Goal: Task Accomplishment & Management: Use online tool/utility

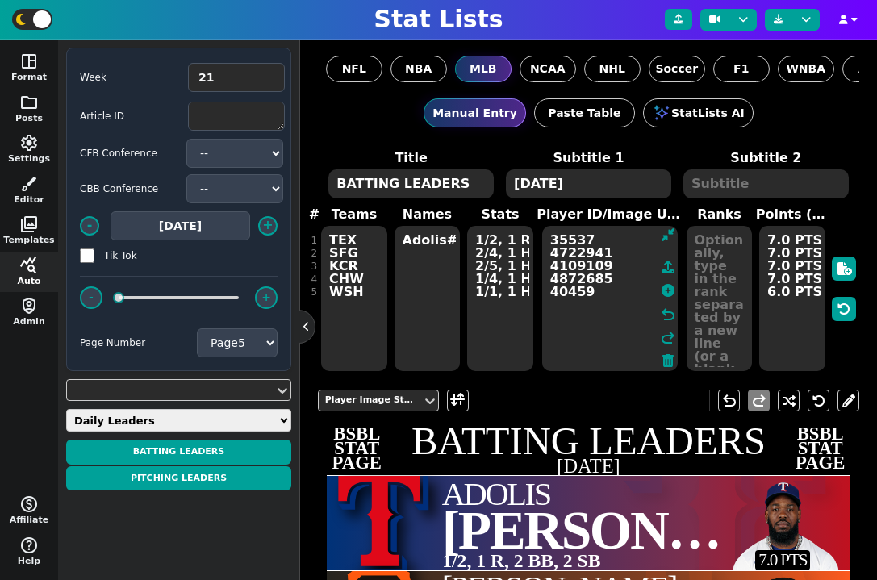
select select "5"
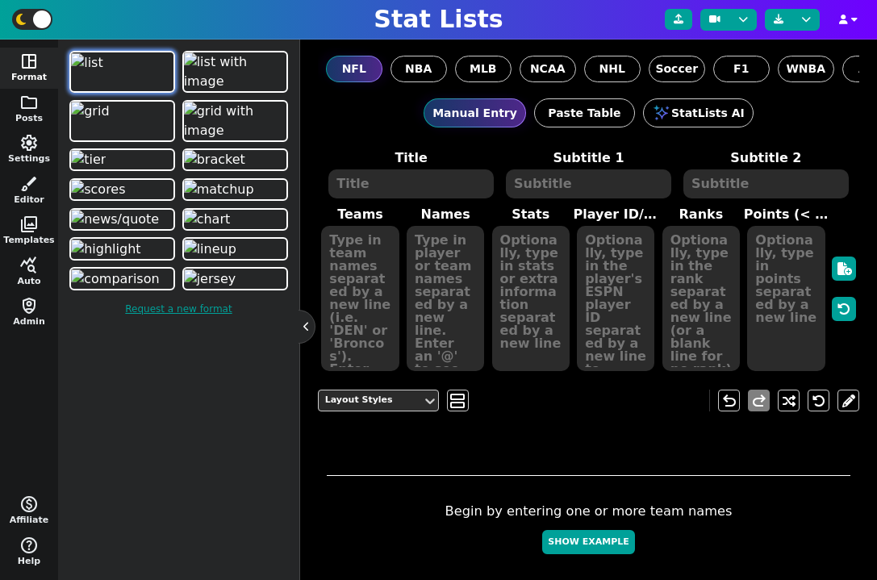
scroll to position [64, 0]
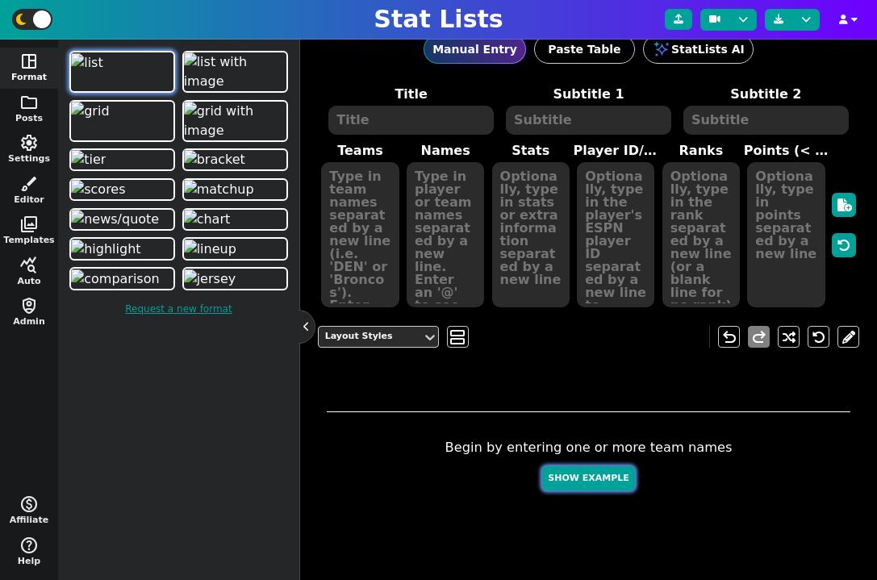
click at [595, 472] on button "Show Example" at bounding box center [588, 479] width 92 height 25
type textarea "Example Post"
type textarea "Random"
type textarea "HOU BUF TB KC GB DET SF JAX DAL MIA"
type textarea "[PERSON_NAME] [PERSON_NAME] [PERSON_NAME] [PERSON_NAME] [PERSON_NAME] [PERSON_N…"
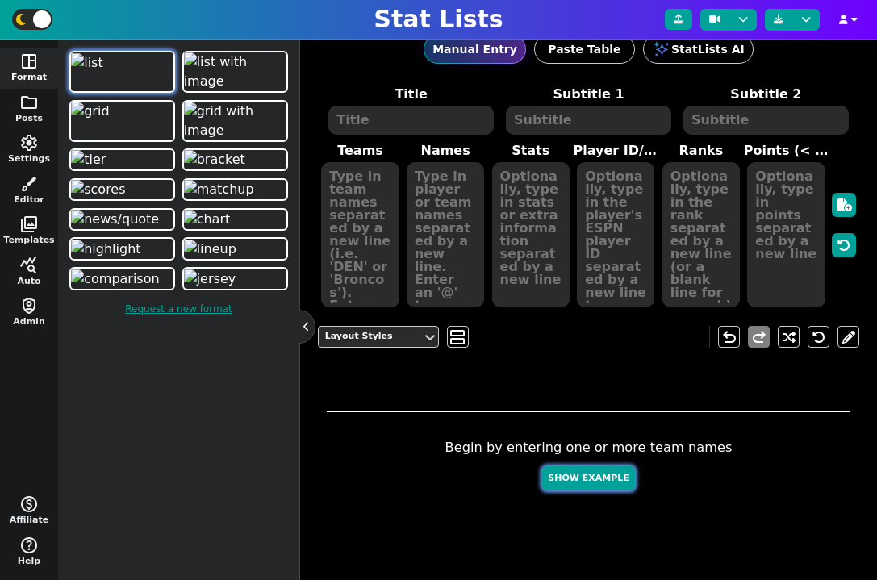
type textarea "619 571 568 559 447 270 261 251 188 181"
type textarea "4432577 3918298 3052587 3139477 4036378 3046779 4361741 4360310 2577417 4241479"
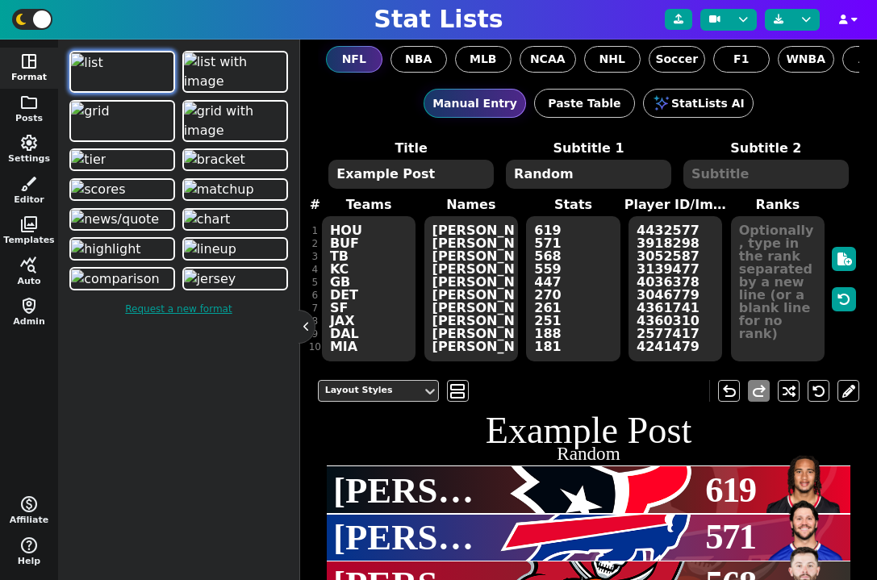
scroll to position [0, 0]
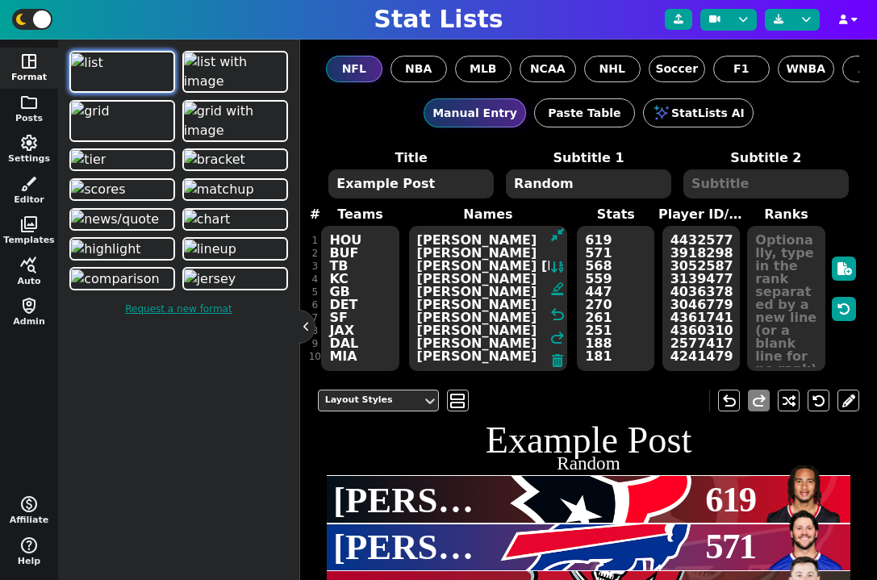
click at [485, 324] on textarea "[PERSON_NAME] [PERSON_NAME] [PERSON_NAME] [PERSON_NAME] [PERSON_NAME] [PERSON_N…" at bounding box center [488, 298] width 159 height 145
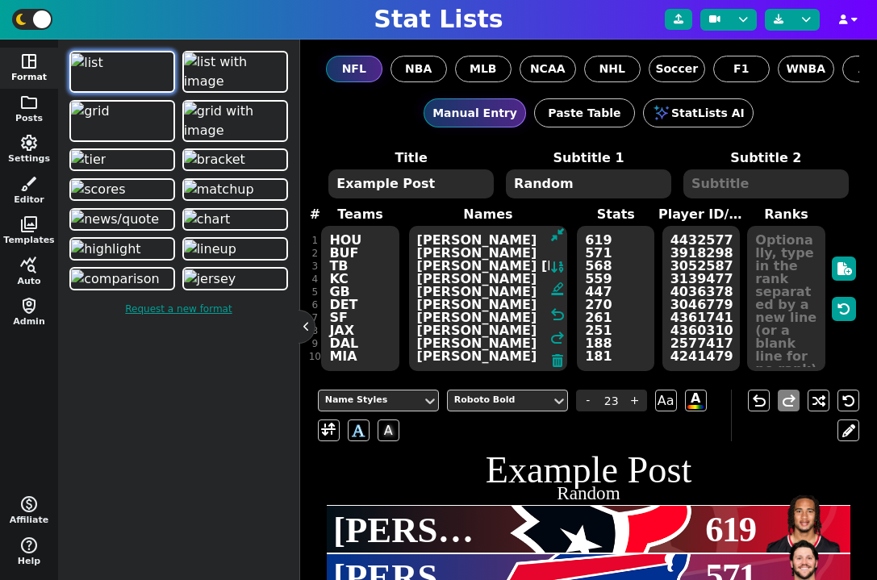
click at [612, 270] on textarea "619 571 568 559 447 270 261 251 188 181" at bounding box center [615, 298] width 77 height 145
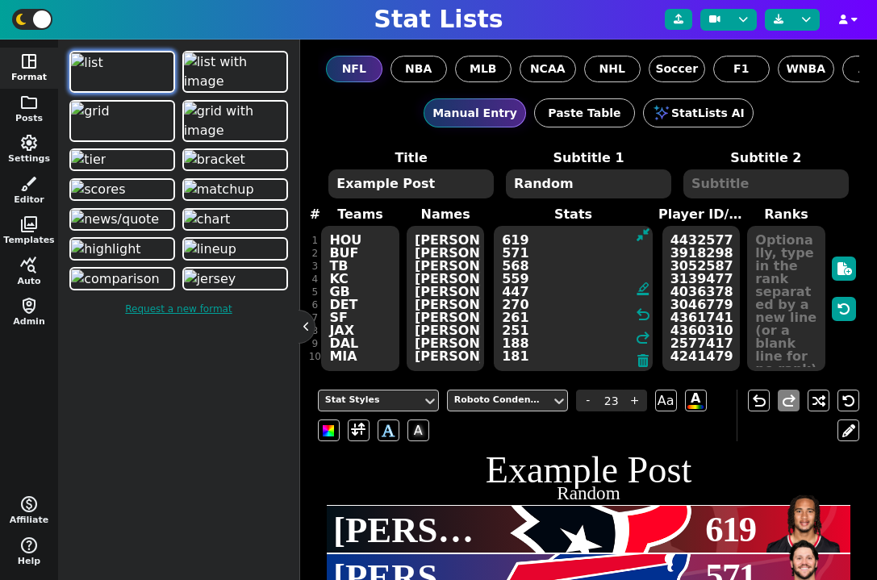
click at [694, 287] on textarea "4432577 3918298 3052587 3139477 4036378 3046779 4361741 4360310 2577417 4241479" at bounding box center [701, 298] width 77 height 145
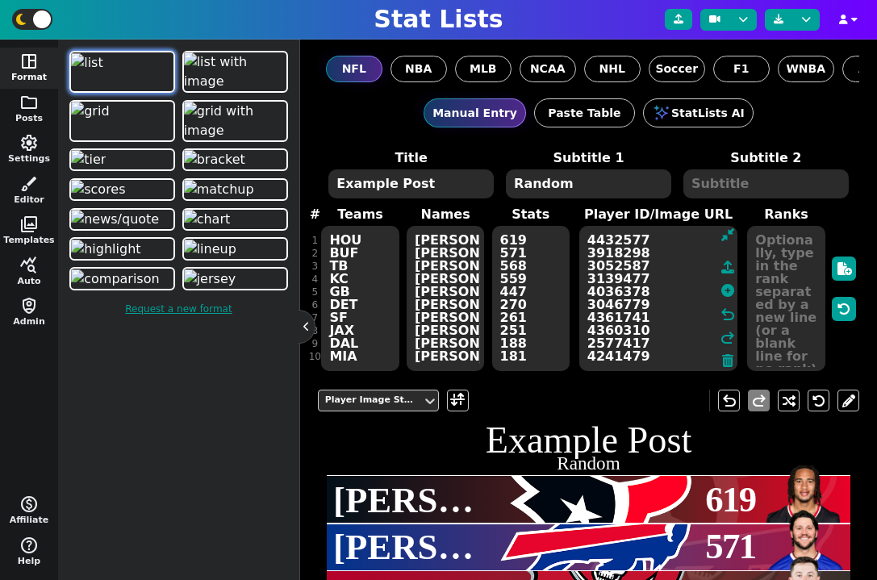
click at [609, 404] on div "Player Image Styles [PERSON_NAME]" at bounding box center [589, 401] width 542 height 46
click at [573, 412] on div "Player Image Styles [PERSON_NAME]" at bounding box center [589, 401] width 542 height 46
click at [572, 424] on h1 "Example Post" at bounding box center [589, 440] width 524 height 37
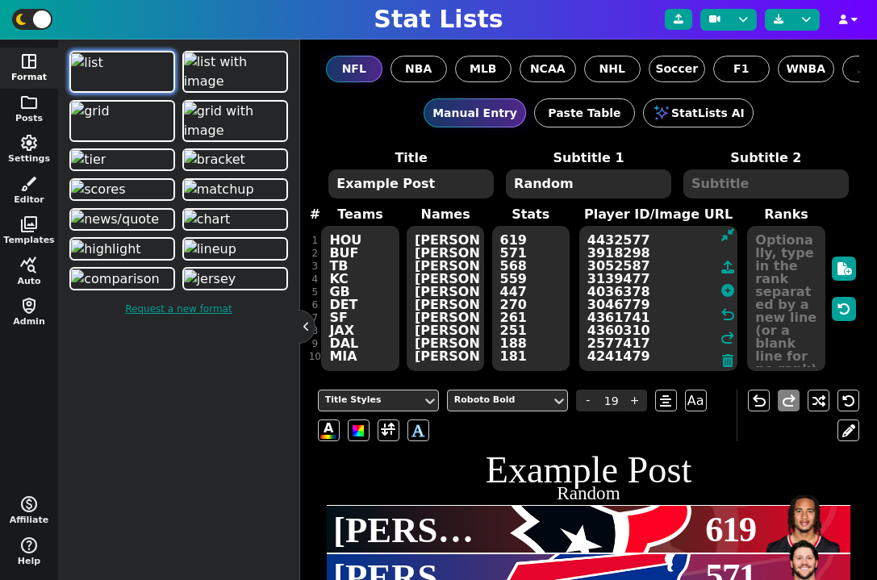
click at [496, 291] on textarea "619 571 568 559 447 270 261 251 188 181" at bounding box center [530, 298] width 77 height 145
type input "23"
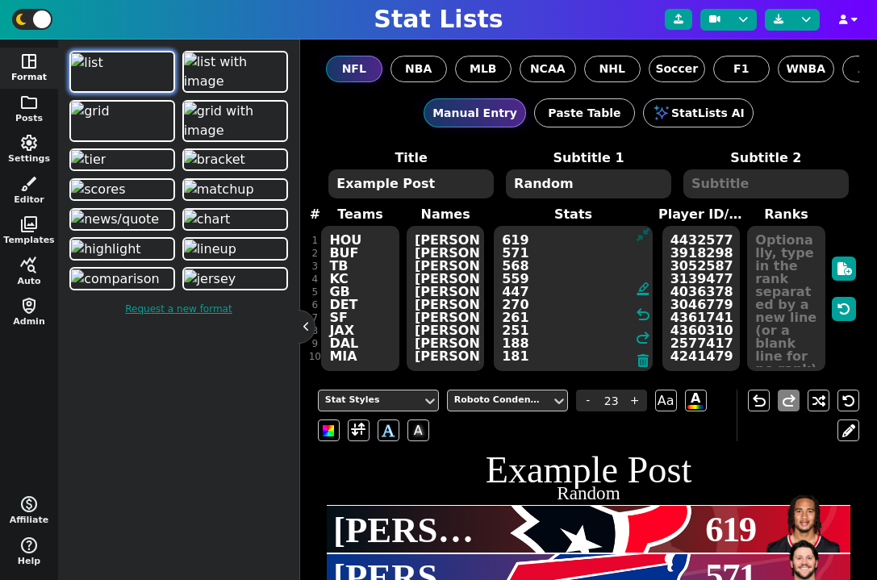
click at [647, 233] on icon at bounding box center [643, 234] width 13 height 13
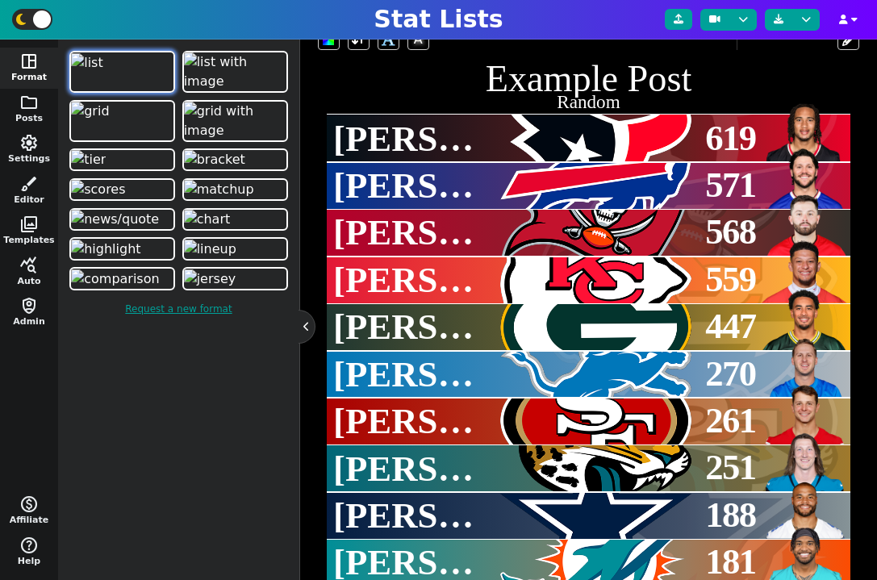
scroll to position [425, 0]
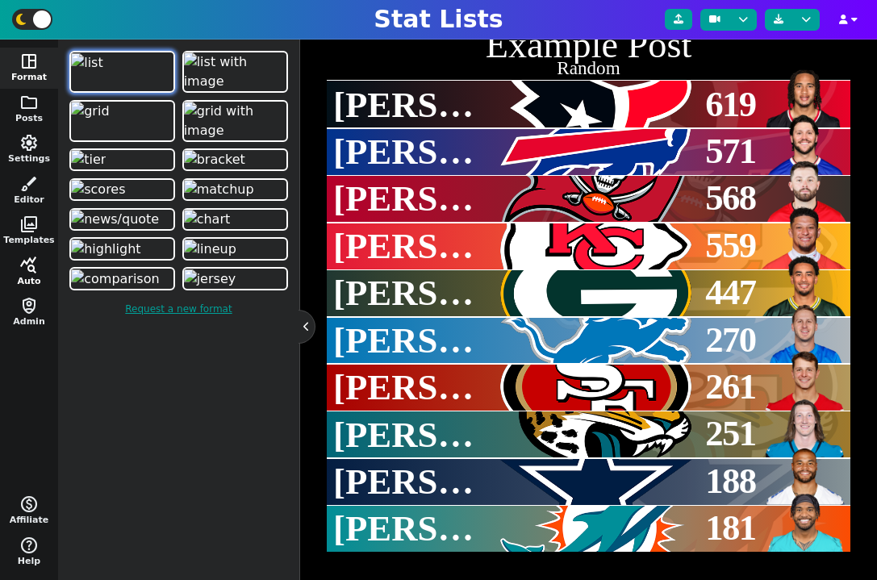
click at [28, 273] on span "query_stats" at bounding box center [28, 265] width 19 height 19
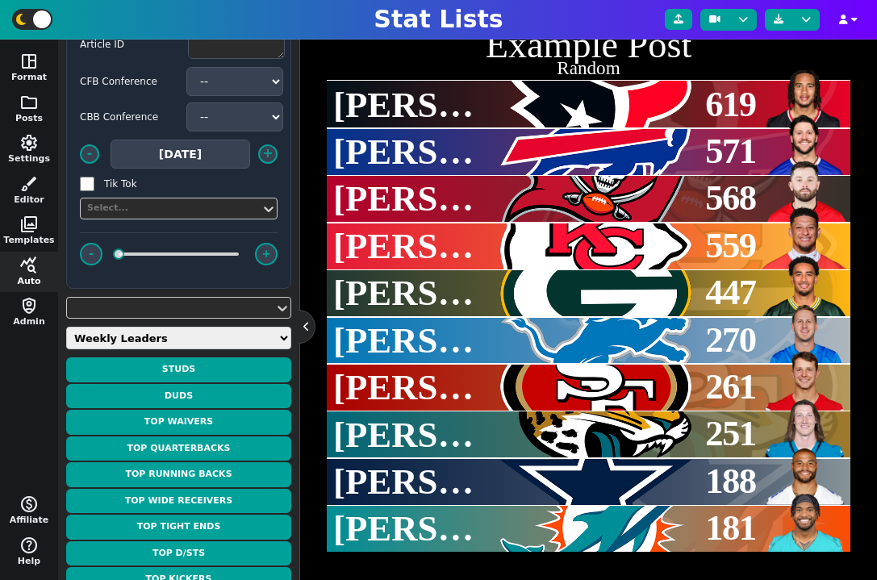
scroll to position [0, 0]
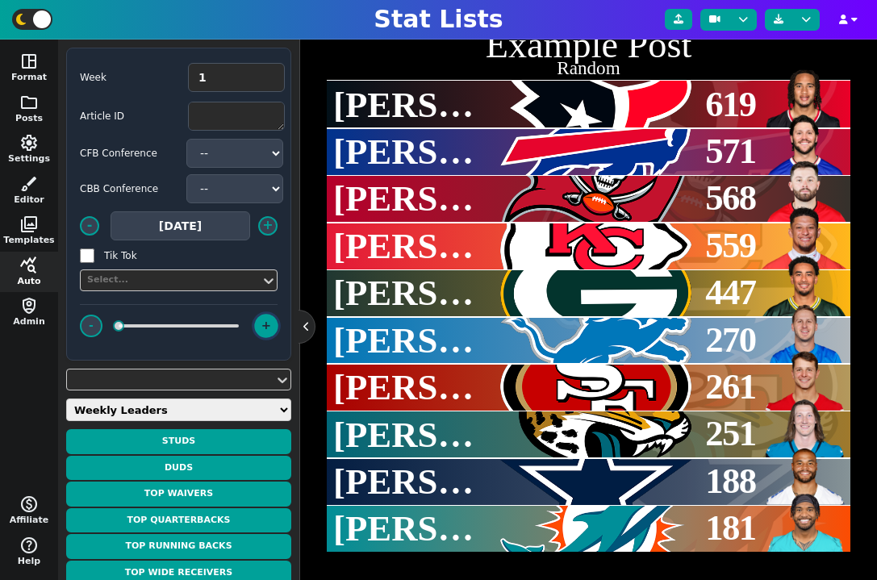
click at [268, 330] on button "+" at bounding box center [265, 325] width 23 height 23
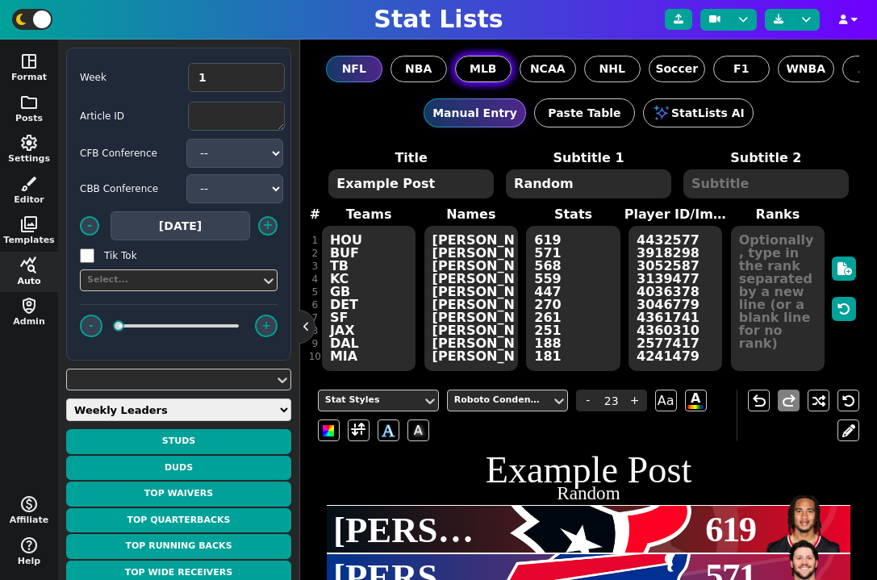
click at [479, 70] on span "MLB" at bounding box center [483, 69] width 27 height 17
click at [0, 0] on input "MLB" at bounding box center [0, 0] width 0 height 0
type input "21"
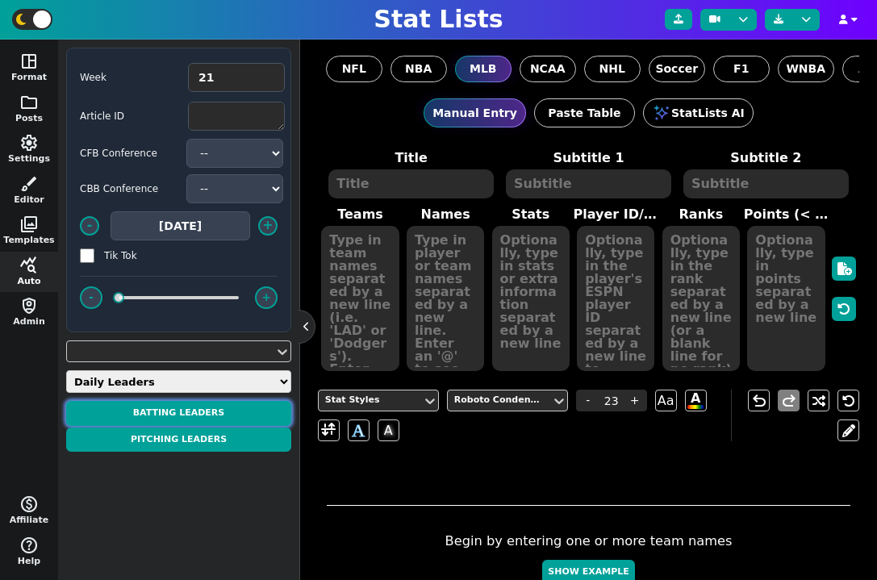
click at [254, 407] on button "BATTING LEADERS" at bounding box center [178, 413] width 225 height 25
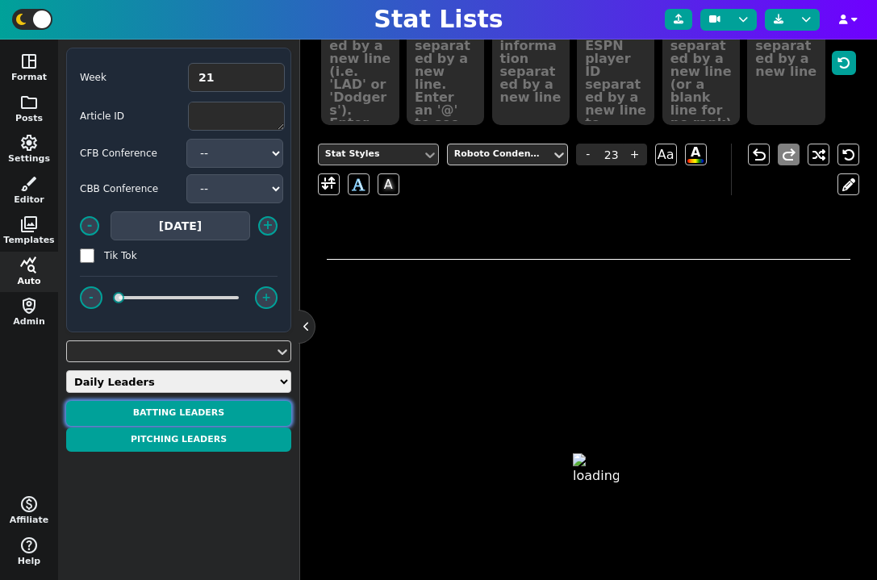
type textarea "BATTING LEADERS"
type textarea "[DATE]"
type textarea "TBR NYM MIN STL TOR"
type textarea "JUNIOR##[PERSON_NAME]##[PERSON_NAME]##[PERSON_NAME]##[PERSON_NAME]##[PERSON_NAM…"
type textarea "4/5, 2 HR, 4 R, 3 RBIS, 1 SB 3/5, 1 HR, 2 R, 5 RBIS 2/4, 2 HR, 2 R, 3 RBIS 4/5,…"
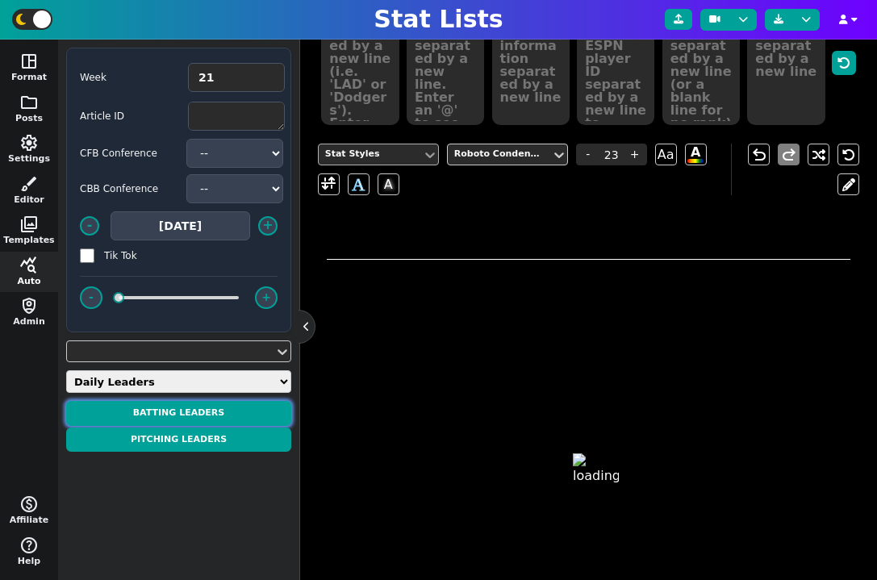
type textarea "4905921 33805 42427 4345070 37729"
type input "12"
type textarea "19.0 PTS 14.0 PTS 12.0 PTS 11.0 PTS 11.0 PTS"
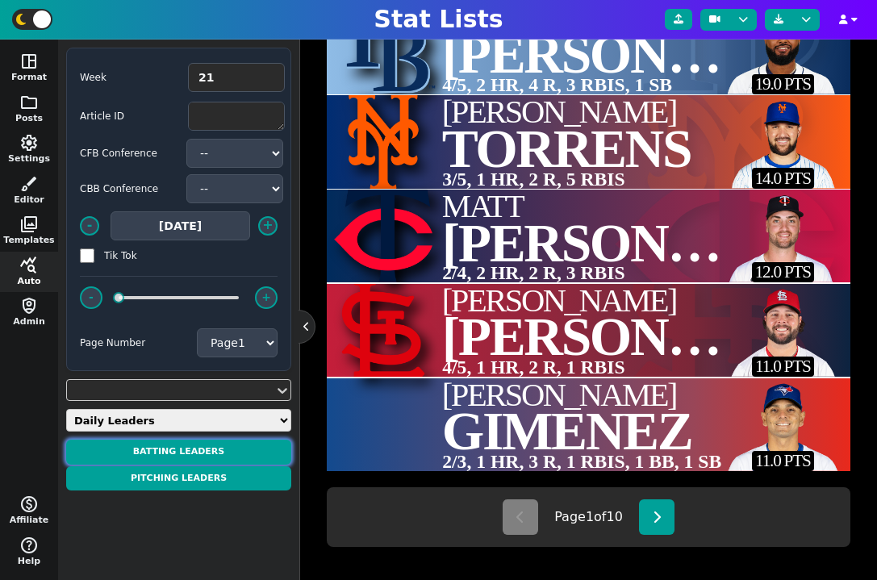
scroll to position [517, 0]
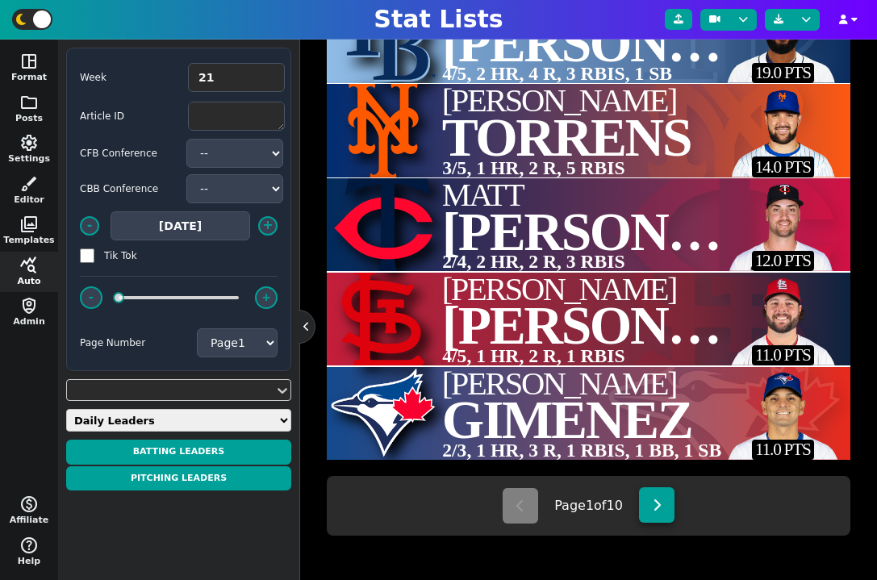
click at [655, 508] on icon at bounding box center [657, 505] width 9 height 13
type textarea "TOR NYM BOS [MEDICAL_DATA] CHW"
type textarea "[PERSON_NAME]##[PERSON_NAME]##[PERSON_NAME]##[PERSON_NAME]##[PERSON_NAME]##[PER…"
type textarea "1/2, 1 HR, 2 R, 2 RBIs, 2 BB 3/4, 3 R, 1 RBIs, 1 BB 1/3, 1 HR, 1 R, 3 RBIs, 1 B…"
type textarea "42081 32783 41610 4416990 4418346"
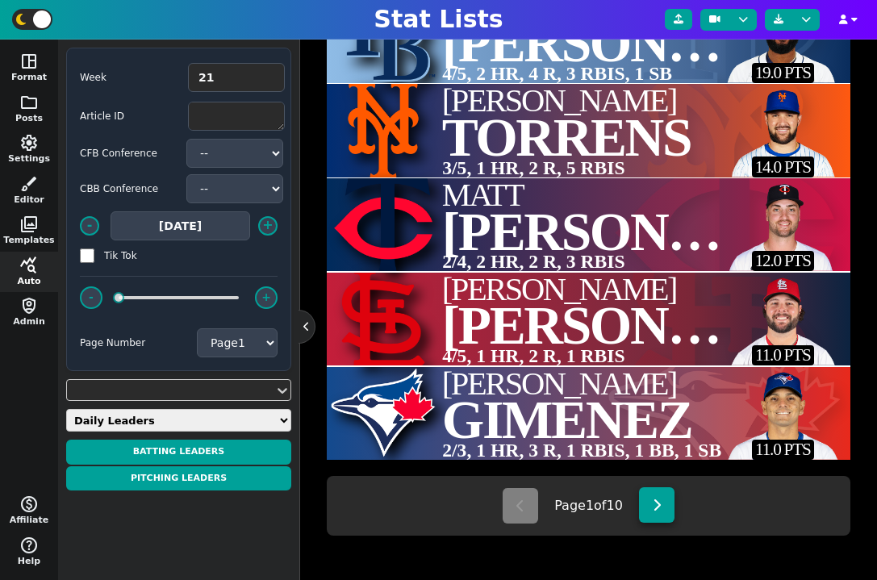
type textarea "10.0 PTS 9.0 PTS 9.0 PTS 9.0 PTS 9.0 PTS"
select select "2"
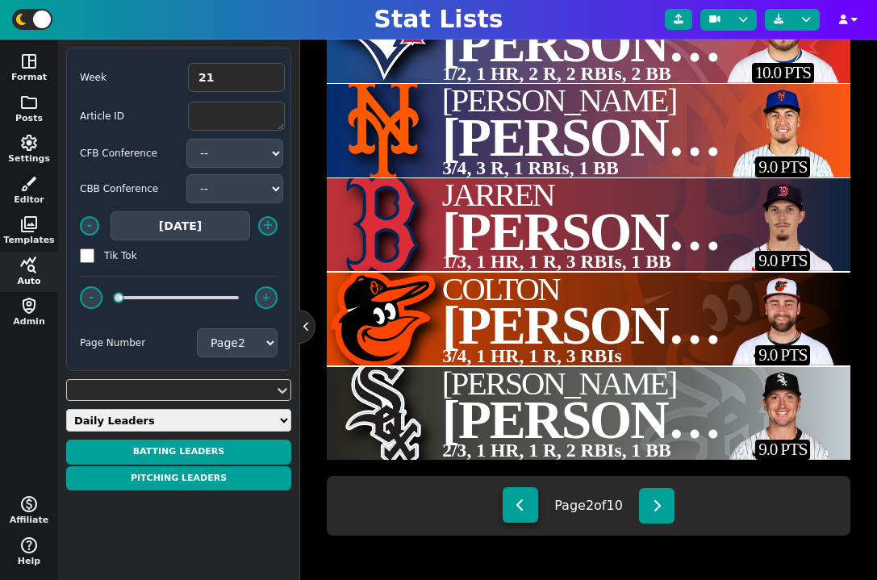
click at [529, 513] on button at bounding box center [521, 506] width 36 height 36
type textarea "TBR NYM MIN STL TOR"
type textarea "Junior##[PERSON_NAME]##[PERSON_NAME]##[PERSON_NAME]##[PERSON_NAME]##[PERSON_NAM…"
type textarea "4/5, 2 HR, 4 R, 3 RBIs, 1 SB 3/5, 1 HR, 2 R, 5 RBIs 2/4, 2 HR, 2 R, 3 RBIs 4/5,…"
type textarea "4905921 33805 42427 4345070 37729"
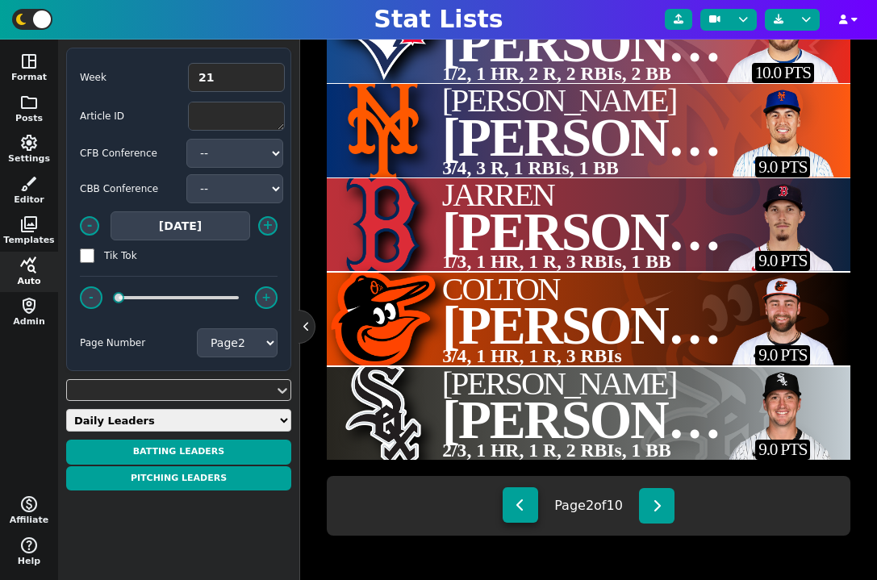
type textarea "19.0 PTS 14.0 PTS 12.0 PTS 11.0 PTS 11.0 PTS"
select select "1"
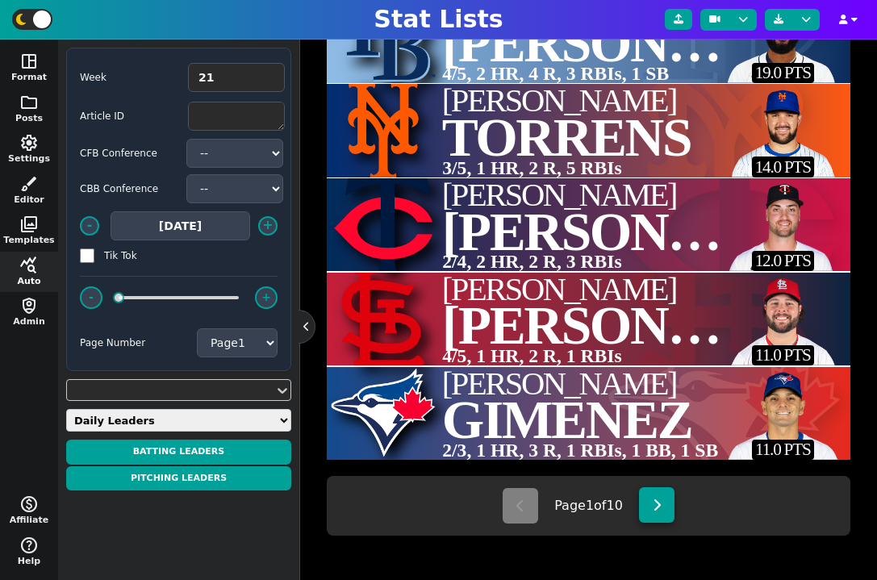
click at [663, 510] on button at bounding box center [657, 506] width 36 height 36
type textarea "TOR NYM BOS [MEDICAL_DATA] CHW"
type textarea "[PERSON_NAME]##[PERSON_NAME]##[PERSON_NAME]##[PERSON_NAME]##[PERSON_NAME]##[PER…"
type textarea "1/2, 1 HR, 2 R, 2 RBIs, 2 BB 3/4, 3 R, 1 RBIs, 1 BB 1/3, 1 HR, 1 R, 3 RBIs, 1 B…"
type textarea "42081 32783 41610 4416990 4418346"
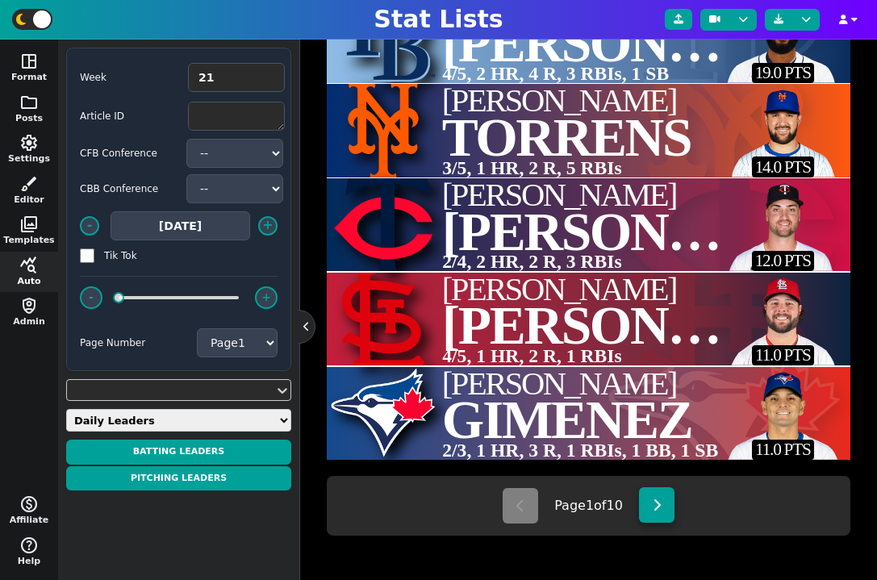
type textarea "10.0 PTS 9.0 PTS 9.0 PTS 9.0 PTS 9.0 PTS"
select select "2"
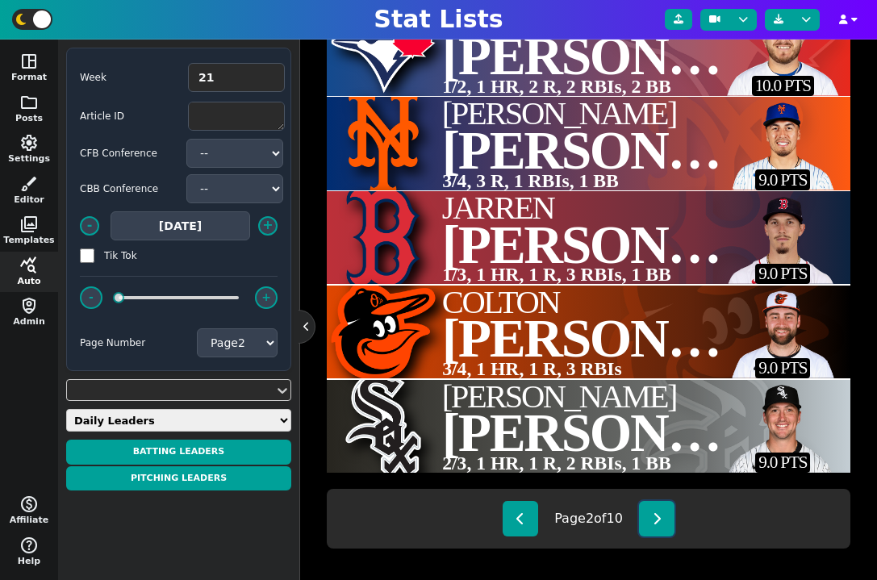
scroll to position [502, 0]
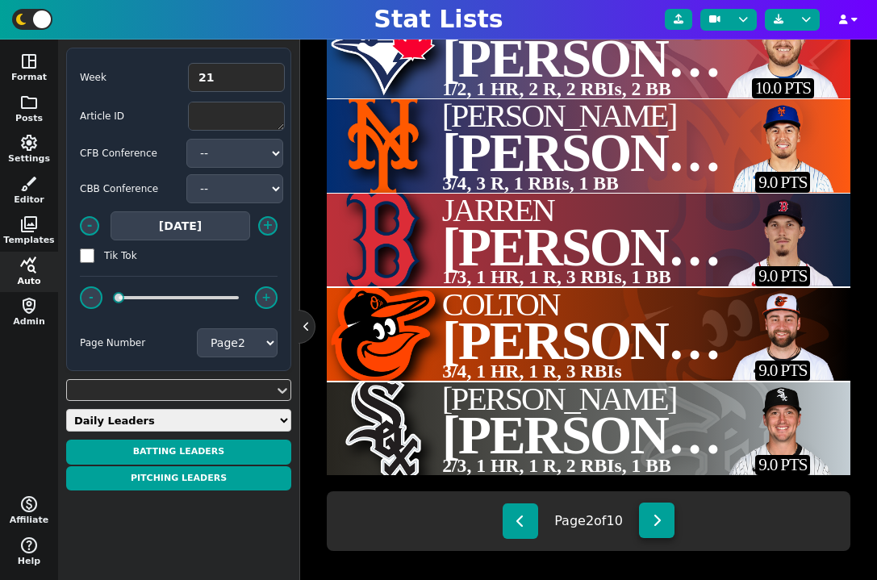
click at [667, 528] on button at bounding box center [657, 521] width 36 height 36
type textarea "ARI NYY WSH NYY PIT"
type textarea "[PERSON_NAME]##[PERSON_NAME] [PERSON_NAME]##[PERSON_NAME]##[PERSON_NAME] Jazz##…"
type textarea "1/3, 1 HR, 1 R, 3 RBIs, 1 BB 1/3, 1 HR, 2 R, 1 RBIs, 2 BB 1/3, 1 HR, 1 R, 4 RBI…"
type textarea "36040 5016968 4414210 41433 4228472"
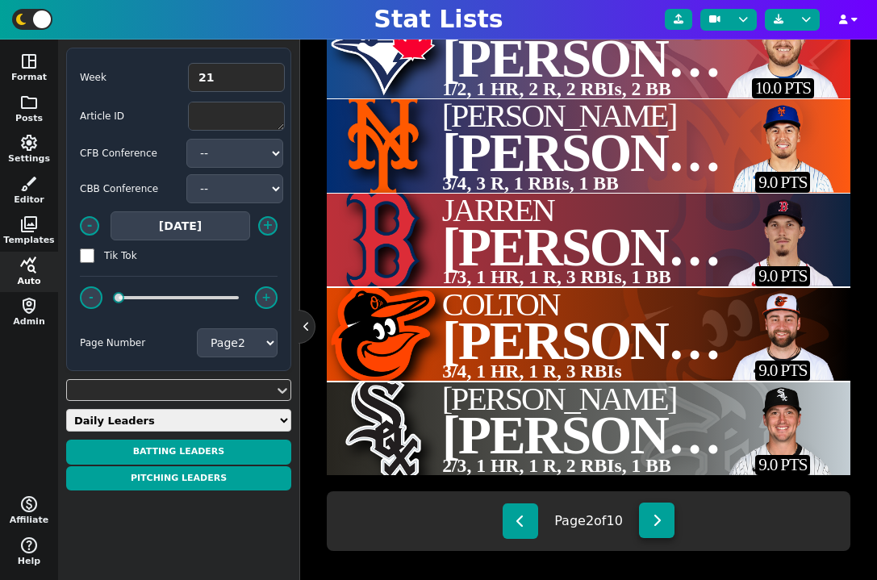
type textarea "9.0 PTS 9.0 PTS 9.0 PTS 8.0 PTS 8.0 PTS"
select select "3"
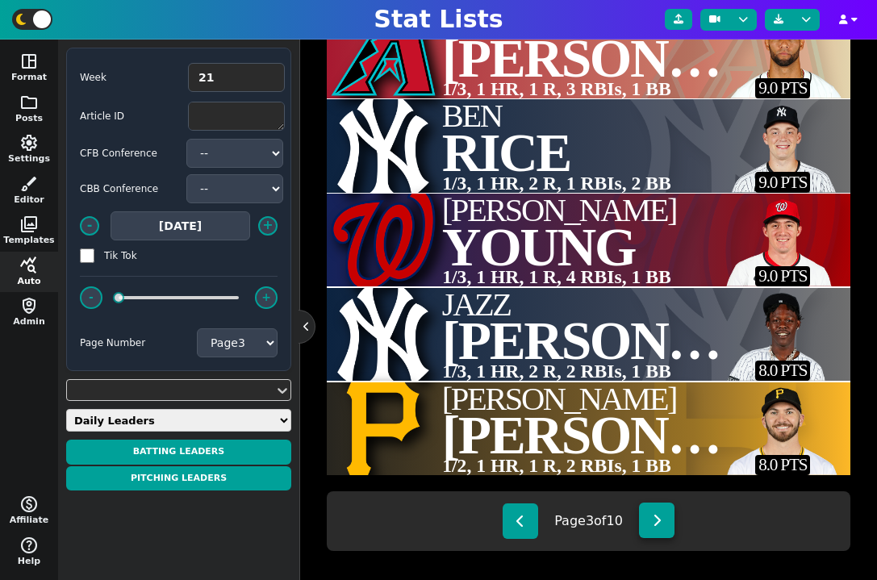
click at [667, 528] on button at bounding box center [657, 521] width 36 height 36
type textarea "MIL SEA NYM TBR ATL"
type textarea "Andruw##[PERSON_NAME]##[PERSON_NAME]##Vientos Yandy##[PERSON_NAME]##[PERSON_NAM…"
type textarea "2/4, 1 HR, 2 R, 2 RBIs 1/1, 1 HR, 1 R, 2 RBIs 2/3, 1 R, 2 RBIs 2/5, 1 HR, 1 R, …"
type textarea "36950 32525 41034 33481 4810190"
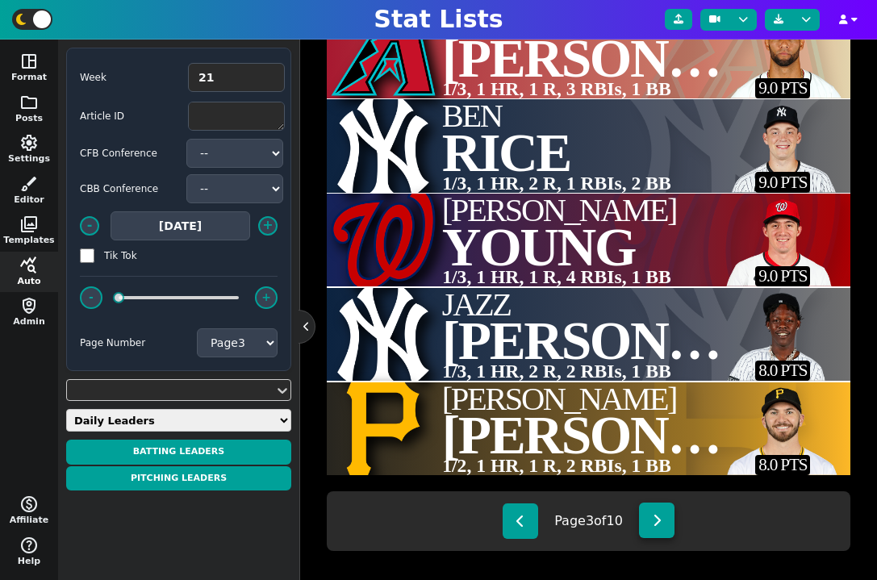
type textarea "8.0 PTS 7.0 PTS 7.0 PTS 7.0 PTS 7.0 PTS"
select select "4"
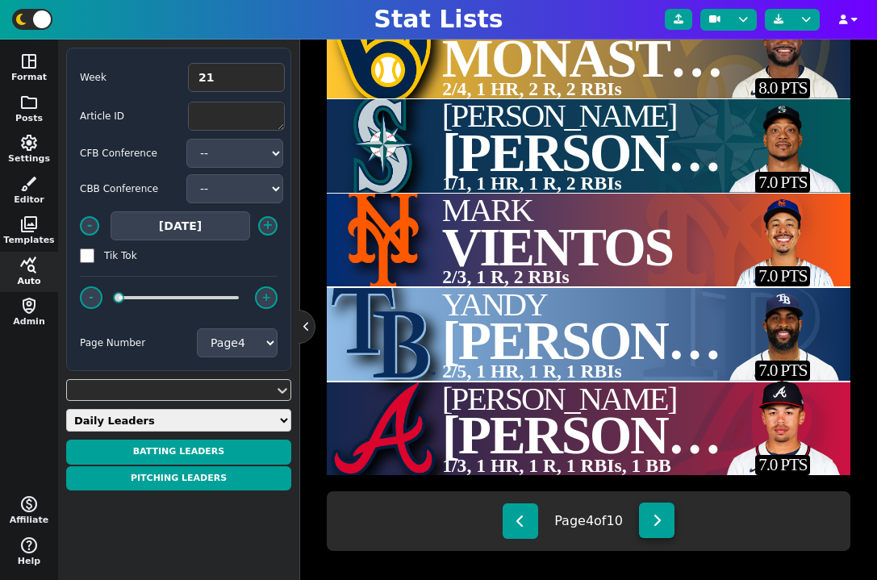
click at [667, 528] on button at bounding box center [657, 521] width 36 height 36
type textarea "NYY TOR LAA SEA CHW"
type textarea "[PERSON_NAME]##[PERSON_NAME]##[PERSON_NAME]##[PERSON_NAME]##[PERSON_NAME]##[PER…"
type textarea "1/4, 1 HR, 1 R, 3 RBIs 2/5, 2 R, 2 RBIs 2/3, 1 HR, 1 R, 1 RBIs, 1 BB 1/2, 1 HR,…"
type textarea "42401 35682 4666100 41292 41684"
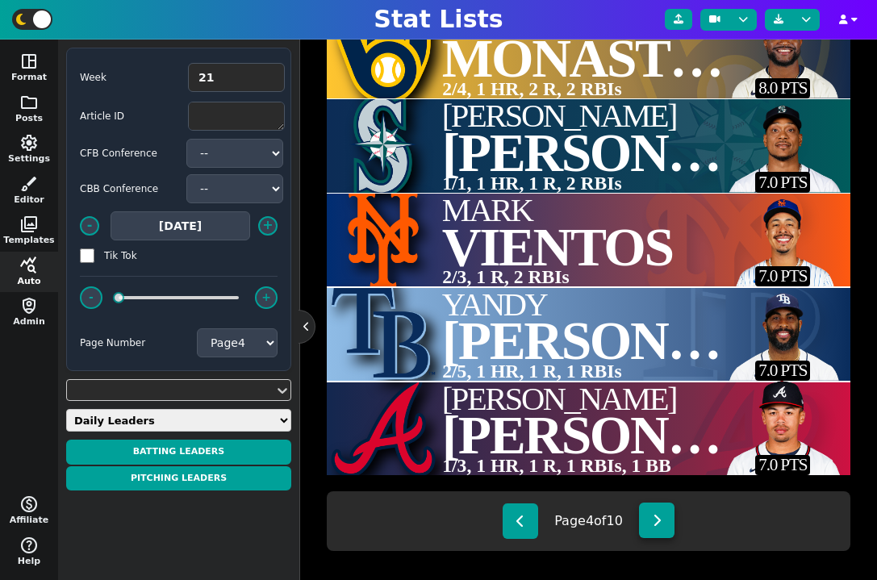
type textarea "7.0 PTS 7.0 PTS 7.0 PTS 6.0 PTS 6.0 PTS"
select select "5"
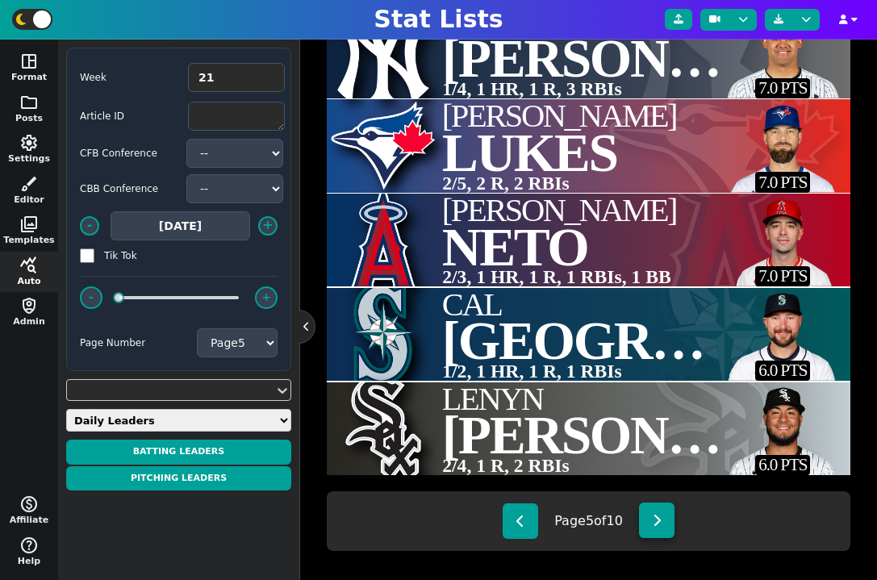
click at [667, 528] on button at bounding box center [657, 521] width 36 height 36
type textarea "CHW NYY BOS MIL SDP"
type textarea "[PERSON_NAME]##[PERSON_NAME]##[PERSON_NAME]##[PERSON_NAME]##[PERSON_NAME]##[PER…"
type textarea "1/4, 1 HR, 1 R, 1 RBIs 2/3, 1 R, 3 RBIs 2/4, 1 HR, 2 R, 1 RBIs 1/4, 1 HR, 1 R, …"
type textarea "4424742 33912 5080767 5007615 35983"
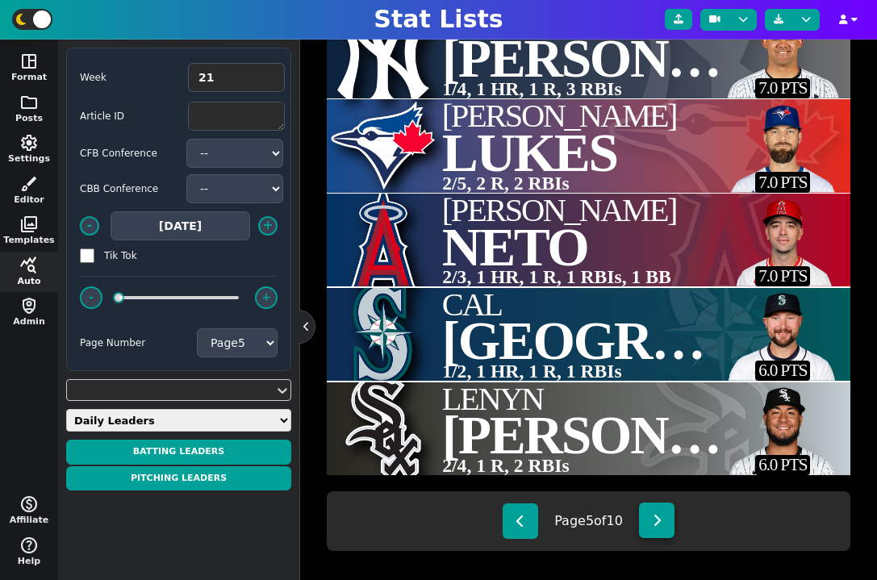
type textarea "6.0 PTS 6.0 PTS 6.0 PTS 6.0 PTS 6.0 PTS"
select select "6"
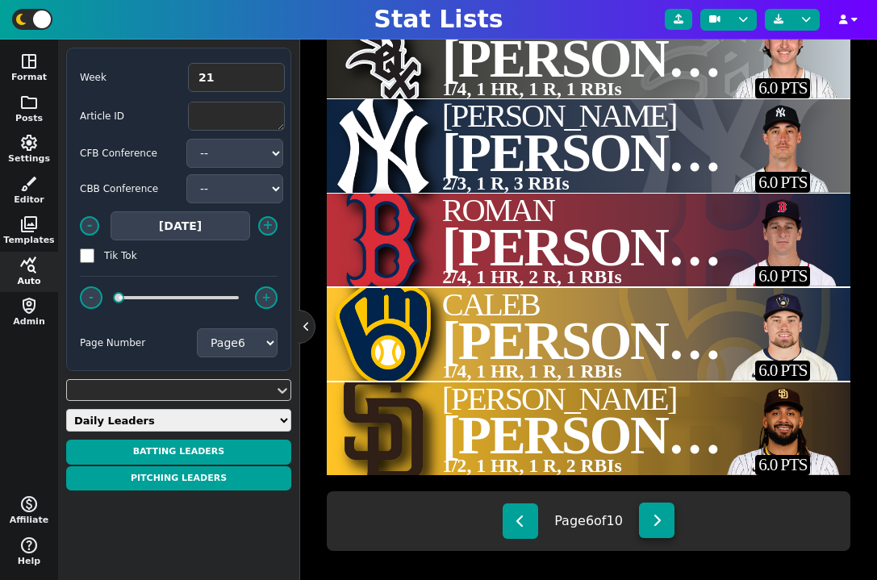
click at [667, 528] on button at bounding box center [657, 521] width 36 height 36
type textarea "SDP PIT NYM SDP NYY"
type textarea "[PERSON_NAME]##[PERSON_NAME]##[PERSON_NAME]##[PERSON_NAME]##[PERSON_NAME]##Judge"
type textarea "1/1, 1 HR, 1 R, 1 RBIs 2/5, 1 HR, 1 R, 2 RBIs 1/4, 2 R, 1 RBIs, 1 BB 1/2, 1 HR,…"
type textarea "36364 38980 32159 40700 33192"
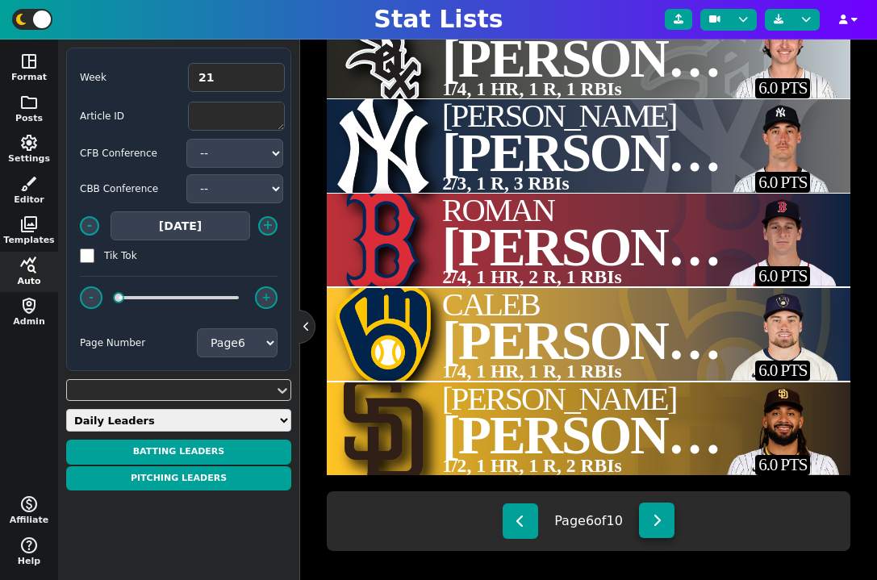
type textarea "6.0 PTS 6.0 PTS 5.0 PTS 5.0 PTS 5.0 PTS"
select select "7"
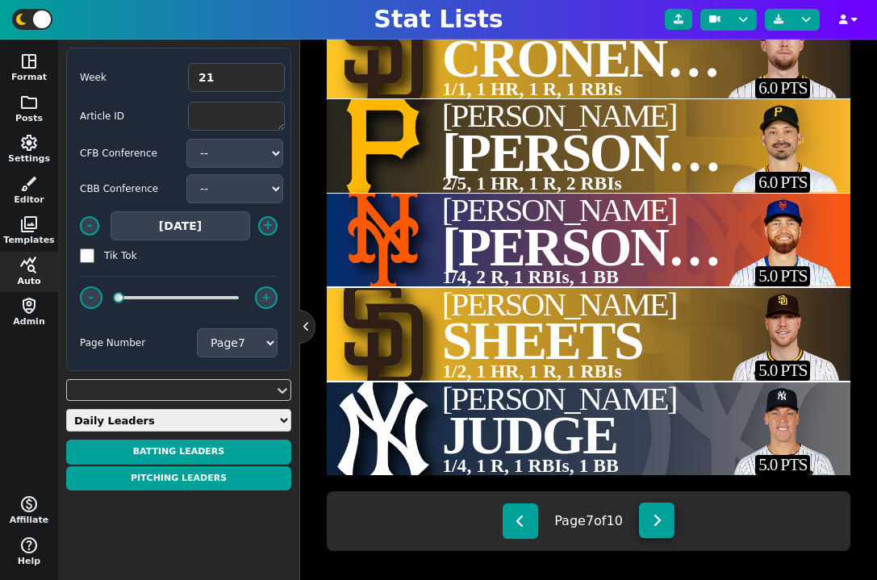
click at [659, 526] on icon at bounding box center [657, 520] width 9 height 13
type textarea "CHW MIA CHW LAA TOR"
type textarea "[PERSON_NAME]##[PERSON_NAME]##[PERSON_NAME]##[PERSON_NAME]##d'[PERSON_NAME]##[P…"
type textarea "2/4, 1 R, 1 RBIs 1/3, 1 HR, 1 R, 1 RBIs 2/4, 1 R 2/4, 2 RBIs 2/4, 1 R, 1 RBIs, …"
type textarea "42360 42413 42453 29951 32078"
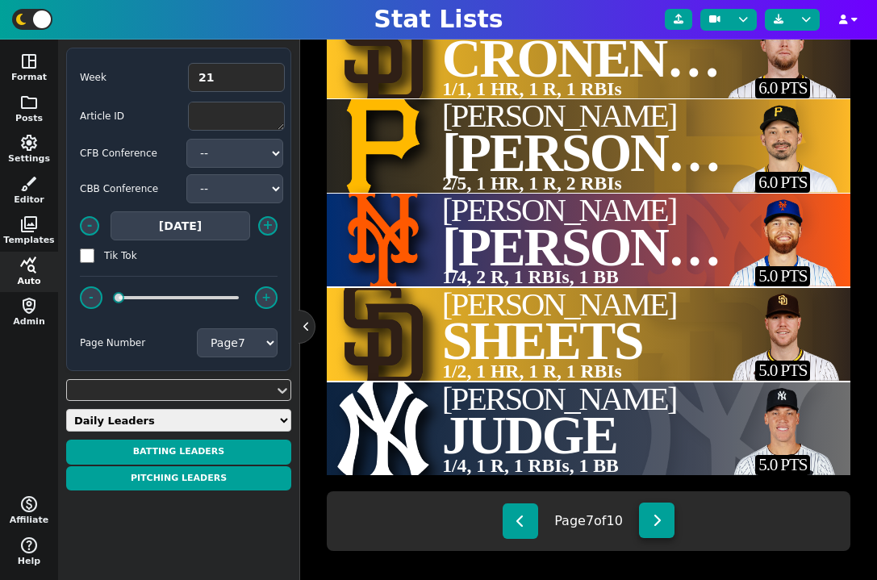
type textarea "5.0 PTS 5.0 PTS 5.0 PTS 5.0 PTS 5.0 PTS"
select select "8"
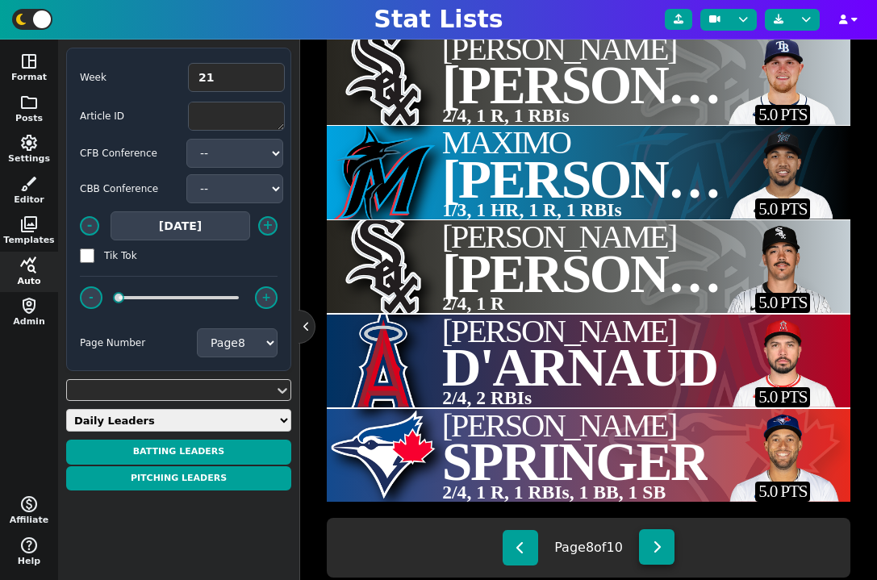
scroll to position [483, 0]
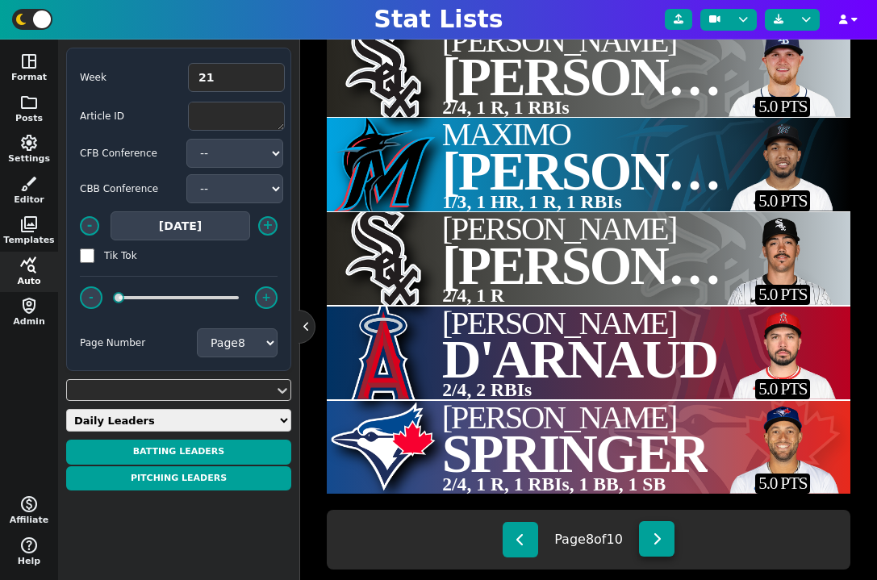
click at [655, 545] on icon at bounding box center [657, 539] width 9 height 13
type textarea "STL TOR MIA LAA NYM"
type textarea "[PERSON_NAME]##[PERSON_NAME]##[PERSON_NAME]##[PERSON_NAME]##O'[PERSON_NAME]##[P…"
type textarea "1/3, 2 R, 1 RBIs, 1 BB 1/3, 1 R, 1 SB 0/1, 1 R, 2 BB, 1 SB 1/4, 1 HR, 1 R, 1 RB…"
type textarea "41174 41287 41917 42047 33900"
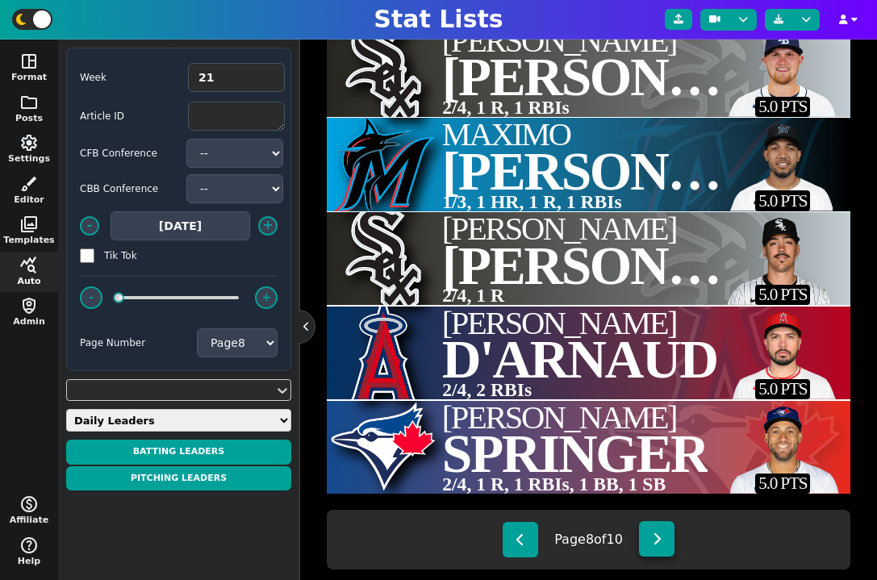
type textarea "4.0 PTS 4.0 PTS 4.0 PTS 4.0 PTS 4.0 PTS"
select select "9"
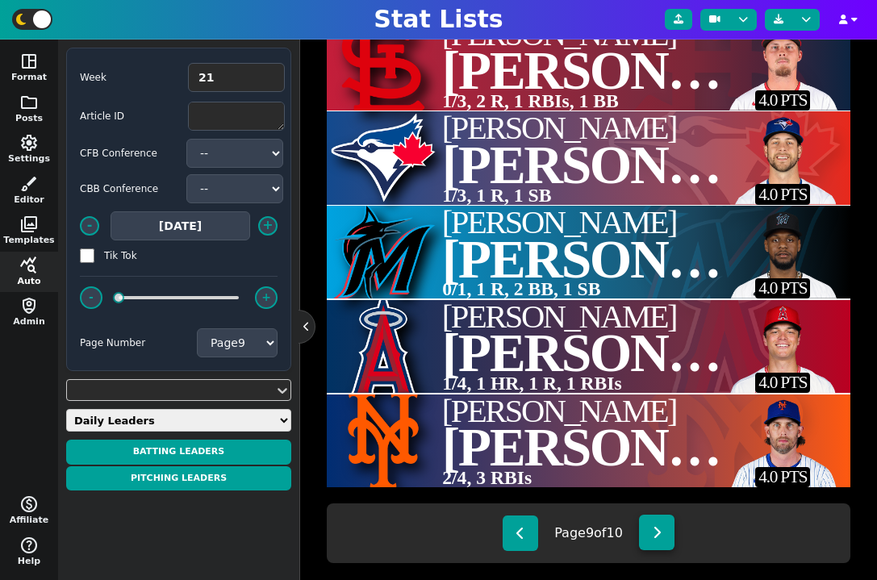
scroll to position [492, 0]
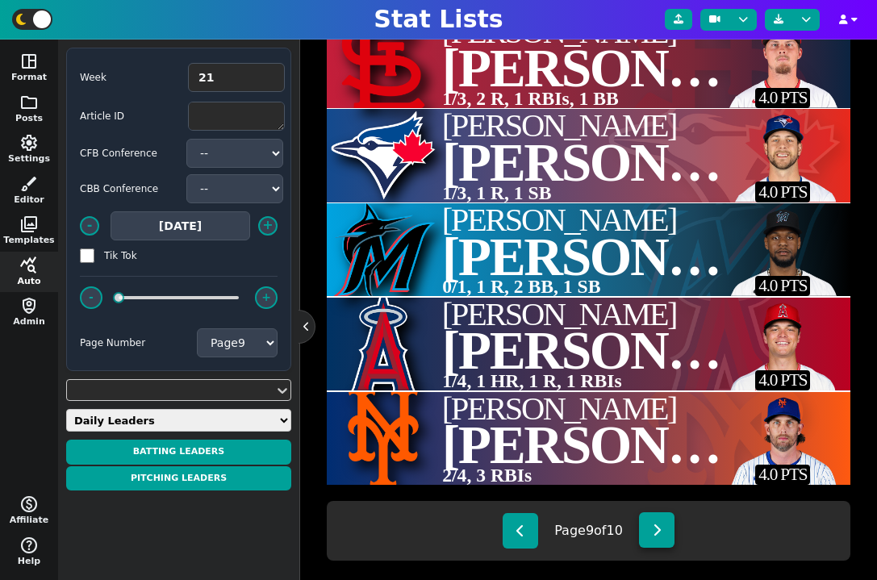
click at [660, 538] on button at bounding box center [657, 531] width 36 height 36
type textarea "LAA CHW TBR TOR TBR"
type textarea "[PERSON_NAME]##[PERSON_NAME]##[PERSON_NAME]##[PERSON_NAME]##[PERSON_NAME]##[PER…"
type textarea "0/2, 2 R, 2 BB 1/4, 1 R, 1 RBIs 2/4, 1 RBIs 1/3, 1 R, 1 RBIs, 1 BB 2/5, 2 RBIs"
type textarea "34923 4917824 38904"
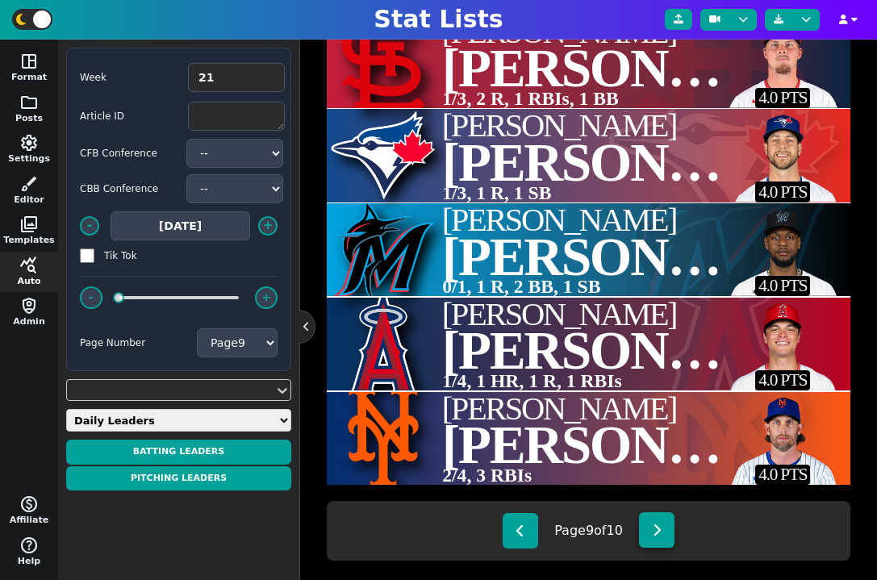
select select "10"
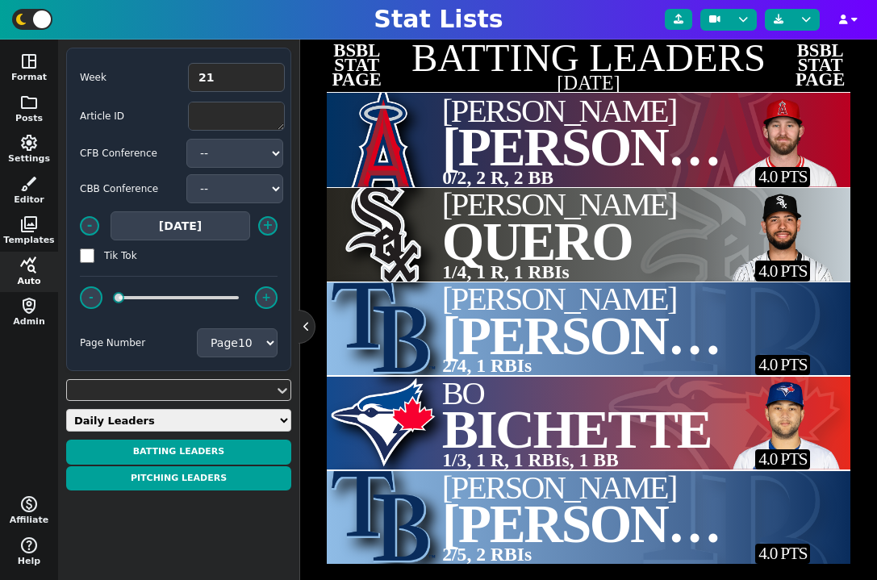
scroll to position [410, 0]
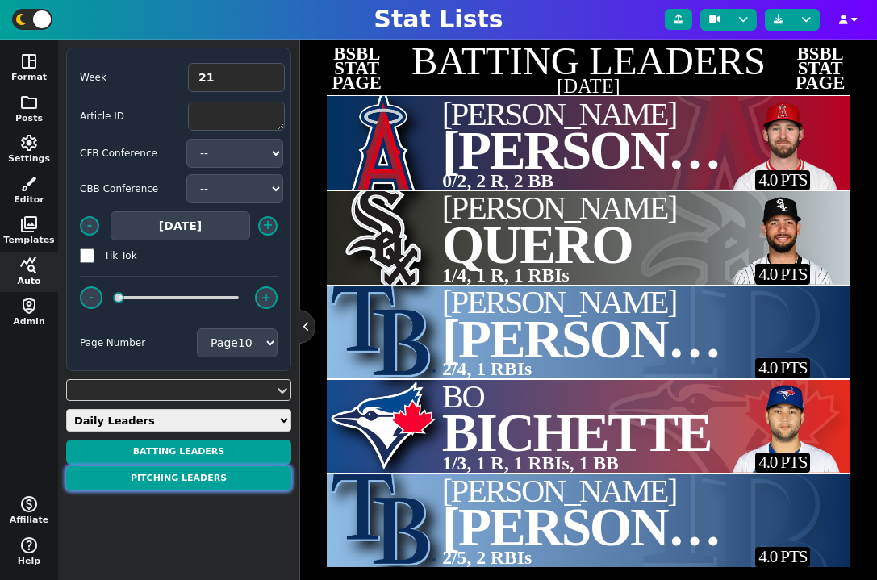
click at [203, 480] on button "PITCHING LEADERS" at bounding box center [178, 479] width 225 height 25
type textarea "TBR NYM MIN STL TOR"
type textarea "Junior##[PERSON_NAME]##[PERSON_NAME]##[PERSON_NAME]##[PERSON_NAME]##[PERSON_NAM…"
type textarea "4/5, 2 HR, 4 R, 3 RBIs, 1 SB 3/5, 1 HR, 2 R, 5 RBIs 2/4, 2 HR, 2 R, 3 RBIs 4/5,…"
type textarea "4905921 33805 42427 4345070 37729"
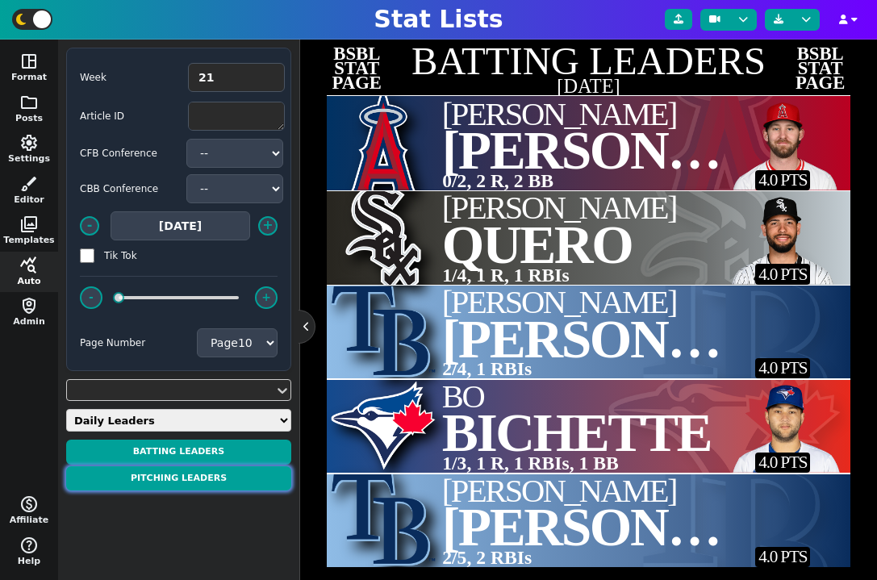
type textarea "19.0 PTS 14.0 PTS 12.0 PTS 11.0 PTS 11.0 PTS"
select select "1"
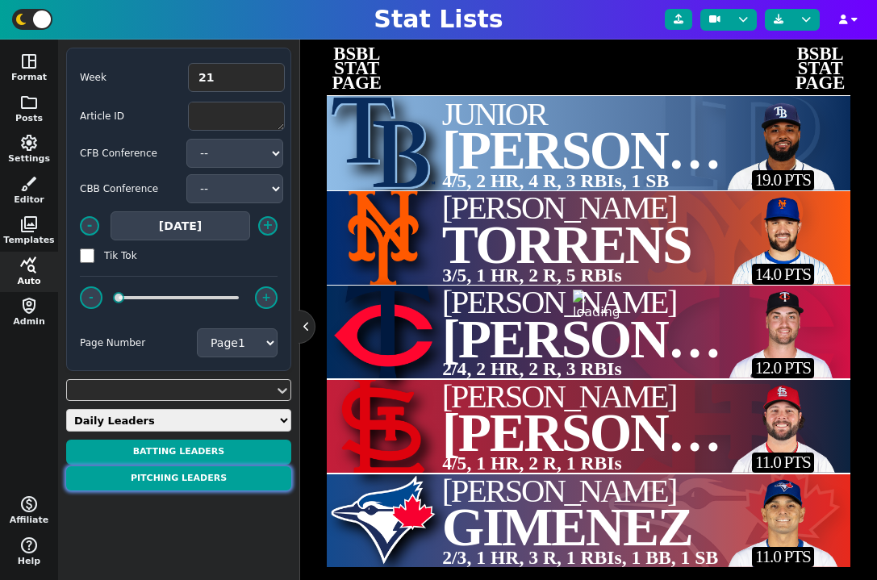
type textarea "PITCHING LEADERS"
type textarea "[DATE]"
type textarea "MIA CHW TBR NYY LAA"
type textarea "[PERSON_NAME]##[PERSON_NAME]##[PERSON_NAME]##[PERSON_NAME] CAM##[PERSON_NAME]##…"
type textarea "7.0 IP, 1 H, 0 R, 0 ER, 2 BB, 10 K, WIN 7.0 IP, 1 H, 0 R, 0 ER, 1 BB, 3 K, WIN …"
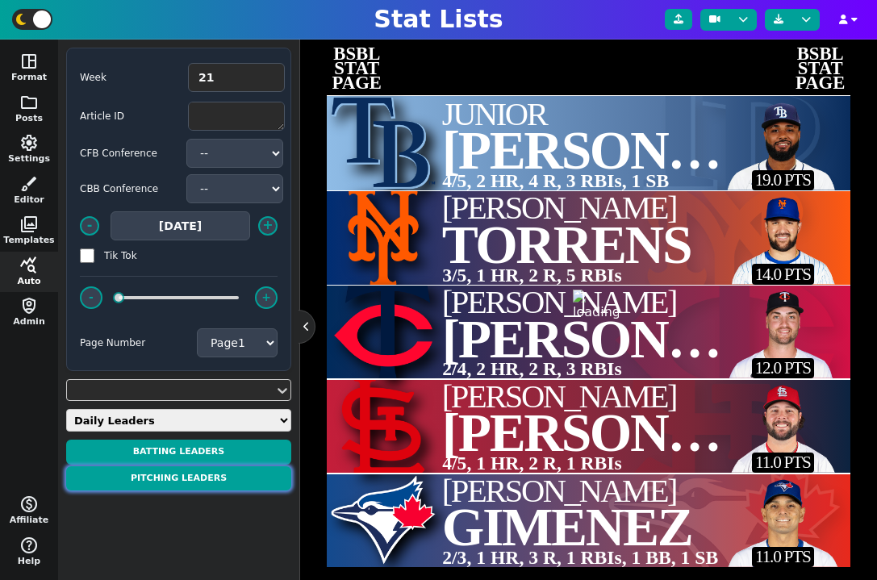
type textarea "40944 5201814 4669425 5134581 40973"
type textarea "30.0 PTS 24.0 PTS 23.0 PTS 21.0 PTS 18.0 PTS"
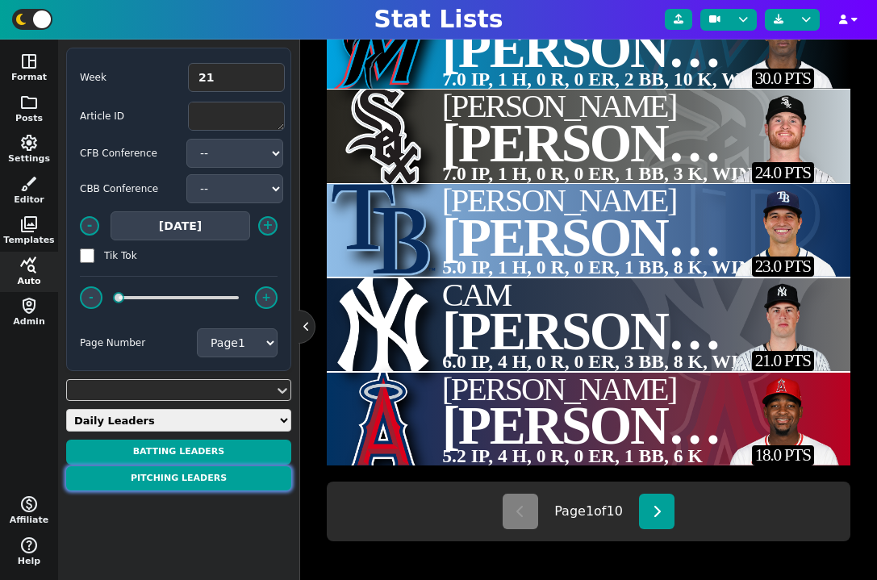
scroll to position [517, 0]
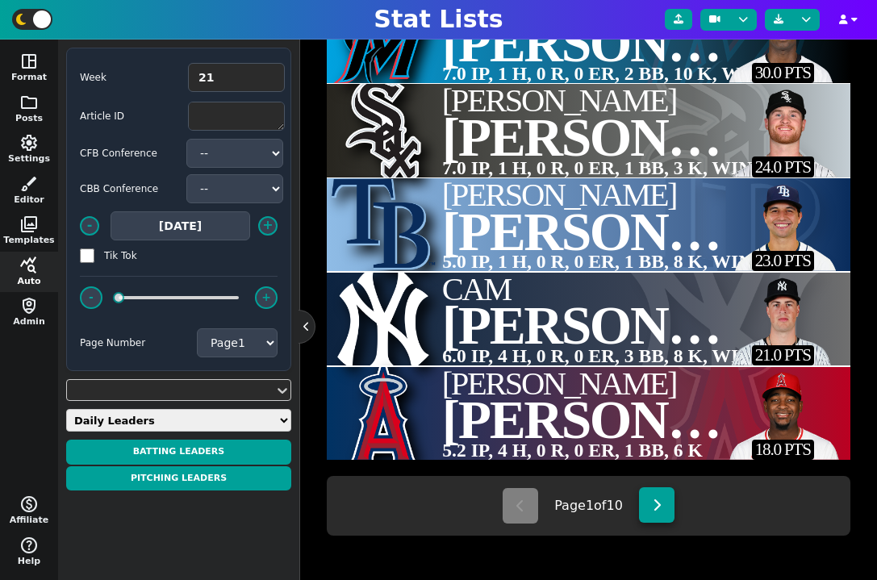
click at [654, 508] on button at bounding box center [657, 506] width 36 height 36
type textarea "ATL ARI TEX TOR MIL"
type textarea "[PERSON_NAME]##[PERSON_NAME]##[PERSON_NAME]##[PERSON_NAME]##[PERSON_NAME]##[PER…"
type textarea "7.0 IP, 3 H, 1 R, 1 ER, 2 BB, 3 K, LOSS 5.2 IP, 4 H, 2 R, 2 ER, 1 BB, 6 K 5.0 I…"
type textarea "4307825 4297972 32796 28976 37515"
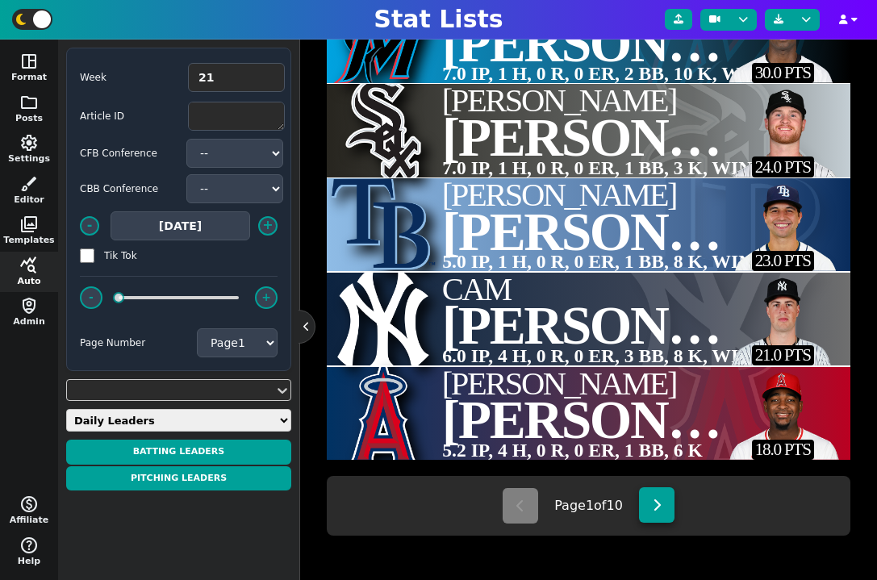
type textarea "15.0 PTS 14.0 PTS 13.0 PTS 12.0 PTS 11.0 PTS"
select select "2"
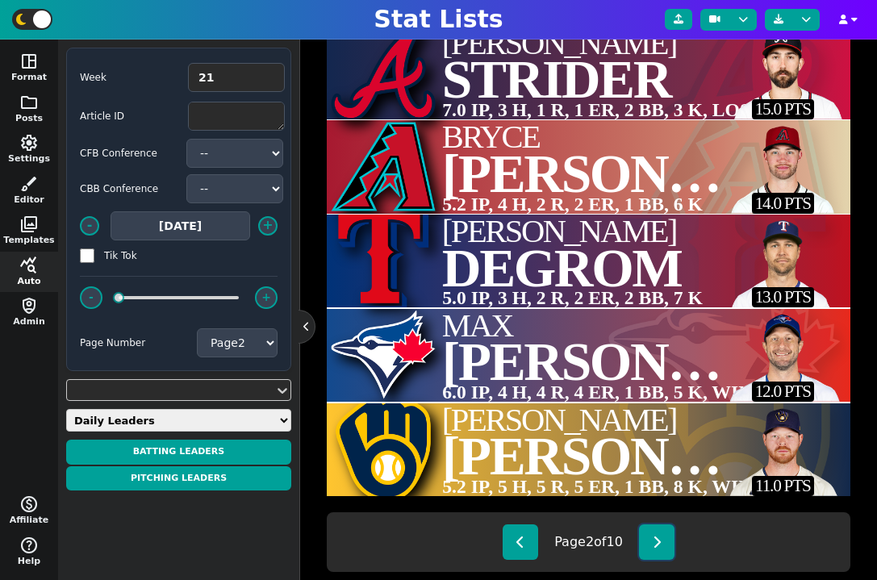
scroll to position [483, 0]
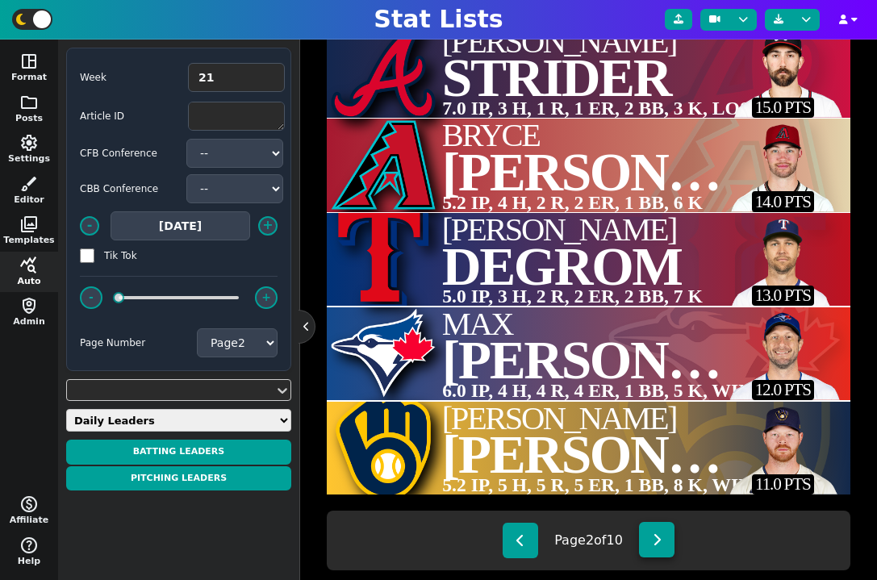
click at [656, 554] on button at bounding box center [657, 540] width 36 height 36
type textarea "LAD PIT DET MIL OAK"
type textarea "Emmet##[PERSON_NAME]##[PERSON_NAME]##[PERSON_NAME]##[PERSON_NAME]##[PERSON_NAME]"
type textarea "2.2 IP, 1 H, 0 R, 0 ER, 0 BB, 4 K 4.0 IP, 3 H, 1 R, 1 ER, 1 BB, 5 K 2.0 IP, 1 H…"
type textarea "4417806 41405 42409 41325 4414002"
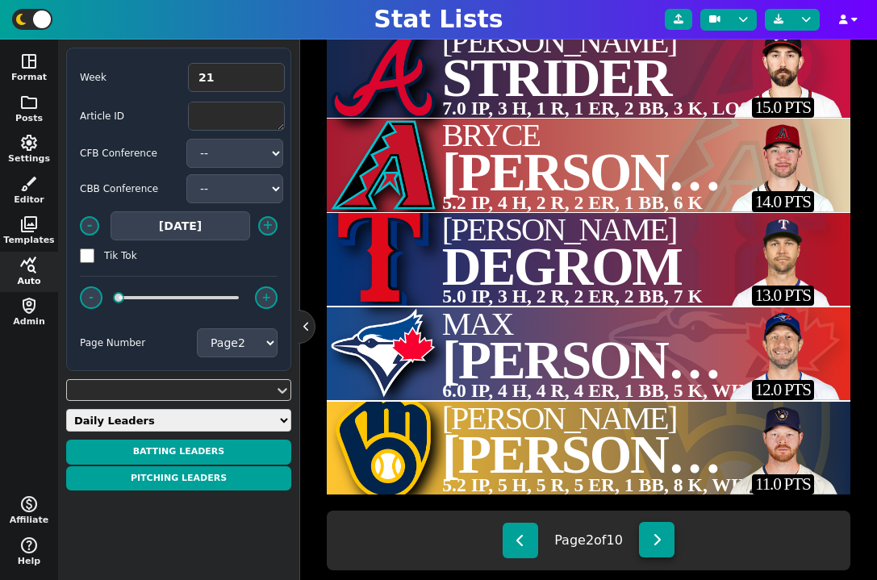
type textarea "11.0 PTS 11.0 PTS 10.0 PTS 10.0 PTS 10.0 PTS"
select select "3"
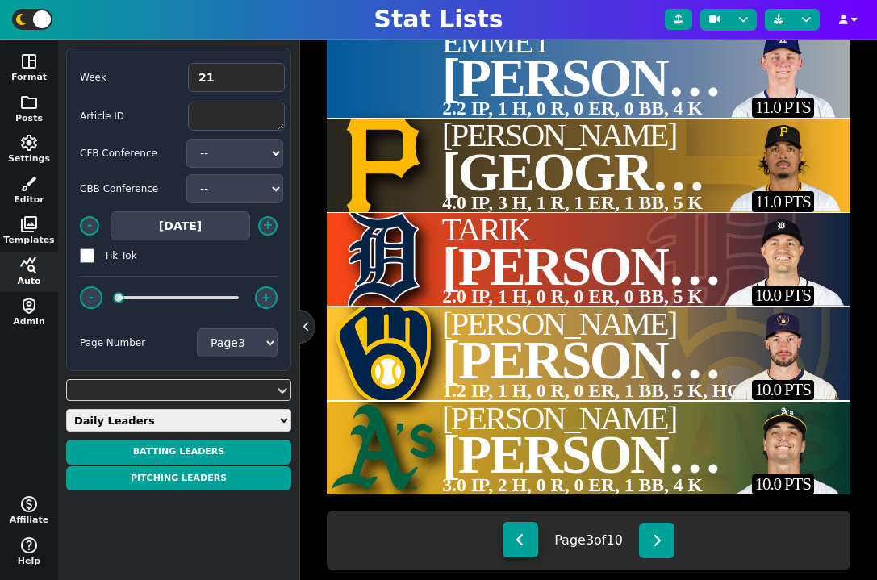
click at [525, 557] on button at bounding box center [521, 540] width 36 height 36
type textarea "ATL ARI TEX TOR MIL"
type textarea "[PERSON_NAME]##[PERSON_NAME]##[PERSON_NAME]##[PERSON_NAME]##[PERSON_NAME]##[PER…"
type textarea "7.0 IP, 3 H, 1 R, 1 ER, 2 BB, 3 K, LOSS 5.2 IP, 4 H, 2 R, 2 ER, 1 BB, 6 K 5.0 I…"
type textarea "4307825 4297972 32796 28976 37515"
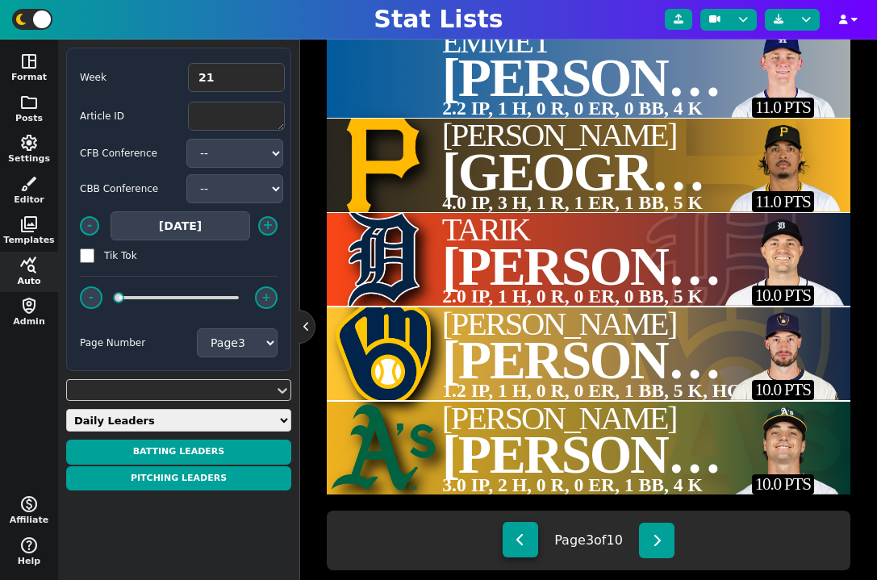
type textarea "15.0 PTS 14.0 PTS 13.0 PTS 12.0 PTS 11.0 PTS"
select select "2"
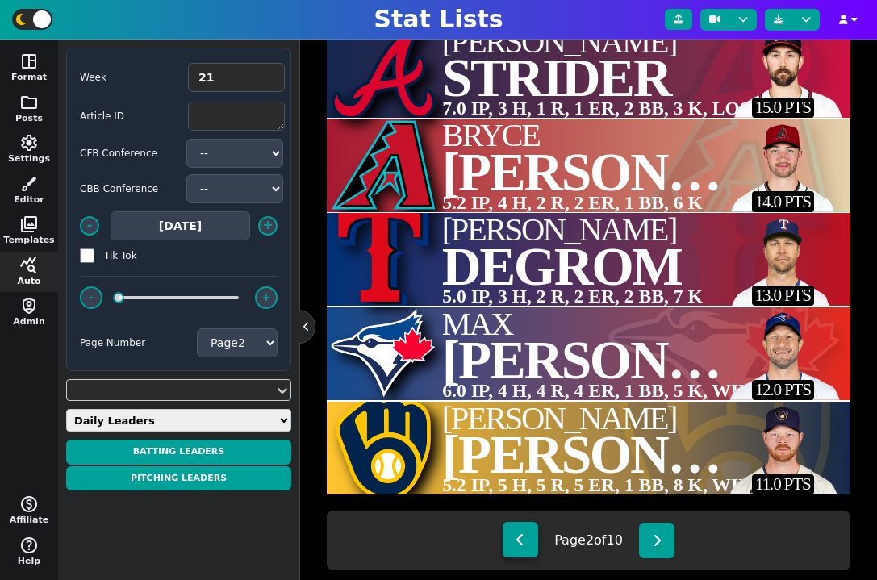
click at [525, 557] on button at bounding box center [521, 540] width 36 height 36
type textarea "MIA CHW TBR NYY LAA"
type textarea "[PERSON_NAME]##[PERSON_NAME]##[PERSON_NAME]##[PERSON_NAME] Cam##[PERSON_NAME]##…"
type textarea "7.0 IP, 1 H, 0 R, 0 ER, 2 BB, 10 K, WIN 7.0 IP, 1 H, 0 R, 0 ER, 1 BB, 3 K, WIN …"
type textarea "40944 5201814 4669425 5134581 40973"
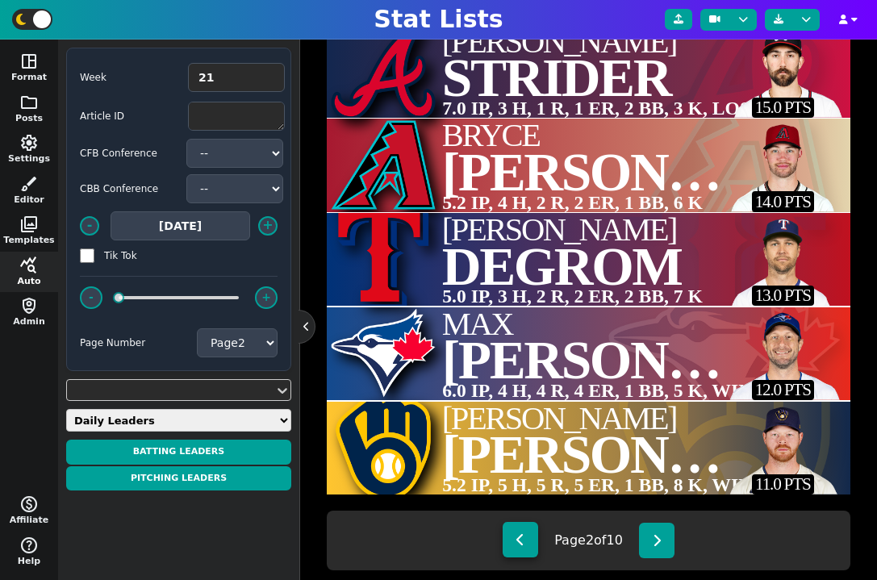
type textarea "30.0 PTS 24.0 PTS 23.0 PTS 21.0 PTS 18.0 PTS"
select select "1"
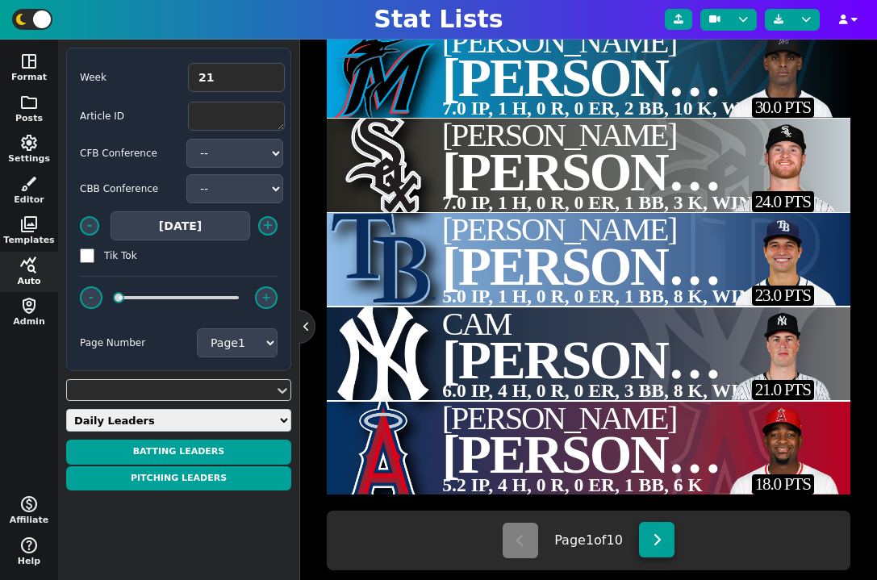
click at [666, 544] on button at bounding box center [657, 540] width 36 height 36
type textarea "ATL ARI TEX TOR MIL"
type textarea "[PERSON_NAME]##[PERSON_NAME]##[PERSON_NAME]##[PERSON_NAME]##[PERSON_NAME]##[PER…"
type textarea "7.0 IP, 3 H, 1 R, 1 ER, 2 BB, 3 K, LOSS 5.2 IP, 4 H, 2 R, 2 ER, 1 BB, 6 K 5.0 I…"
type textarea "4307825 4297972 32796 28976 37515"
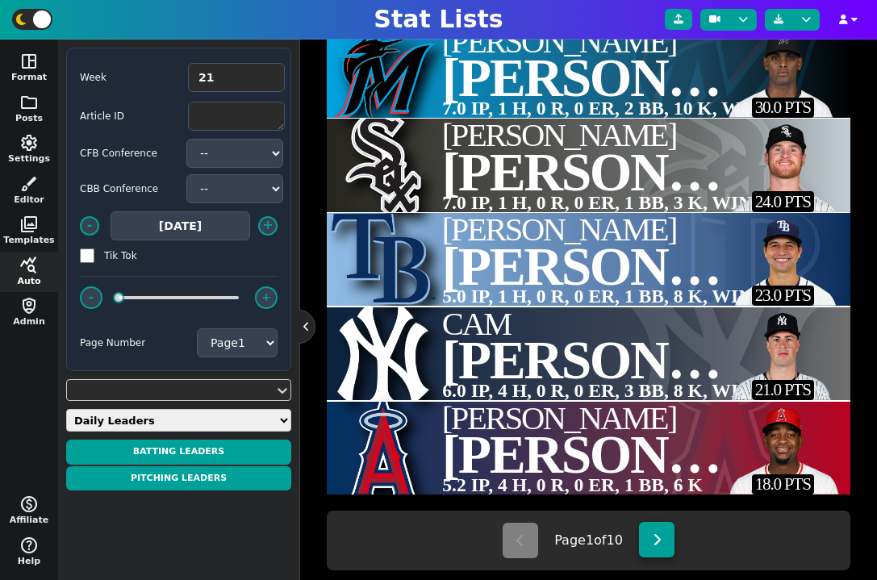
type textarea "15.0 PTS 14.0 PTS 13.0 PTS 12.0 PTS 11.0 PTS"
select select "2"
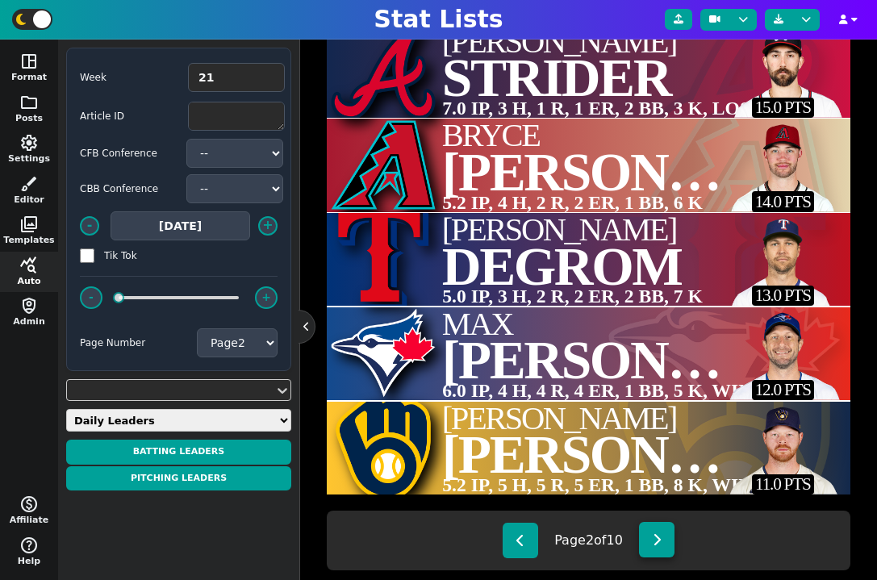
click at [666, 544] on button at bounding box center [657, 540] width 36 height 36
type textarea "LAD PIT DET MIL OAK"
type textarea "Emmet##[PERSON_NAME]##[PERSON_NAME]##[PERSON_NAME]##[PERSON_NAME]##[PERSON_NAME]"
type textarea "2.2 IP, 1 H, 0 R, 0 ER, 0 BB, 4 K 4.0 IP, 3 H, 1 R, 1 ER, 1 BB, 5 K 2.0 IP, 1 H…"
type textarea "4417806 41405 42409 41325 4414002"
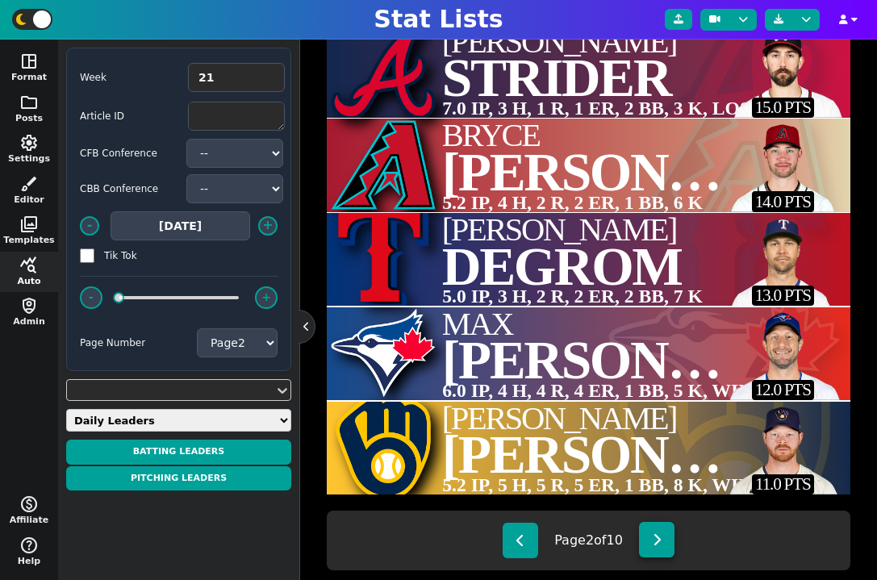
type textarea "11.0 PTS 11.0 PTS 10.0 PTS 10.0 PTS 10.0 PTS"
select select "3"
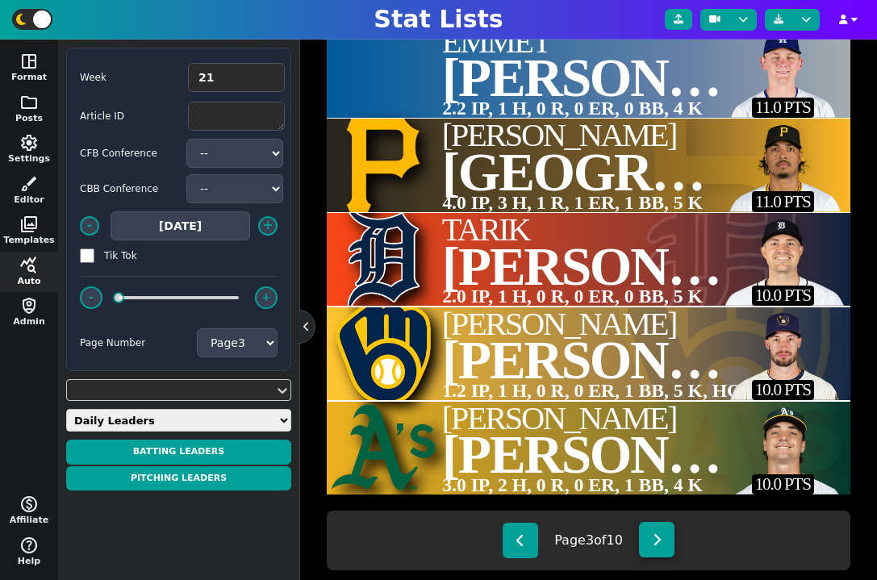
click at [662, 538] on icon at bounding box center [657, 540] width 9 height 13
type textarea "PIT STL BOS BOS [MEDICAL_DATA]"
type textarea "Yohan##[PERSON_NAME]##[PERSON_NAME]##[PERSON_NAME]##[PERSON_NAME]##Wolfram"
type textarea "2.0 IP, 1 H, 0 R, 0 ER, 0 BB, 5 K 6.0 IP, 6 H, 4 R, 4 ER, 2 BB, 7 K 4.0 IP, 2 H…"
type textarea "41893 4424141 4414243 33106 3961066"
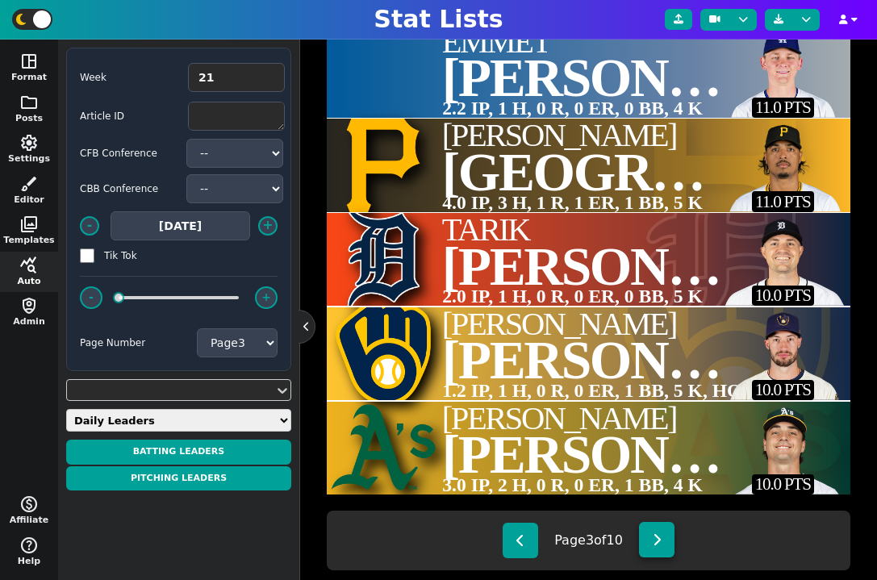
type textarea "10.0 PTS 9.0 PTS 9.0 PTS 8.0 PTS 8.0 PTS"
select select "4"
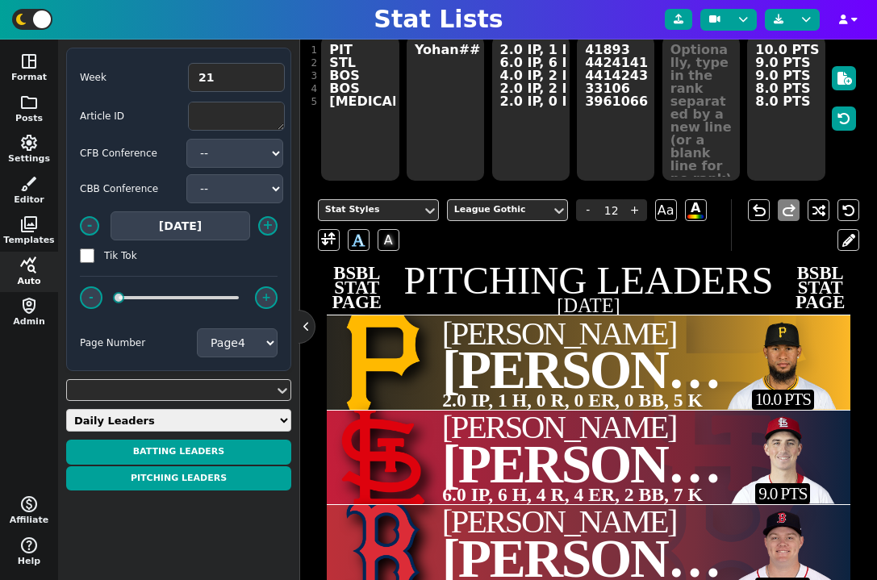
scroll to position [0, 0]
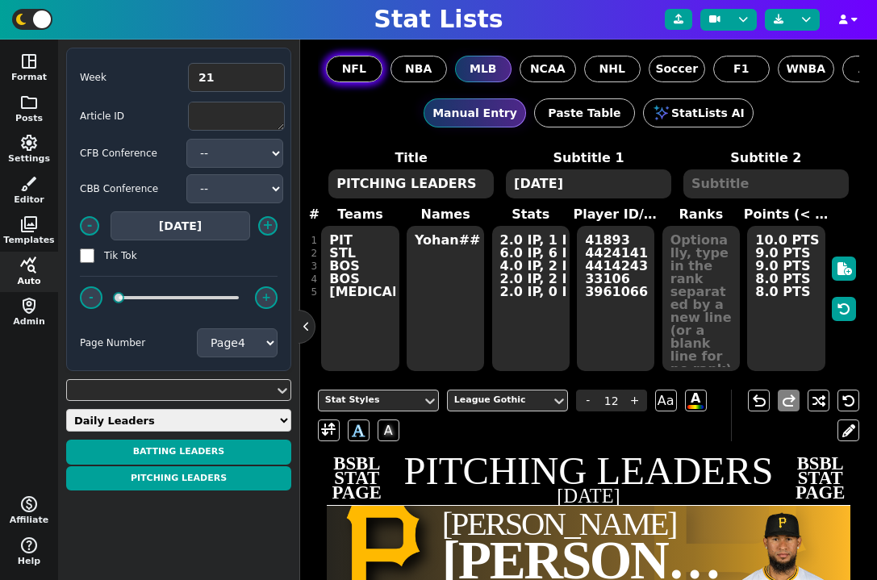
click at [355, 62] on span "NFL" at bounding box center [354, 69] width 24 height 17
click at [0, 0] on input "NFL" at bounding box center [0, 0] width 0 height 0
type textarea "MIA CHW TBR NYY LAA"
type textarea "[PERSON_NAME]##[PERSON_NAME]##[PERSON_NAME]##[PERSON_NAME] Cam##[PERSON_NAME]##…"
type textarea "7.0 IP, 1 H, 0 R, 0 ER, 2 BB, 10 K, WIN 7.0 IP, 1 H, 0 R, 0 ER, 1 BB, 3 K, WIN …"
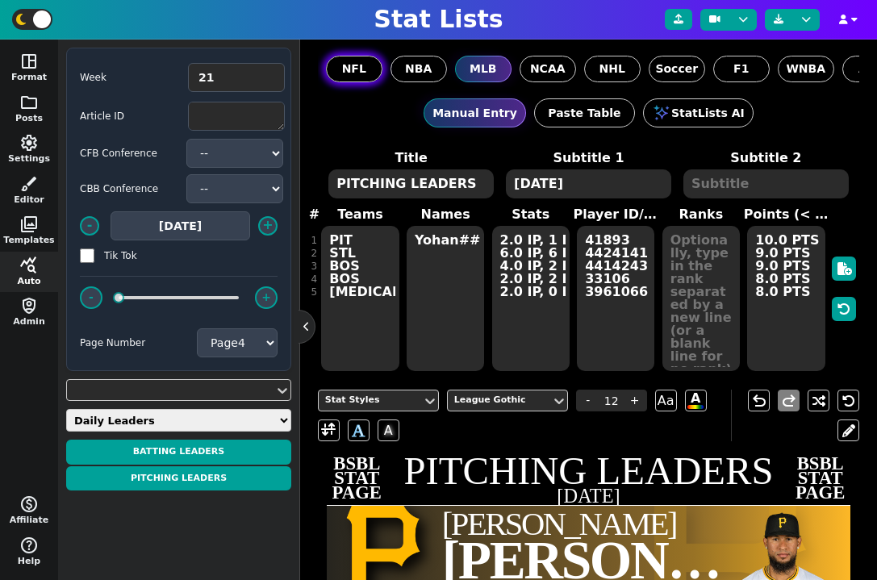
type input "1"
type textarea "30.0 PTS 24.0 PTS 23.0 PTS 21.0 PTS 18.0 PTS"
select select "1"
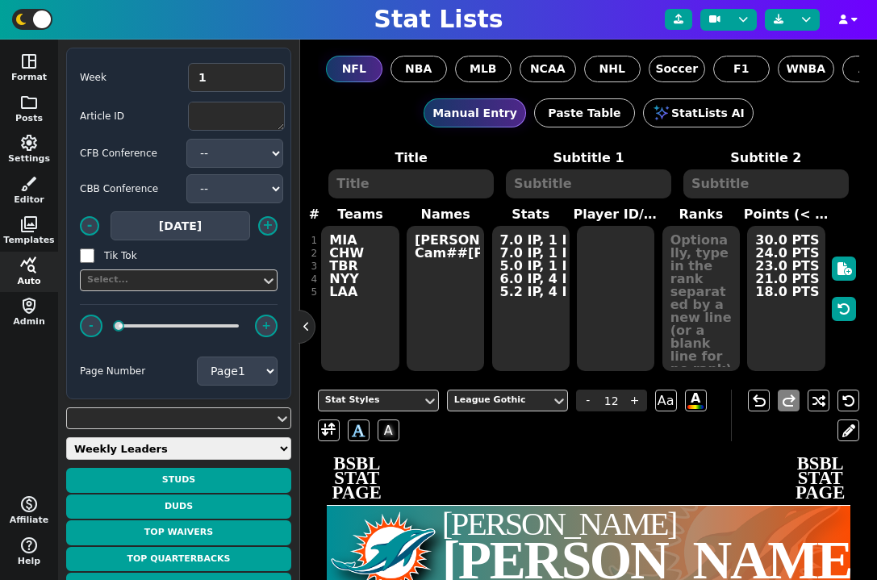
click at [141, 445] on select "Weekly Leaders Slate Leaders QB Stats RB Stats REC Stats IDP Stats Other Stats …" at bounding box center [178, 448] width 225 height 23
select select "surviveball"
click at [66, 437] on select "Weekly Leaders Slate Leaders QB Stats RB Stats REC Stats IDP Stats Other Stats …" at bounding box center [178, 448] width 225 height 23
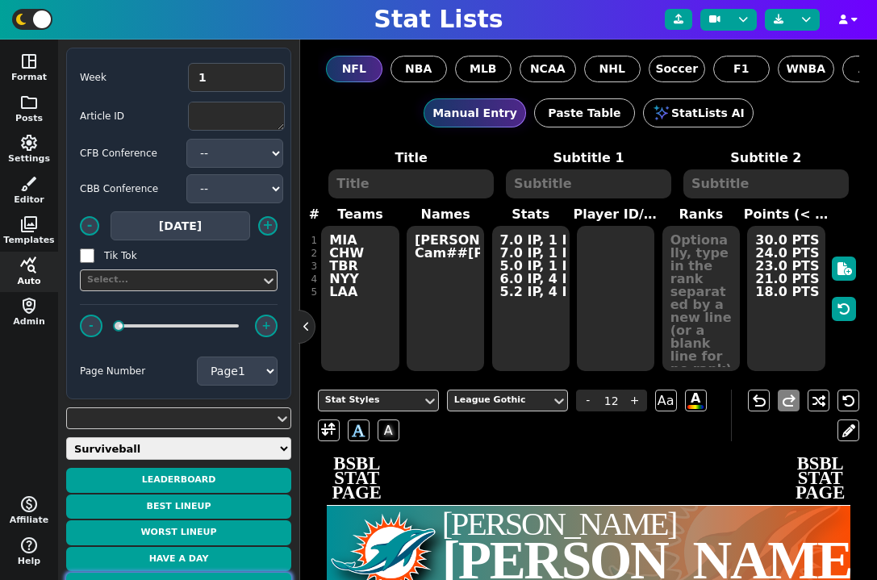
scroll to position [132, 0]
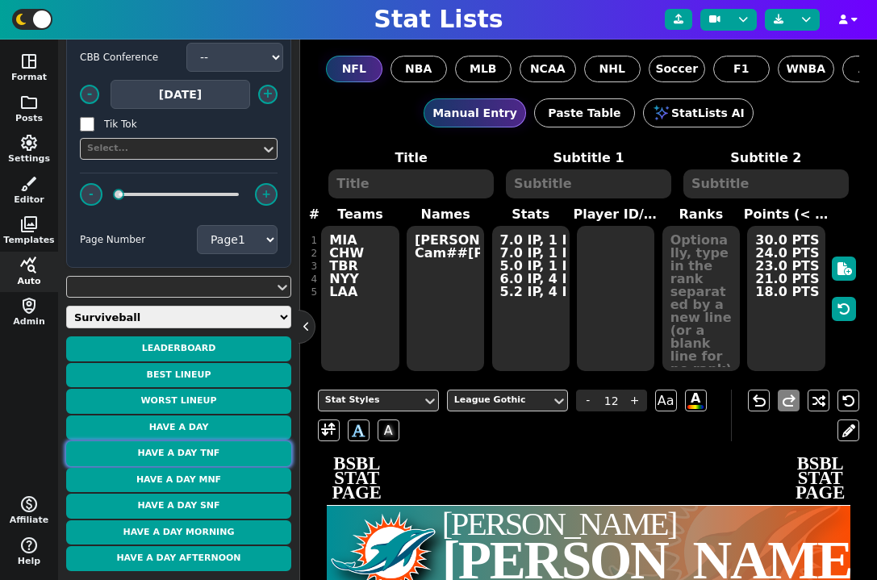
click at [208, 456] on button "Have a Day TNF" at bounding box center [178, 454] width 225 height 25
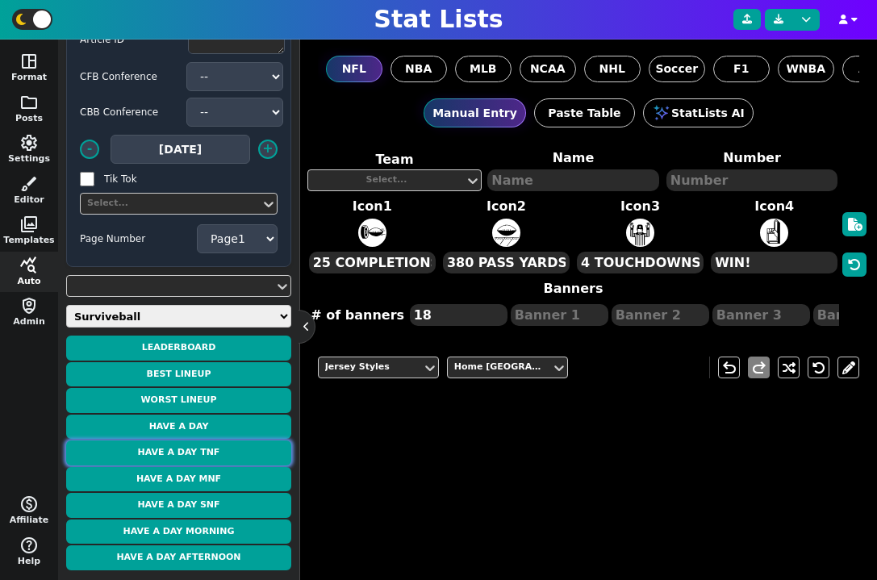
scroll to position [76, 0]
type textarea "[PERSON_NAME]"
type textarea "26"
type textarea "33.2 PTS"
type textarea "3 TOTAL TD"
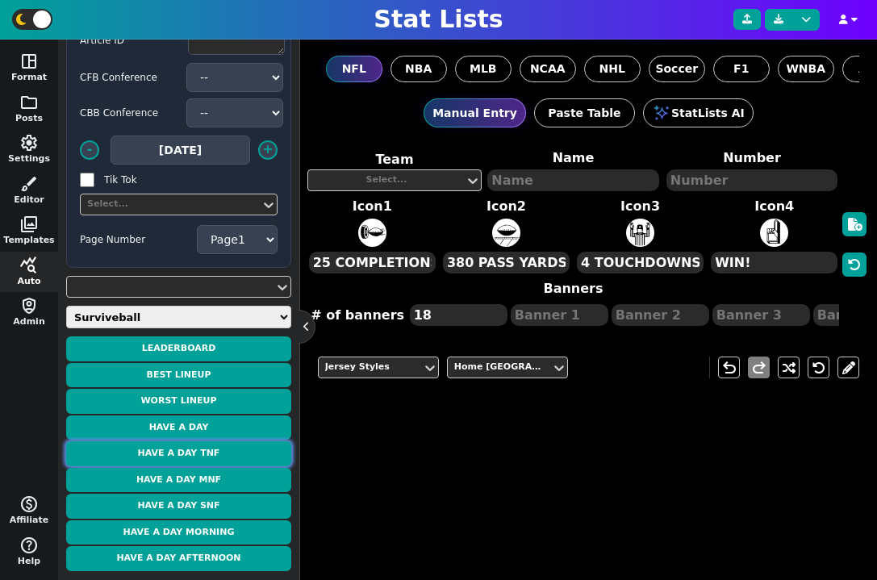
type textarea "24 CAR"
type textarea "109 RUSH YDS"
type textarea "WK 1"
type textarea "WK 3"
type textarea "WK 9"
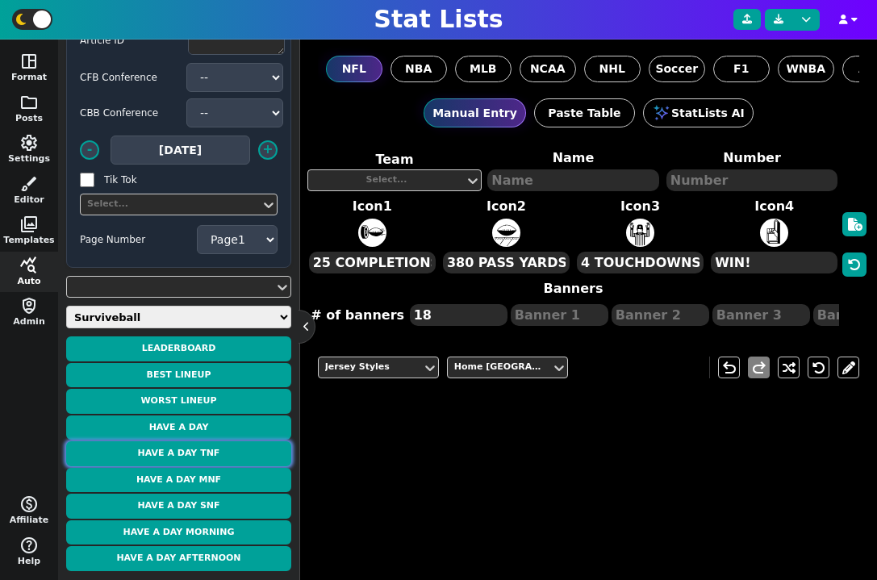
type textarea "WK 11"
type textarea "WK 12"
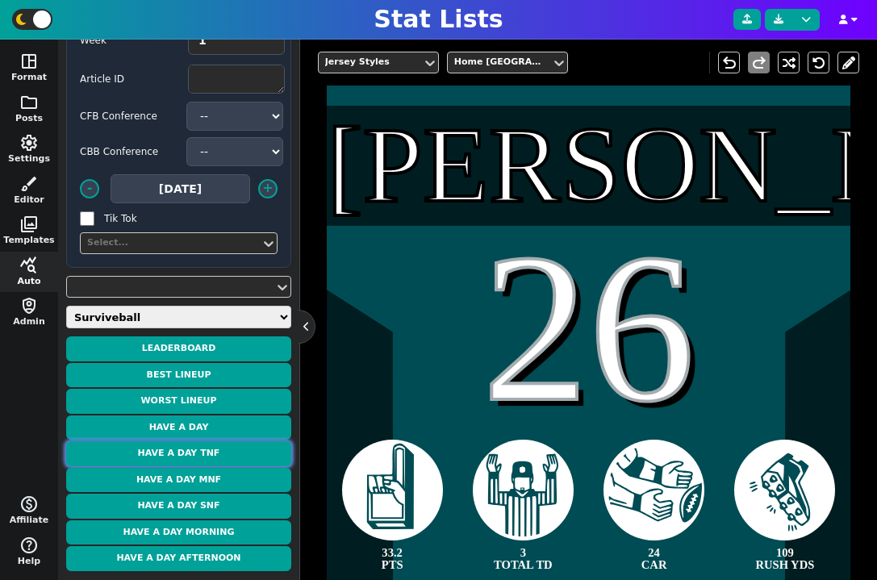
scroll to position [454, 0]
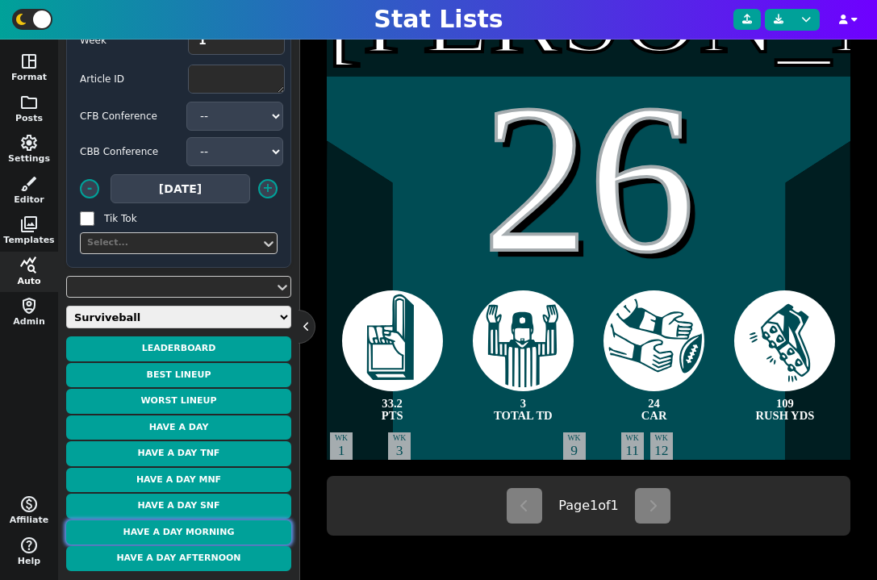
click at [227, 528] on button "Have a Day Morning" at bounding box center [178, 533] width 225 height 25
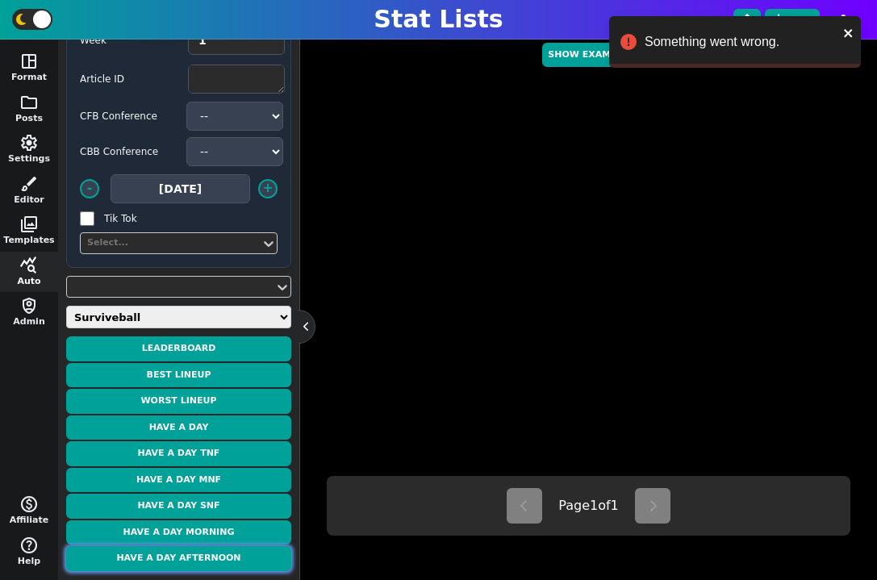
click at [238, 554] on button "Have a Day Afternoon" at bounding box center [178, 558] width 225 height 25
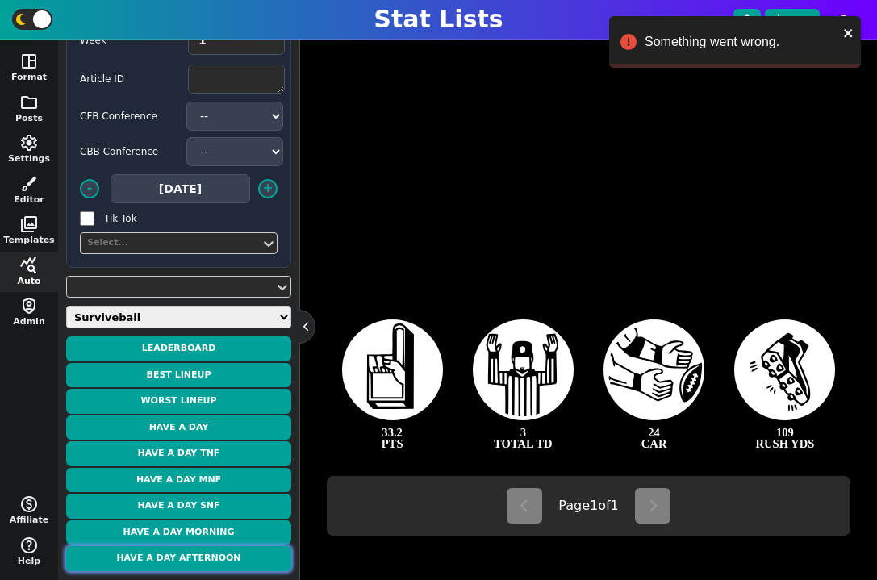
type textarea "[PERSON_NAME]"
type textarea "11"
type textarea "33.1 PTS"
type textarea "138 REC YDS"
type textarea "2 TOTAL TD"
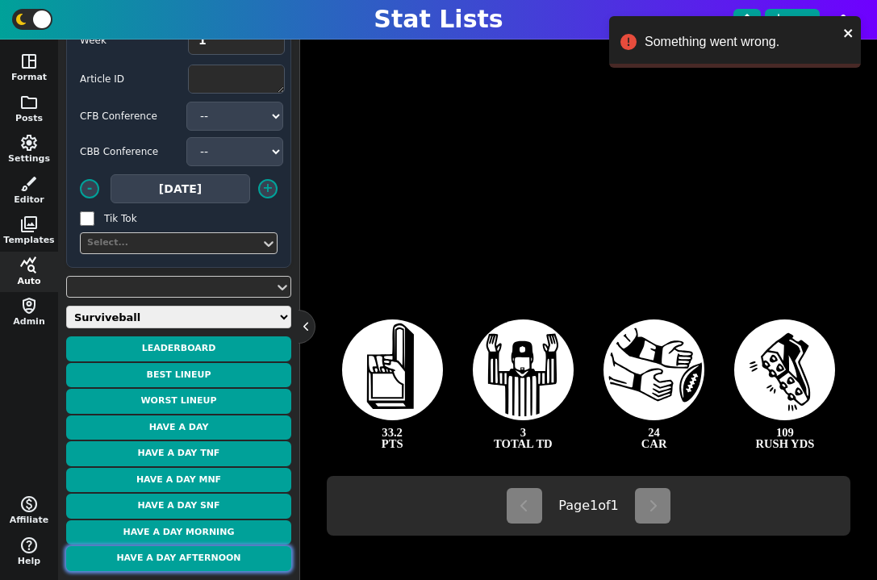
type textarea "4 REC"
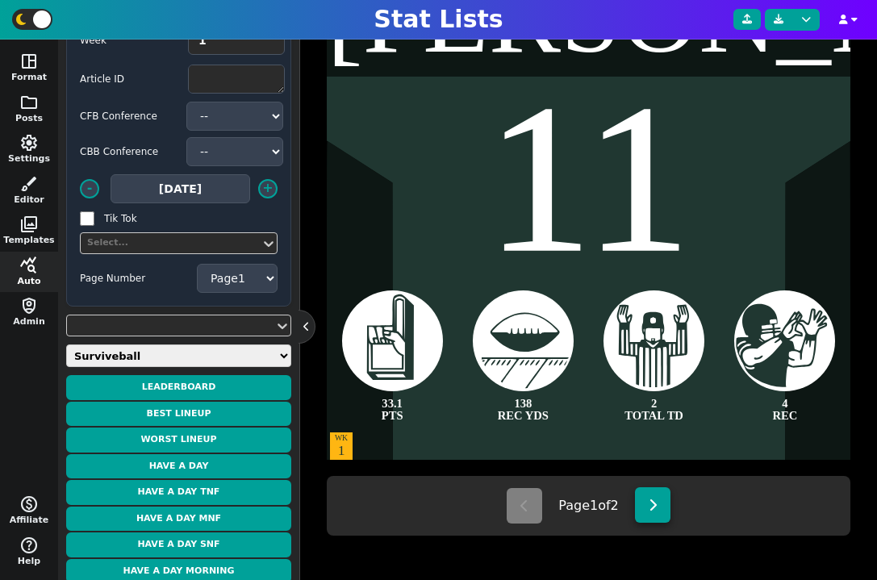
click at [663, 513] on button at bounding box center [653, 506] width 36 height 36
type textarea "[PERSON_NAME]"
type textarea "10"
type textarea "32.0 PTS"
type textarea "14 REC"
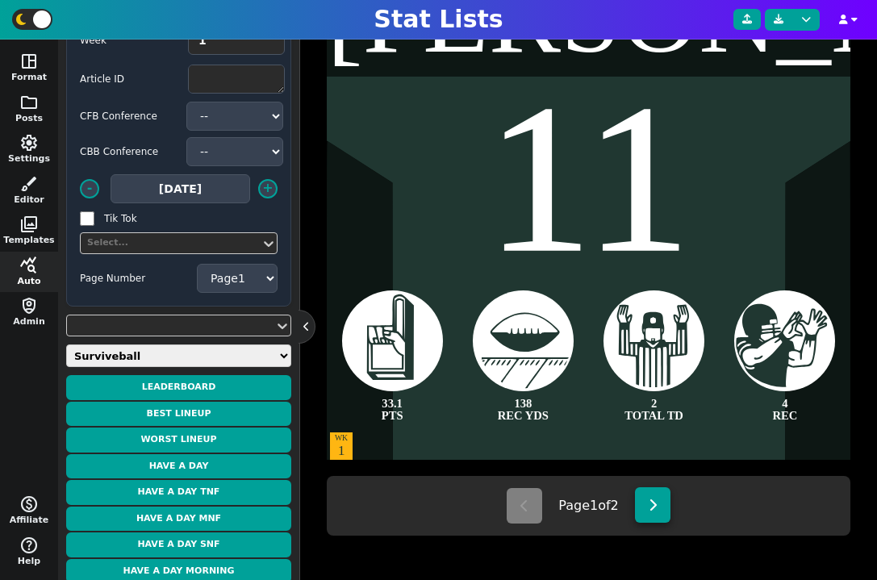
type textarea "110 REC YDS"
type textarea "1 REC TD"
select select "2"
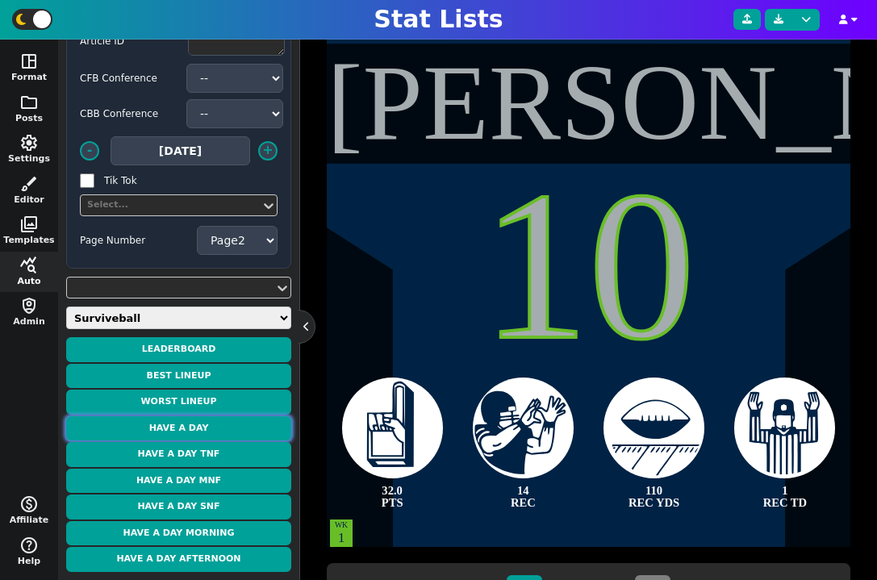
scroll to position [76, 0]
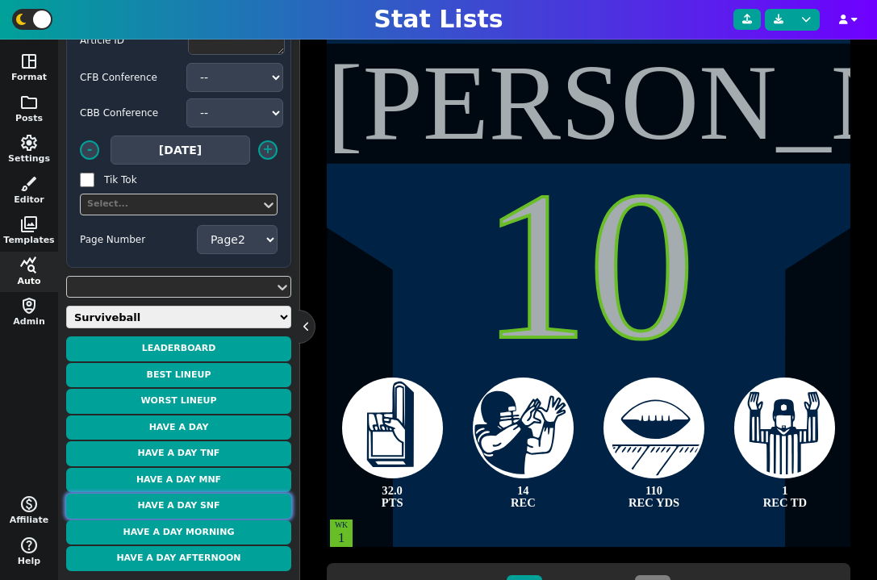
click at [205, 511] on button "Have a Day SNF" at bounding box center [178, 506] width 225 height 25
type textarea "[PERSON_NAME]"
type textarea "11"
type textarea "33.1 PTS"
type textarea "138 REC YDS"
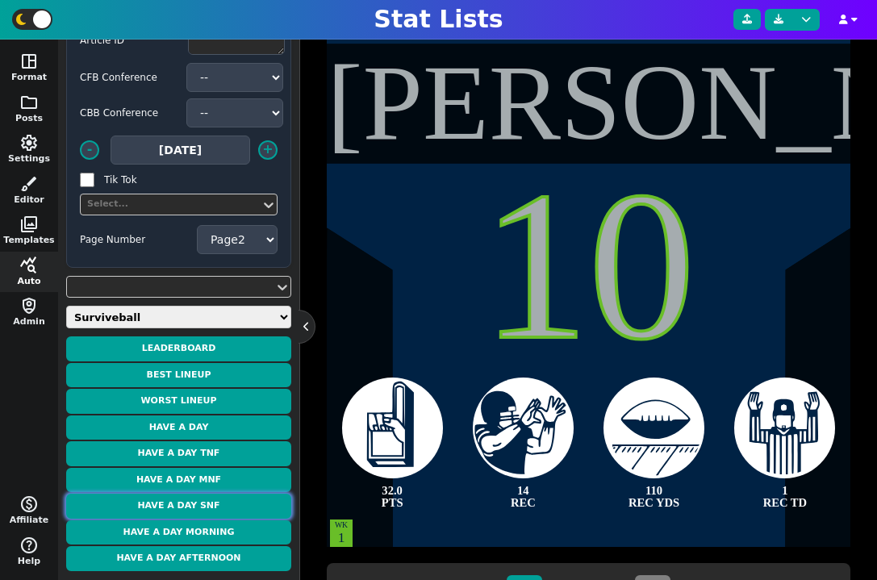
type textarea "2 TOTAL TD"
type textarea "4 REC"
select select "1"
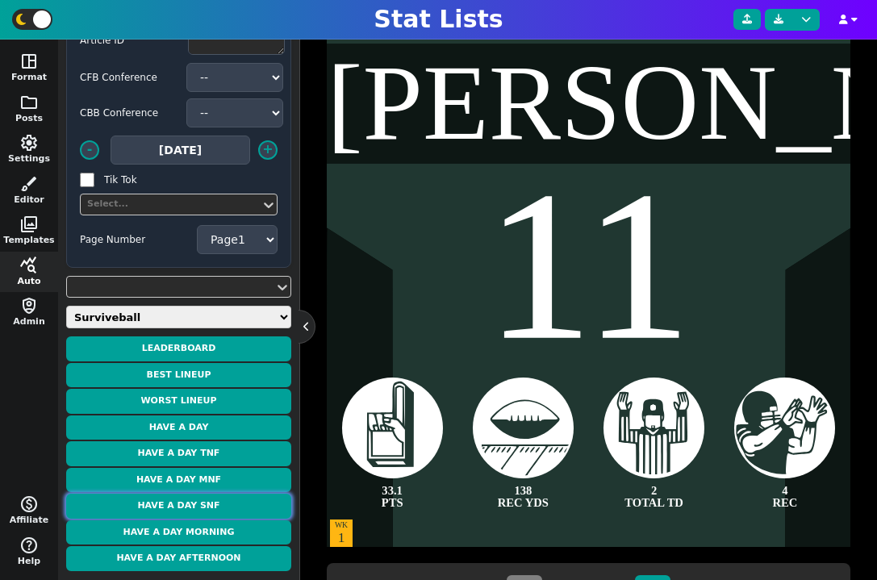
type textarea "[PERSON_NAME]"
type textarea "17"
type textarea "31.2 PTS"
type textarea "2 RUSH TD"
type textarea "2 PASS TD"
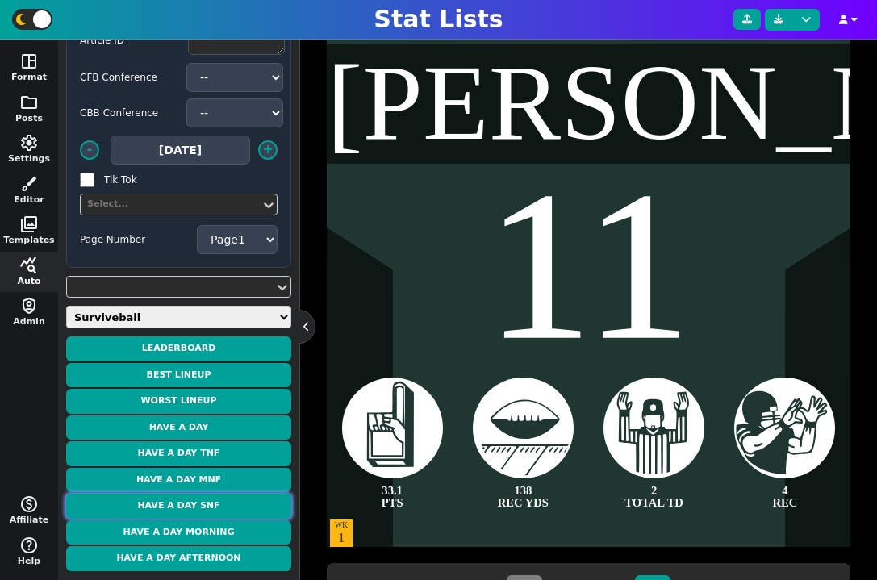
type textarea "232 PASS YDS"
type textarea "WK 3"
type textarea "WK 14"
type textarea "WK 15"
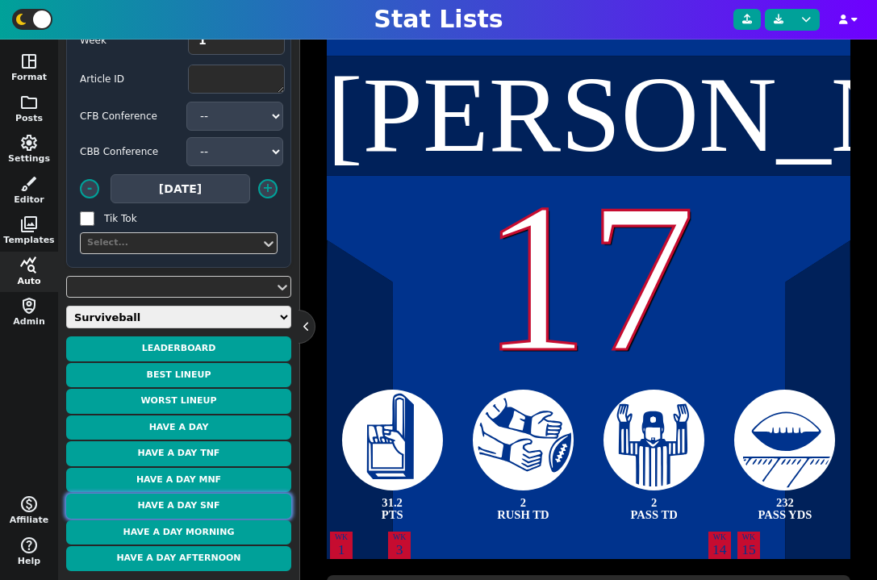
scroll to position [352, 0]
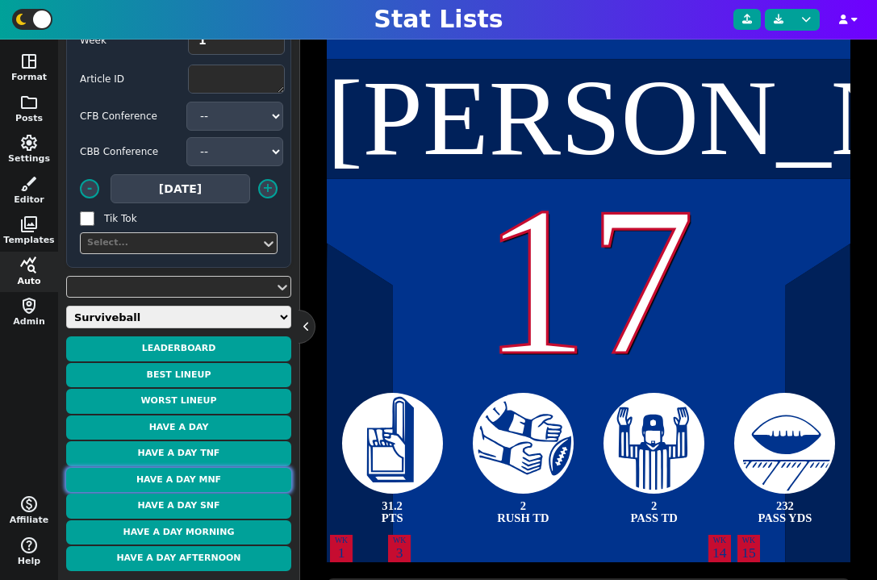
click at [219, 477] on button "Have a Day MNF" at bounding box center [178, 480] width 225 height 25
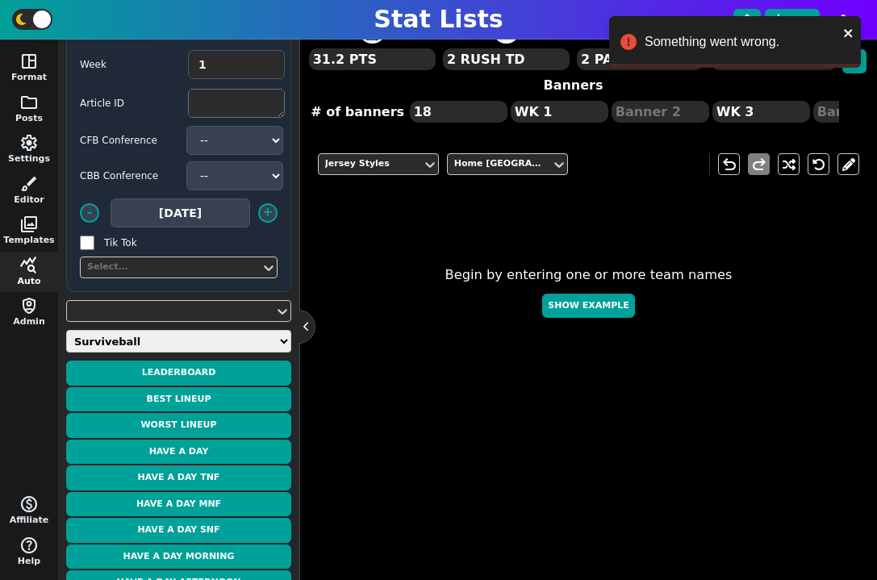
scroll to position [0, 0]
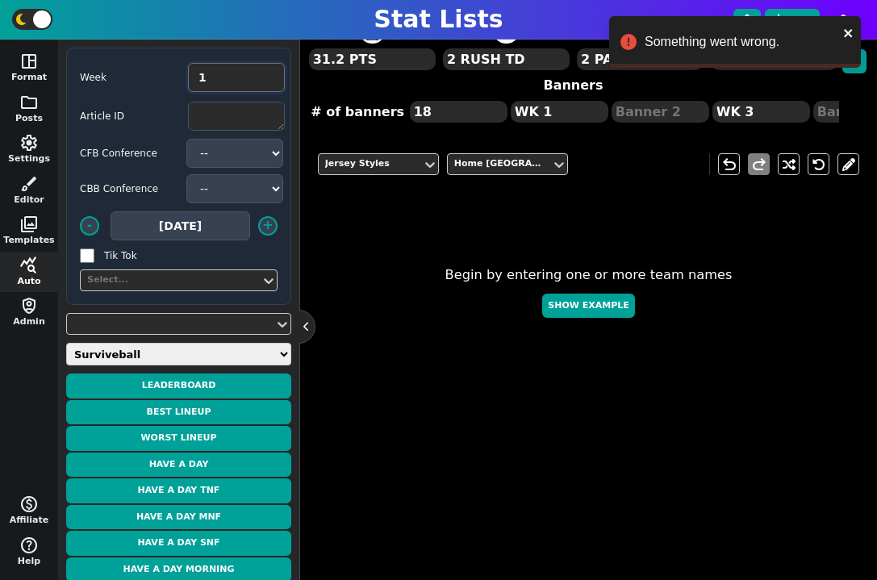
click at [219, 82] on input "1" at bounding box center [236, 77] width 97 height 29
click at [262, 73] on input "2" at bounding box center [236, 77] width 97 height 29
click at [218, 492] on button "Have a Day TNF" at bounding box center [178, 491] width 225 height 25
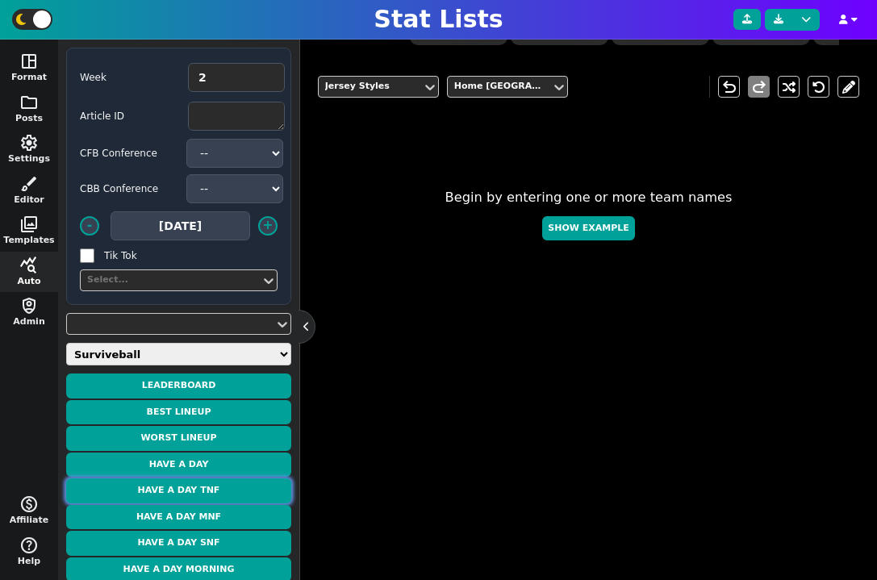
scroll to position [37, 0]
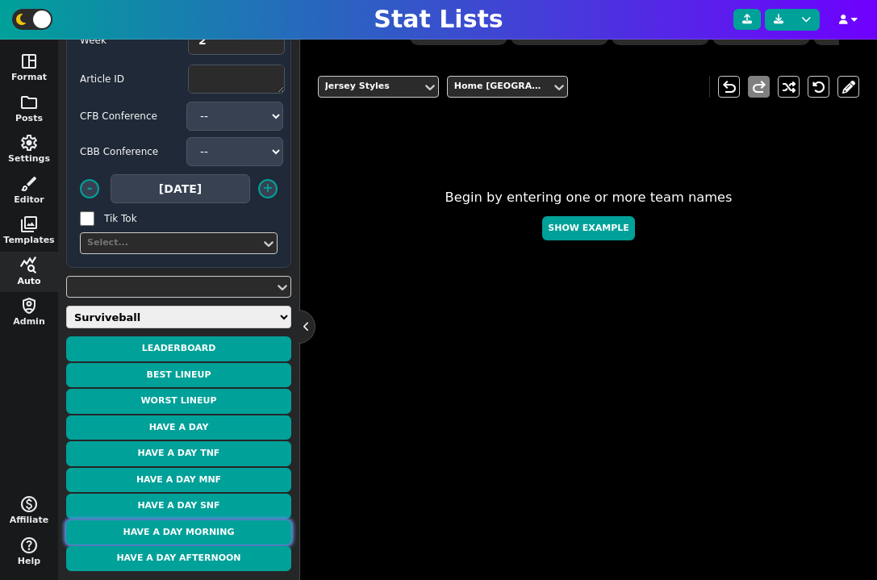
click at [222, 538] on button "Have a Day Morning" at bounding box center [178, 533] width 225 height 25
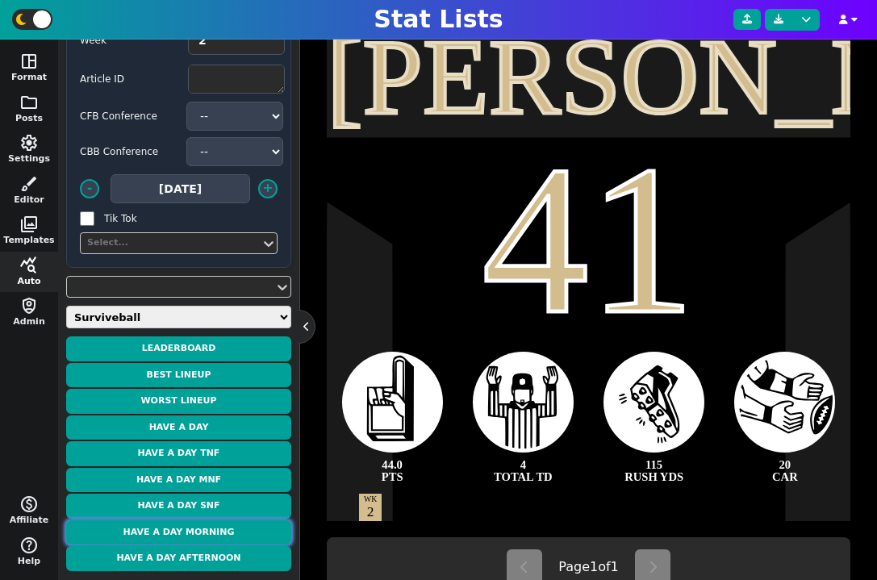
scroll to position [383, 0]
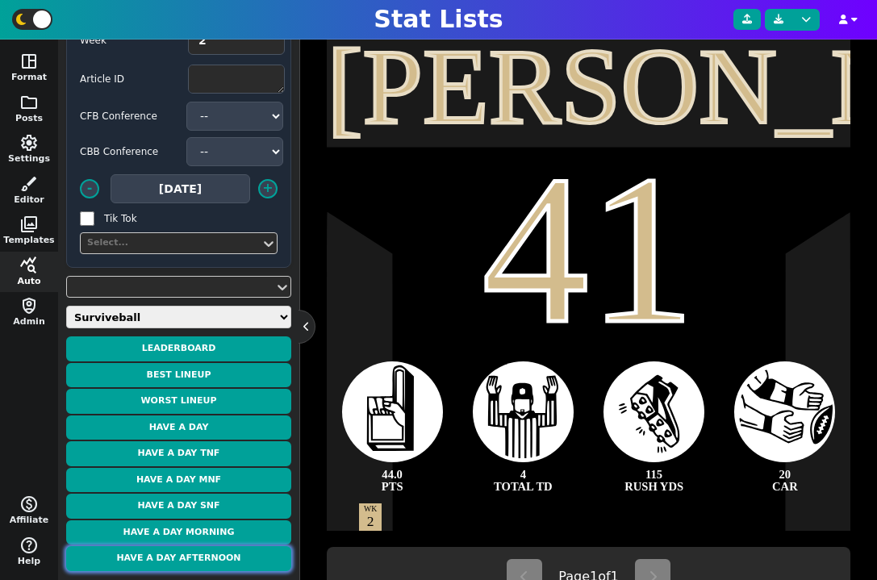
click at [241, 554] on button "Have a Day Afternoon" at bounding box center [178, 558] width 225 height 25
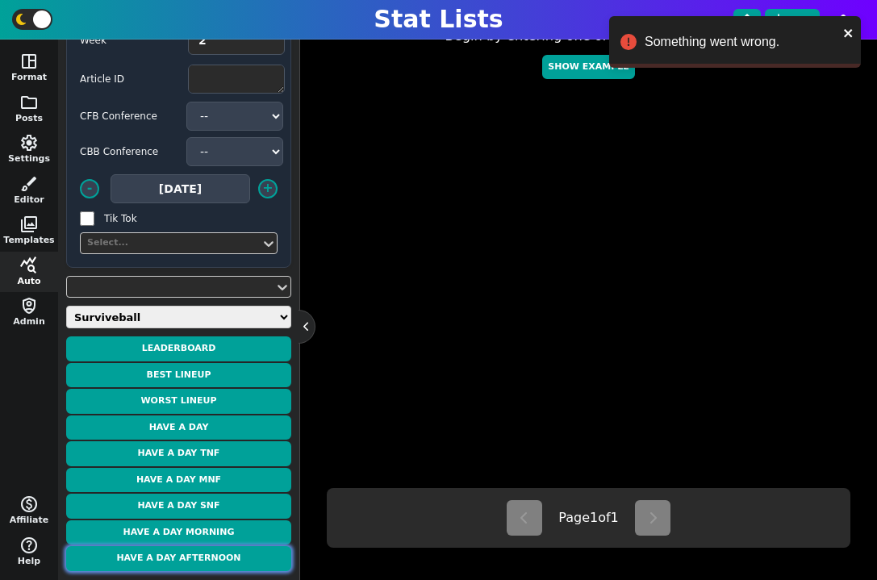
scroll to position [454, 0]
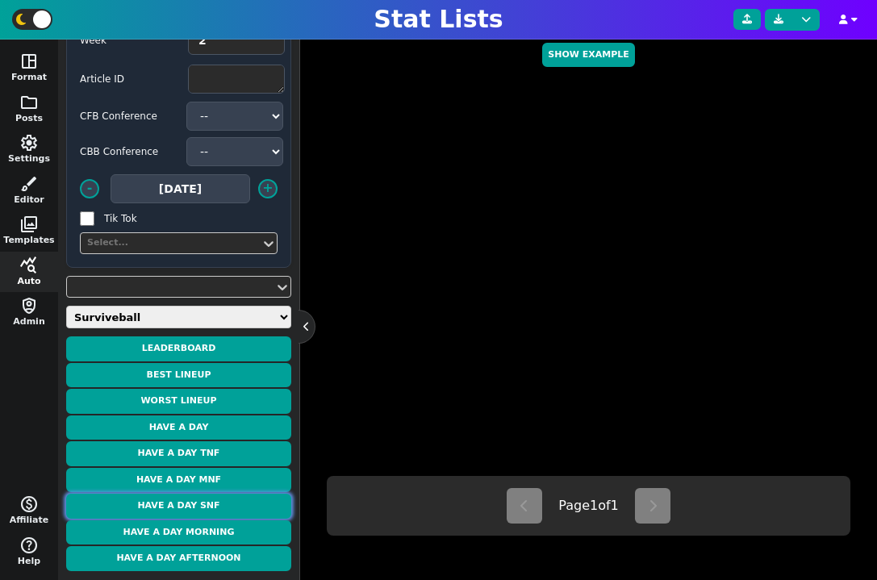
click at [212, 504] on button "Have a Day SNF" at bounding box center [178, 506] width 225 height 25
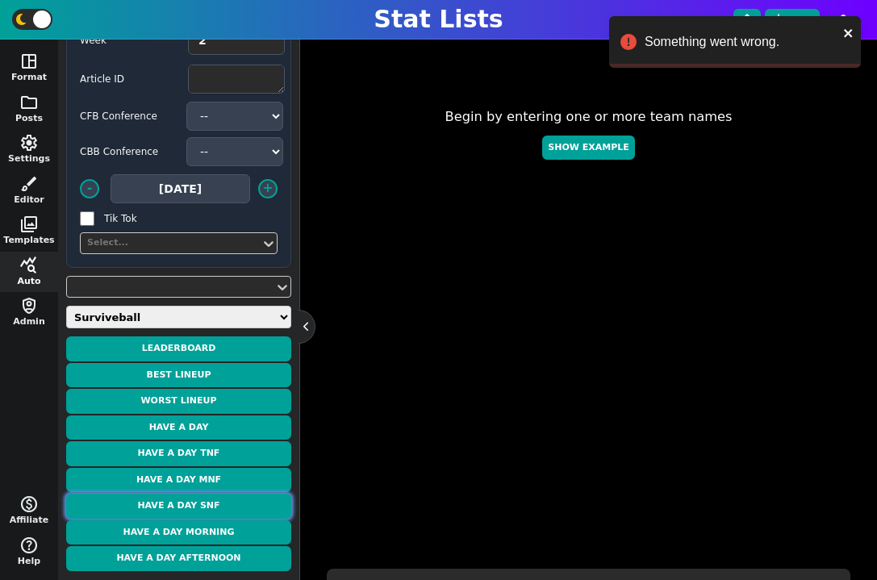
scroll to position [358, 0]
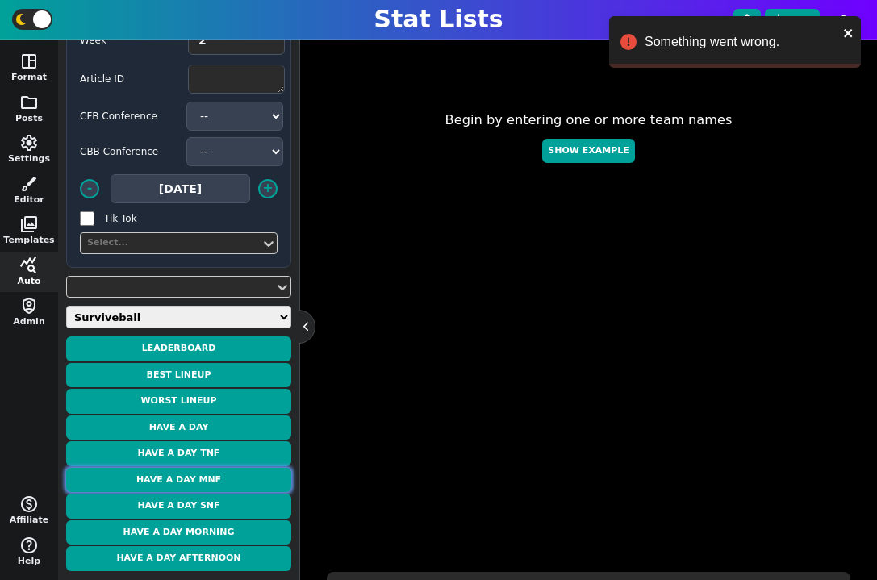
click at [220, 476] on button "Have a Day MNF" at bounding box center [178, 480] width 225 height 25
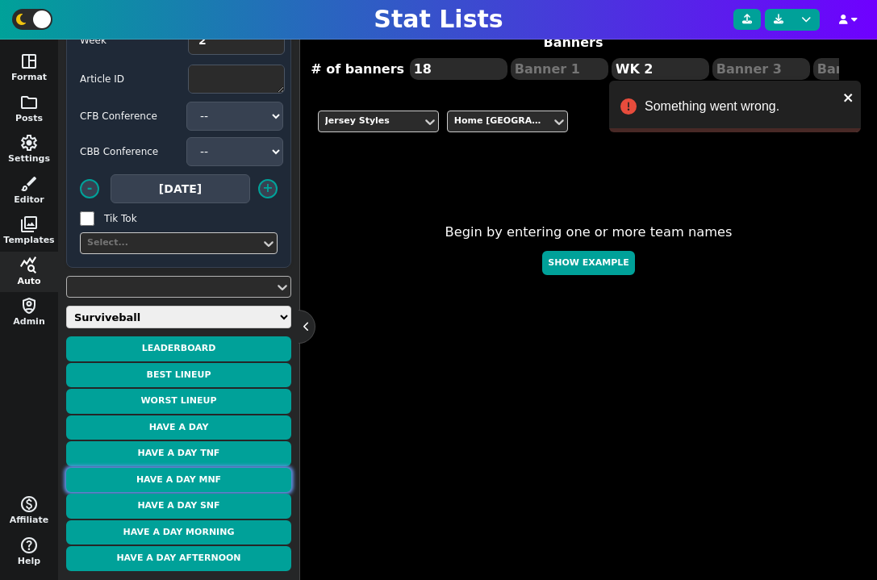
scroll to position [0, 0]
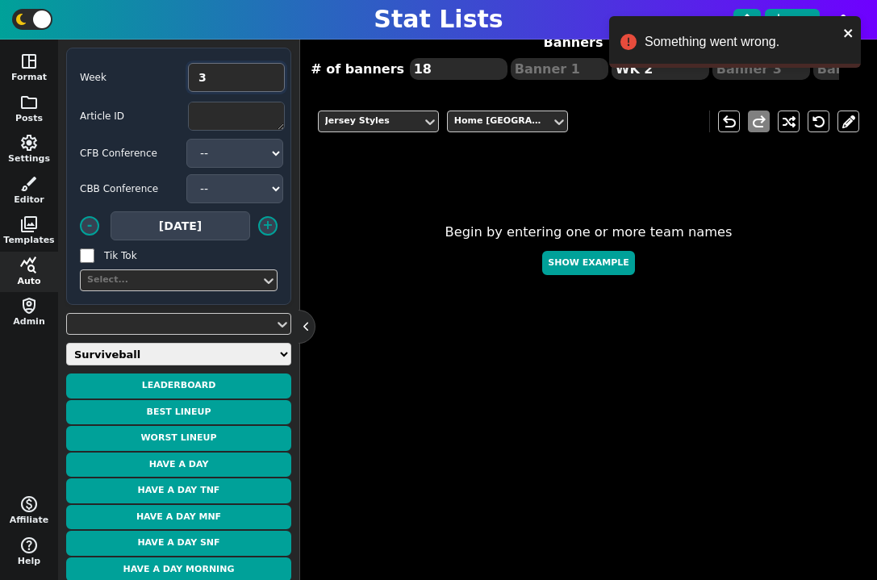
click at [267, 75] on input "3" at bounding box center [236, 77] width 97 height 29
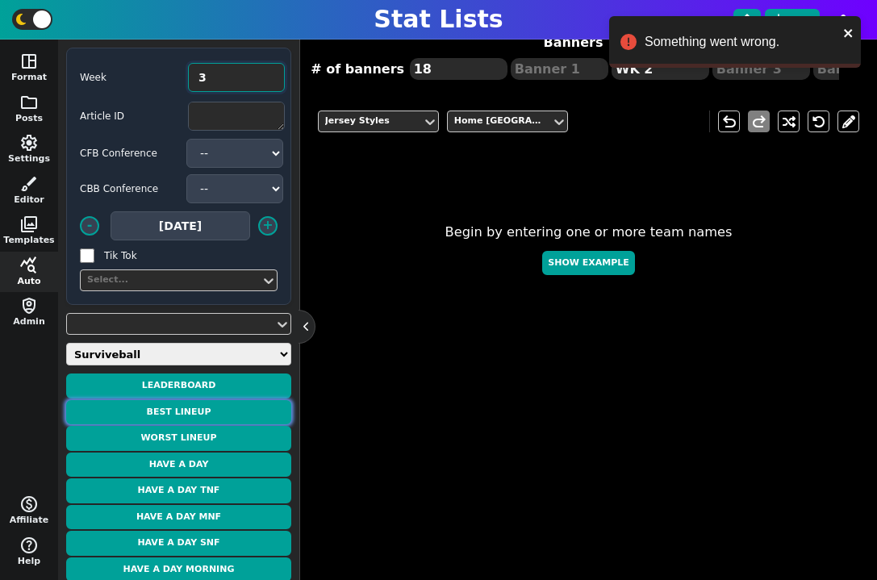
scroll to position [37, 0]
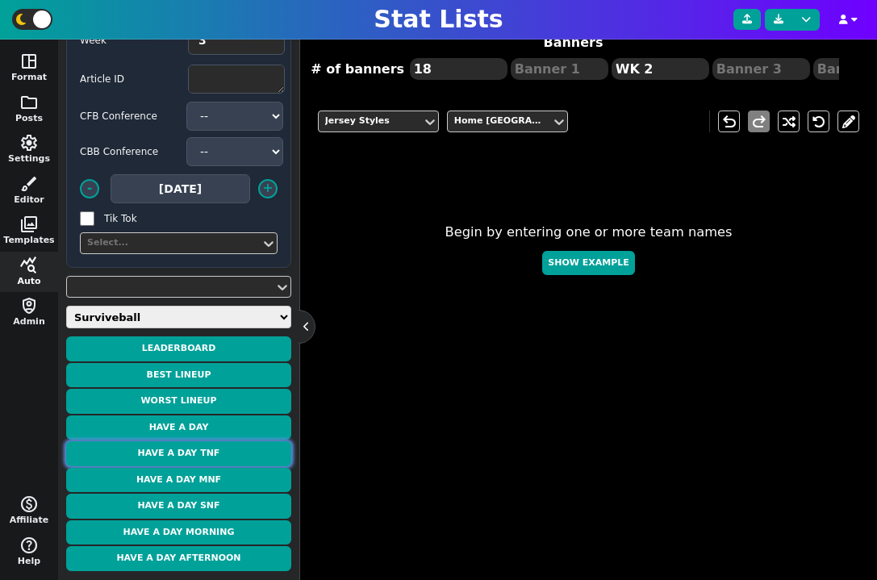
click at [203, 450] on button "Have a Day TNF" at bounding box center [178, 454] width 225 height 25
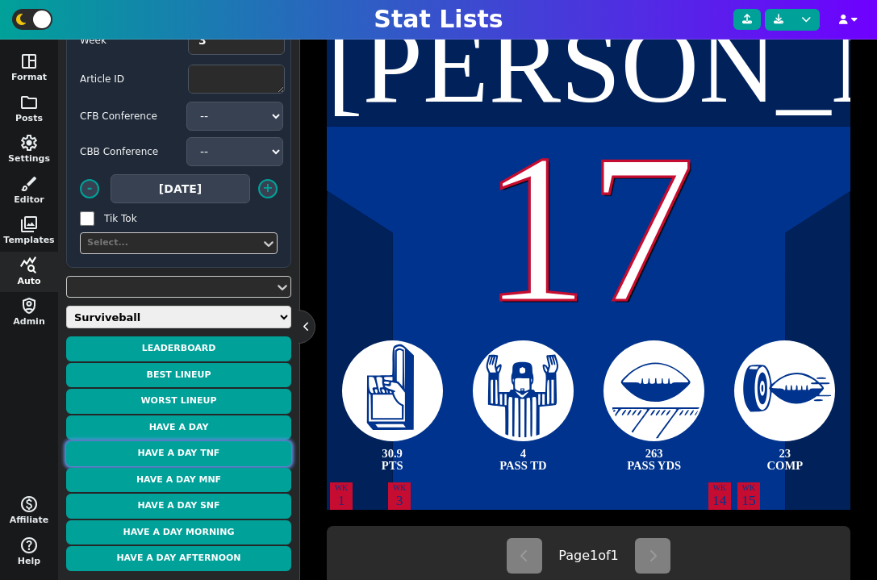
scroll to position [409, 0]
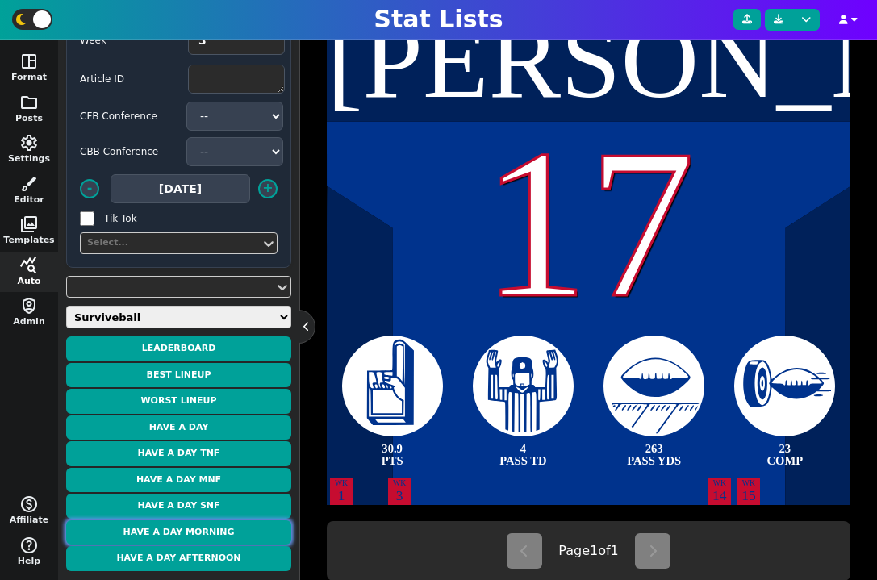
click at [226, 529] on button "Have a Day Morning" at bounding box center [178, 533] width 225 height 25
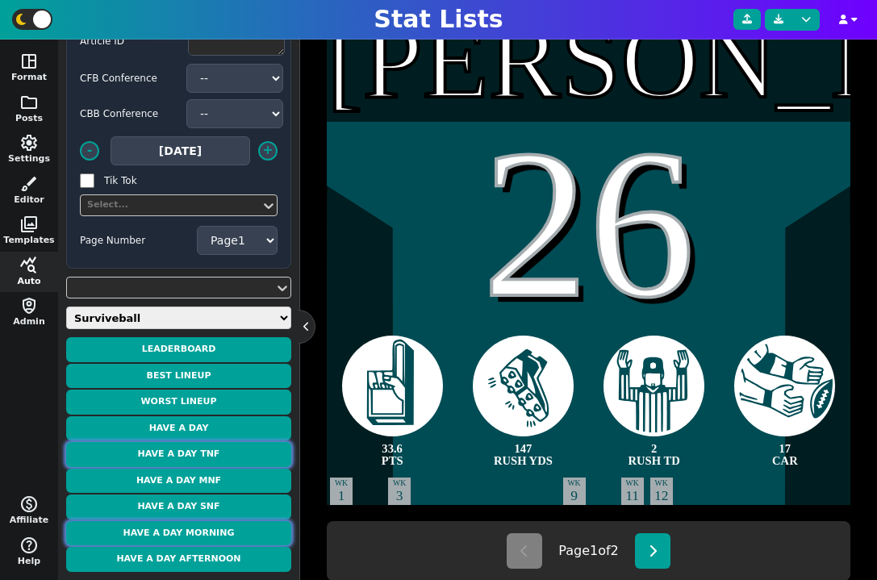
scroll to position [76, 0]
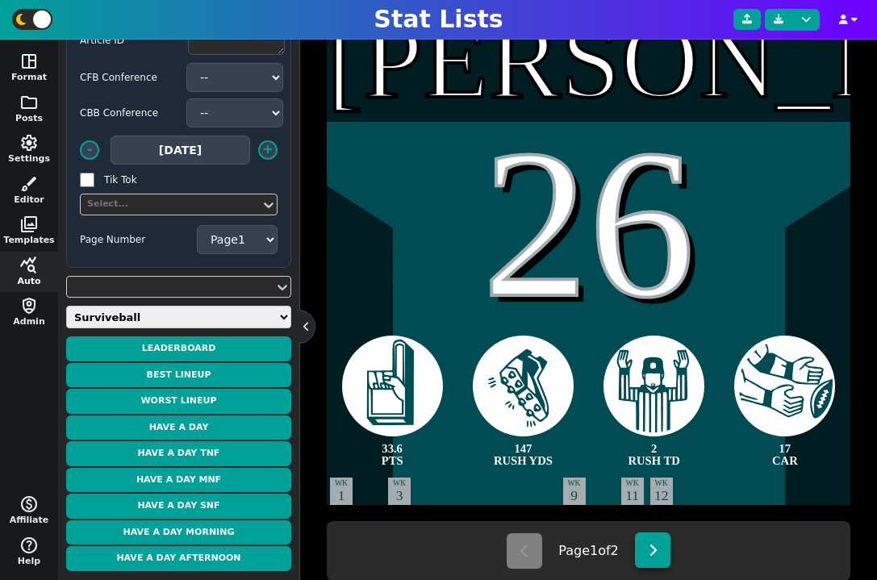
click at [658, 550] on icon at bounding box center [653, 550] width 9 height 13
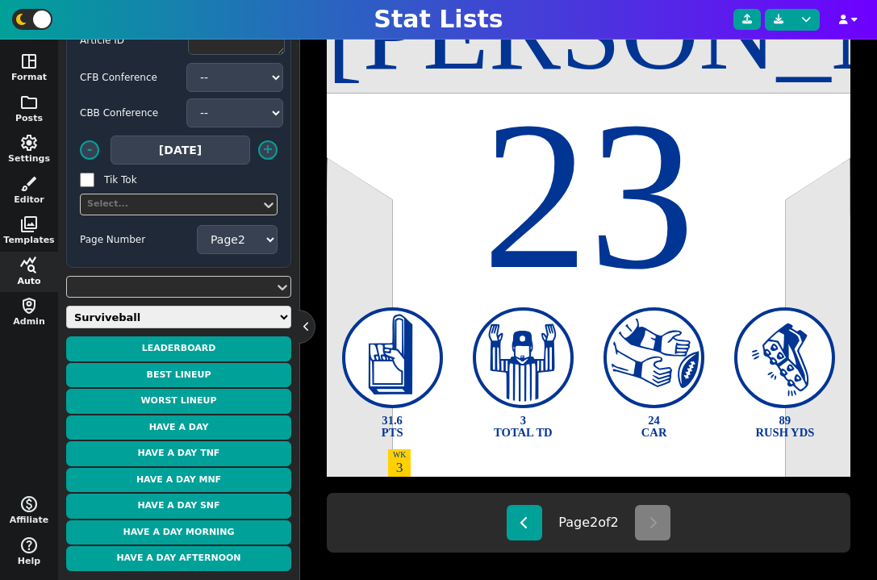
scroll to position [454, 0]
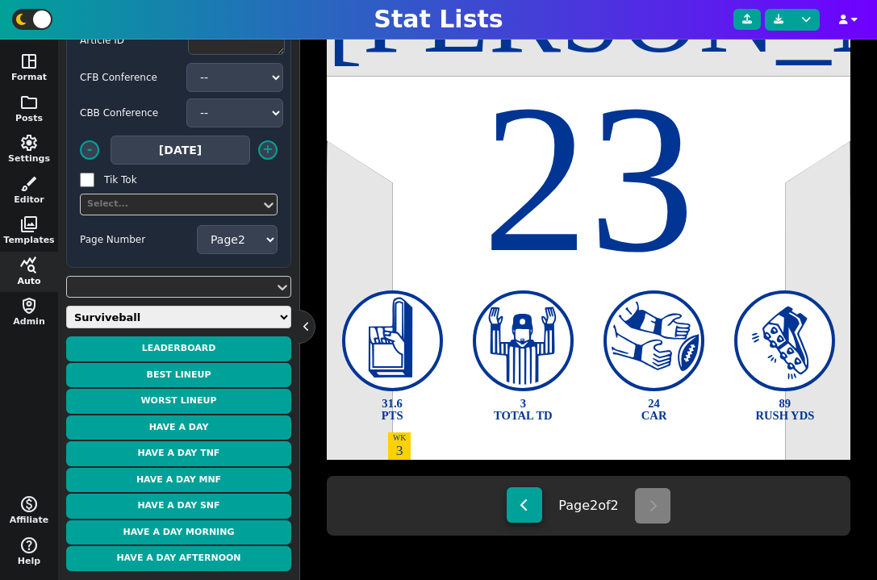
click at [514, 514] on button at bounding box center [525, 506] width 36 height 36
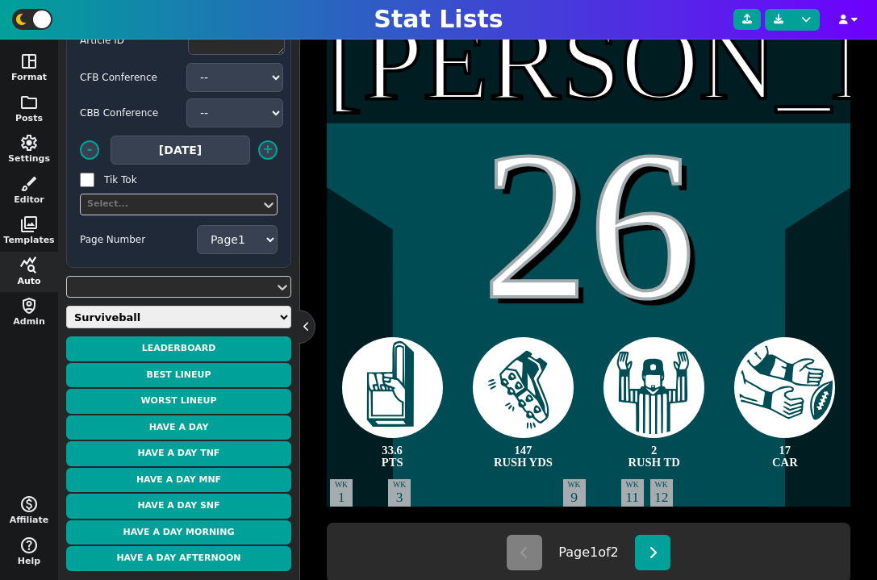
scroll to position [442, 0]
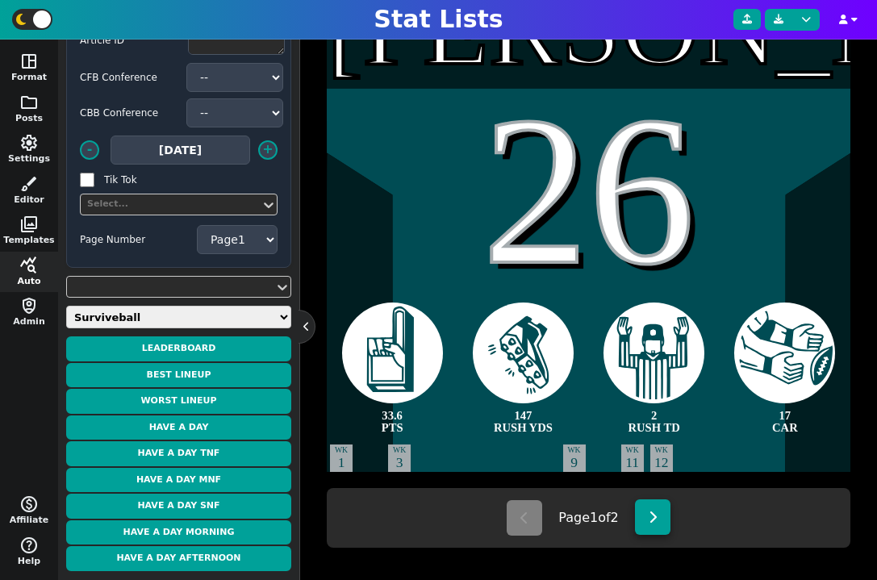
click at [653, 531] on button at bounding box center [653, 518] width 36 height 36
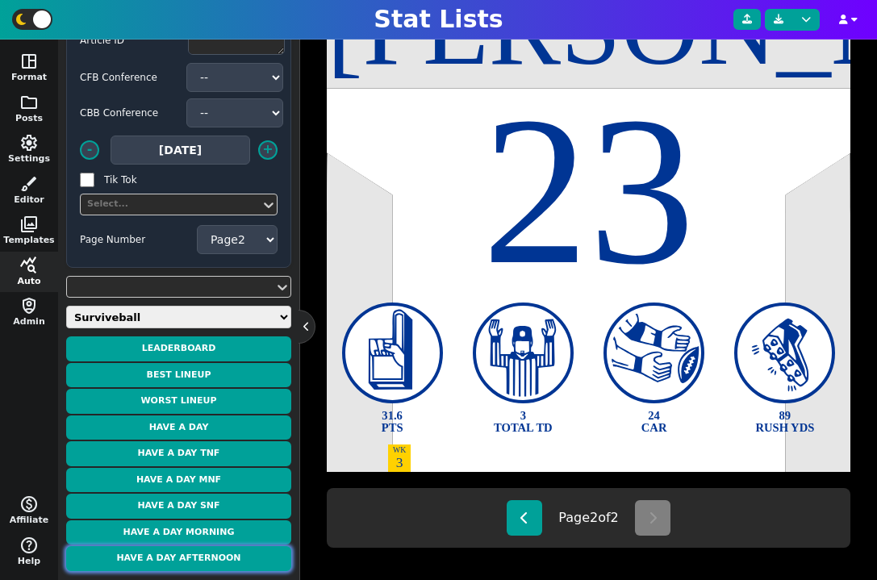
click at [229, 555] on button "Have a Day Afternoon" at bounding box center [178, 558] width 225 height 25
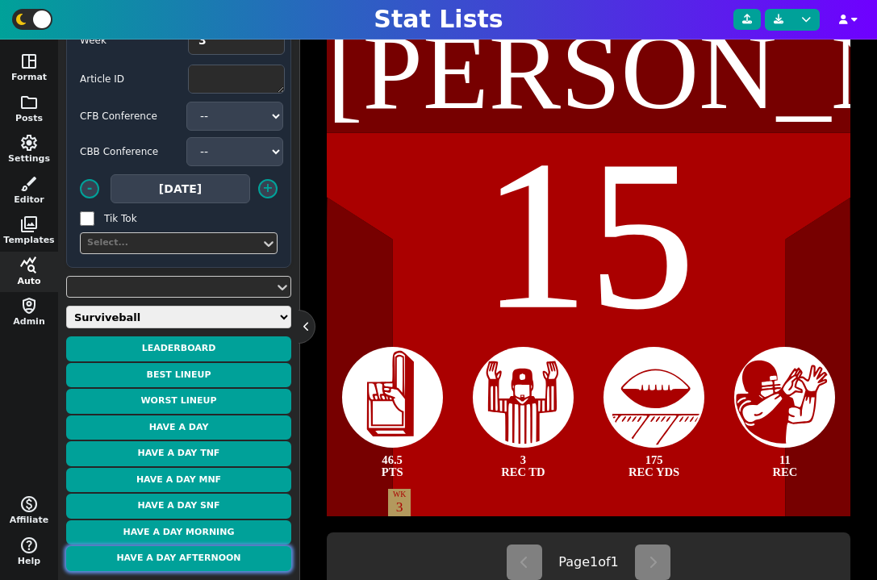
scroll to position [414, 0]
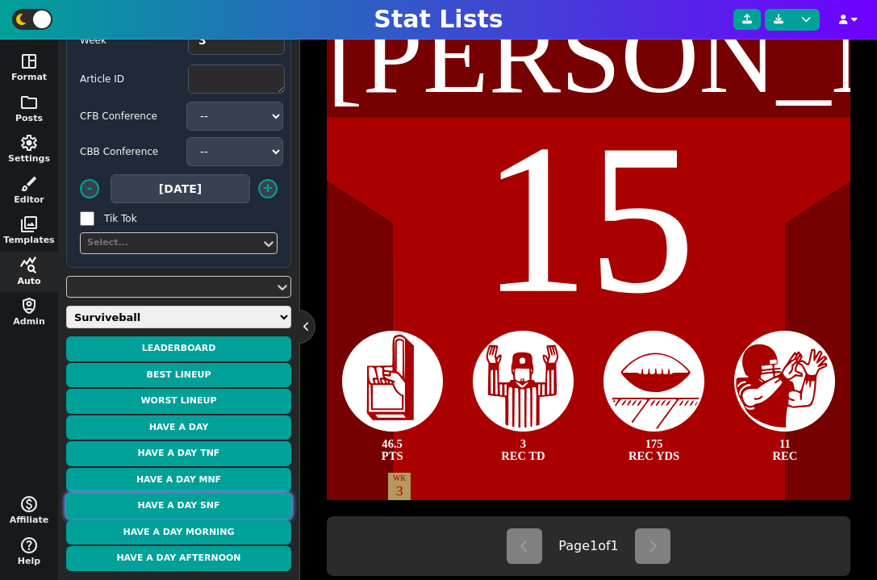
click at [227, 513] on button "Have a Day SNF" at bounding box center [178, 506] width 225 height 25
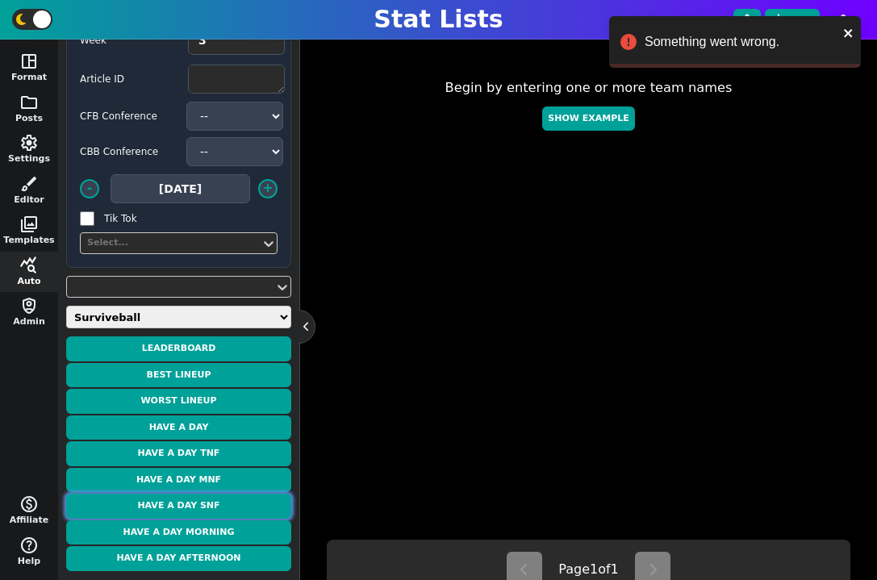
scroll to position [374, 0]
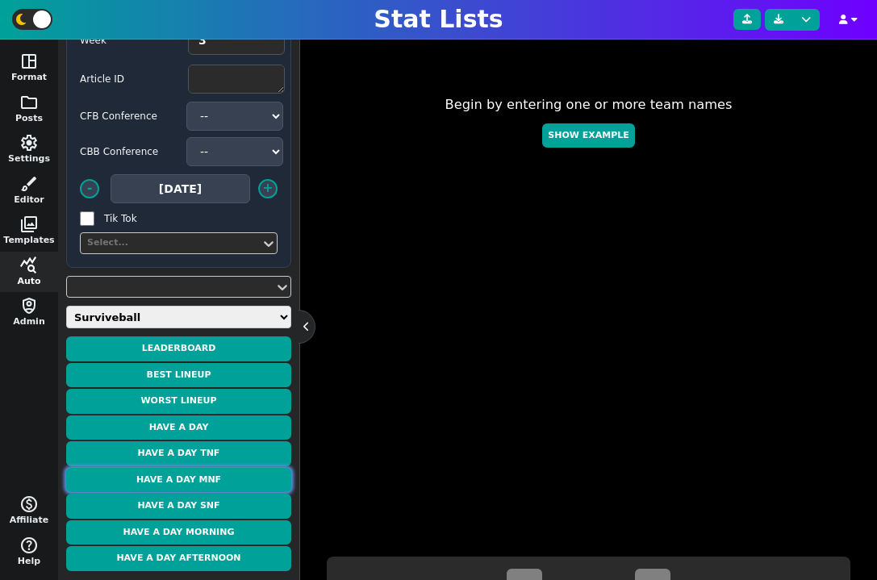
click at [235, 478] on button "Have a Day MNF" at bounding box center [178, 480] width 225 height 25
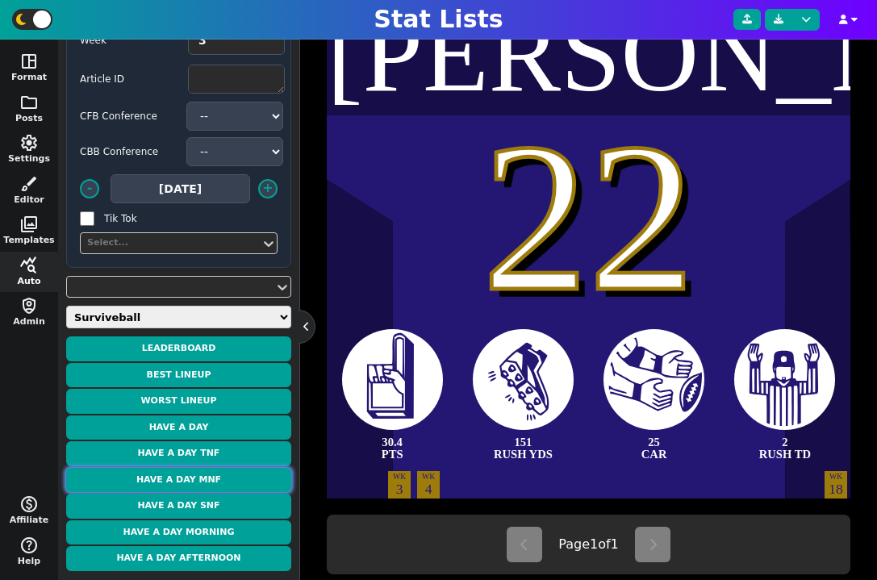
scroll to position [454, 0]
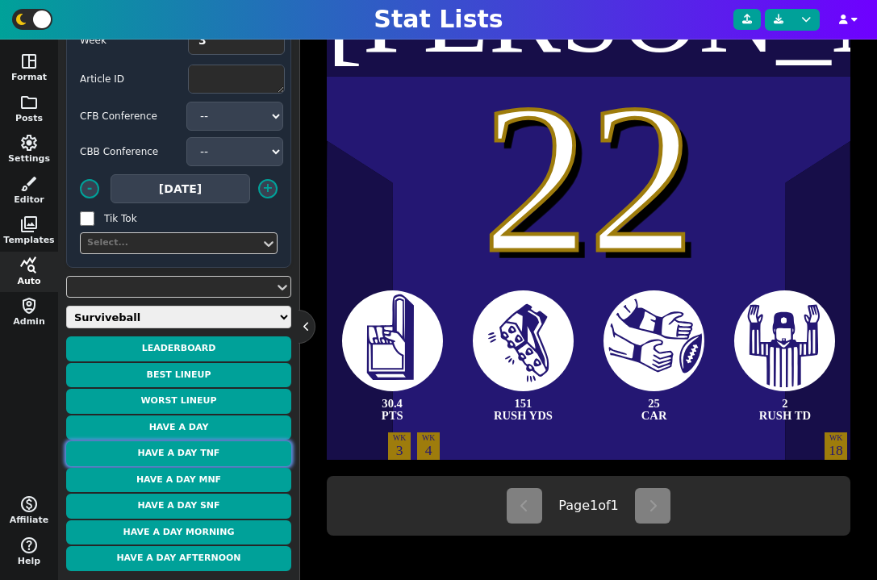
click at [220, 458] on button "Have a Day TNF" at bounding box center [178, 454] width 225 height 25
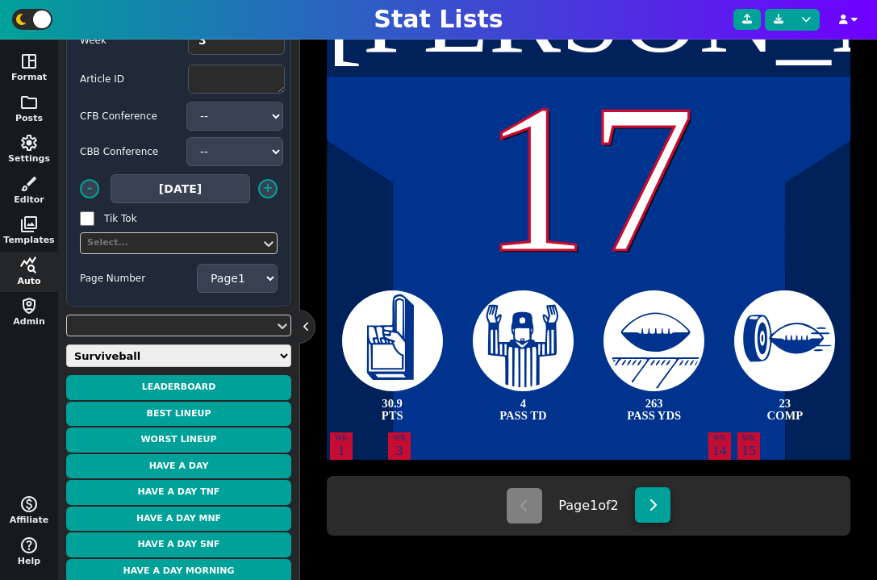
click at [650, 515] on button at bounding box center [653, 506] width 36 height 36
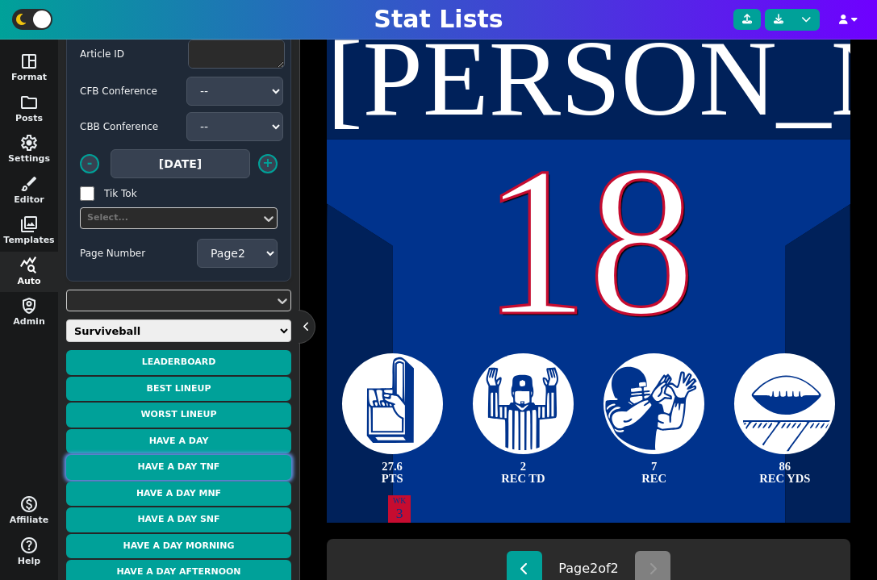
scroll to position [76, 0]
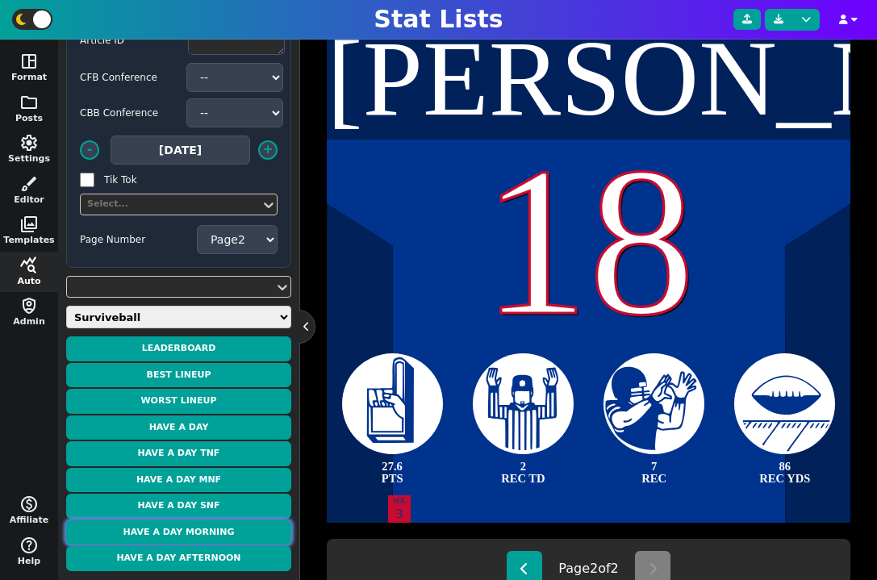
click at [223, 534] on button "Have a Day Morning" at bounding box center [178, 533] width 225 height 25
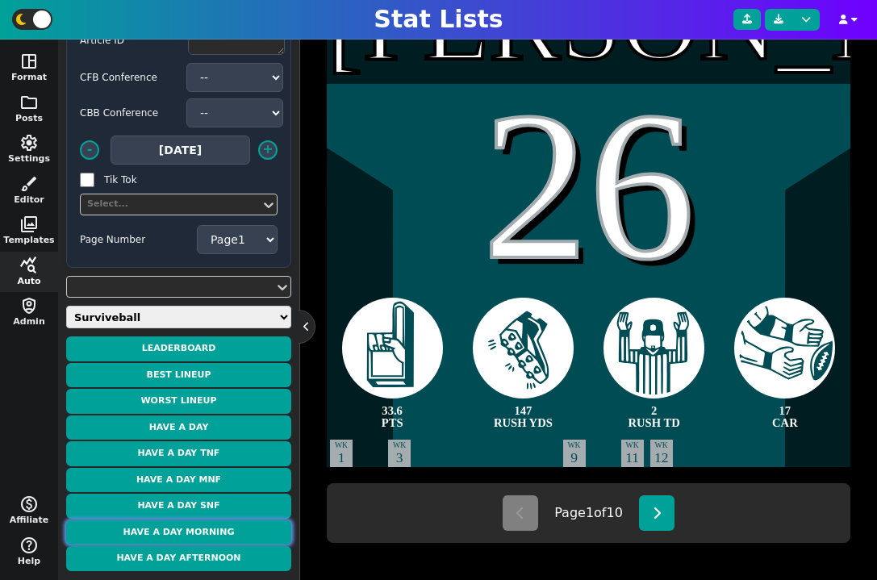
scroll to position [453, 0]
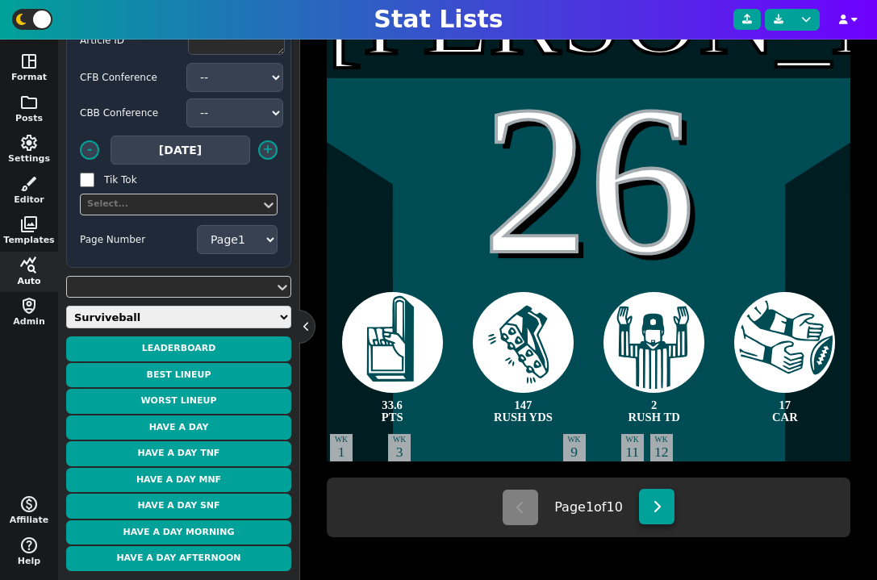
click at [654, 511] on icon at bounding box center [657, 506] width 9 height 13
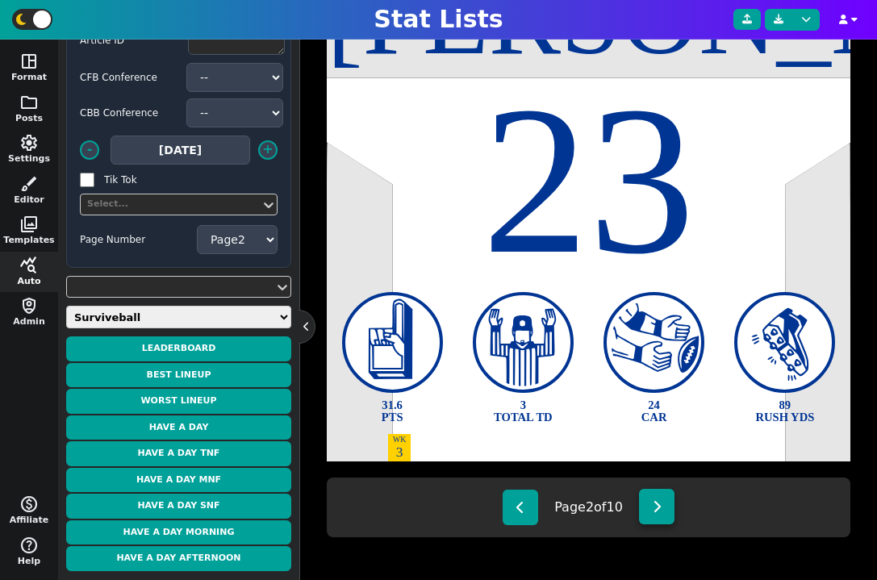
click at [654, 511] on button at bounding box center [657, 507] width 36 height 36
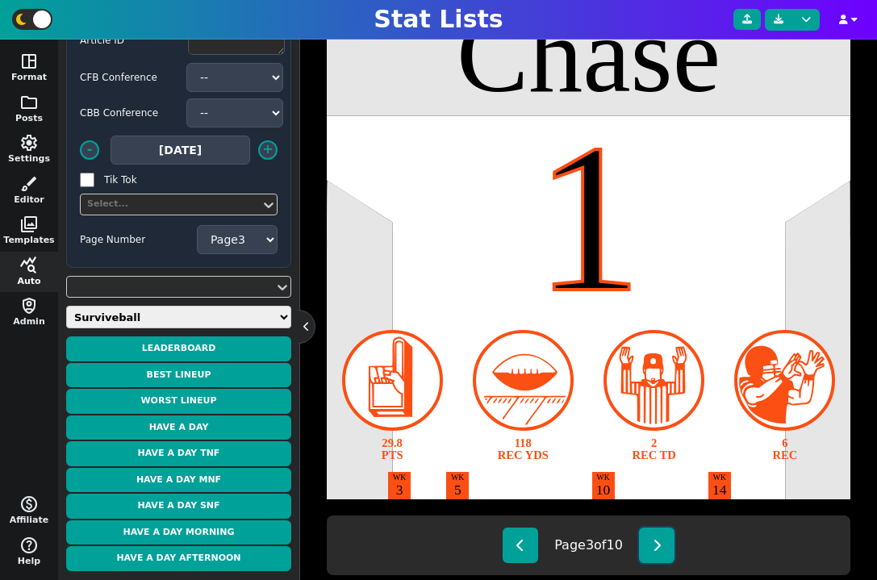
scroll to position [417, 0]
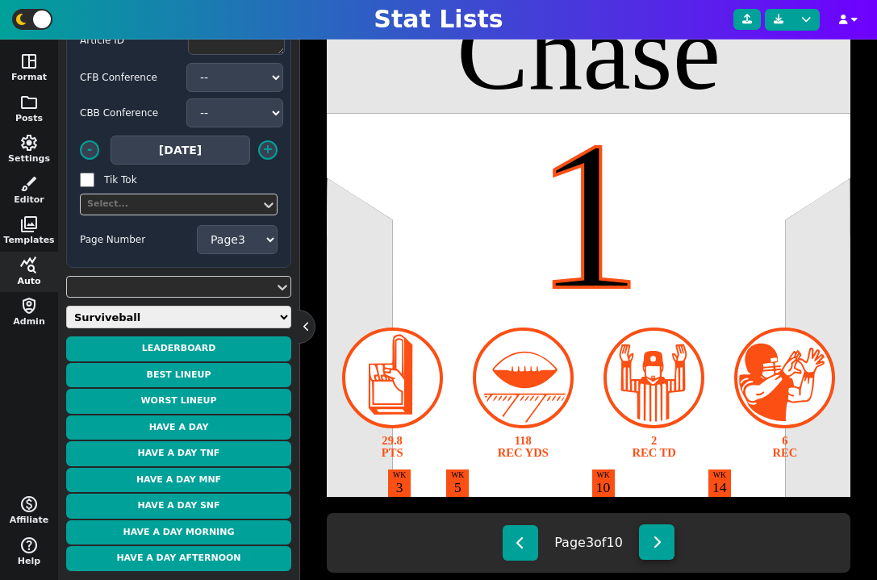
click at [658, 542] on icon at bounding box center [657, 542] width 9 height 13
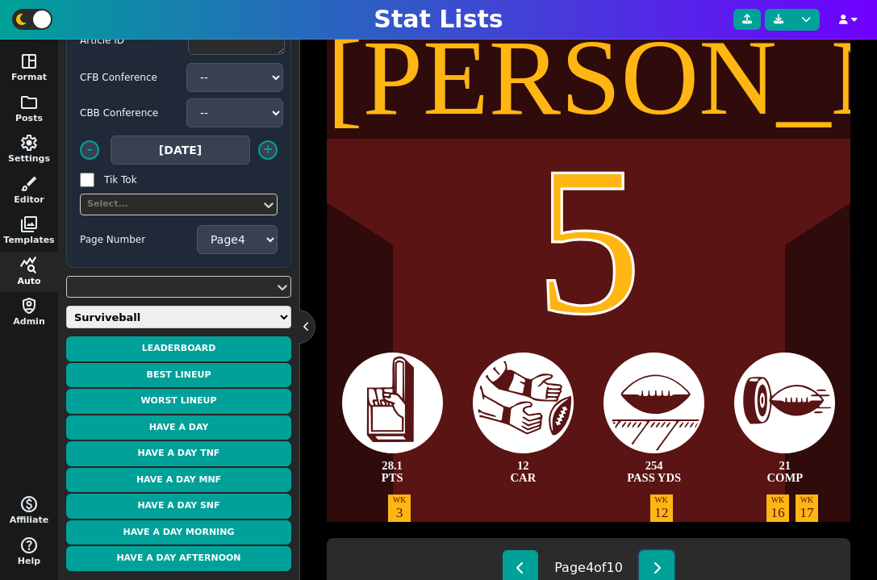
scroll to position [404, 0]
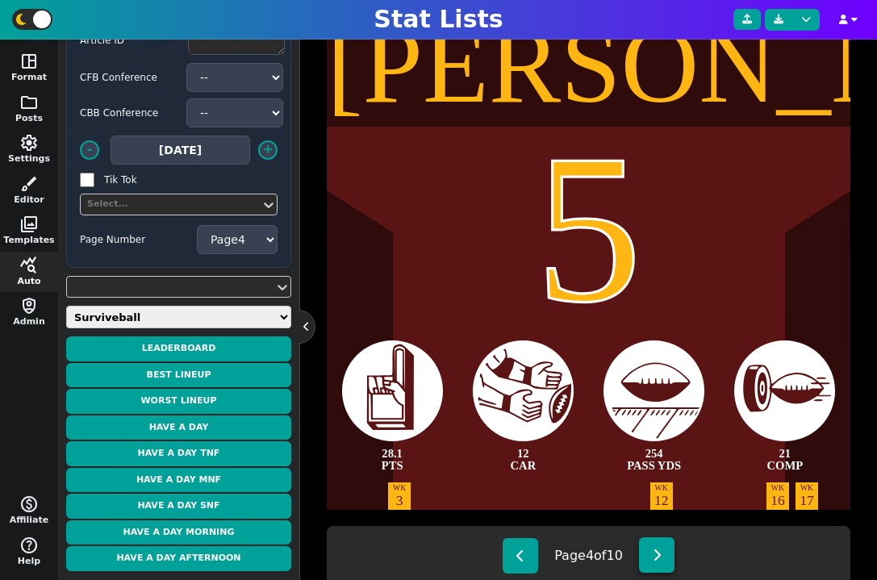
click at [656, 553] on icon at bounding box center [657, 555] width 9 height 13
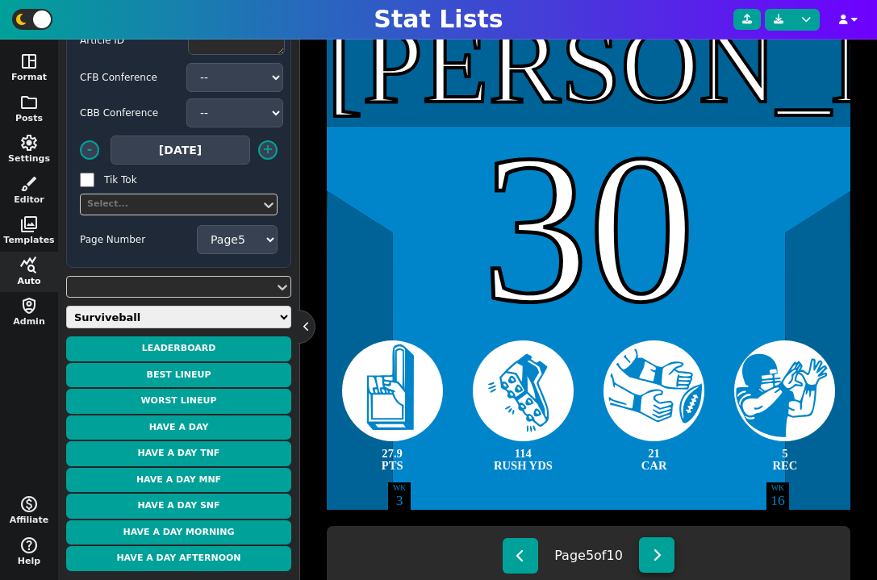
click at [657, 553] on icon at bounding box center [657, 555] width 9 height 13
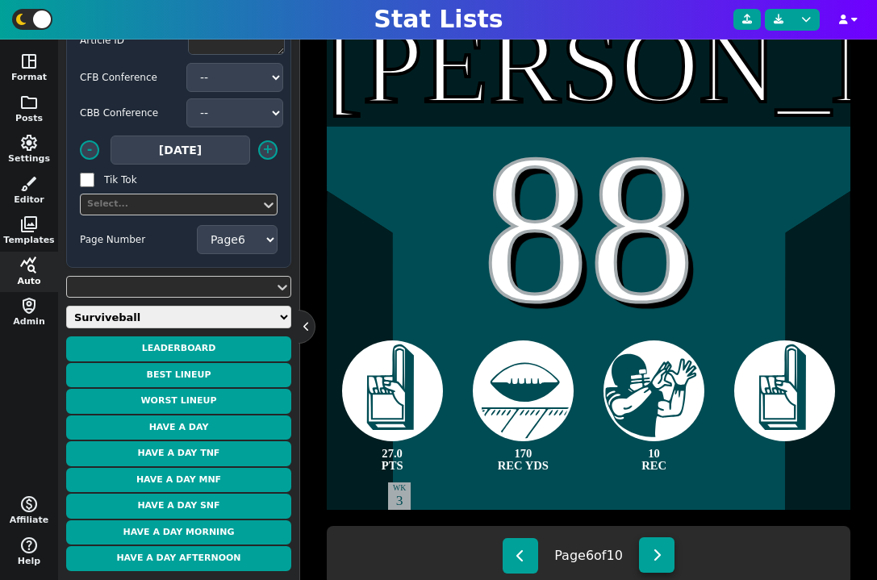
click at [657, 553] on icon at bounding box center [657, 555] width 9 height 13
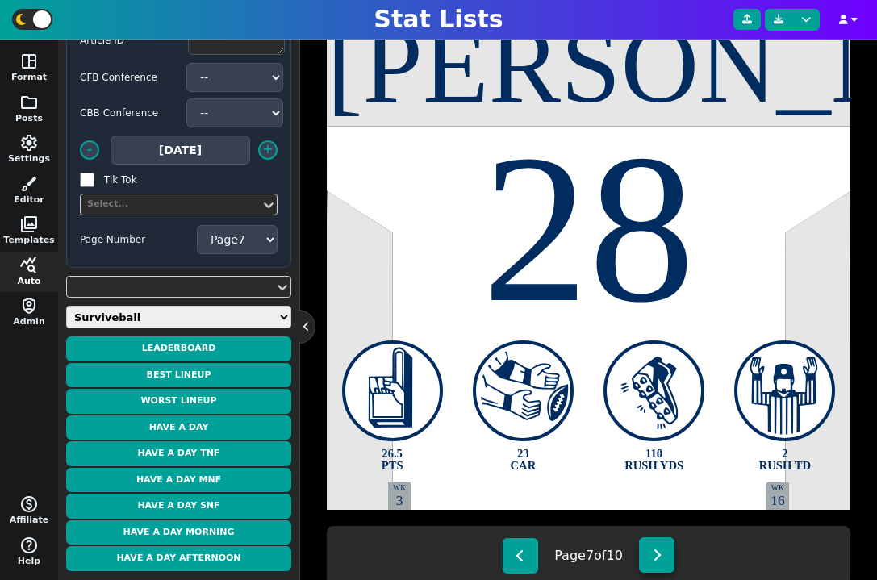
click at [657, 553] on icon at bounding box center [657, 555] width 9 height 13
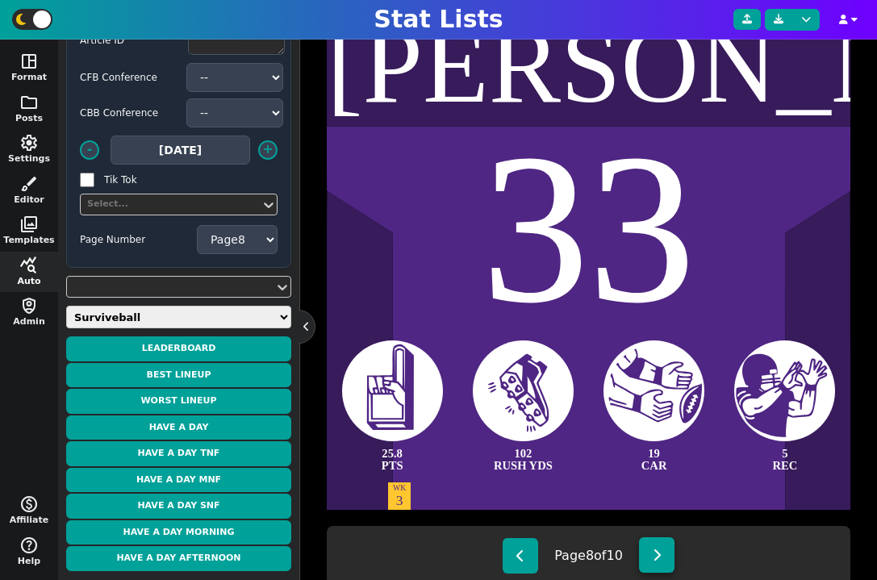
click at [657, 553] on icon at bounding box center [657, 555] width 9 height 13
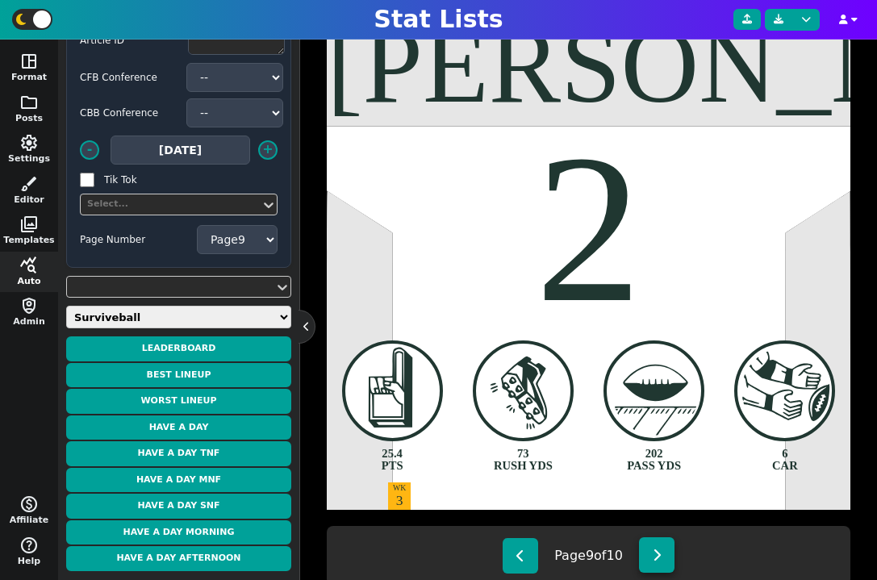
click at [657, 553] on icon at bounding box center [657, 555] width 9 height 13
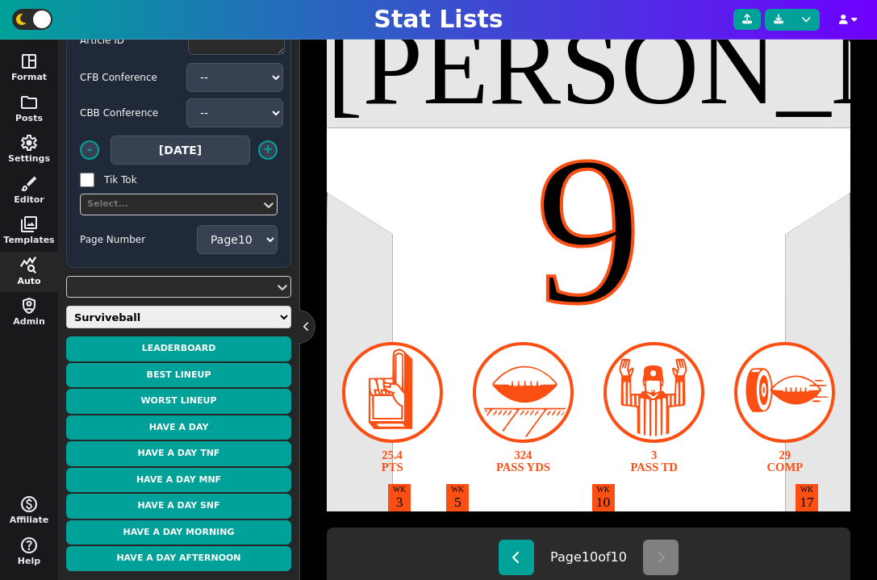
scroll to position [411, 0]
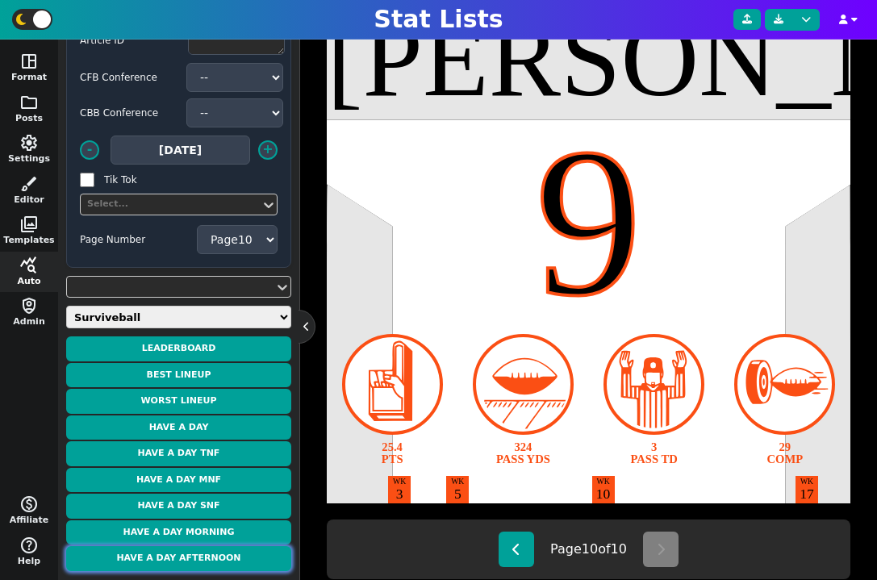
click at [225, 558] on button "Have a Day Afternoon" at bounding box center [178, 558] width 225 height 25
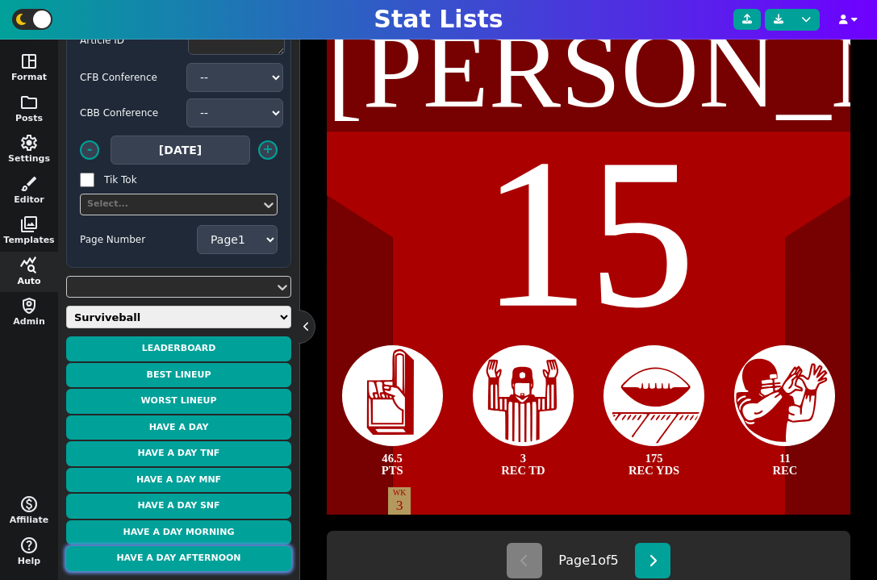
scroll to position [416, 0]
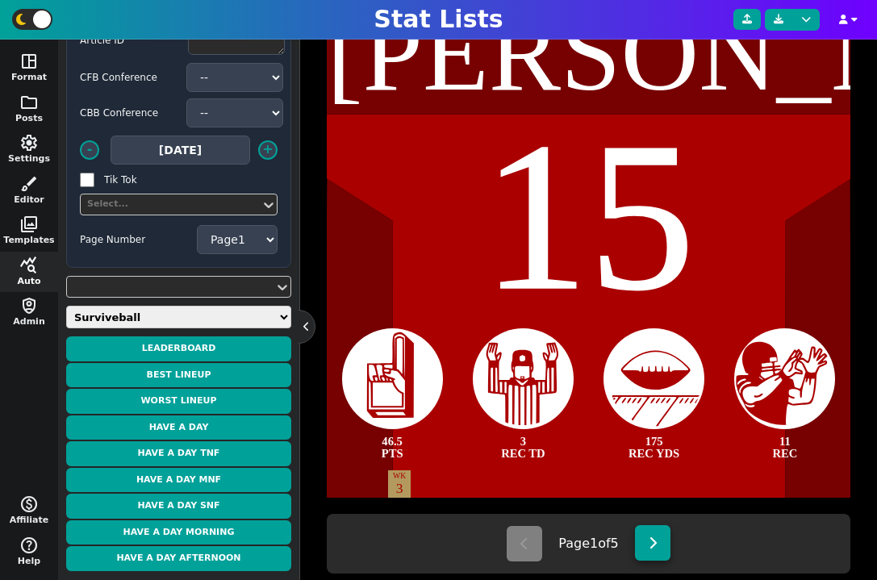
click at [655, 548] on icon at bounding box center [653, 543] width 9 height 13
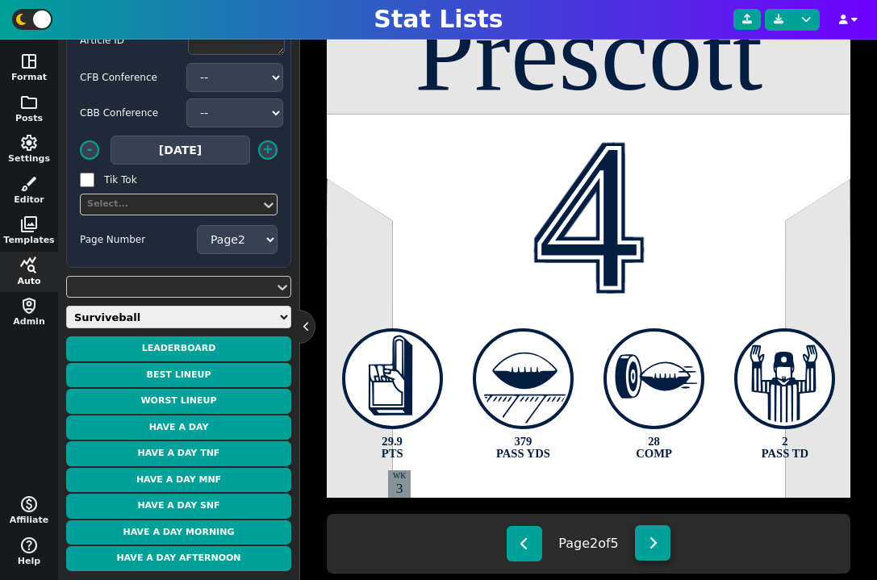
click at [655, 548] on icon at bounding box center [653, 543] width 9 height 13
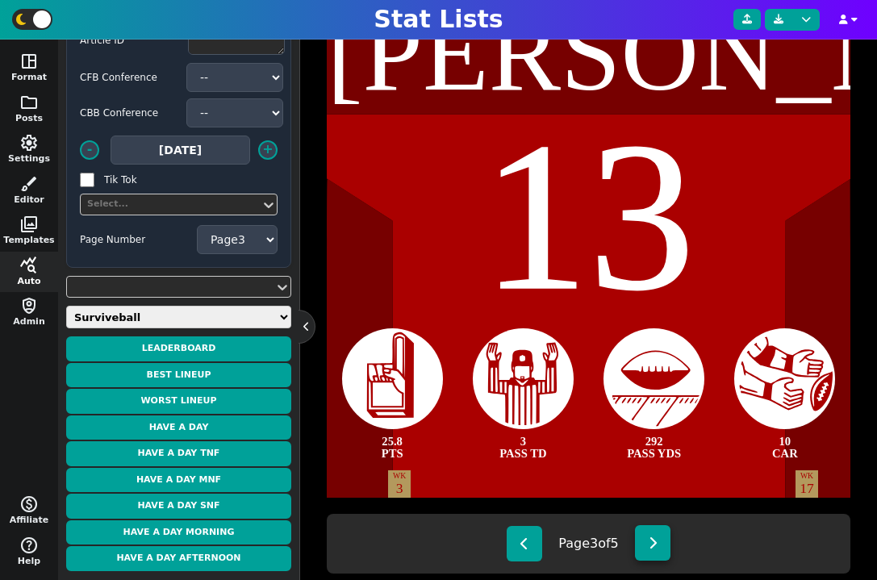
click at [655, 548] on icon at bounding box center [653, 543] width 9 height 13
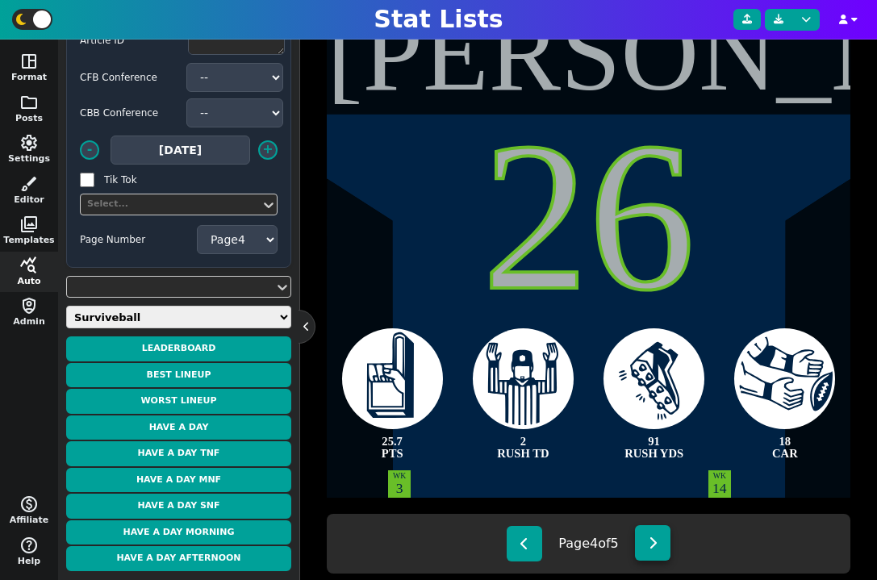
click at [655, 546] on icon at bounding box center [653, 543] width 9 height 13
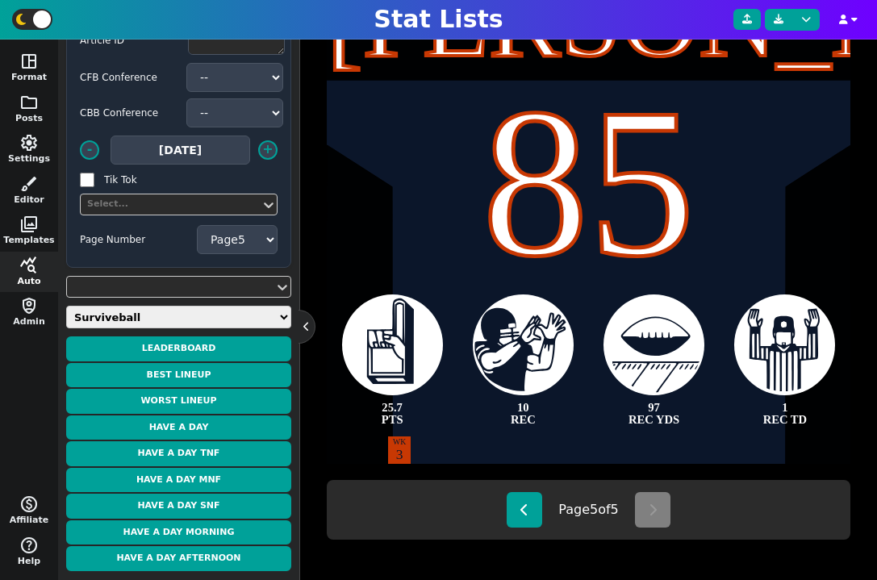
scroll to position [454, 0]
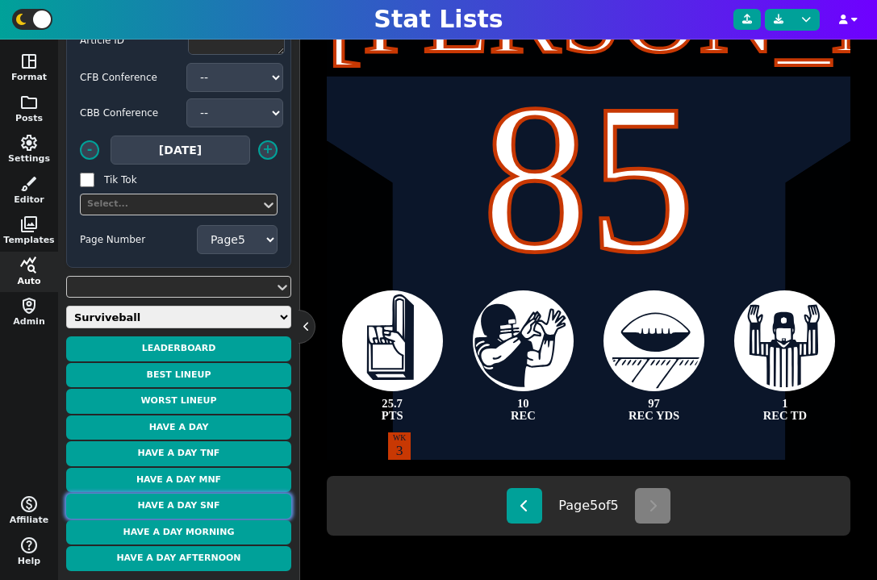
click at [237, 505] on button "Have a Day SNF" at bounding box center [178, 506] width 225 height 25
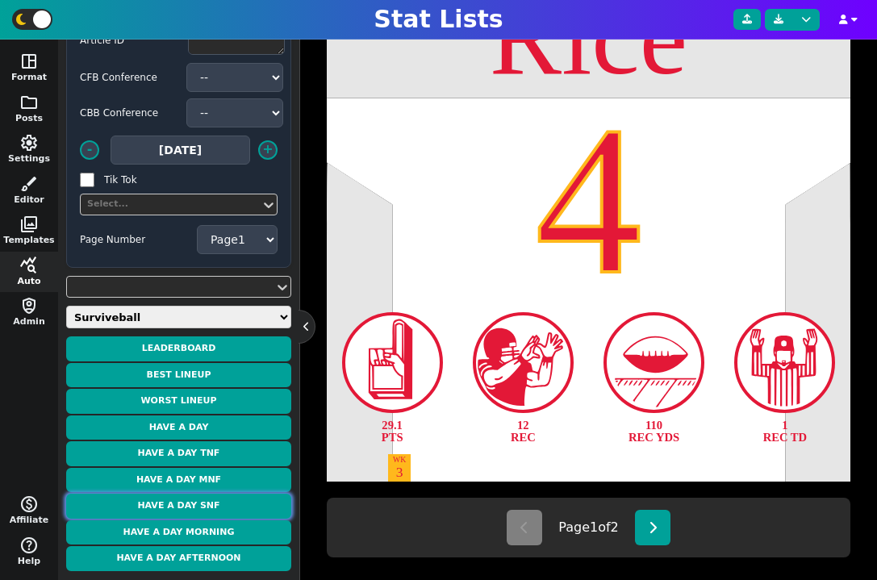
scroll to position [418, 0]
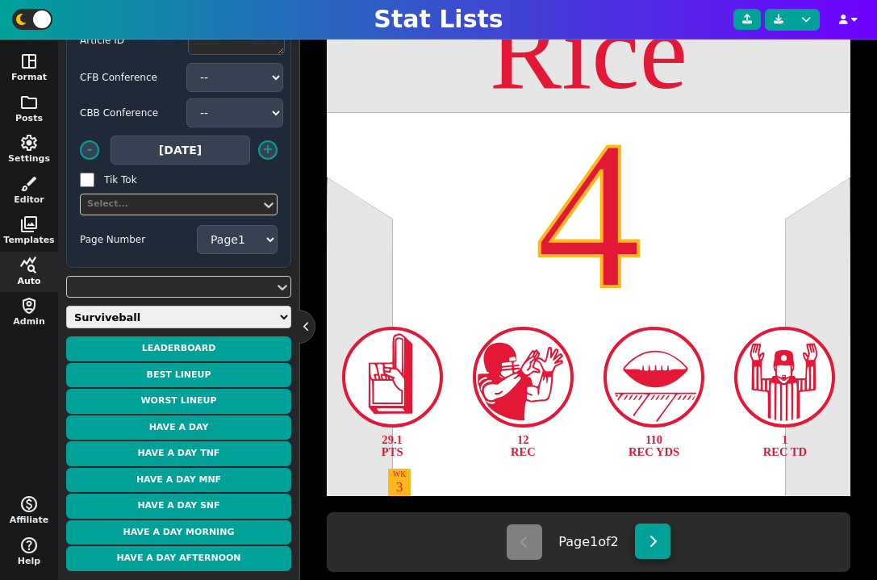
click at [649, 546] on button at bounding box center [653, 542] width 36 height 36
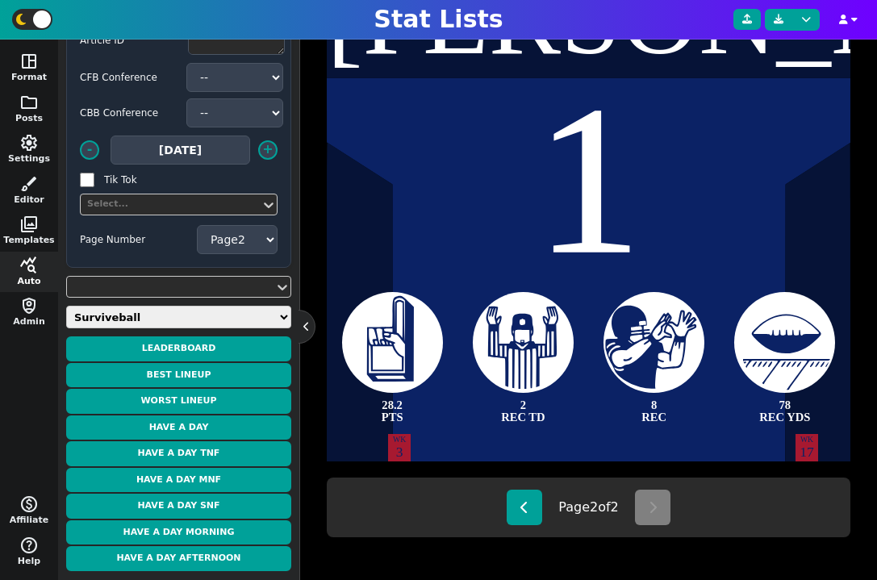
scroll to position [454, 0]
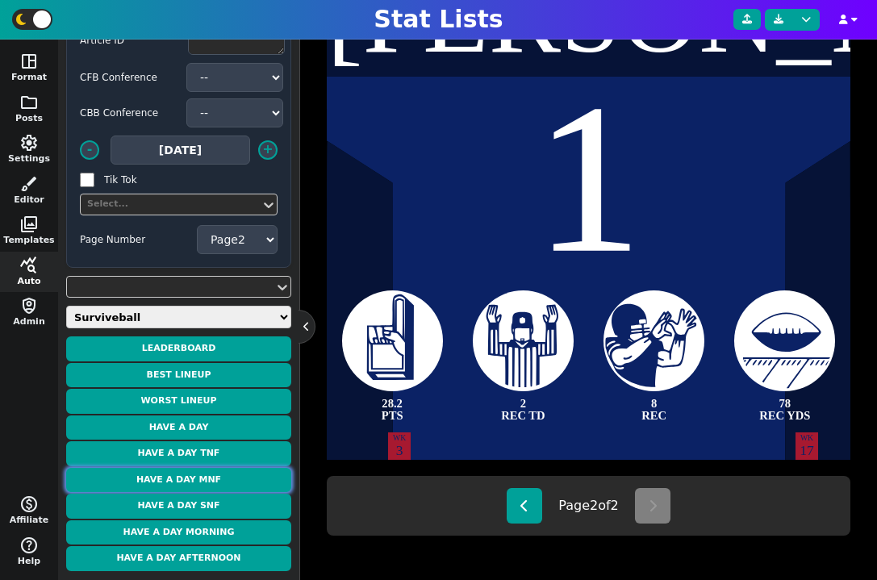
click at [225, 476] on button "Have a Day MNF" at bounding box center [178, 480] width 225 height 25
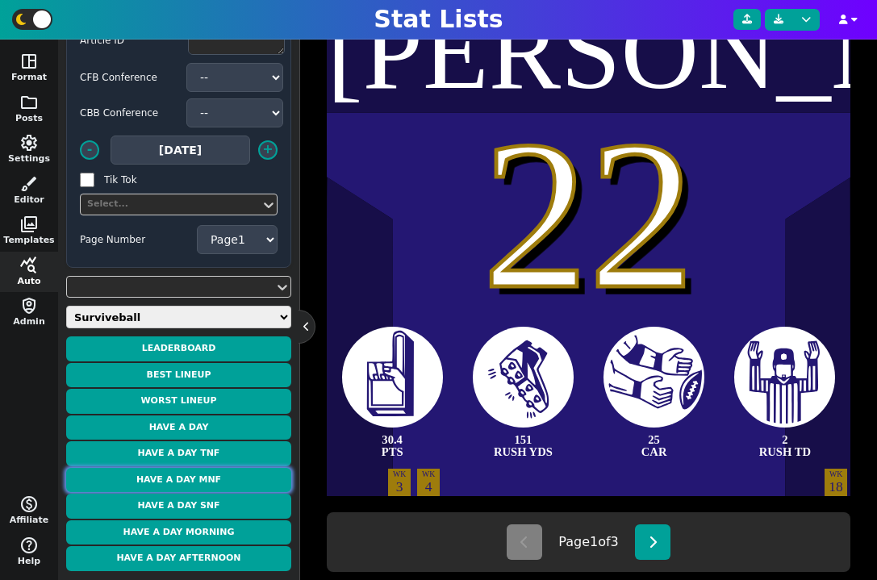
scroll to position [399, 0]
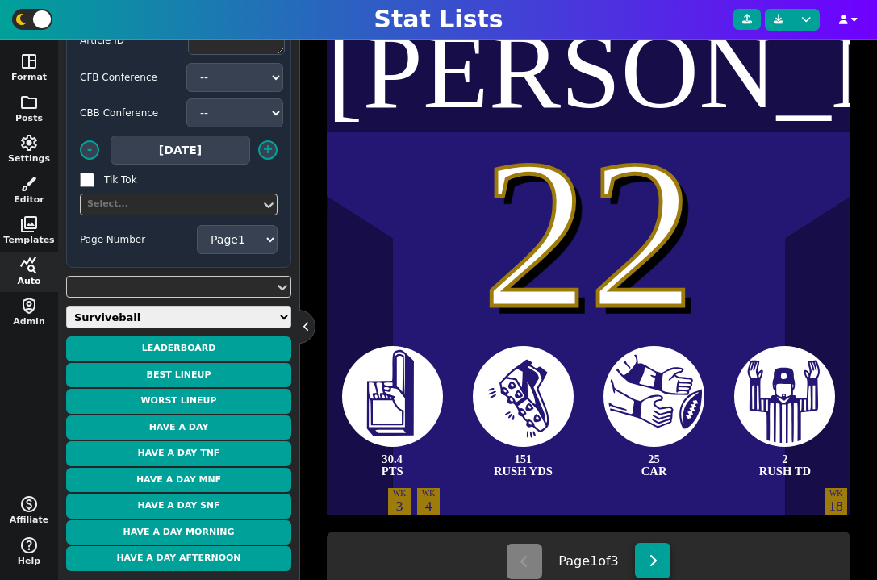
click at [655, 560] on icon at bounding box center [653, 560] width 9 height 13
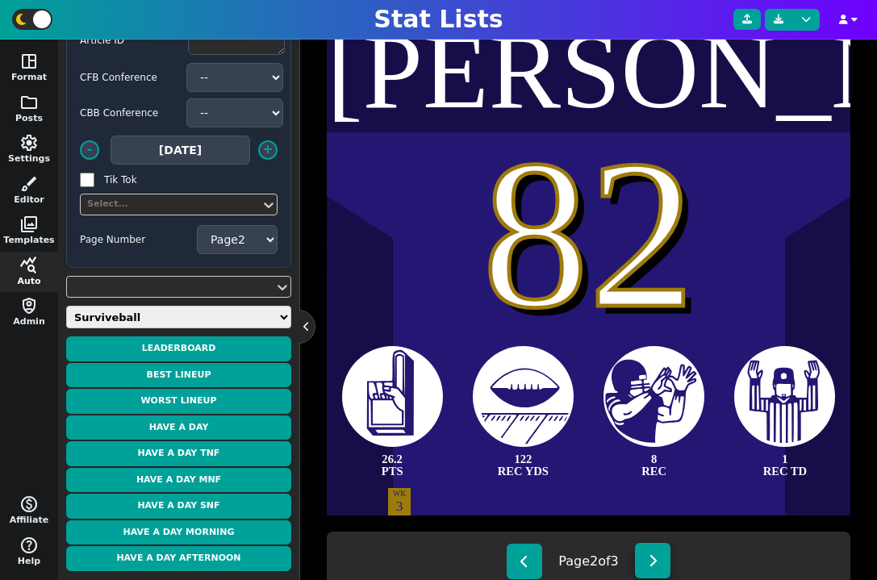
click at [655, 560] on icon at bounding box center [653, 560] width 9 height 13
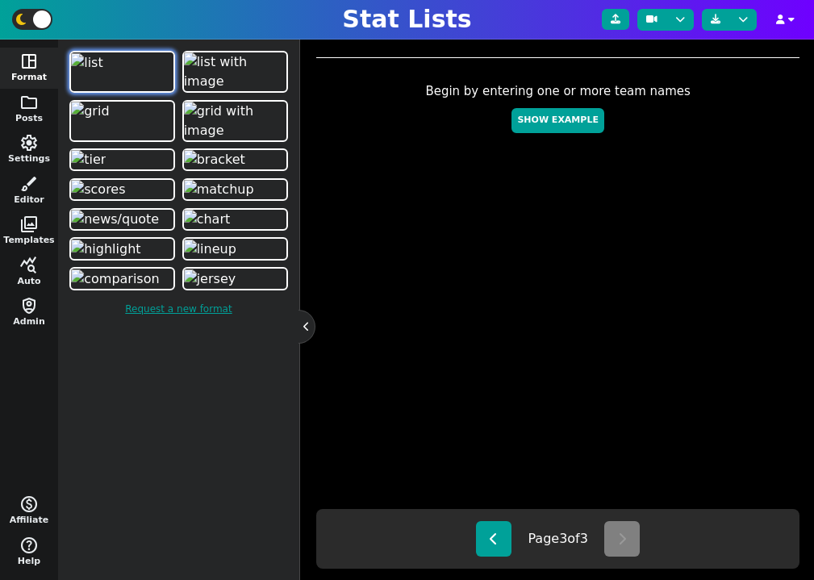
scroll to position [447, 0]
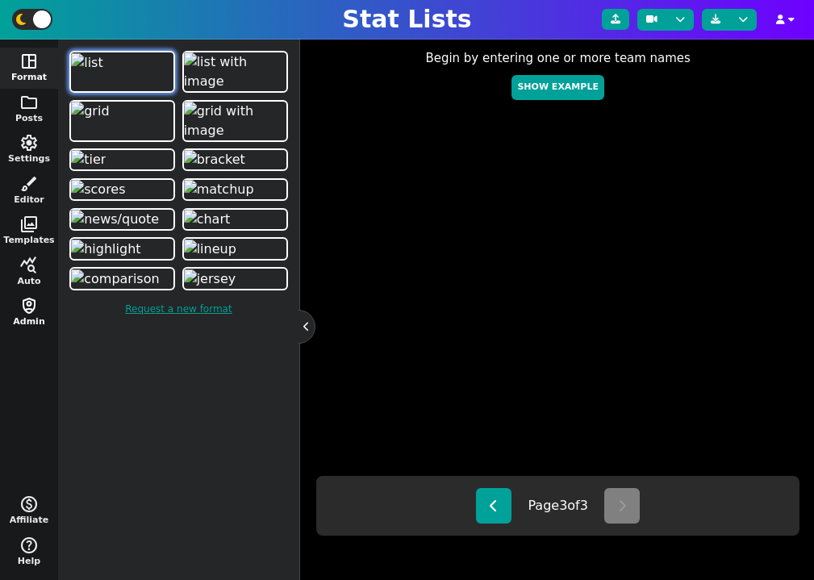
click at [35, 297] on span "shield_person" at bounding box center [28, 305] width 19 height 19
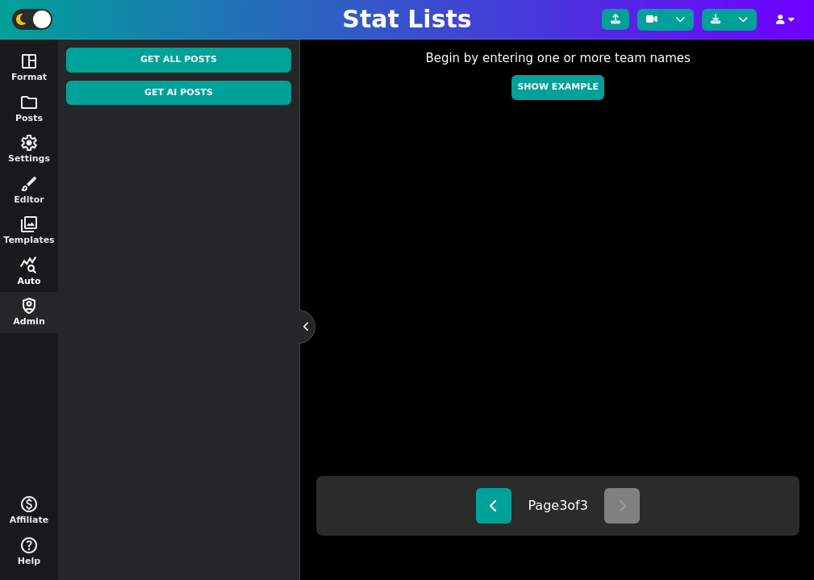
click at [32, 274] on span "query_stats" at bounding box center [28, 265] width 19 height 19
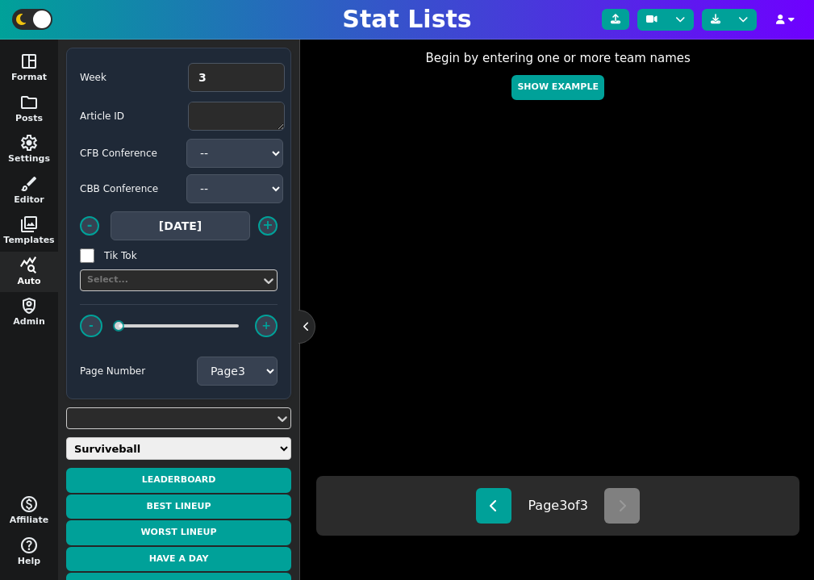
scroll to position [0, 0]
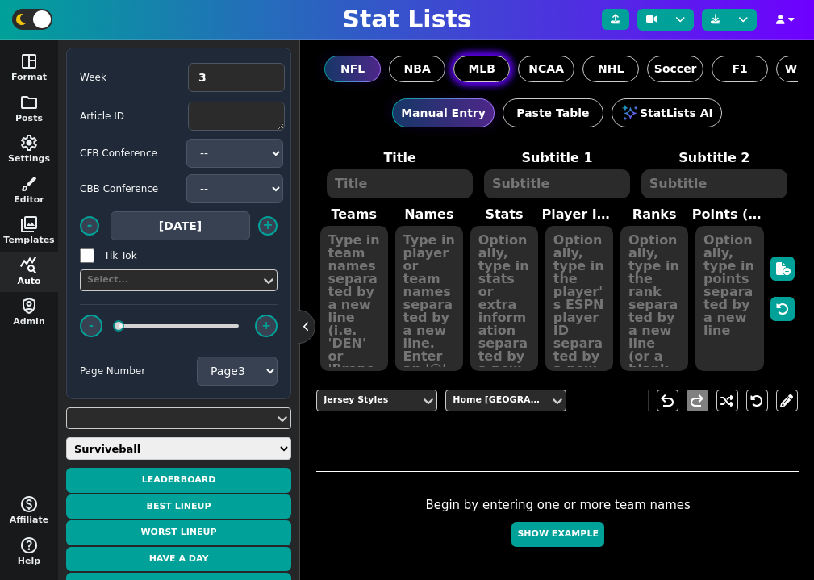
click at [488, 61] on span "MLB" at bounding box center [481, 69] width 27 height 17
click at [0, 0] on input "MLB" at bounding box center [0, 0] width 0 height 0
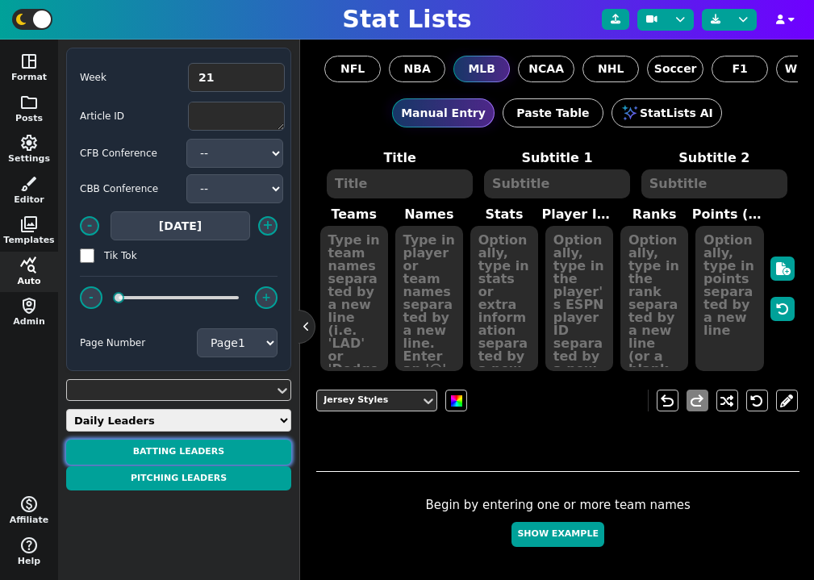
click at [235, 458] on button "BATTING LEADERS" at bounding box center [178, 452] width 225 height 25
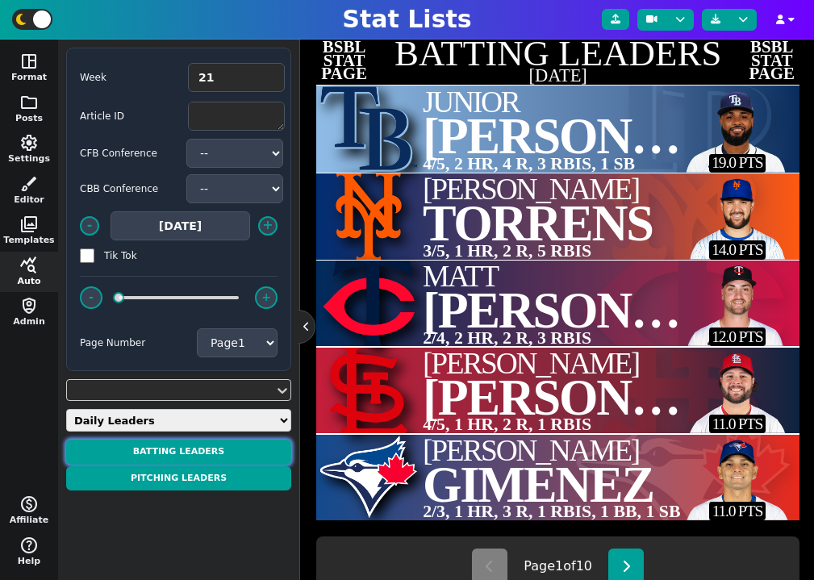
scroll to position [433, 0]
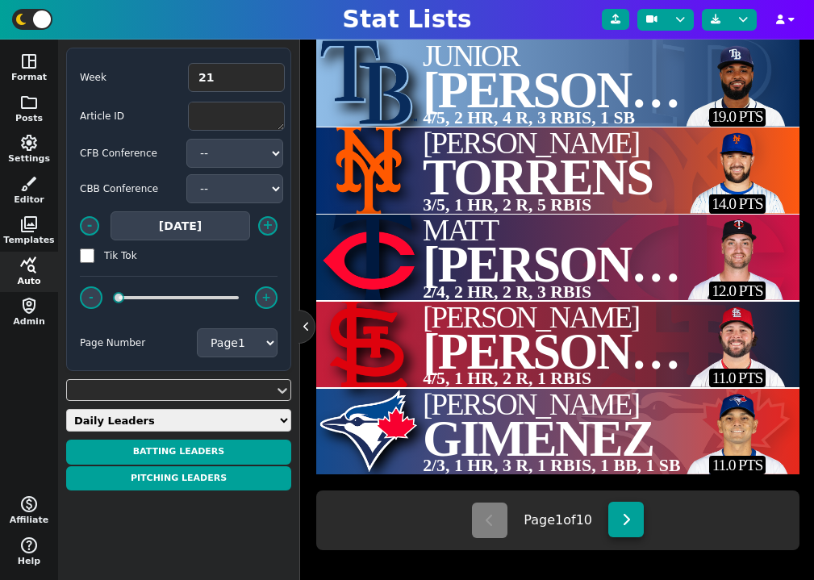
click at [627, 525] on icon at bounding box center [626, 519] width 9 height 13
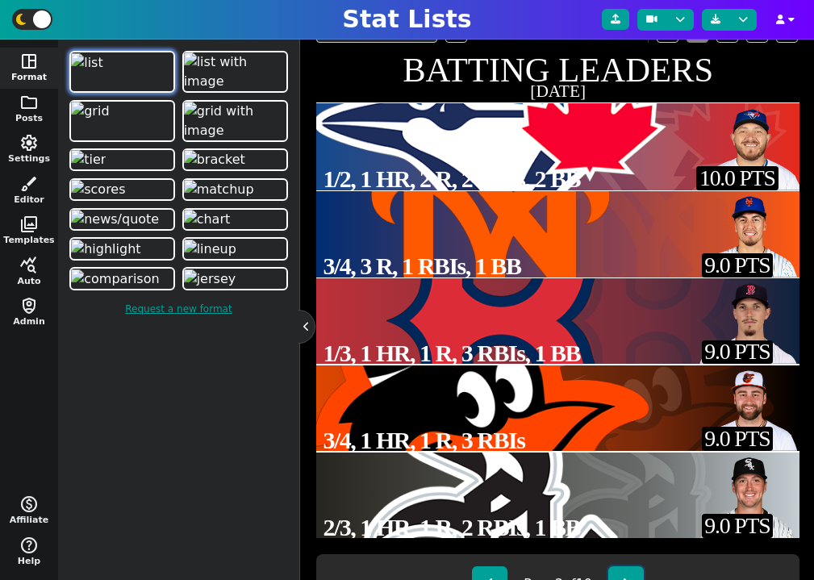
scroll to position [312, 0]
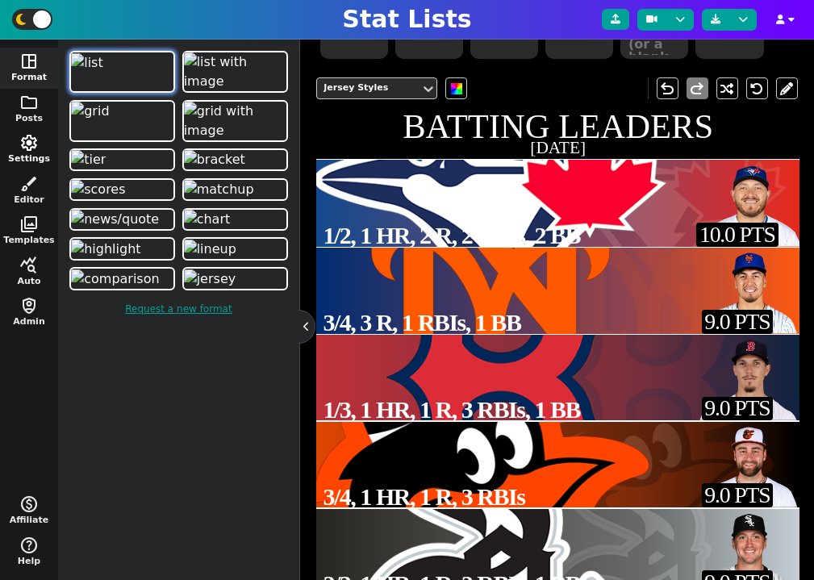
click at [36, 143] on span "settings" at bounding box center [28, 142] width 19 height 19
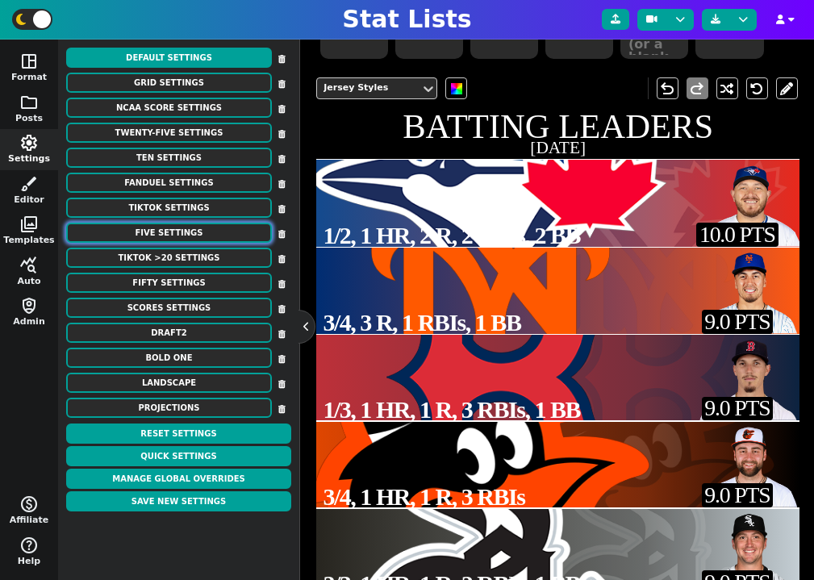
click at [182, 230] on button "Five Settings" at bounding box center [169, 233] width 206 height 20
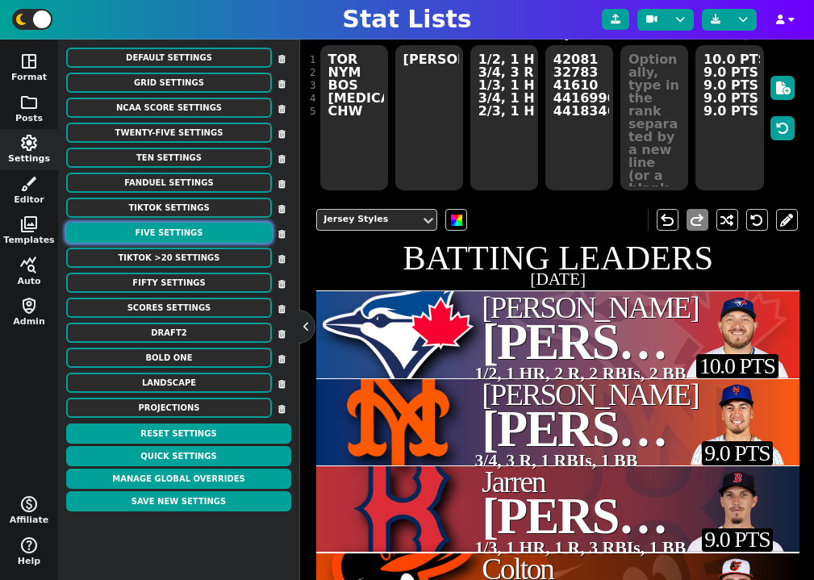
scroll to position [85, 0]
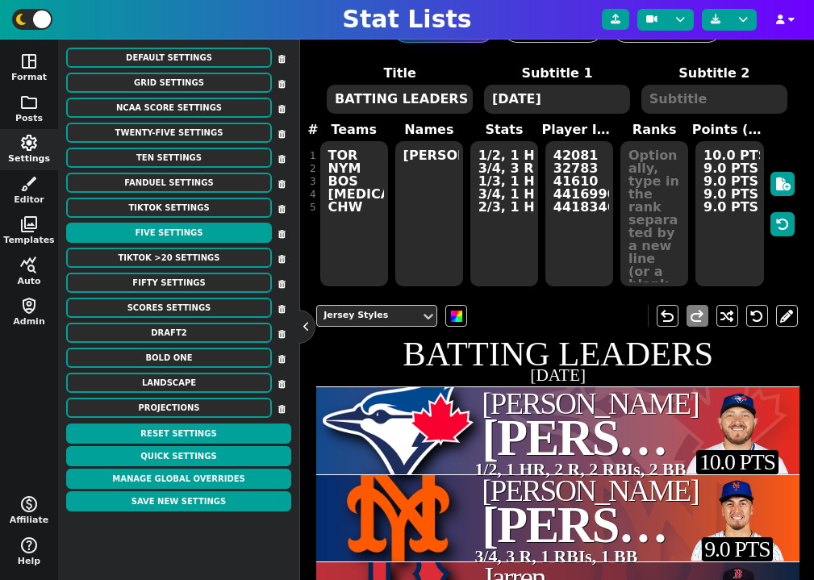
click at [596, 253] on span "42081 32783 41610 4416990 4418346" at bounding box center [579, 214] width 71 height 149
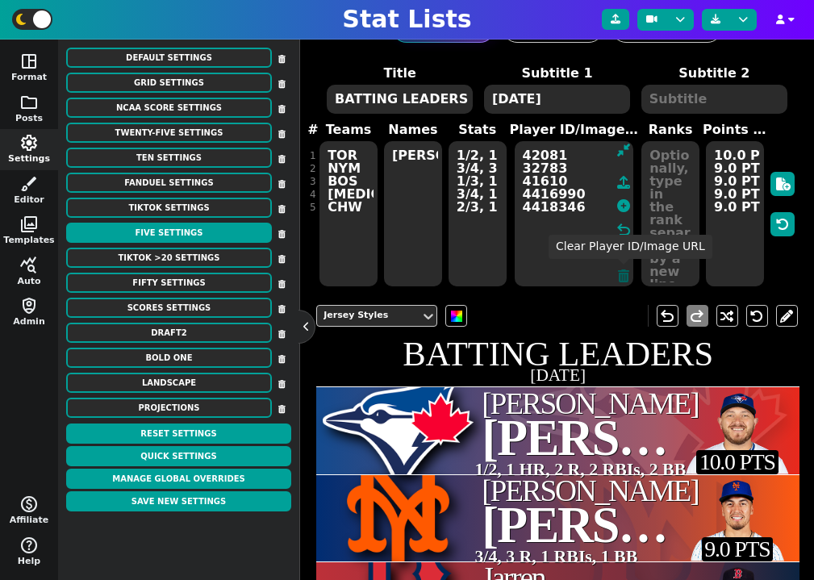
click at [621, 274] on icon at bounding box center [623, 276] width 11 height 13
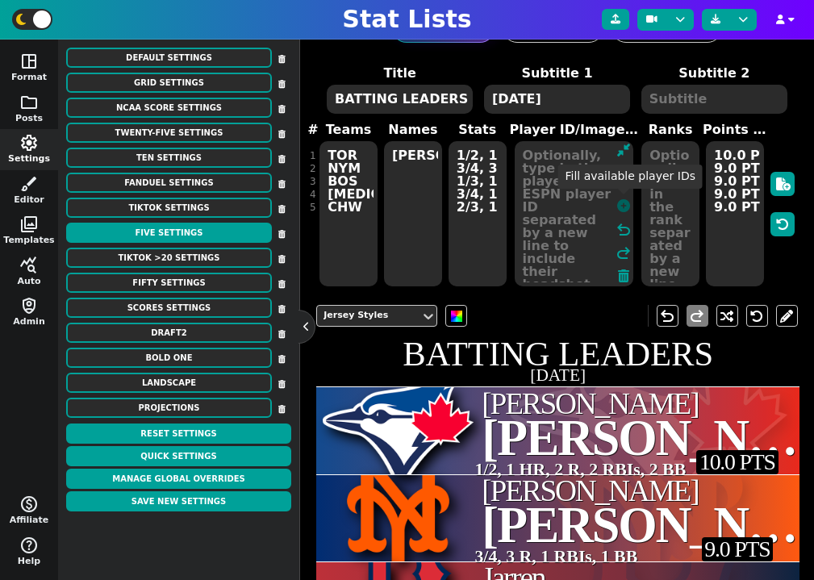
click at [628, 207] on icon at bounding box center [623, 205] width 13 height 13
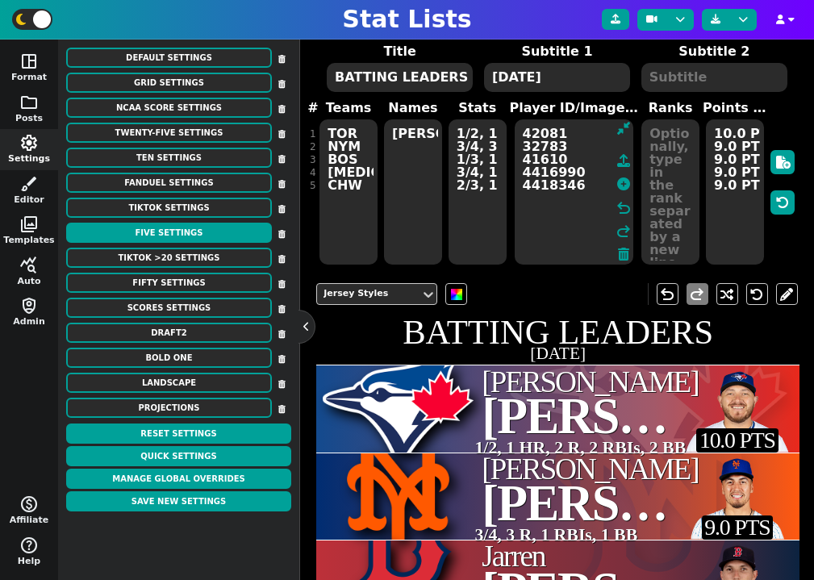
scroll to position [0, 0]
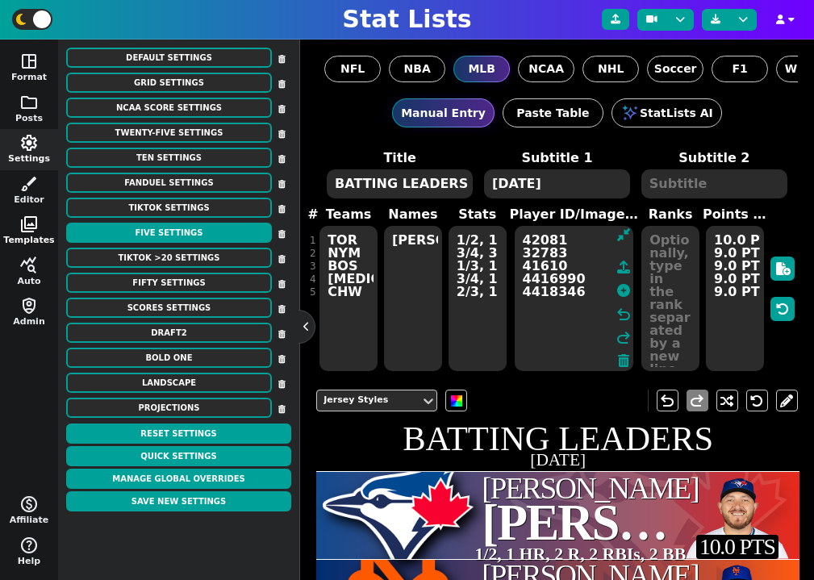
click at [35, 223] on span "photo_library" at bounding box center [28, 224] width 19 height 19
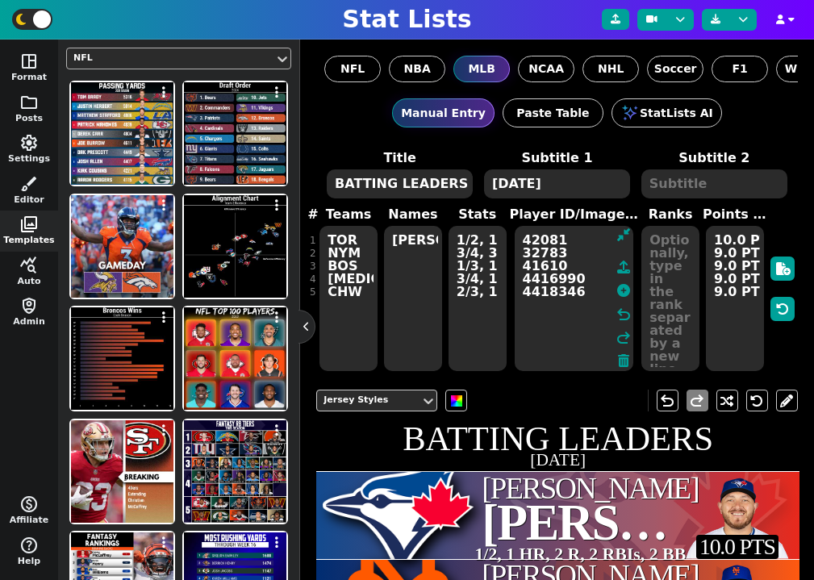
click at [151, 56] on div "NFL" at bounding box center [170, 59] width 195 height 14
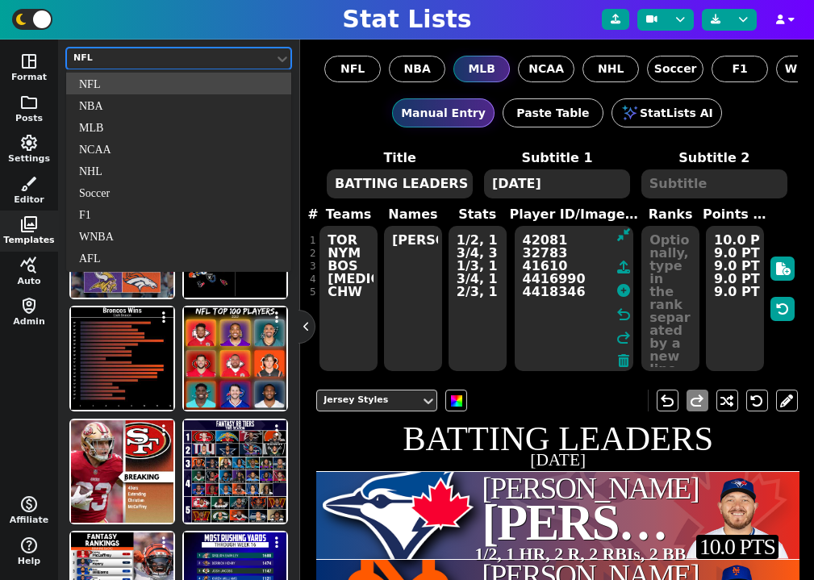
click at [152, 94] on div "NBA" at bounding box center [178, 105] width 225 height 22
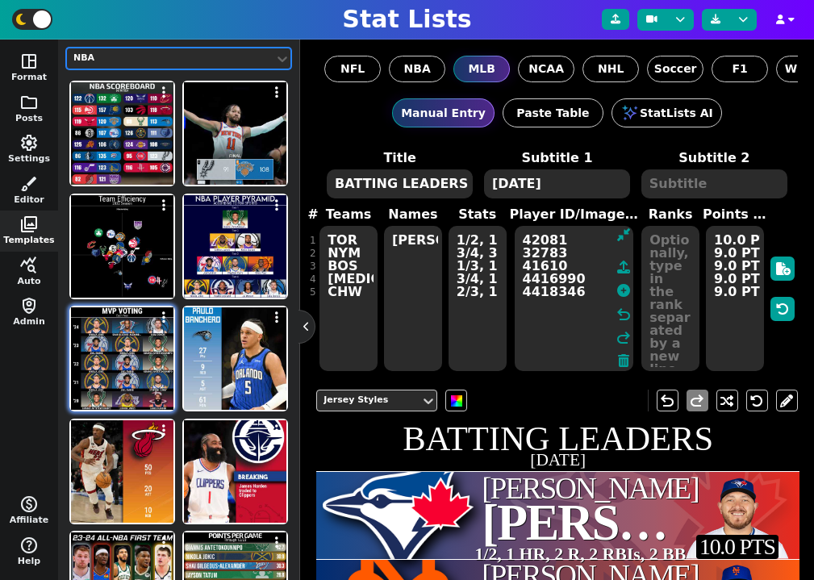
click at [144, 340] on img at bounding box center [122, 359] width 103 height 103
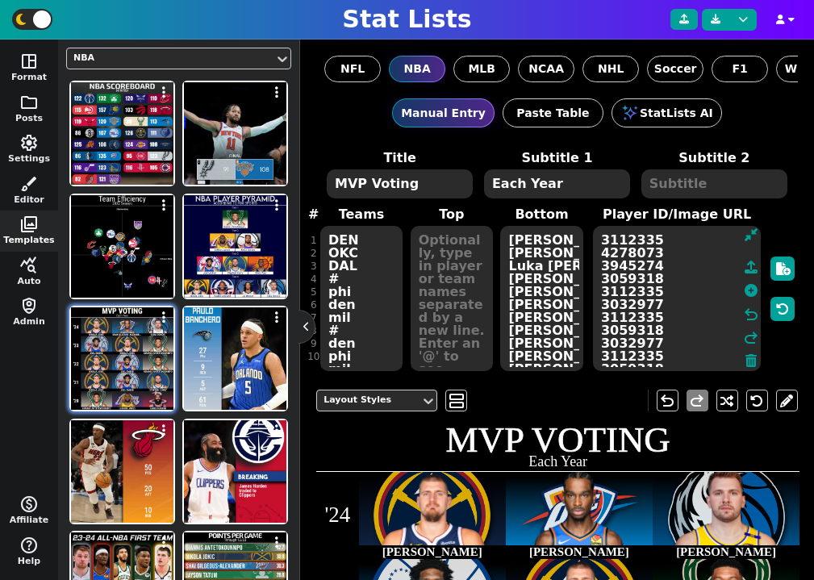
click at [634, 278] on textarea "3112335 4278073 3945274 3059318 3112335 3032977 3112335 3059318 3032977 3112335…" at bounding box center [677, 298] width 168 height 145
click at [447, 281] on textarea at bounding box center [452, 298] width 82 height 145
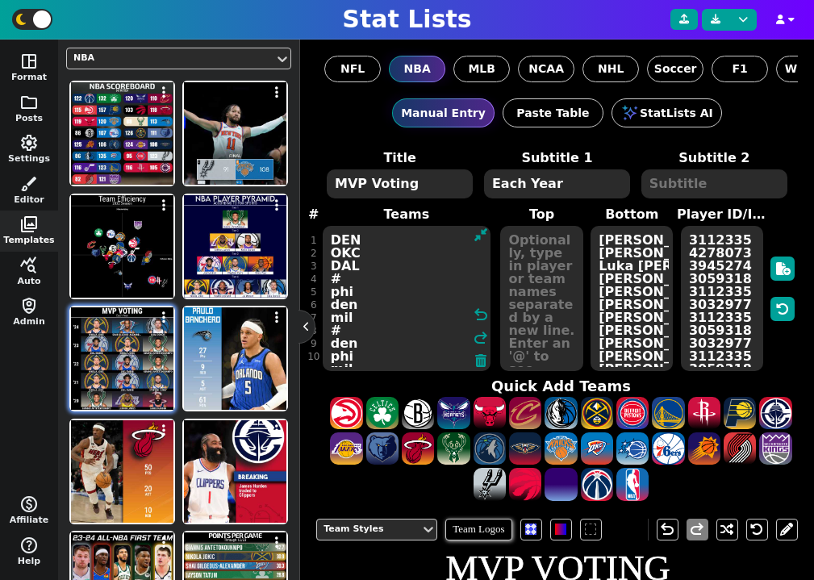
click at [371, 274] on textarea "DEN OKC DAL # phi den mil # den phi mil # den phi gsw # mil [PERSON_NAME]" at bounding box center [407, 298] width 168 height 145
click at [511, 274] on textarea at bounding box center [541, 298] width 82 height 145
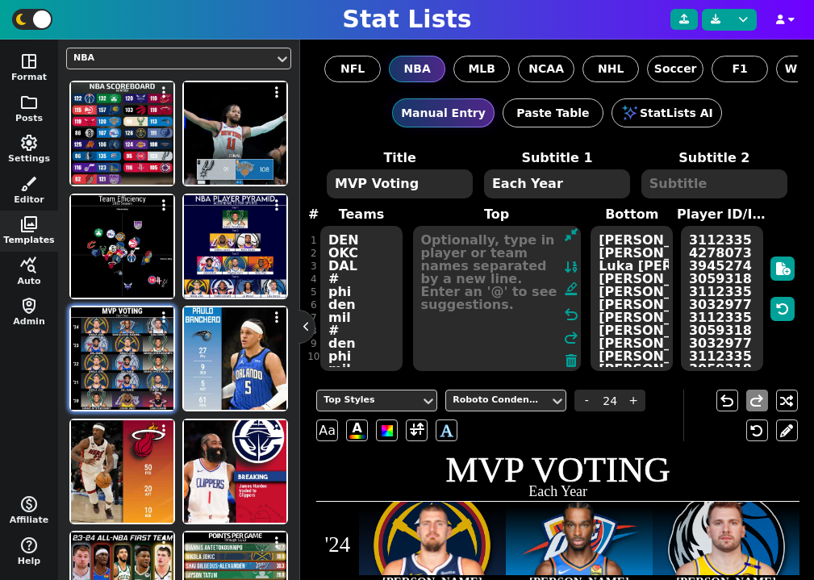
paste textarea "DEN OKC DAL # phi den mil # den phi mil # den phi gsw # mil [PERSON_NAME]"
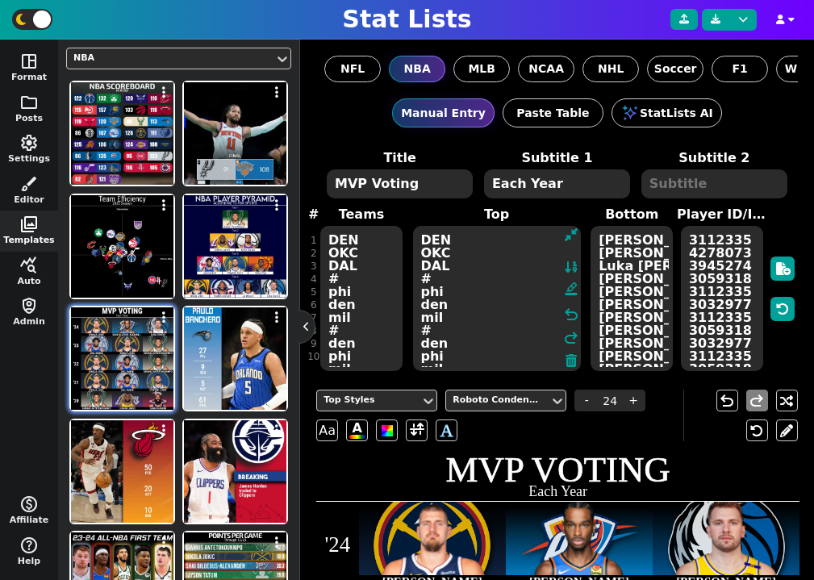
scroll to position [113, 0]
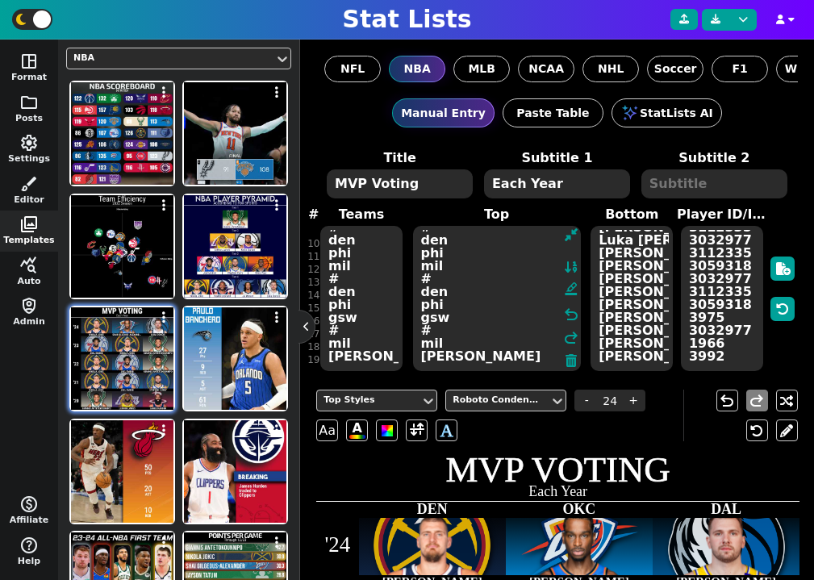
click at [725, 292] on textarea "3112335 4278073 3945274 3059318 3112335 3032977 3112335 3059318 3032977 3112335…" at bounding box center [722, 298] width 82 height 145
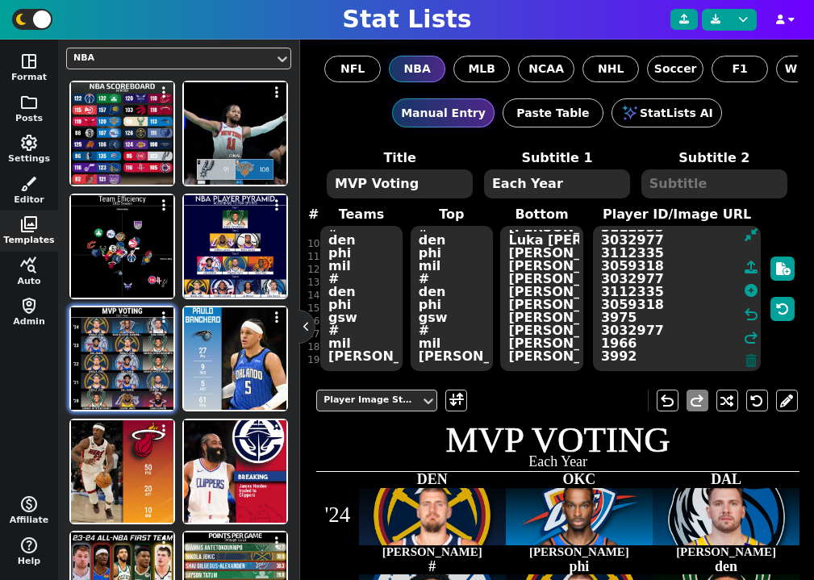
click at [751, 362] on icon at bounding box center [751, 360] width 11 height 13
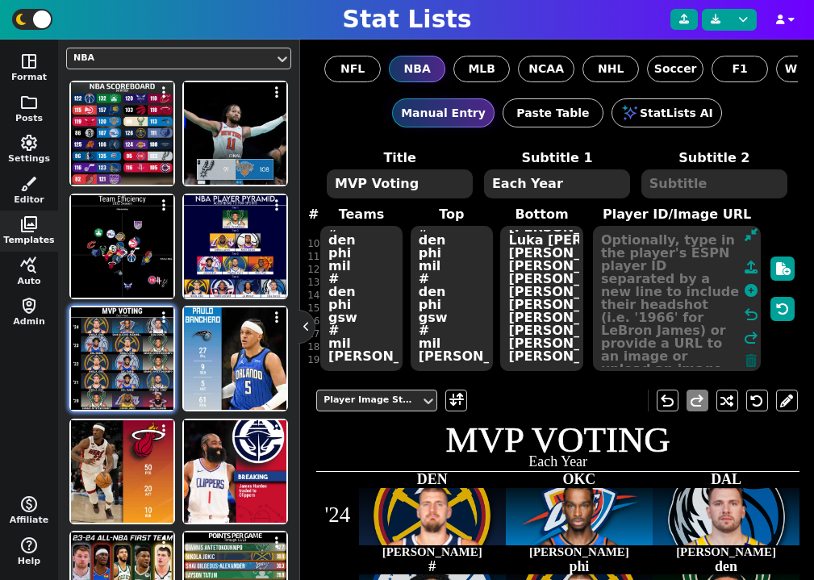
scroll to position [0, 0]
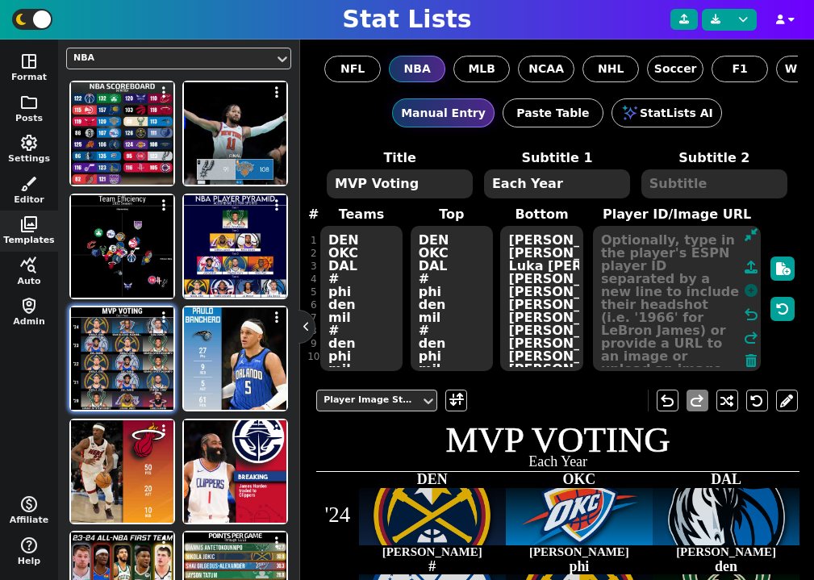
click at [751, 297] on icon at bounding box center [751, 290] width 13 height 13
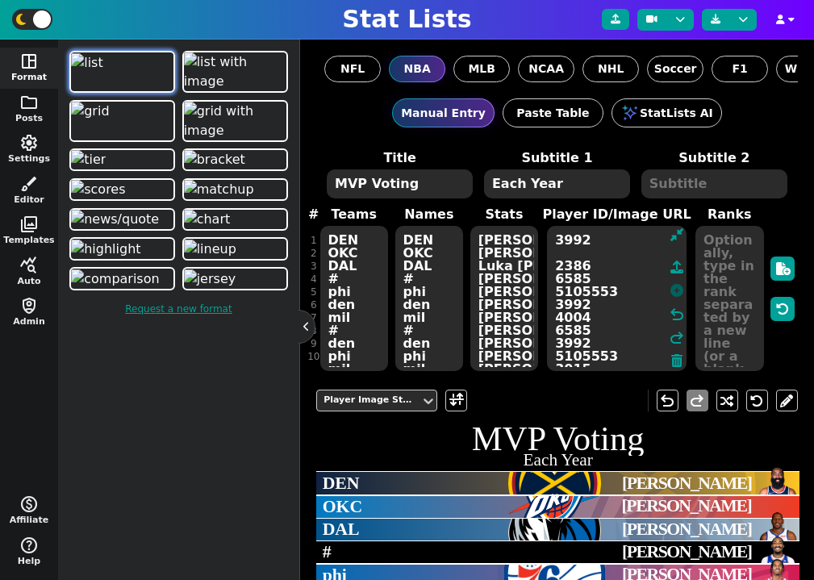
click at [680, 296] on icon at bounding box center [677, 290] width 13 height 13
click at [680, 293] on icon at bounding box center [677, 290] width 13 height 13
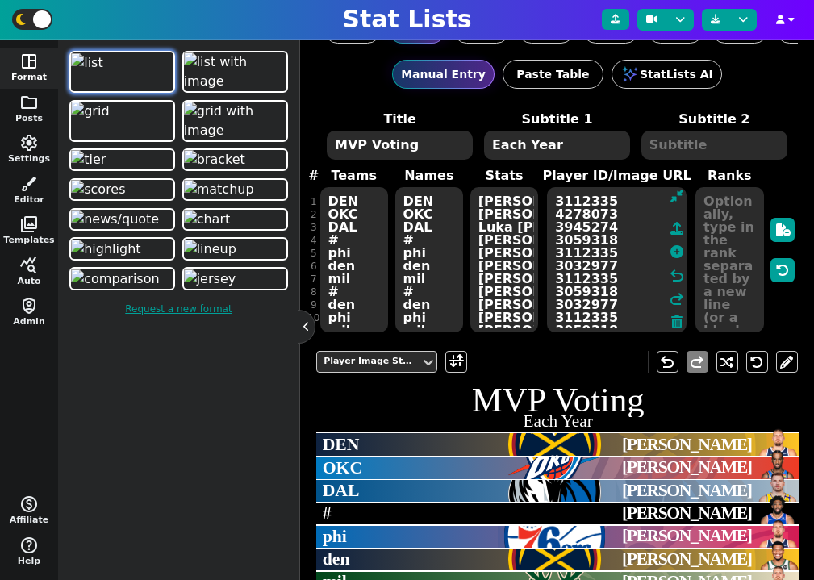
scroll to position [8, 0]
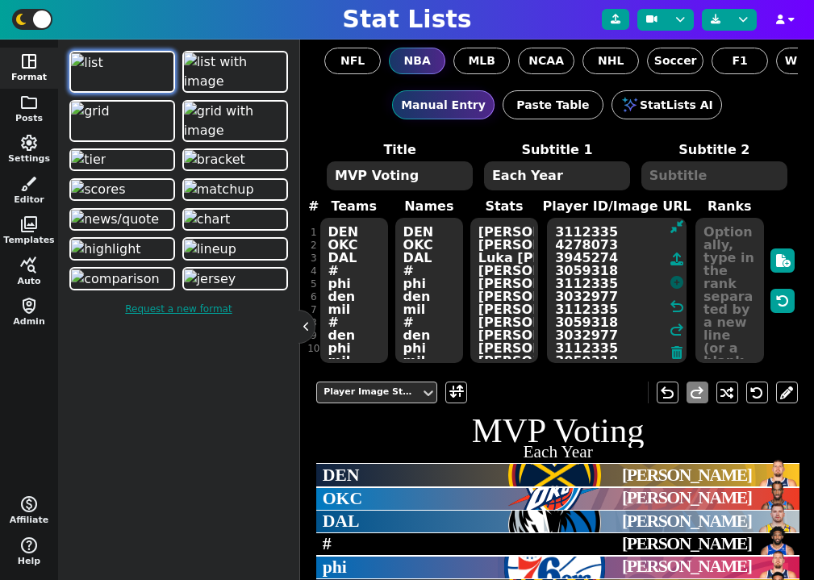
click at [679, 287] on icon at bounding box center [677, 282] width 13 height 13
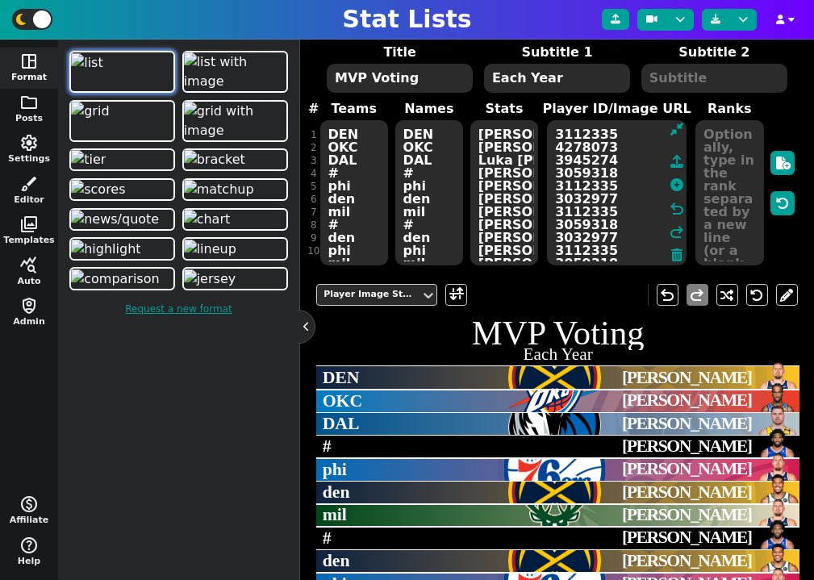
scroll to position [141, 0]
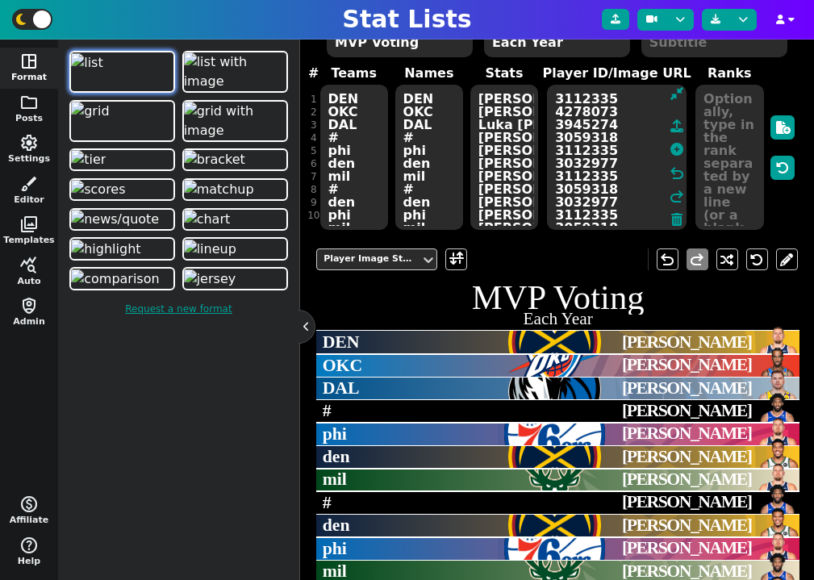
click at [641, 147] on textarea "3112335 4278073 3945274 3059318 3112335 3032977 3112335 3059318 3032977 3112335…" at bounding box center [617, 157] width 140 height 145
click at [679, 223] on icon at bounding box center [677, 219] width 11 height 13
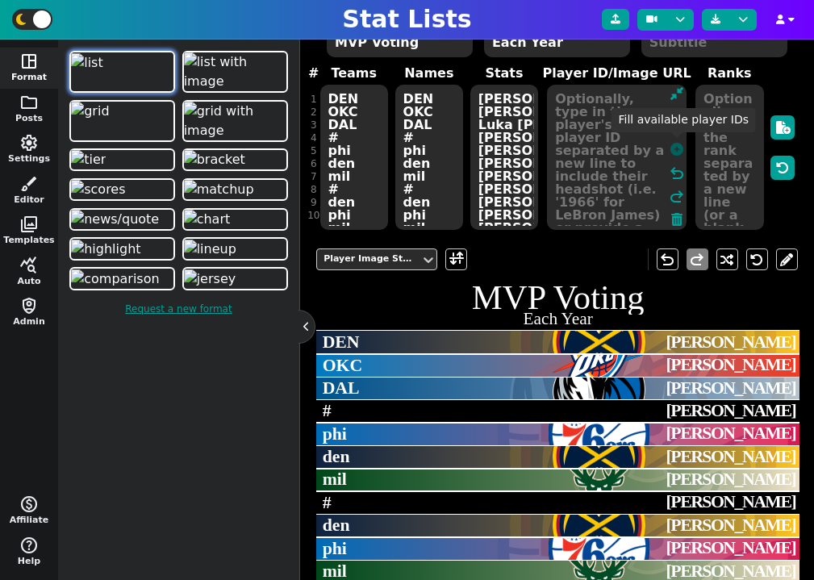
click at [681, 147] on icon at bounding box center [677, 149] width 13 height 13
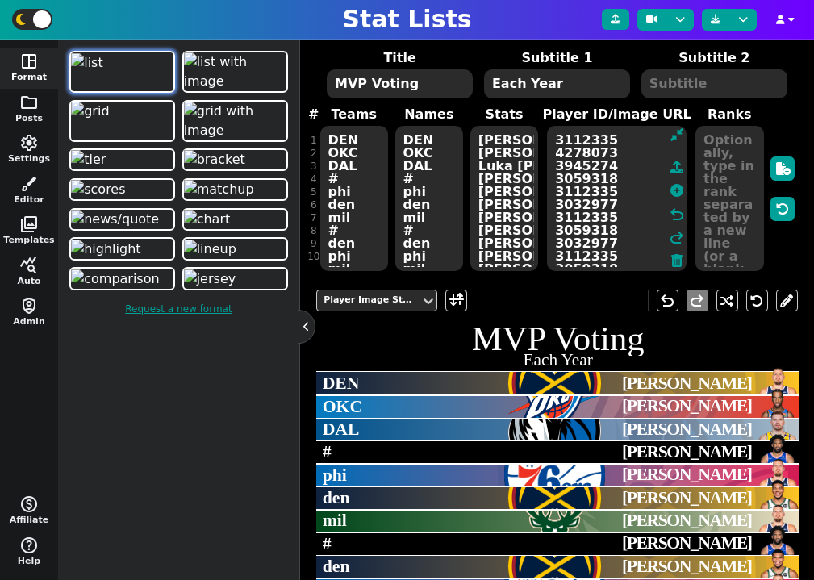
scroll to position [83, 0]
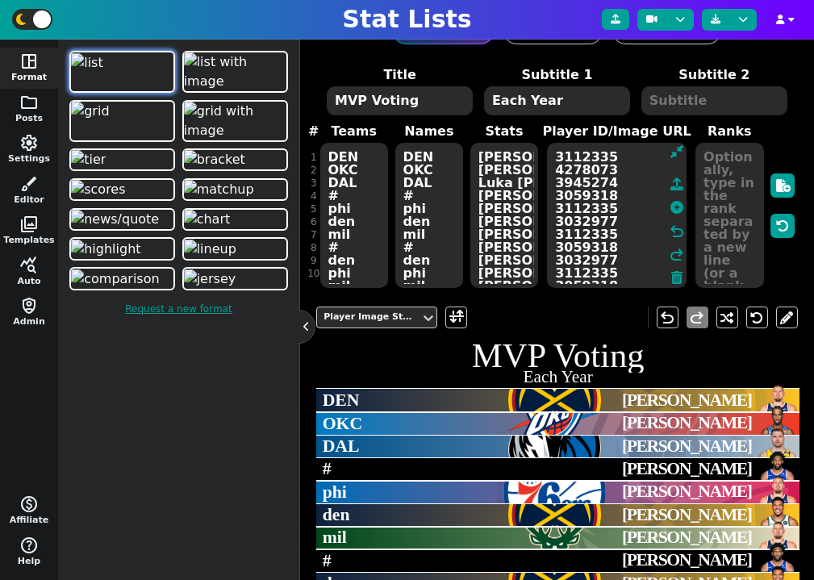
click at [417, 186] on textarea "DEN OKC DAL # phi den mil # den phi mil # den phi gsw # mil [PERSON_NAME]" at bounding box center [429, 215] width 68 height 145
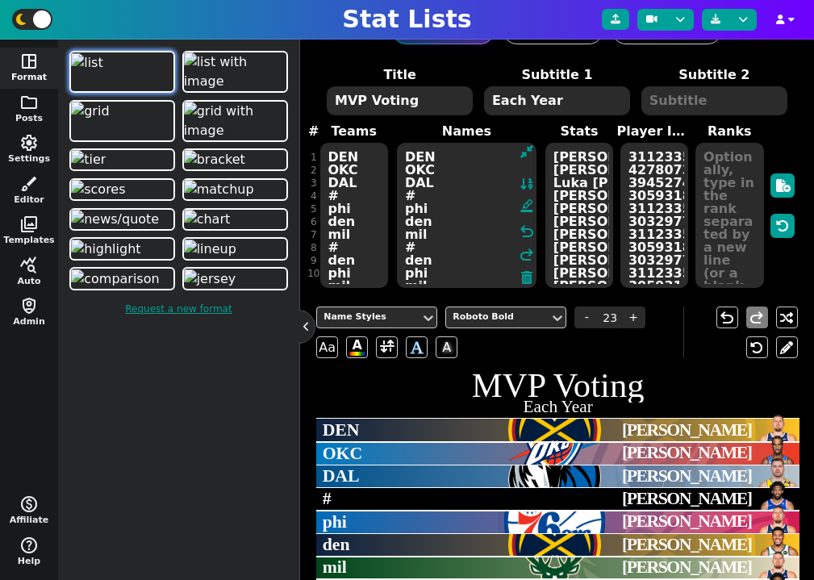
click at [417, 186] on textarea "DEN OKC DAL # phi den mil # den phi mil # den phi gsw # mil [PERSON_NAME]" at bounding box center [467, 215] width 140 height 145
click at [572, 155] on textarea "[PERSON_NAME] [PERSON_NAME] Luka [PERSON_NAME] [PERSON_NAME] [PERSON_NAME] [PER…" at bounding box center [580, 215] width 68 height 145
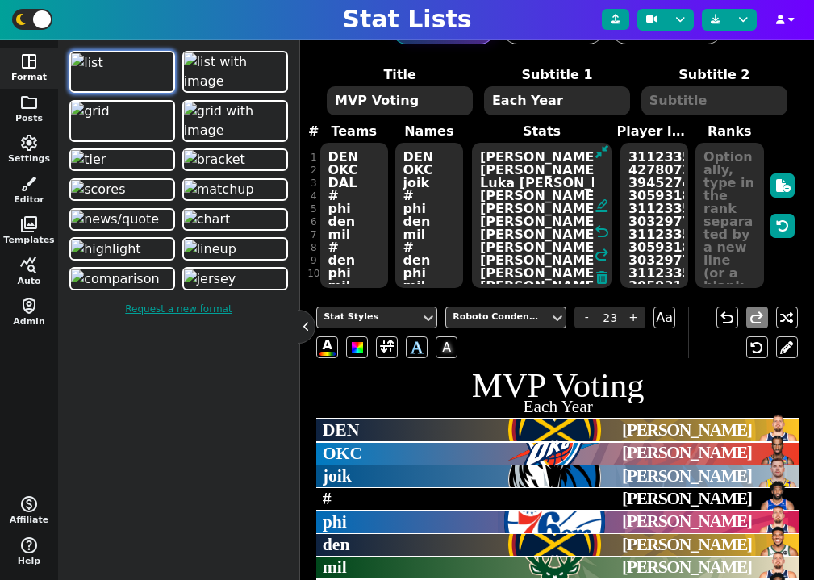
click at [572, 155] on textarea "[PERSON_NAME] [PERSON_NAME] Luka [PERSON_NAME] [PERSON_NAME] [PERSON_NAME] [PER…" at bounding box center [542, 215] width 140 height 145
click at [415, 161] on textarea "DEN OKC joik # phi den mil # den phi mil # den phi gsw # mil [PERSON_NAME]" at bounding box center [429, 215] width 68 height 145
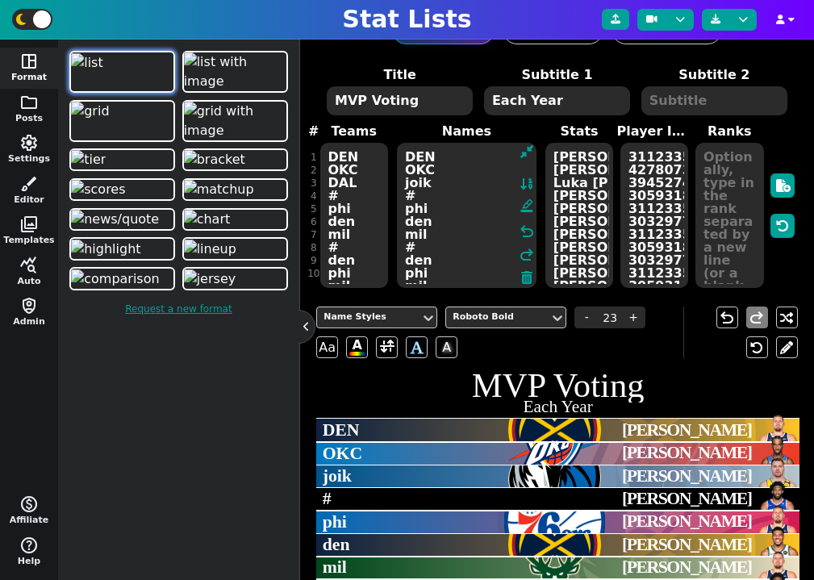
click at [415, 161] on textarea "DEN OKC joik # phi den mil # den phi mil # den phi gsw # mil [PERSON_NAME]" at bounding box center [467, 215] width 140 height 145
paste textarea "[PERSON_NAME]"
click at [659, 249] on textarea "3112335 4278073 3945274 3059318 3112335 3032977 3112335 3059318 3032977 3112335…" at bounding box center [655, 215] width 68 height 145
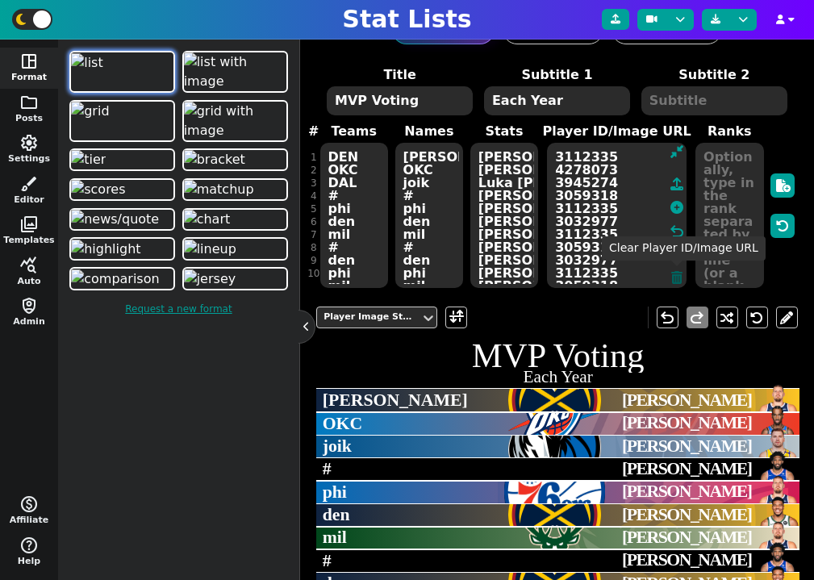
click at [675, 276] on icon at bounding box center [677, 277] width 11 height 13
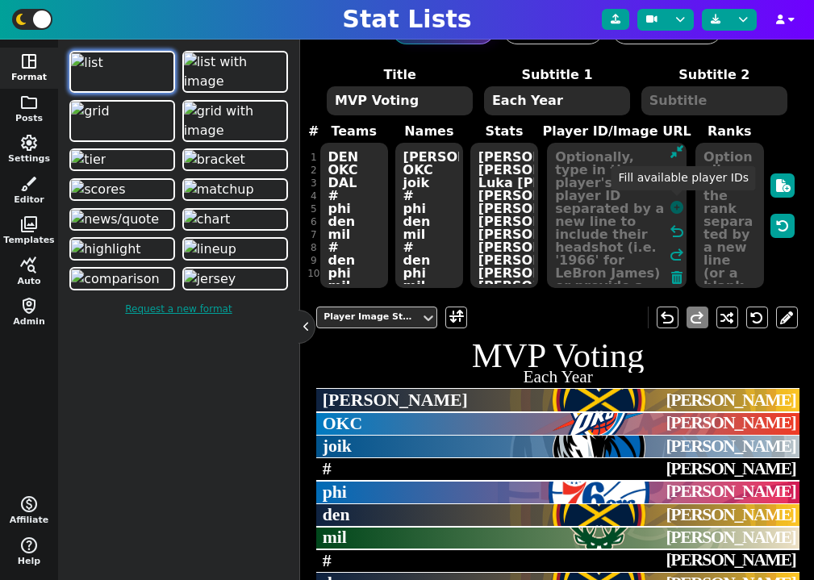
click at [676, 212] on icon at bounding box center [677, 207] width 13 height 13
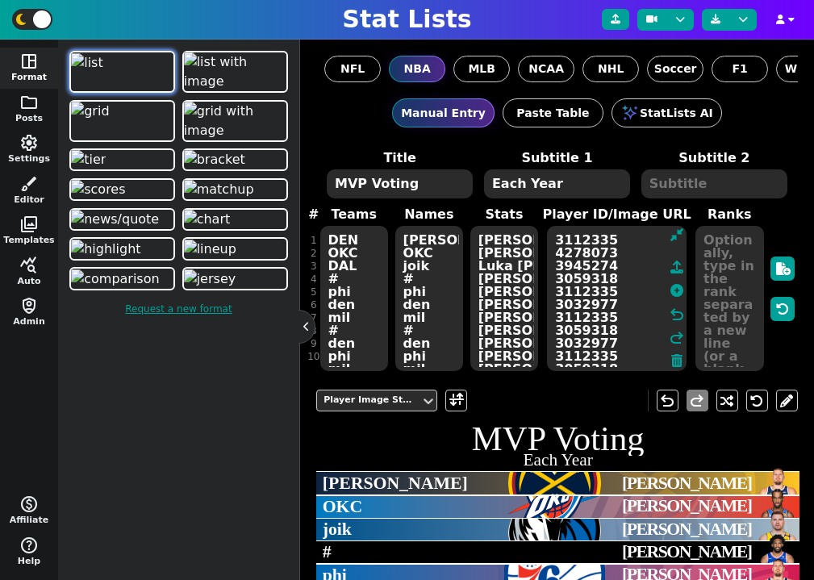
scroll to position [65, 0]
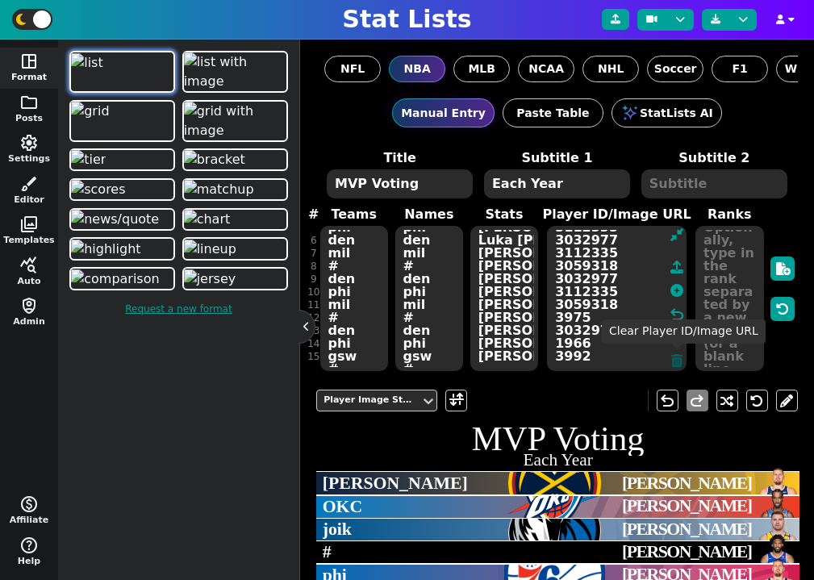
click at [680, 359] on icon at bounding box center [677, 360] width 11 height 13
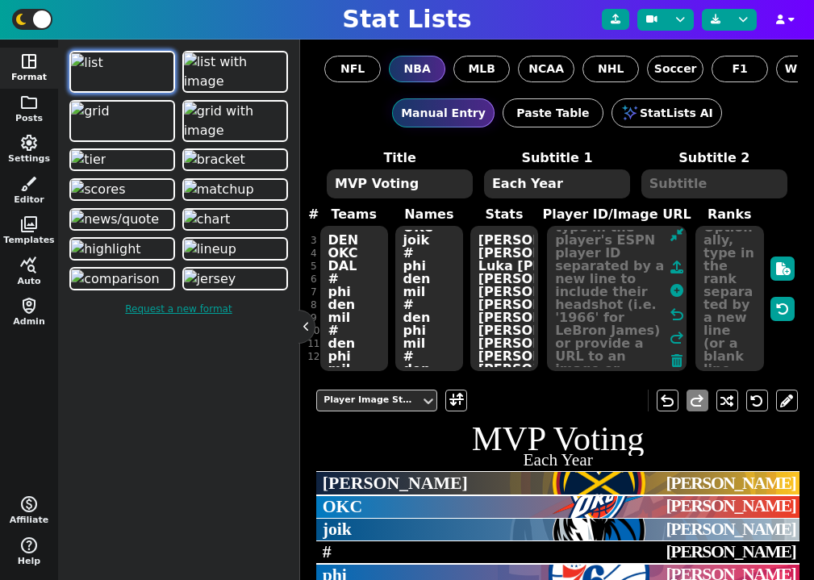
scroll to position [0, 0]
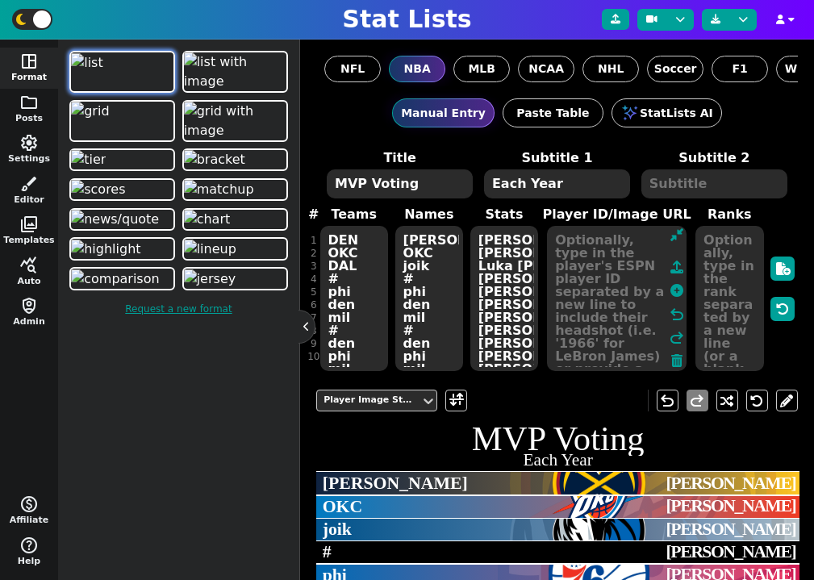
click at [493, 240] on textarea "[PERSON_NAME] [PERSON_NAME] Luka [PERSON_NAME] [PERSON_NAME] [PERSON_NAME] [PER…" at bounding box center [505, 298] width 68 height 145
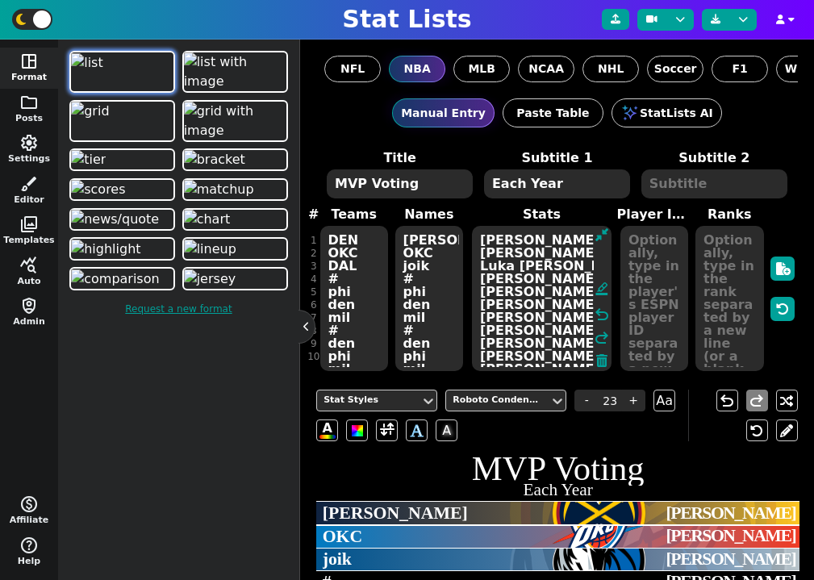
click at [493, 240] on textarea "[PERSON_NAME] [PERSON_NAME] Luka [PERSON_NAME] [PERSON_NAME] [PERSON_NAME] [PER…" at bounding box center [542, 298] width 140 height 145
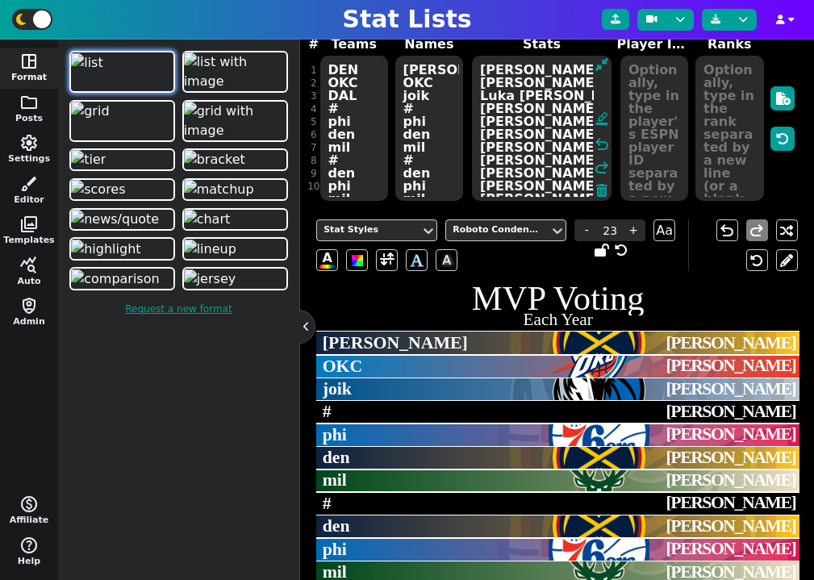
scroll to position [174, 0]
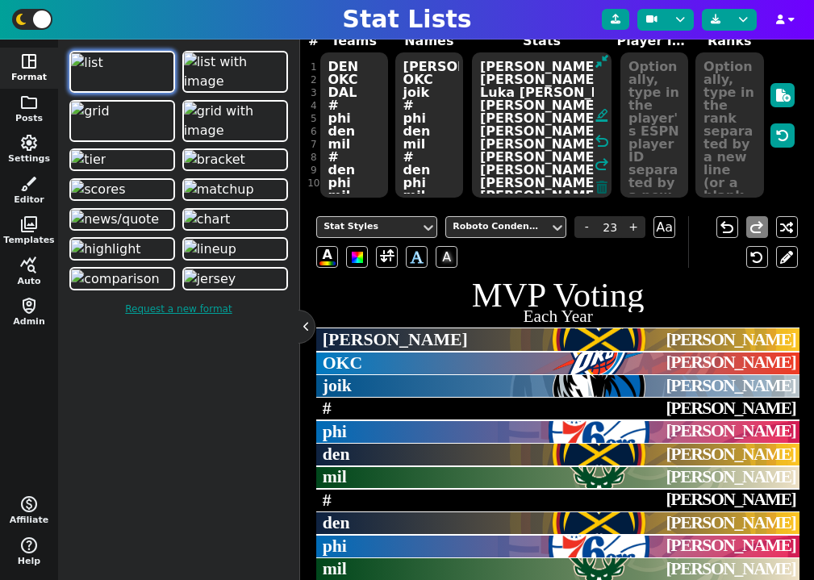
click at [601, 186] on icon at bounding box center [601, 187] width 11 height 13
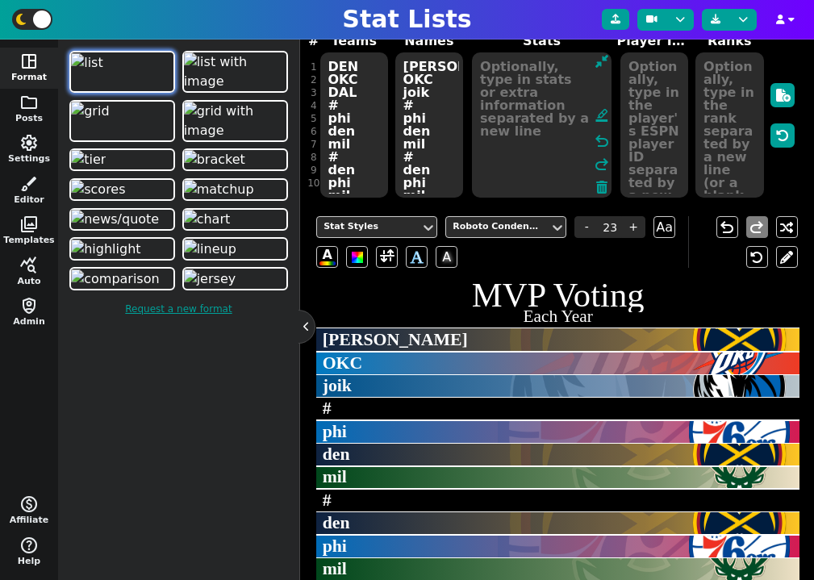
click at [627, 95] on textarea at bounding box center [655, 124] width 68 height 145
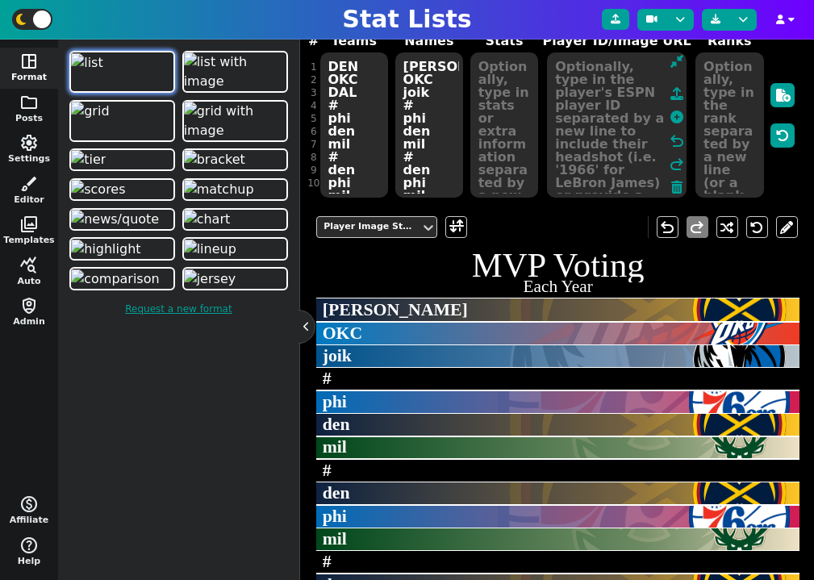
click at [514, 112] on textarea at bounding box center [505, 124] width 68 height 145
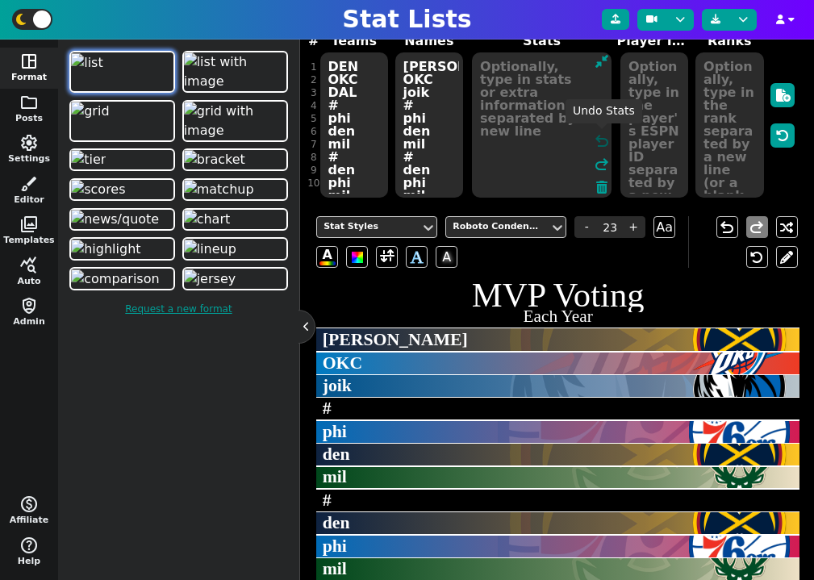
click at [603, 140] on span "undo" at bounding box center [601, 141] width 19 height 19
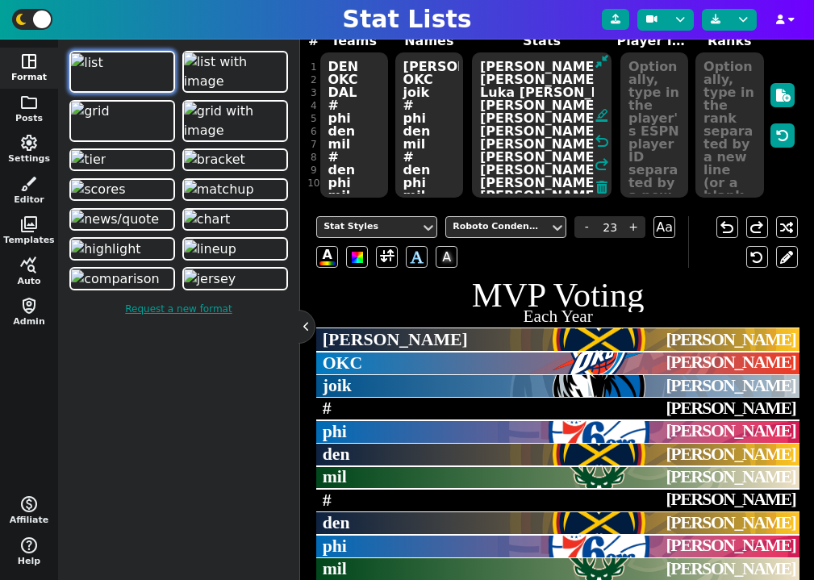
click at [650, 115] on textarea at bounding box center [655, 124] width 68 height 145
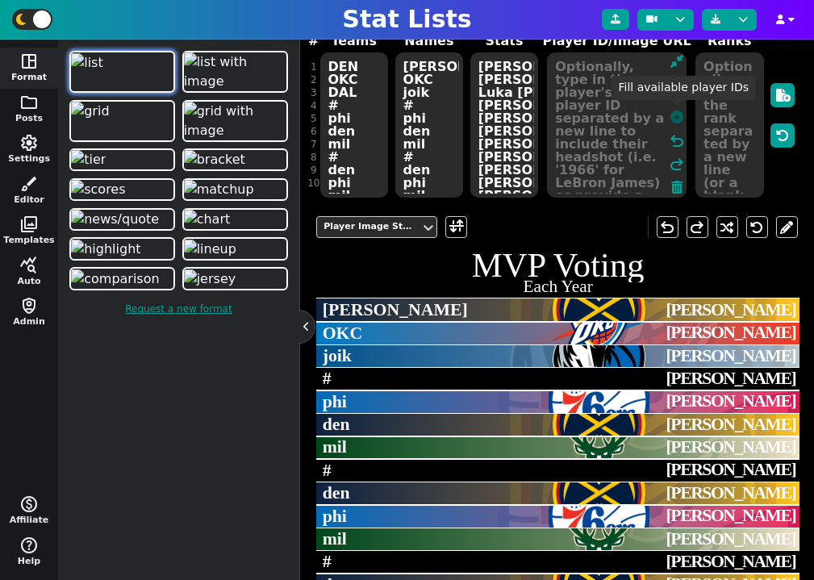
click at [675, 119] on icon at bounding box center [677, 117] width 13 height 13
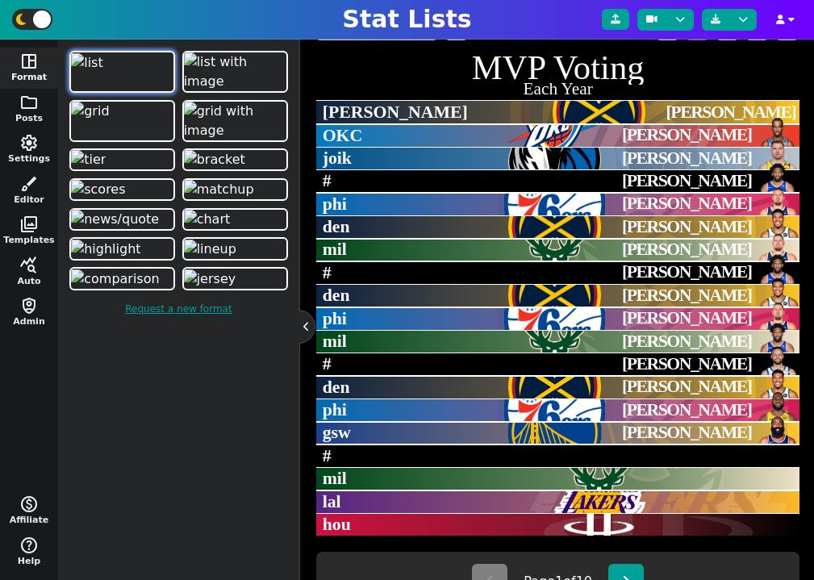
scroll to position [447, 0]
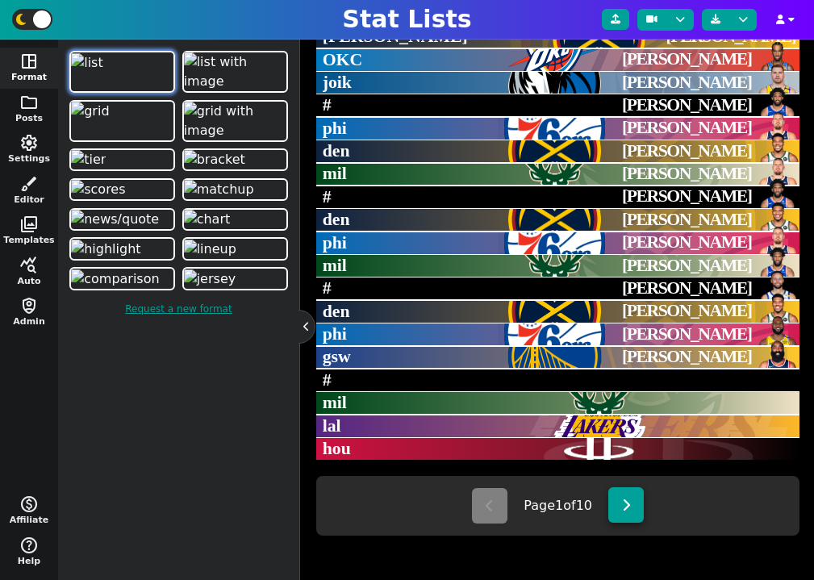
click at [626, 490] on button at bounding box center [627, 506] width 36 height 36
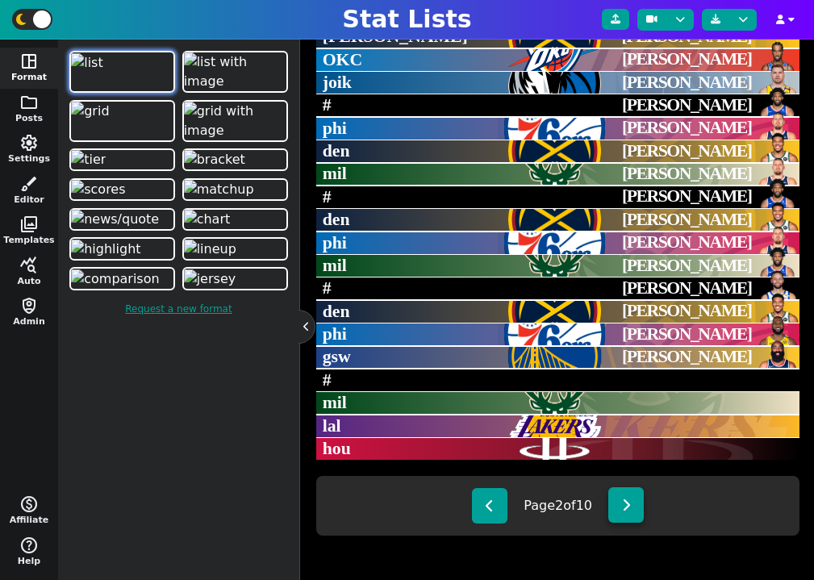
click at [628, 493] on button at bounding box center [627, 506] width 36 height 36
click at [512, 496] on div "Page 4 of 10" at bounding box center [557, 506] width 483 height 60
click at [504, 497] on button at bounding box center [490, 506] width 36 height 36
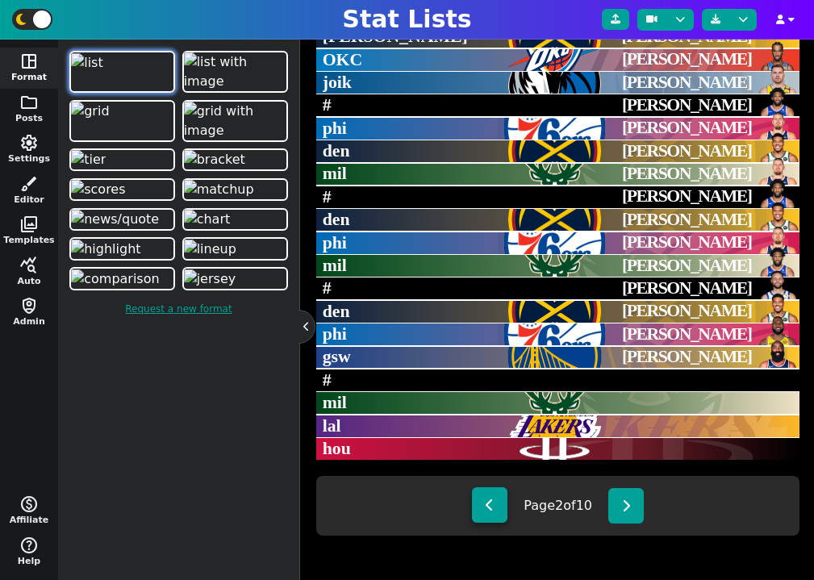
click at [504, 497] on button at bounding box center [490, 506] width 36 height 36
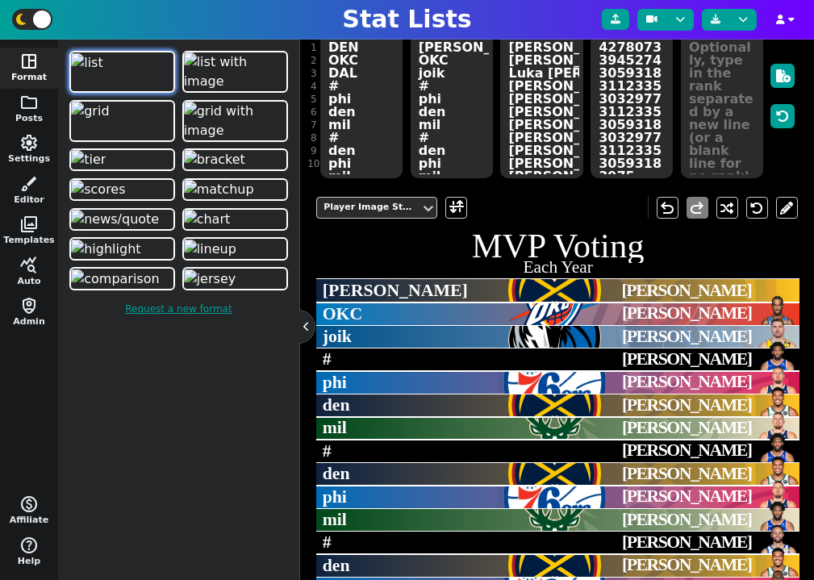
scroll to position [0, 0]
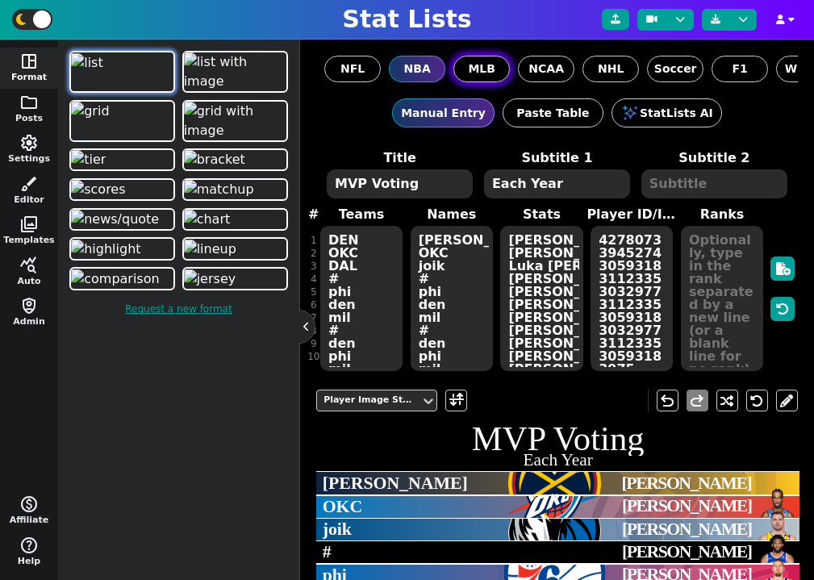
click at [484, 62] on span "MLB" at bounding box center [481, 69] width 27 height 17
click at [0, 0] on input "MLB" at bounding box center [0, 0] width 0 height 0
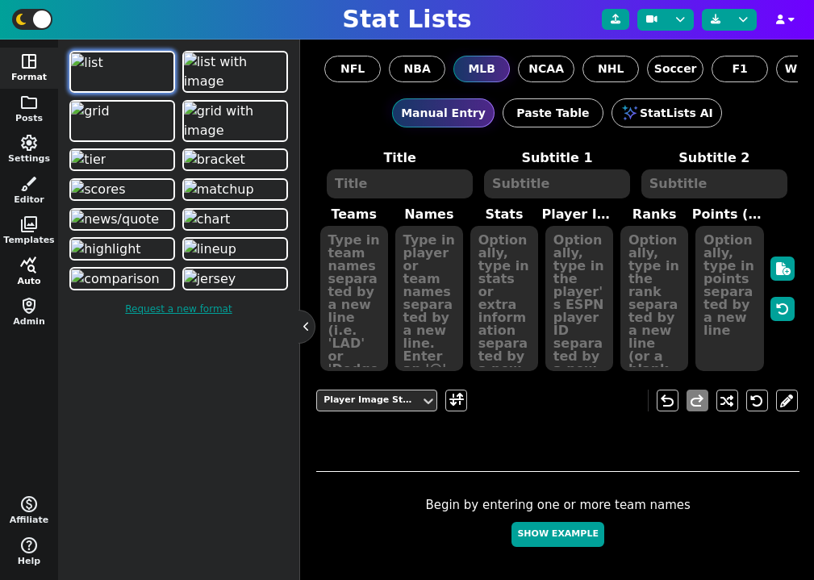
click at [38, 269] on button "query_stats Auto" at bounding box center [29, 272] width 58 height 41
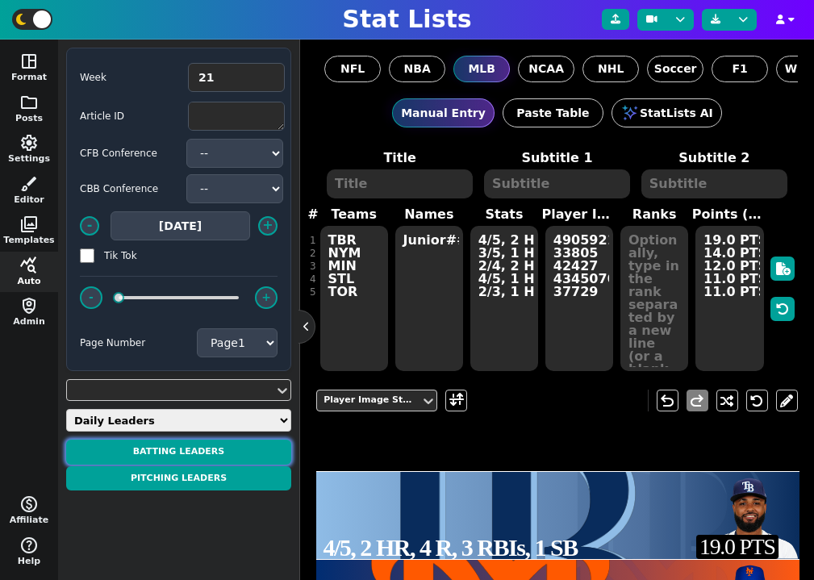
click at [196, 448] on button "BATTING LEADERS" at bounding box center [178, 452] width 225 height 25
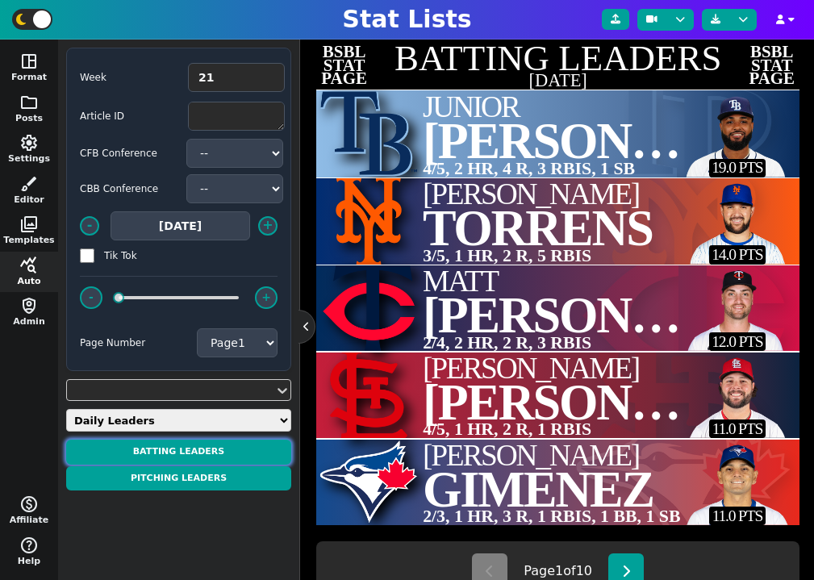
scroll to position [345, 0]
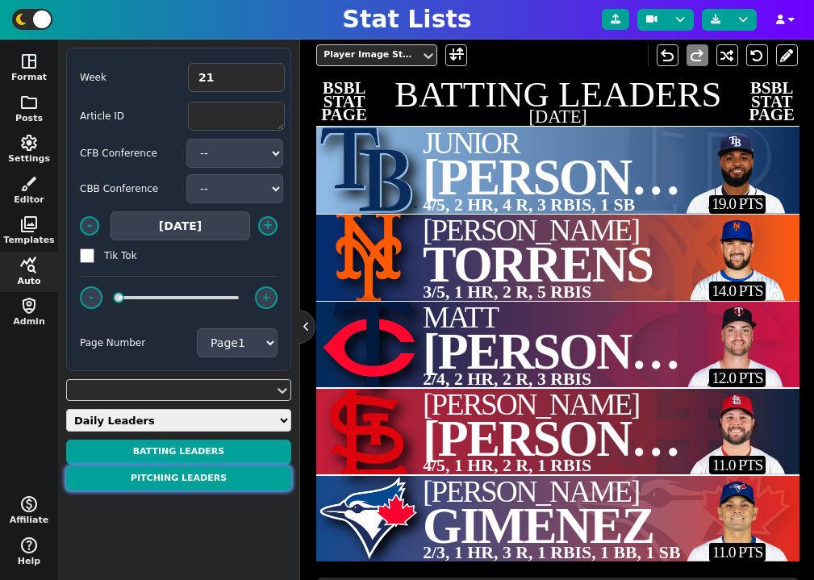
click at [196, 483] on button "PITCHING LEADERS" at bounding box center [178, 479] width 225 height 25
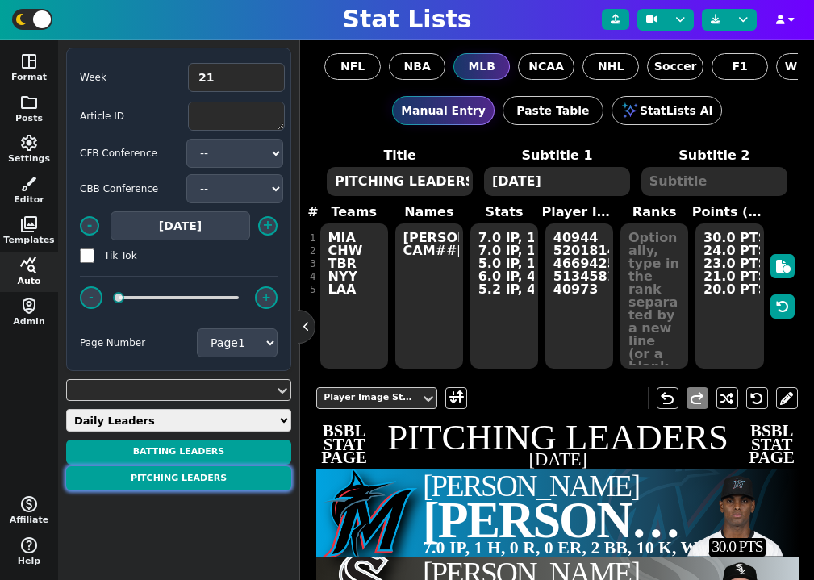
scroll to position [0, 0]
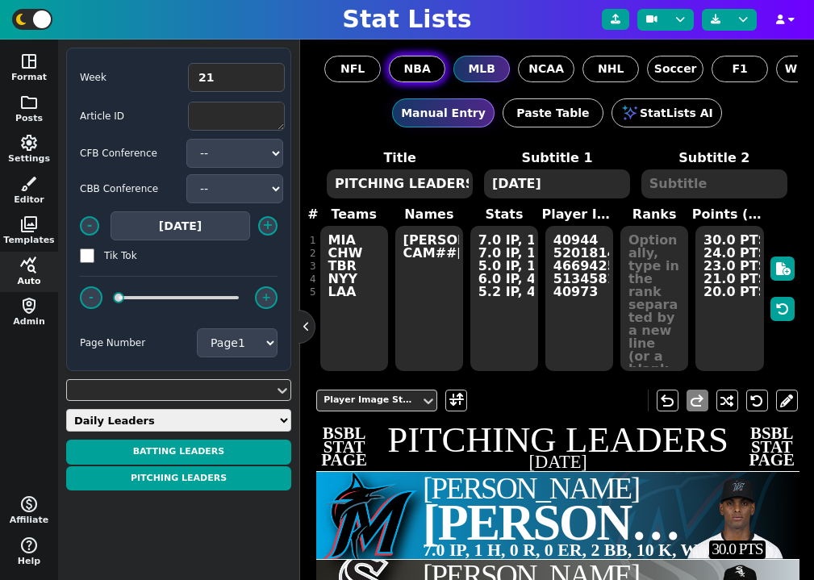
click at [409, 68] on span "NBA" at bounding box center [417, 69] width 27 height 17
click at [0, 0] on input "NBA" at bounding box center [0, 0] width 0 height 0
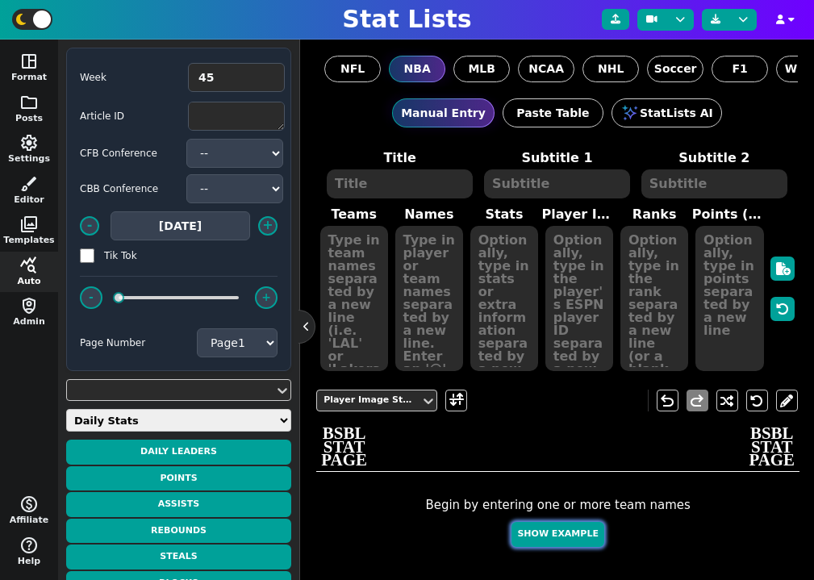
click at [575, 534] on button "Show Example" at bounding box center [558, 534] width 92 height 25
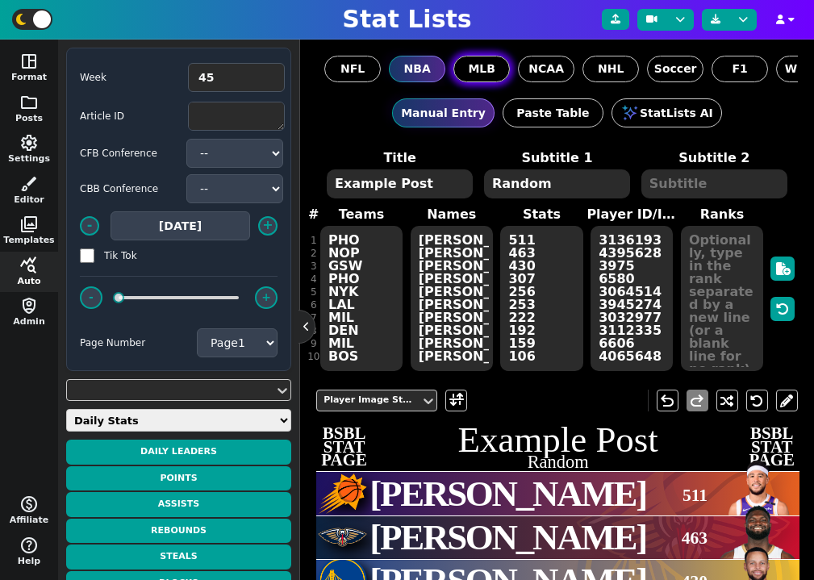
click at [483, 62] on span "MLB" at bounding box center [481, 69] width 27 height 17
click at [0, 0] on input "MLB" at bounding box center [0, 0] width 0 height 0
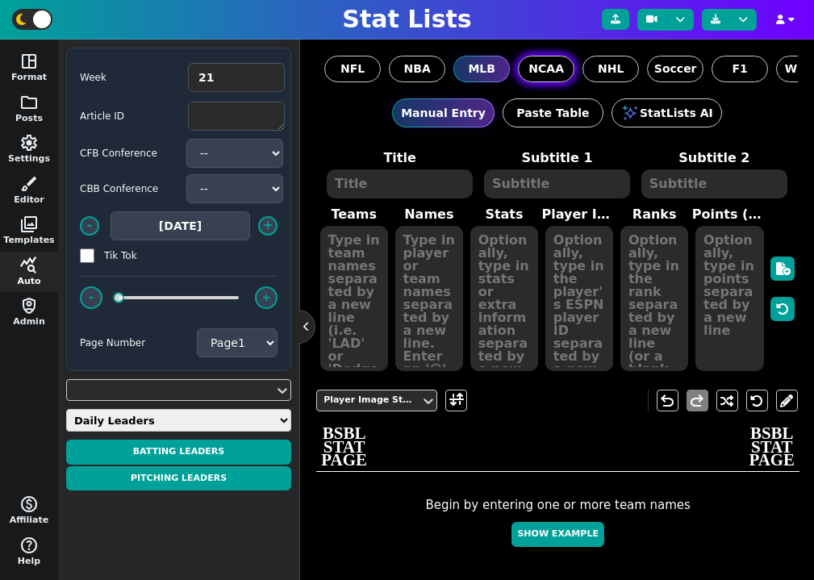
click at [550, 73] on span "NCAA" at bounding box center [547, 69] width 36 height 17
click at [0, 0] on input "NCAA" at bounding box center [0, 0] width 0 height 0
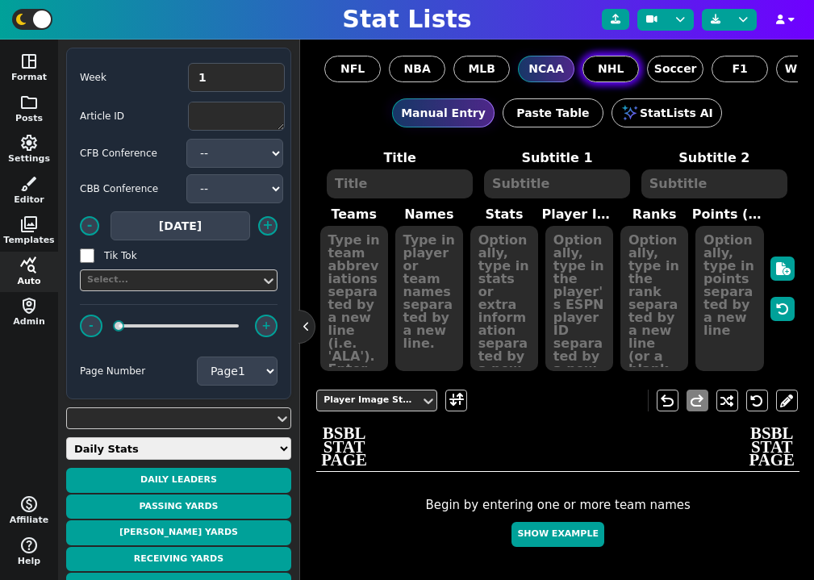
click at [604, 76] on span "NHL" at bounding box center [611, 69] width 26 height 17
click at [0, 0] on input "NHL" at bounding box center [0, 0] width 0 height 0
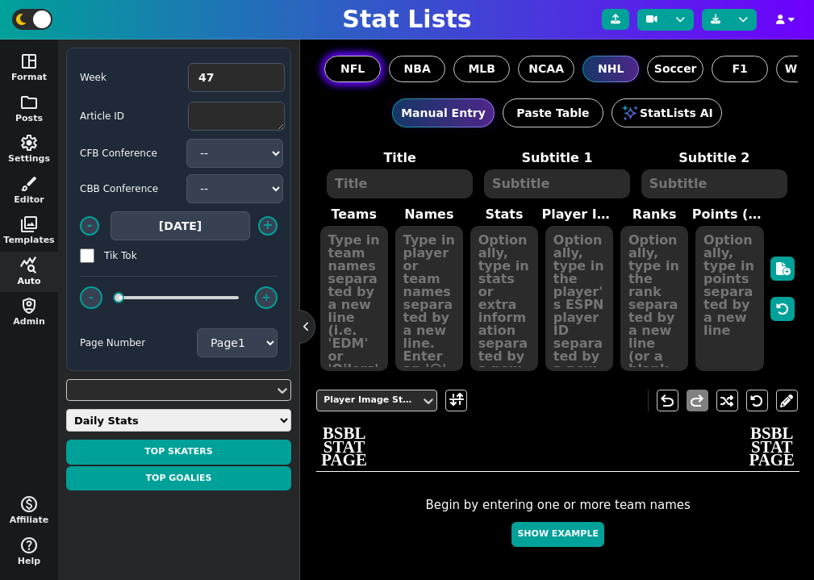
click at [370, 81] on label "NFL" at bounding box center [352, 69] width 56 height 27
click at [0, 0] on input "NFL" at bounding box center [0, 0] width 0 height 0
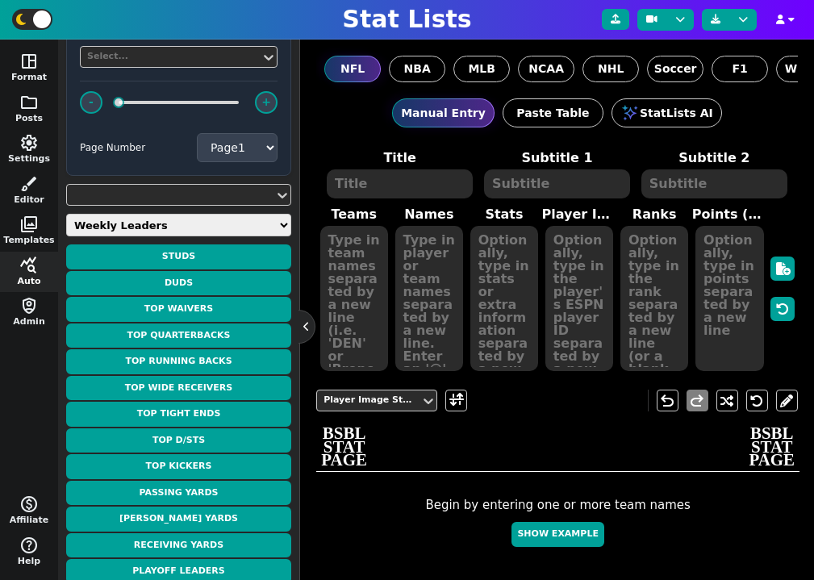
scroll to position [236, 0]
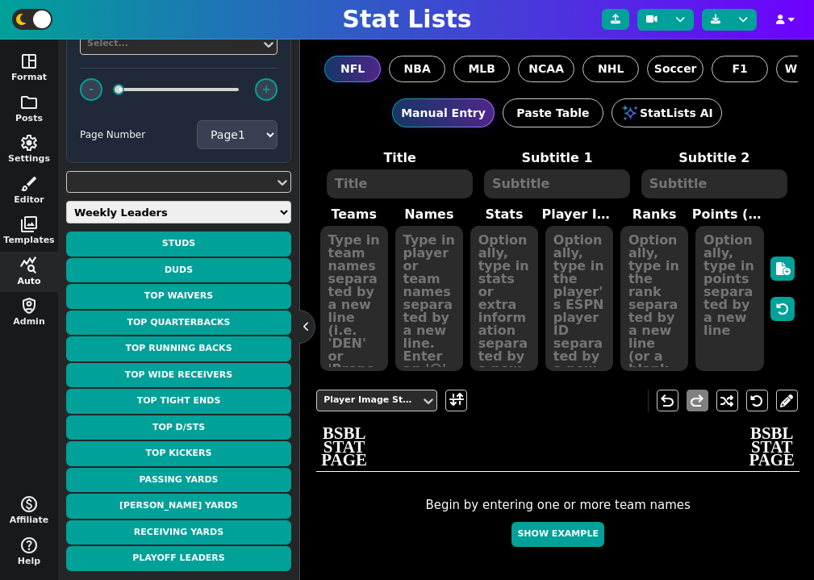
click at [151, 213] on select "Weekly Leaders Slate Leaders QB Stats RB Stats REC Stats IDP Stats Other Stats …" at bounding box center [178, 212] width 225 height 23
click at [66, 224] on select "Weekly Leaders Slate Leaders QB Stats RB Stats REC Stats IDP Stats Other Stats …" at bounding box center [178, 212] width 225 height 23
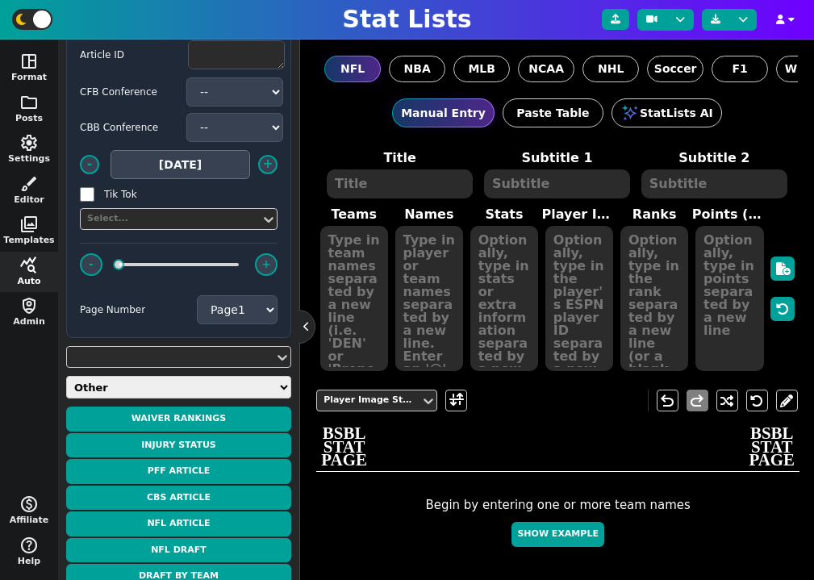
scroll to position [0, 0]
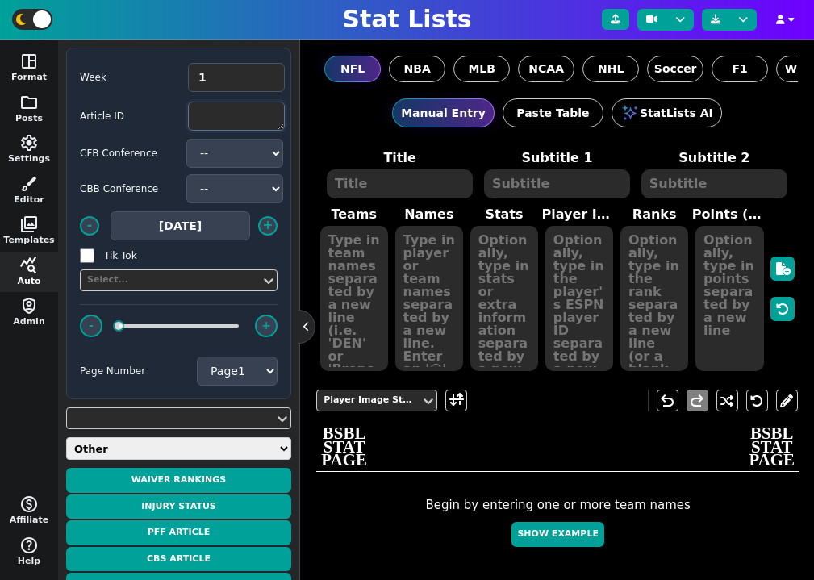
click at [220, 120] on textarea at bounding box center [236, 116] width 97 height 29
paste textarea "[URL][DOMAIN_NAME]"
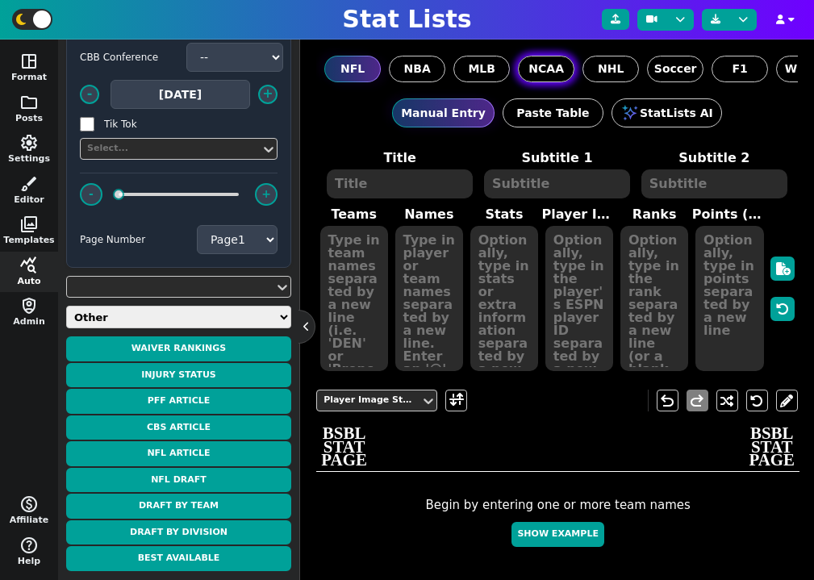
click at [543, 67] on span "NCAA" at bounding box center [547, 69] width 36 height 17
click at [0, 0] on input "NCAA" at bounding box center [0, 0] width 0 height 0
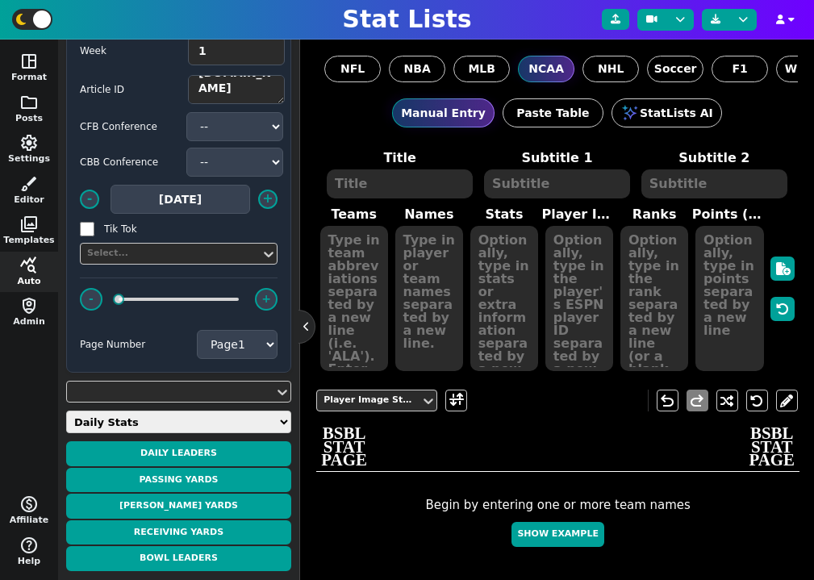
click at [176, 429] on select "Daily Stats QB Stats RB Stats WR Stats TE Stats IDP Stats Other Stats Team Stat…" at bounding box center [178, 422] width 225 height 23
click at [66, 433] on select "Daily Stats QB Stats RB Stats WR Stats TE Stats IDP Stats Other Stats Team Stat…" at bounding box center [178, 422] width 225 height 23
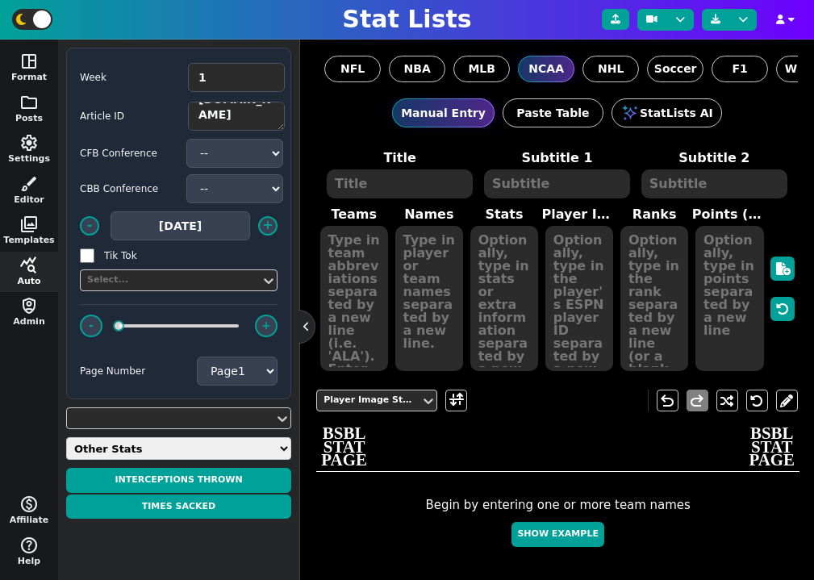
click at [192, 452] on select "Daily Stats QB Stats RB Stats WR Stats TE Stats IDP Stats Other Stats Team Stat…" at bounding box center [178, 448] width 225 height 23
click at [66, 437] on select "Daily Stats QB Stats RB Stats WR Stats TE Stats IDP Stats Other Stats Team Stat…" at bounding box center [178, 448] width 225 height 23
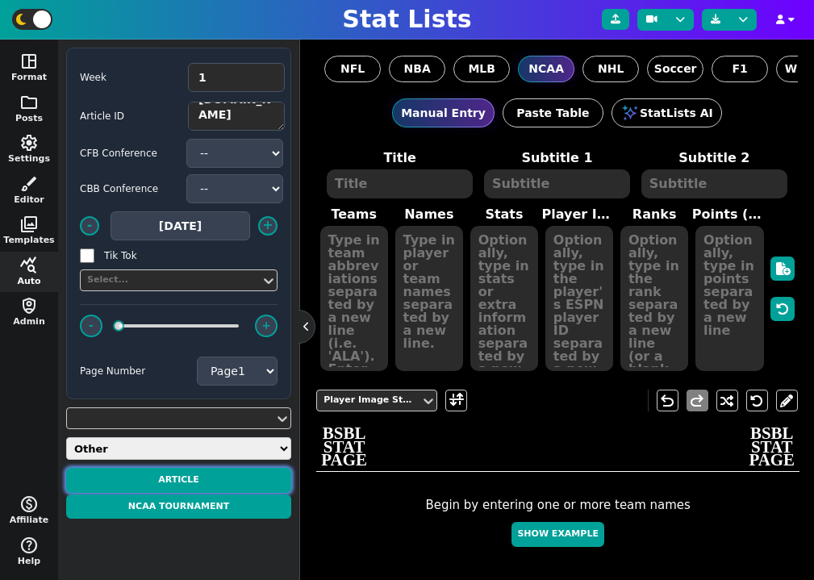
click at [194, 483] on button "Article" at bounding box center [178, 480] width 225 height 25
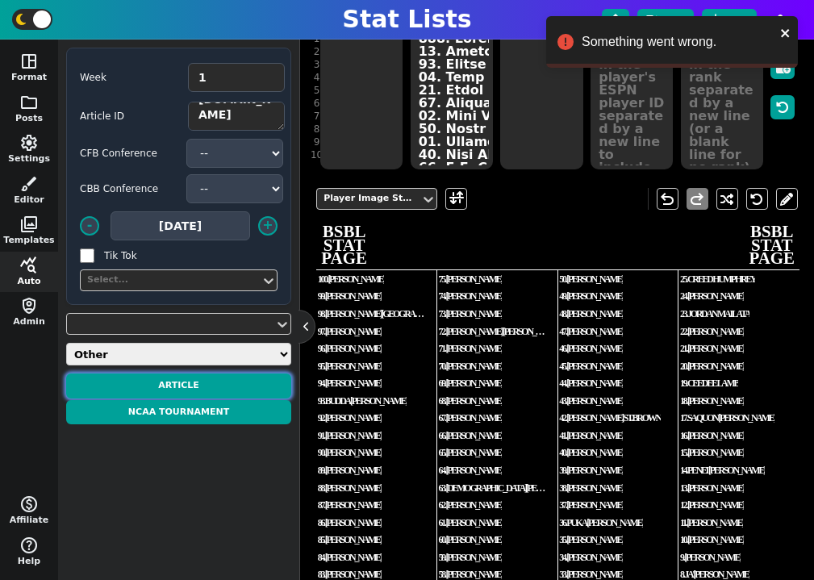
scroll to position [73, 0]
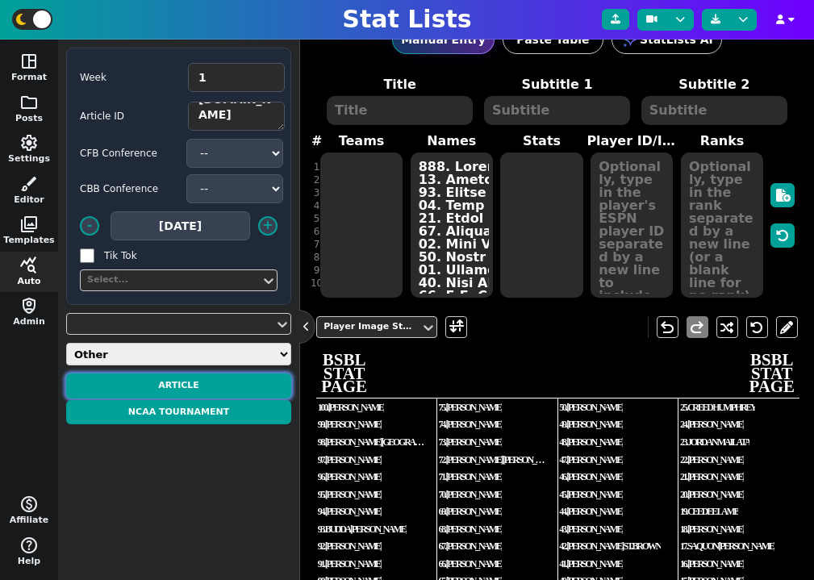
click at [236, 387] on button "Article" at bounding box center [178, 386] width 225 height 25
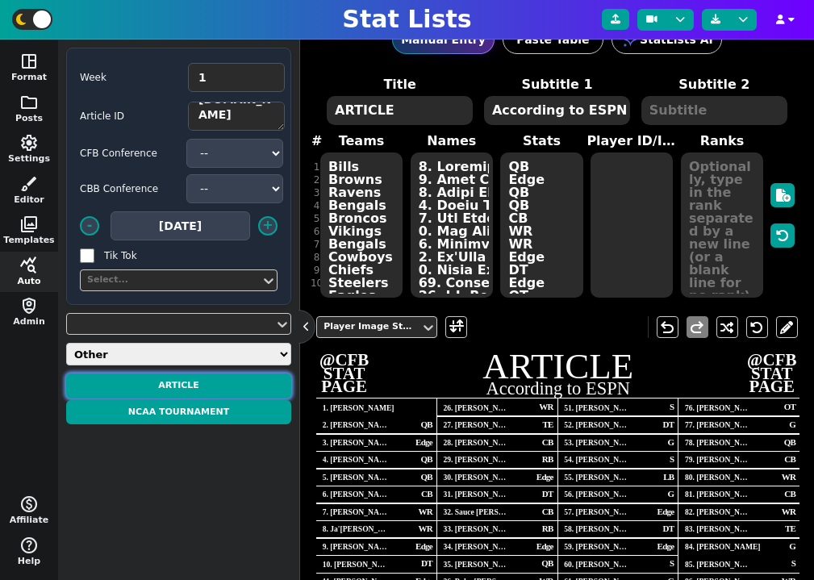
click at [220, 385] on button "Article" at bounding box center [178, 386] width 225 height 25
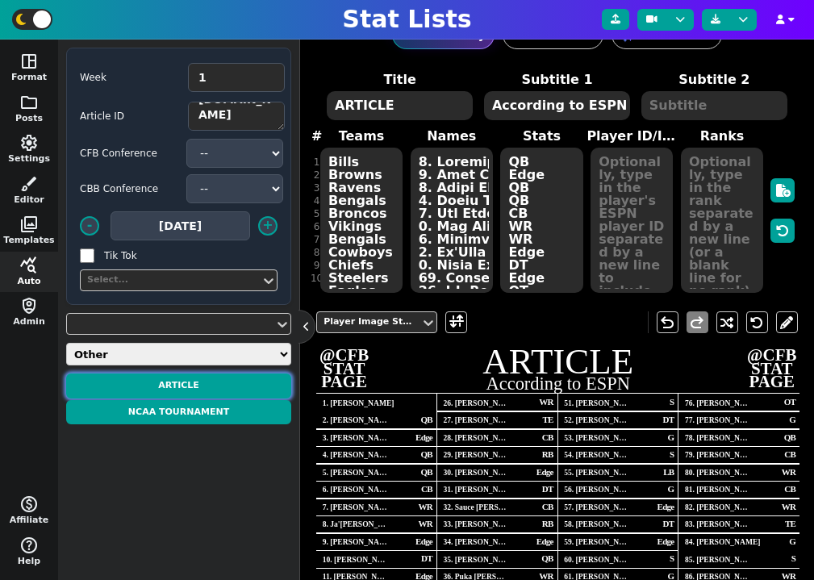
scroll to position [54, 0]
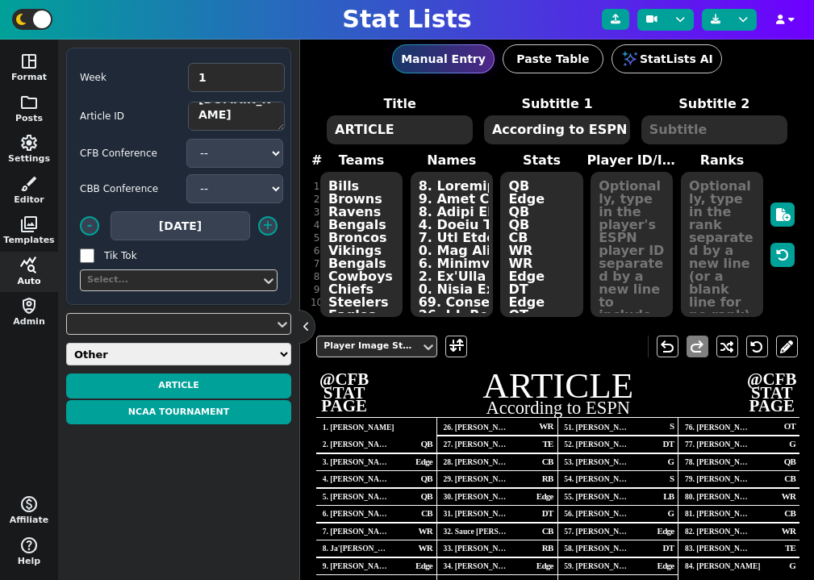
click at [351, 178] on textarea "Bills Browns Ravens Bengals Broncos Vikings Bengals Cowboys Chiefs Steelers Eag…" at bounding box center [361, 244] width 82 height 145
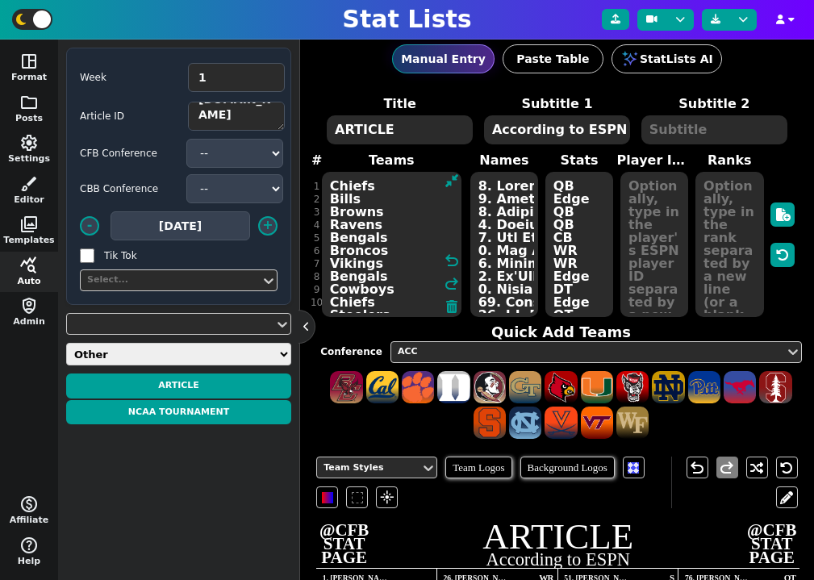
click at [502, 226] on textarea at bounding box center [505, 244] width 68 height 145
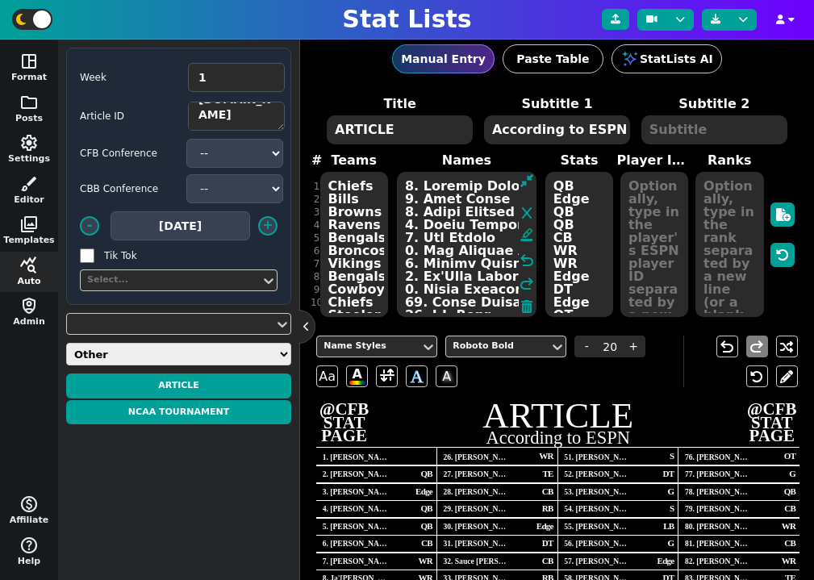
click at [575, 221] on textarea "QB Edge QB QB CB WR WR Edge DT Edge OT LB OT S Edge RB DT WR TE Edge OT OT QB C…" at bounding box center [580, 244] width 68 height 145
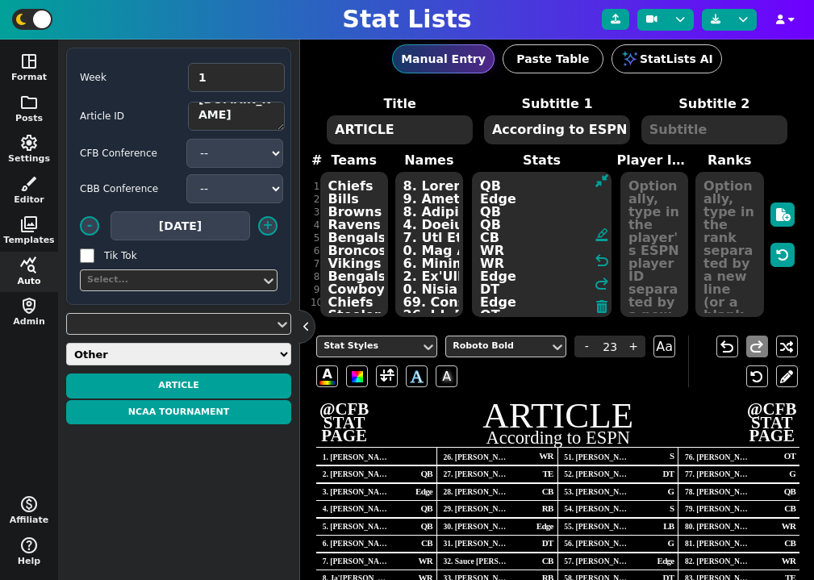
scroll to position [0, 0]
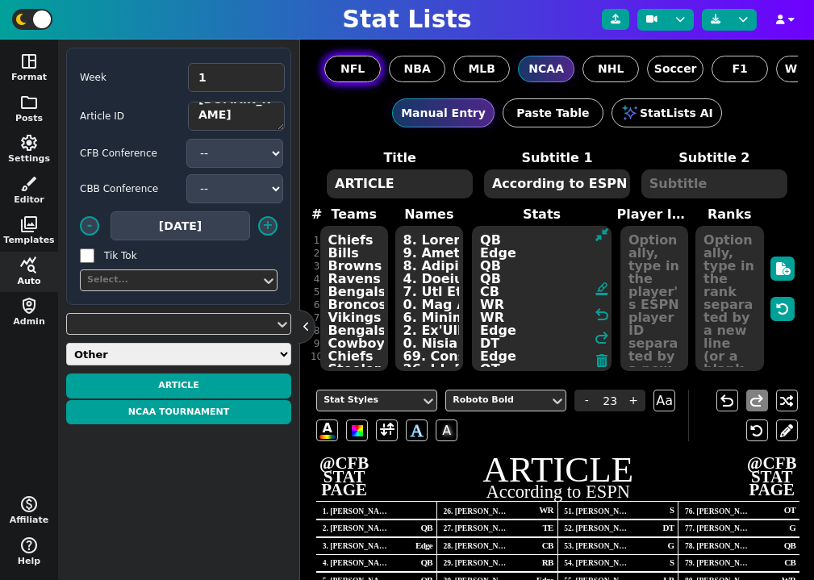
click at [352, 62] on span "NFL" at bounding box center [353, 69] width 24 height 17
click at [0, 0] on input "NFL" at bounding box center [0, 0] width 0 height 0
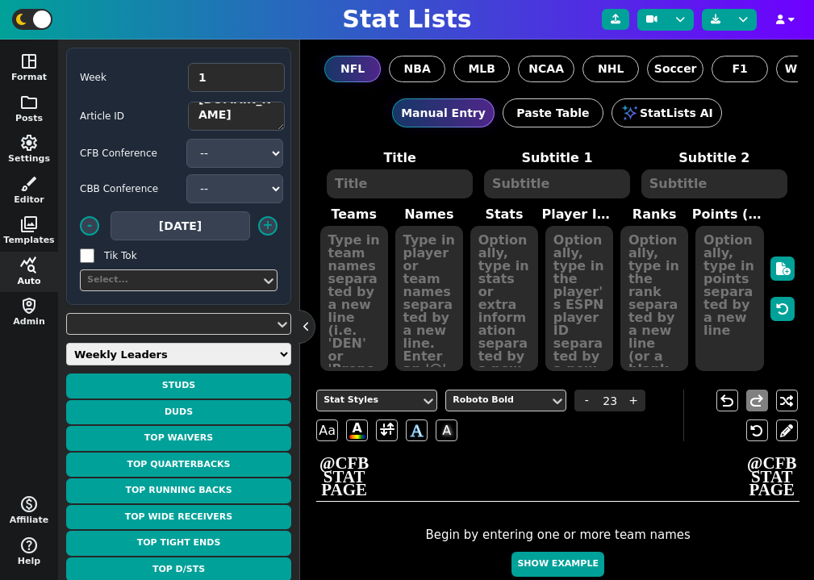
click at [396, 183] on textarea at bounding box center [400, 183] width 146 height 29
click at [386, 174] on textarea at bounding box center [400, 183] width 146 height 29
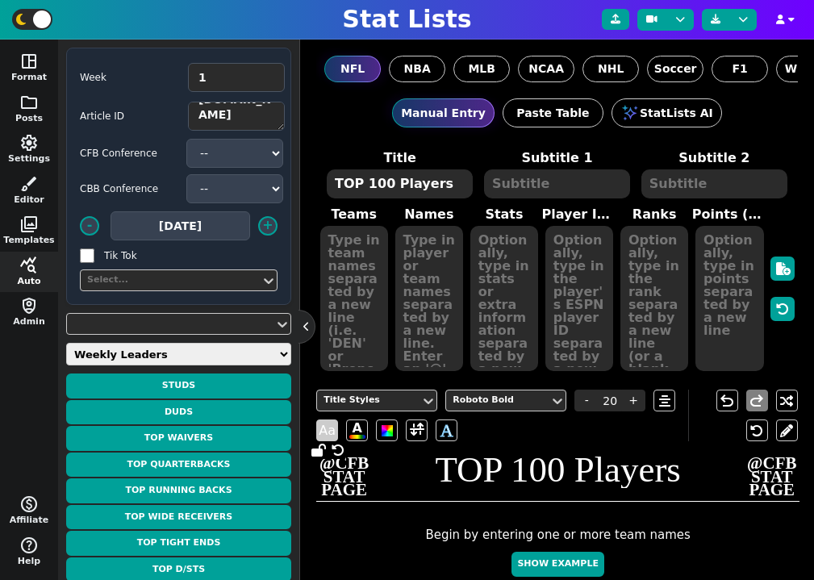
click at [326, 429] on span "Aa" at bounding box center [327, 431] width 22 height 22
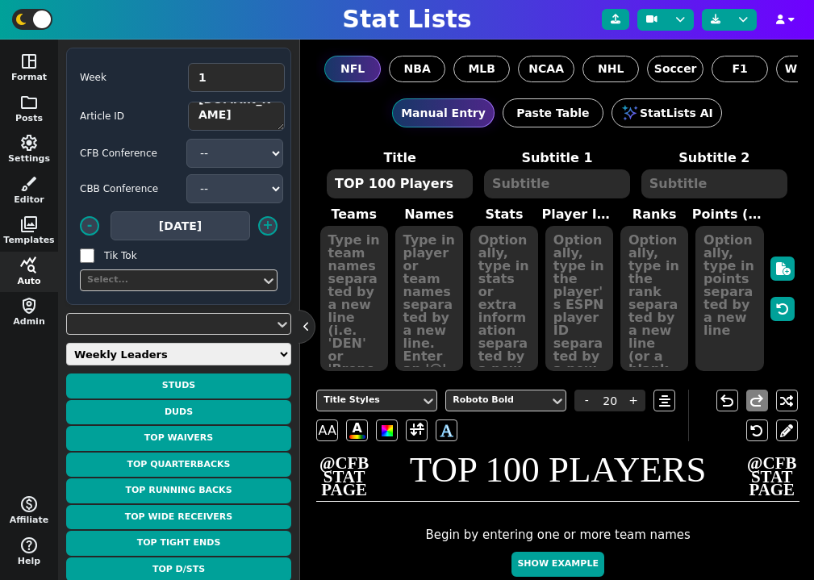
click at [530, 182] on textarea at bounding box center [557, 183] width 146 height 29
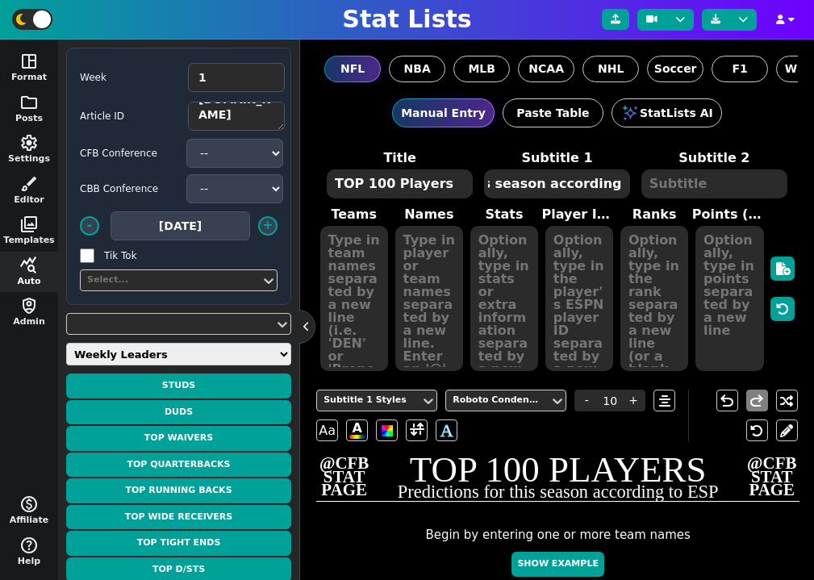
scroll to position [0, 151]
click at [343, 474] on span "@CFB STAT PAGE" at bounding box center [344, 477] width 49 height 40
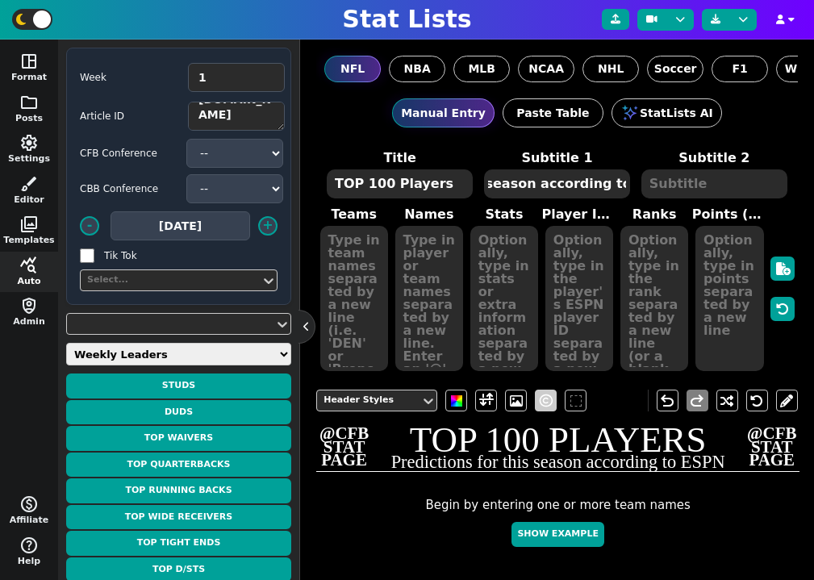
click at [553, 400] on span at bounding box center [546, 400] width 13 height 19
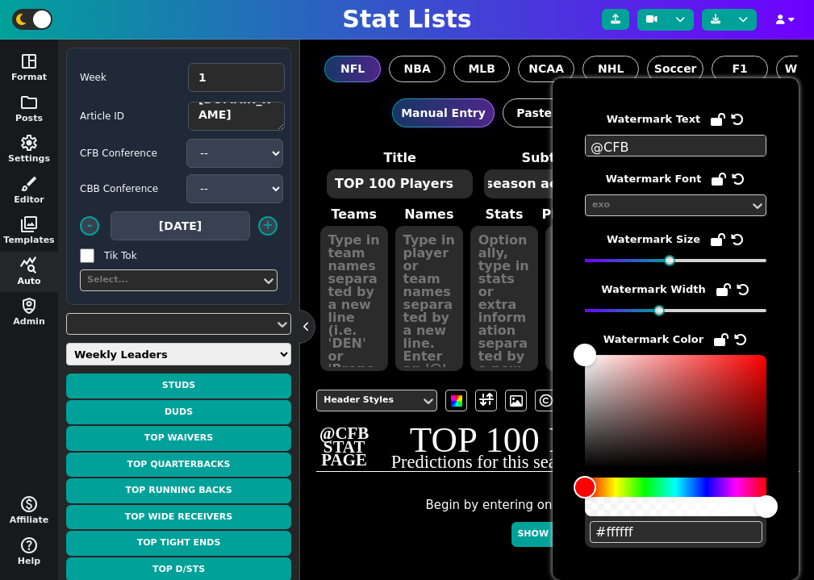
drag, startPoint x: 626, startPoint y: 148, endPoint x: 554, endPoint y: 148, distance: 71.8
click at [554, 148] on div "Watermark Text @CFB STAT PAGE Watermark Font exo Watermark Size Watermark Width…" at bounding box center [676, 329] width 246 height 502
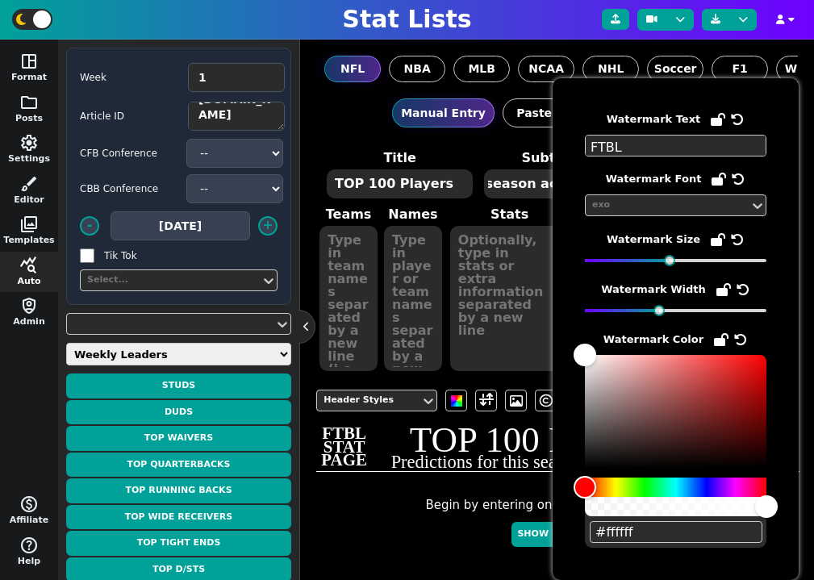
click at [511, 319] on textarea at bounding box center [509, 298] width 119 height 145
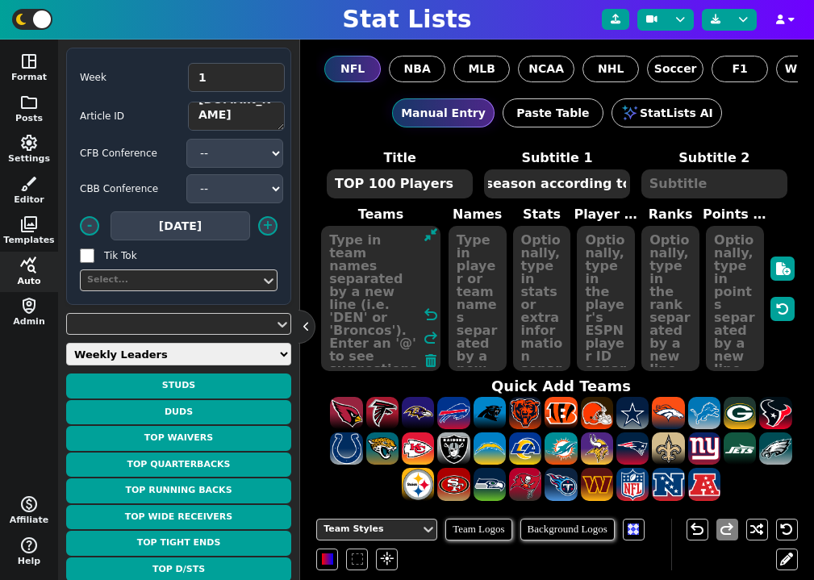
click at [335, 270] on textarea at bounding box center [380, 298] width 119 height 145
paste textarea "Chiefs Bills Browns Ravens Bengals Broncos Vikings Bengals Cowboys Chiefs Steel…"
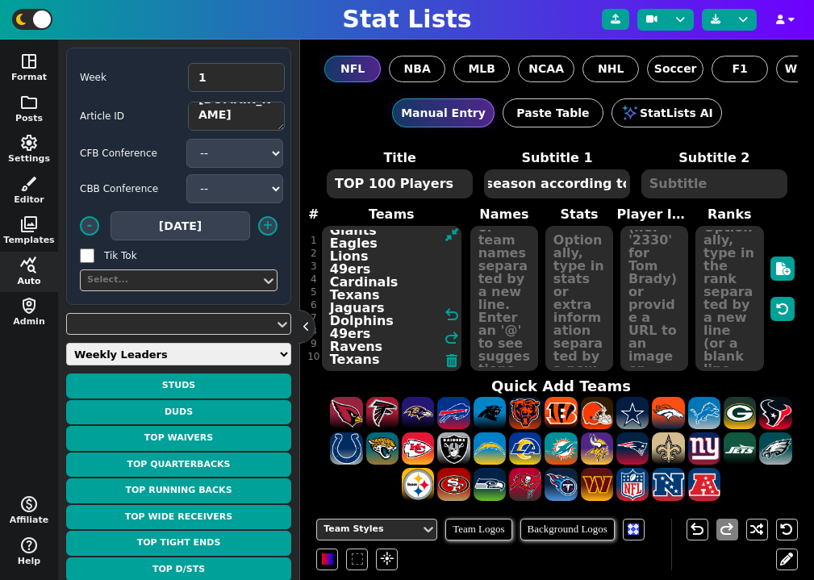
scroll to position [513, 0]
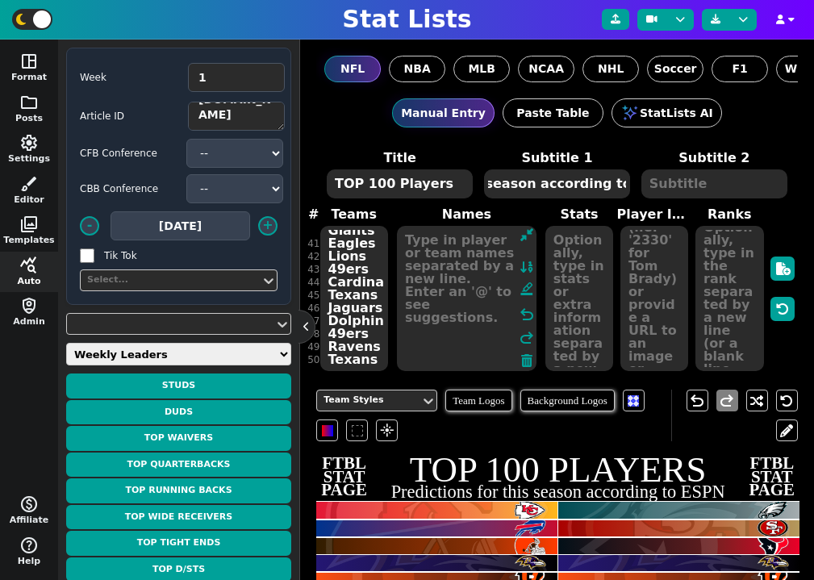
click at [501, 286] on textarea at bounding box center [467, 298] width 140 height 145
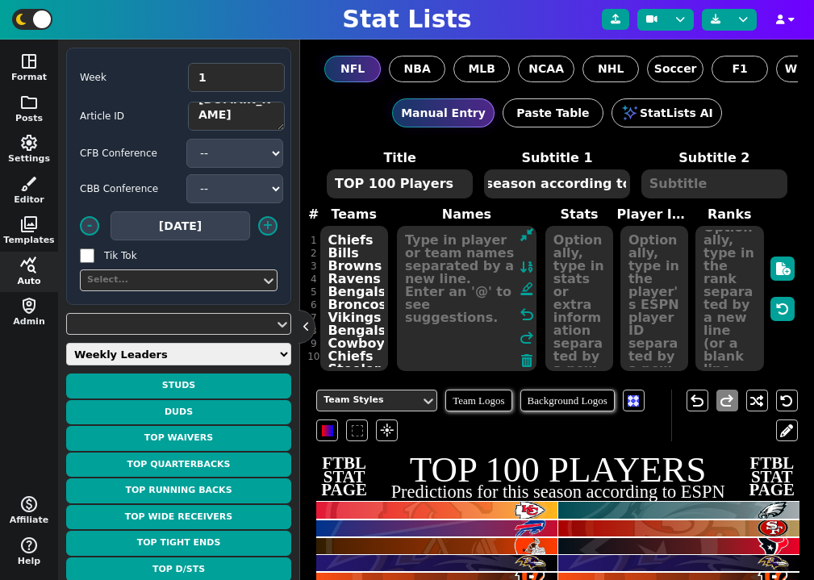
scroll to position [0, 0]
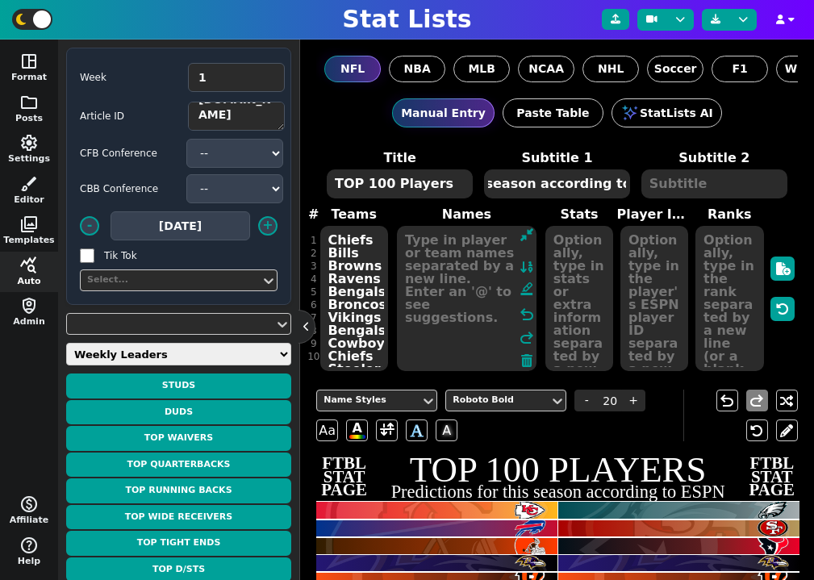
paste textarea "1. [PERSON_NAME] 2. [PERSON_NAME] 3. [PERSON_NAME] 4. [PERSON_NAME] 5. [PERSON_…"
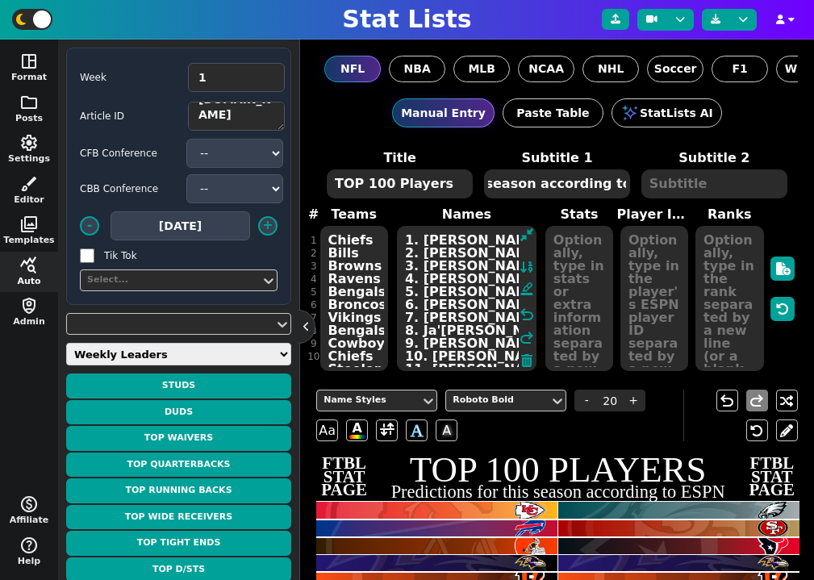
scroll to position [513, 0]
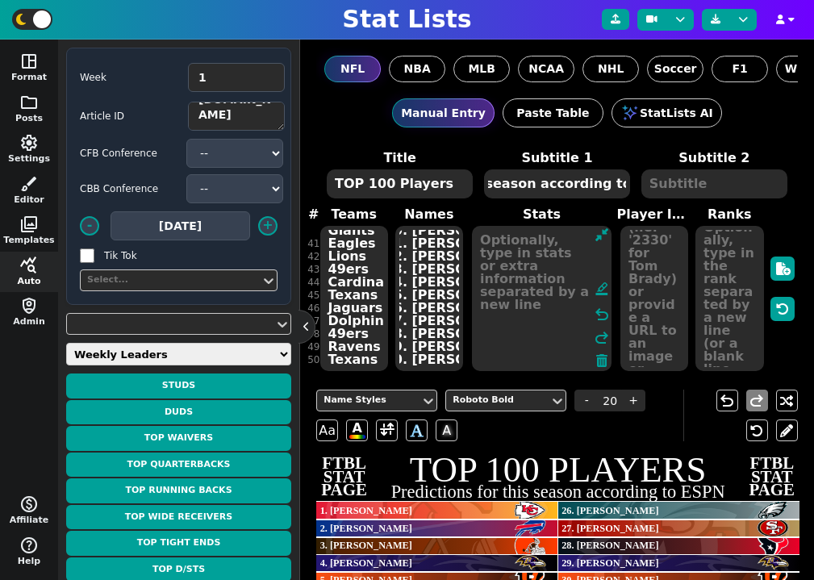
click at [567, 269] on textarea at bounding box center [542, 298] width 140 height 145
paste textarea "QB QB Edge QB QB CB WR WR Edge DT Edge OT LB OT S Edge RB DT WR TE Edge OT OT Q…"
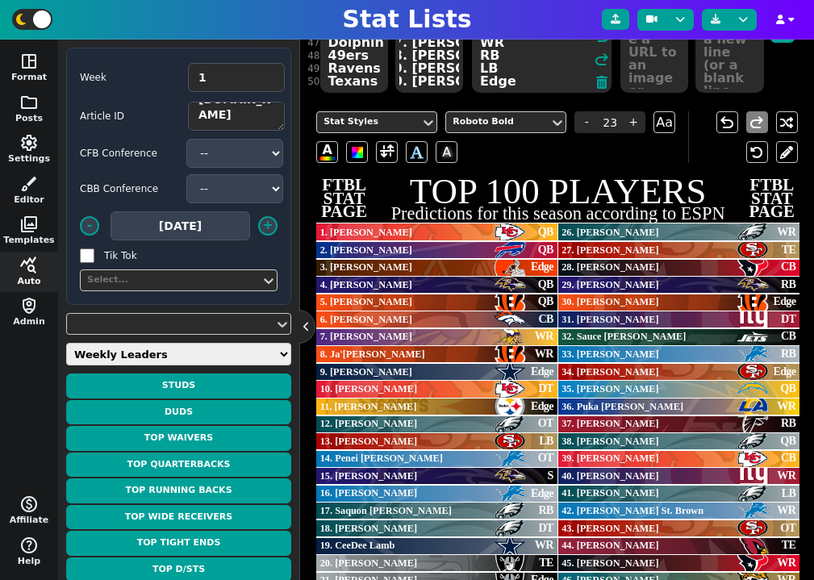
scroll to position [314, 0]
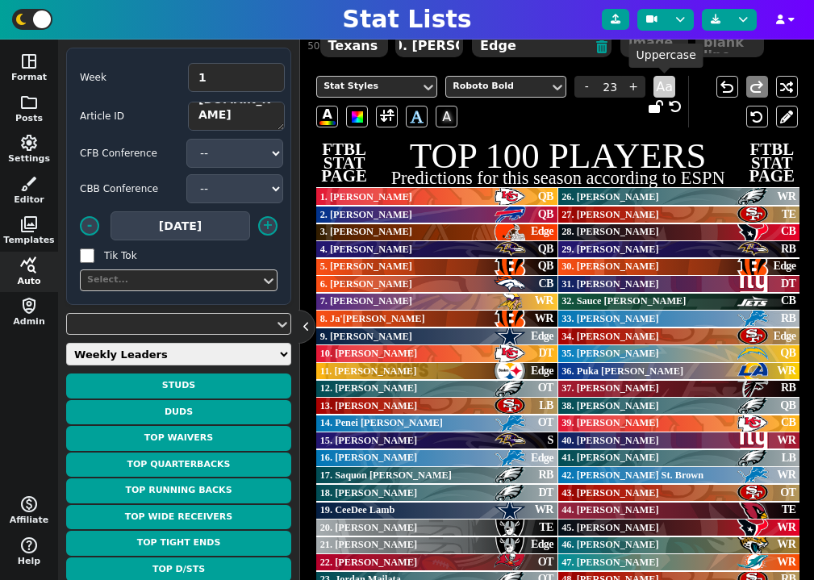
click at [660, 82] on span "Aa" at bounding box center [665, 87] width 22 height 22
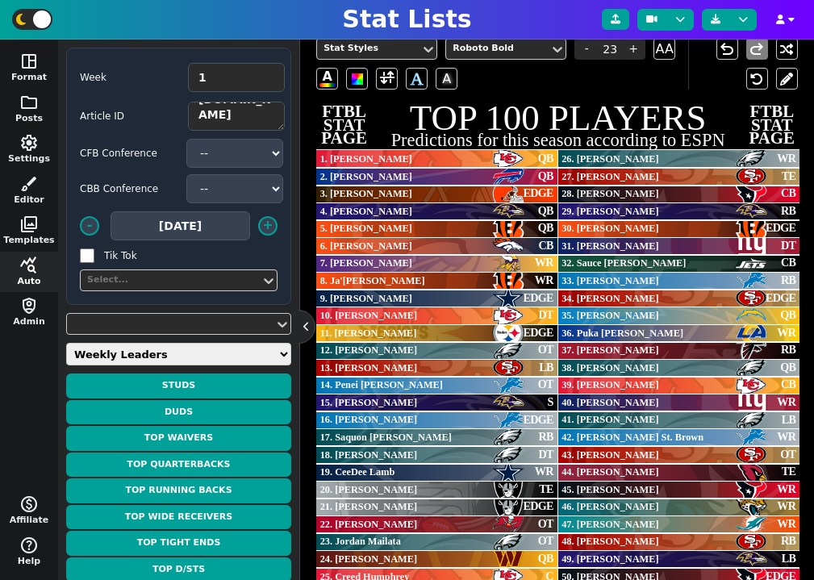
scroll to position [394, 0]
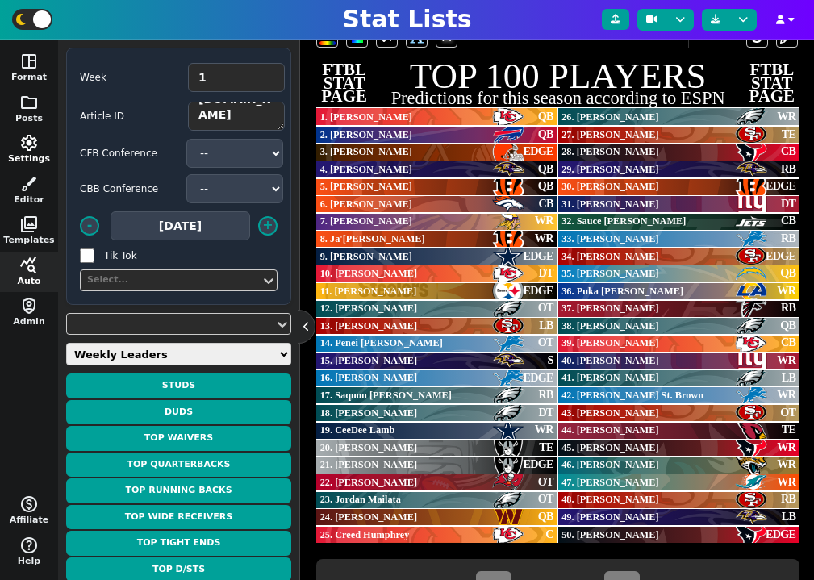
click at [36, 133] on span "settings" at bounding box center [28, 142] width 19 height 19
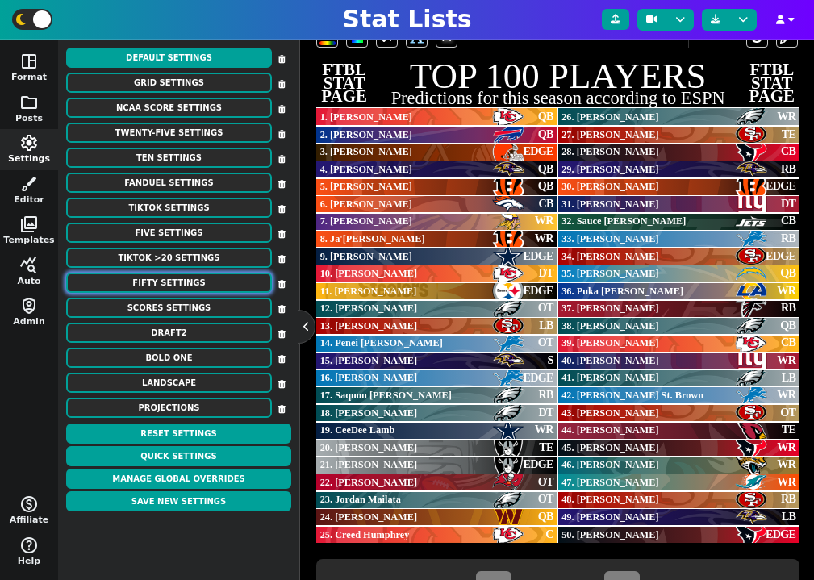
click at [200, 280] on button "Fifty Settings" at bounding box center [169, 283] width 206 height 20
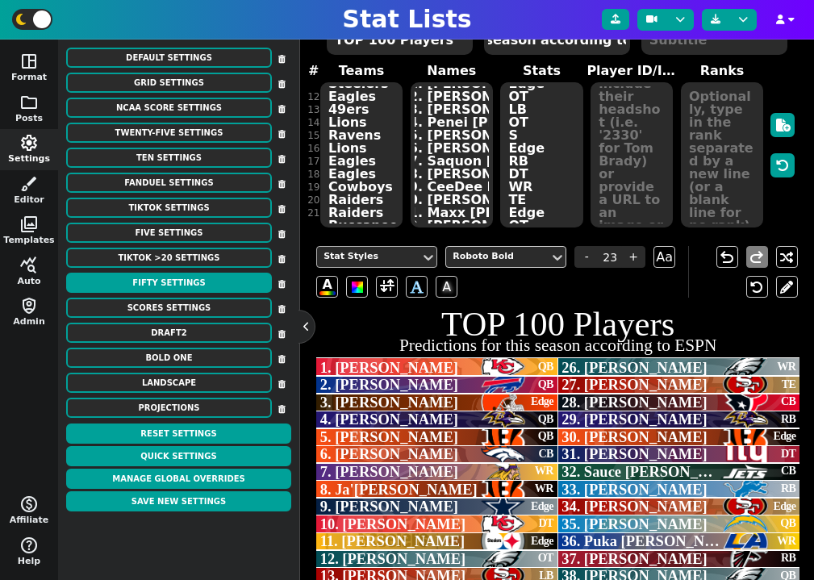
click at [351, 266] on div "Stat Styles" at bounding box center [368, 257] width 103 height 22
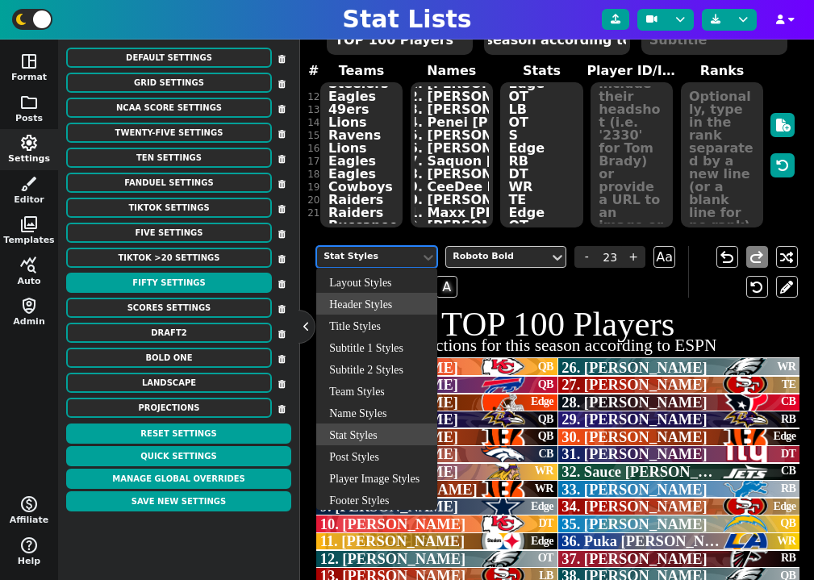
click at [383, 302] on div "Header Styles" at bounding box center [376, 304] width 121 height 22
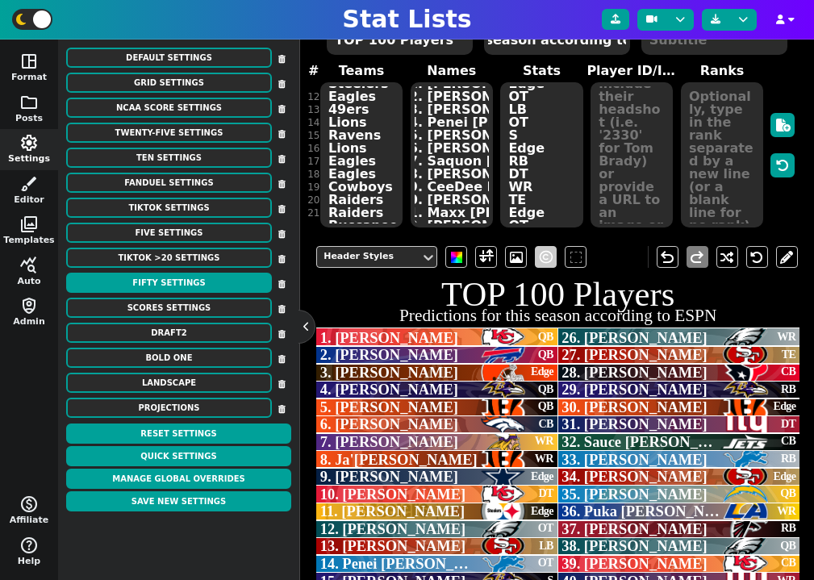
click at [540, 262] on span at bounding box center [546, 257] width 13 height 19
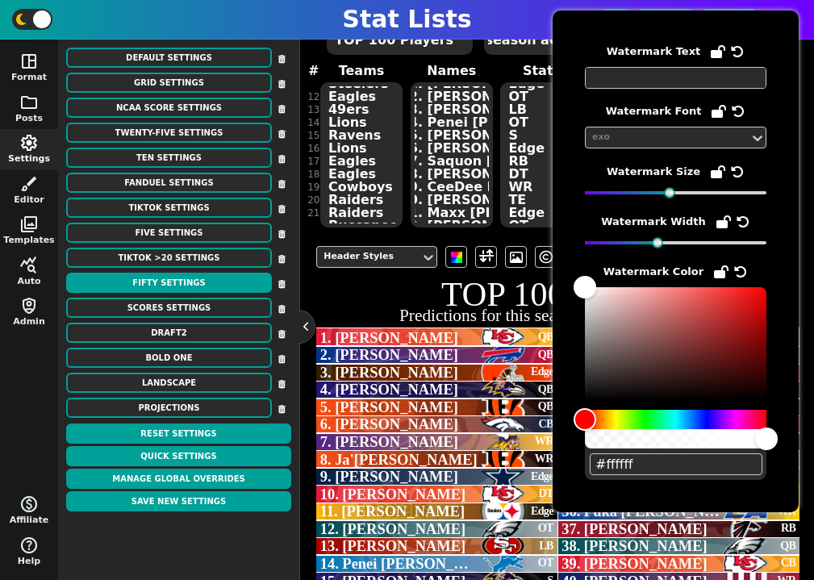
click at [651, 77] on textarea at bounding box center [676, 78] width 182 height 22
click at [482, 331] on div at bounding box center [503, 338] width 48 height 18
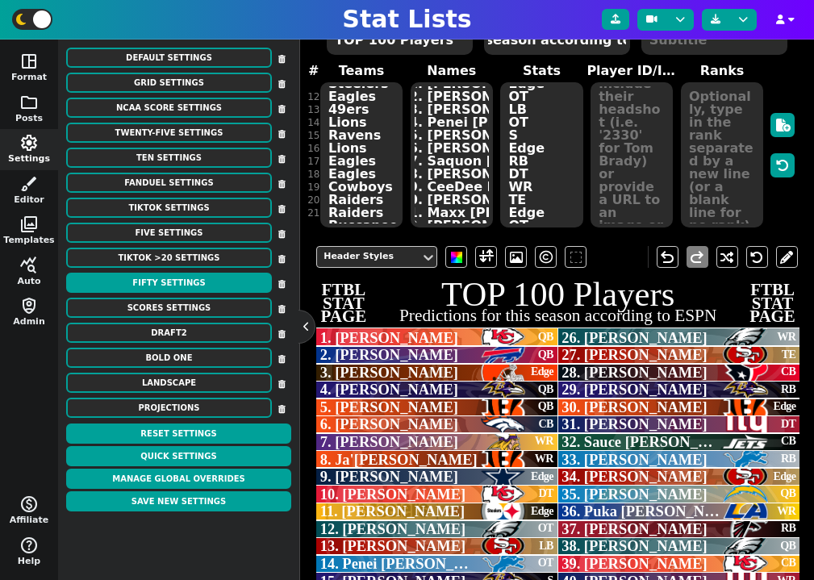
click at [600, 300] on h1 "TOP 100 Players" at bounding box center [557, 295] width 483 height 35
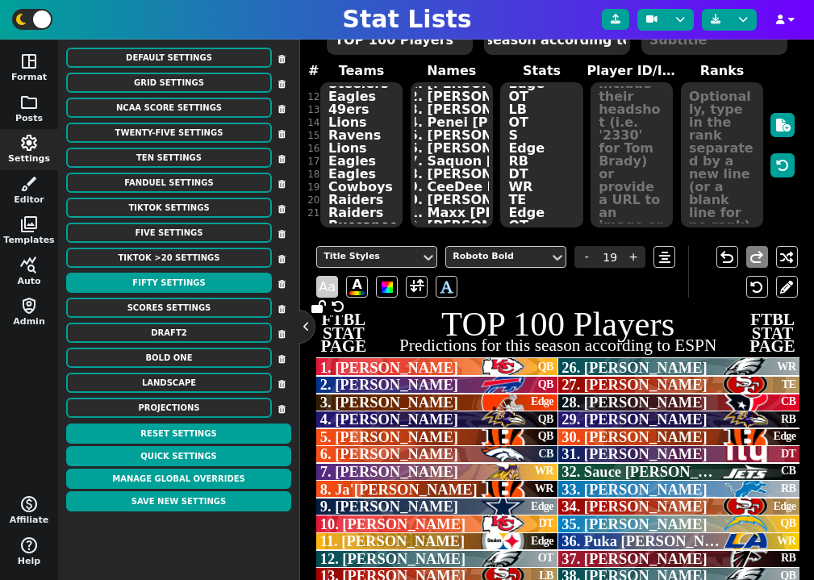
click at [332, 285] on span "Aa" at bounding box center [327, 287] width 22 height 22
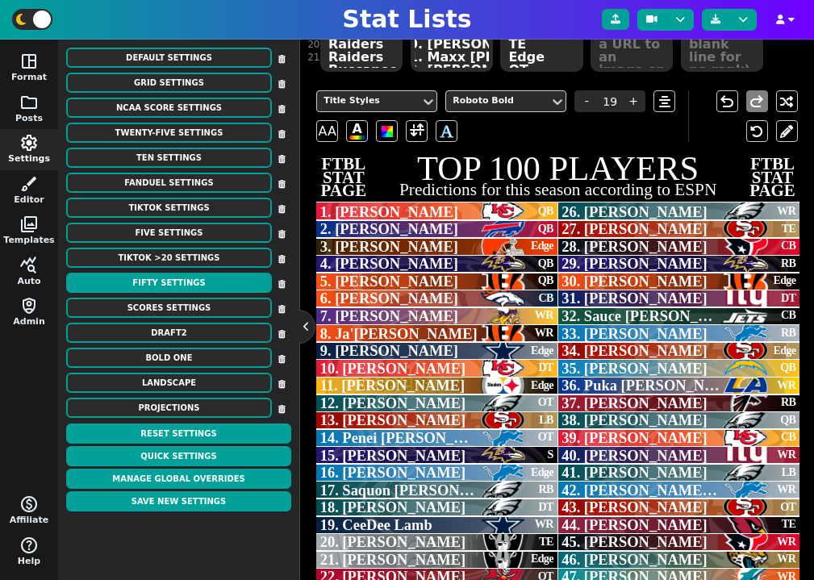
click at [789, 204] on span "WR" at bounding box center [786, 211] width 19 height 17
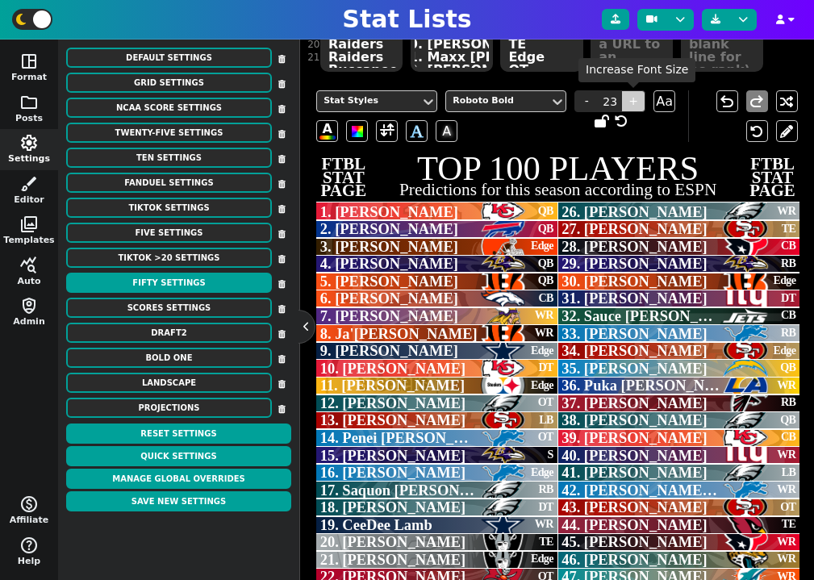
click at [638, 99] on span "+" at bounding box center [633, 101] width 24 height 22
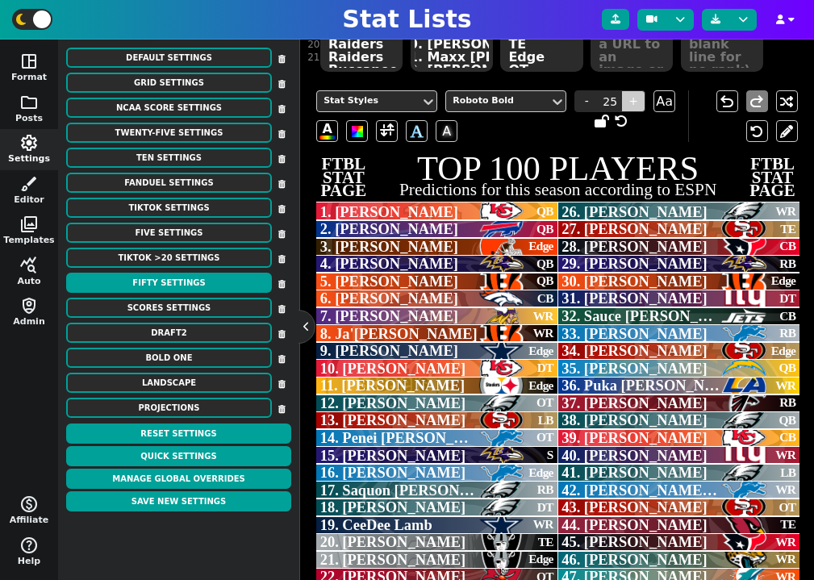
click at [638, 99] on span "+" at bounding box center [633, 101] width 24 height 22
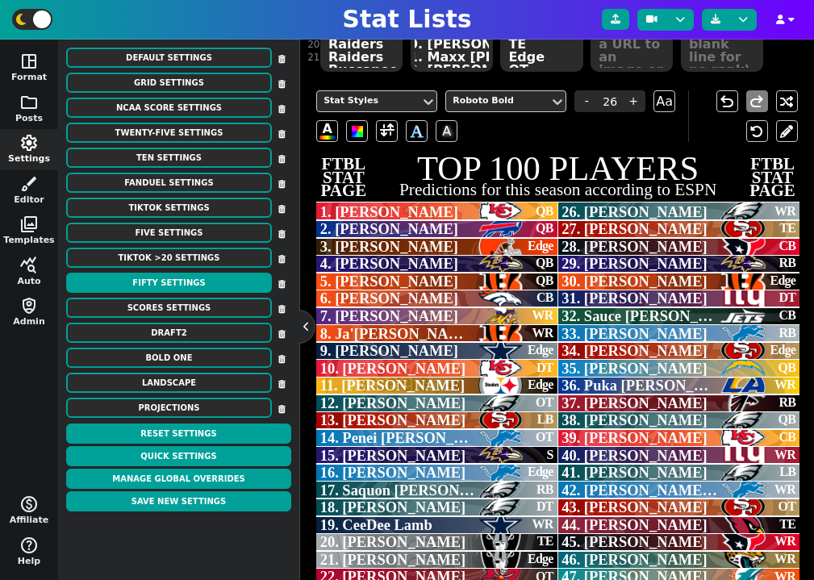
click at [622, 208] on span "26. [PERSON_NAME]" at bounding box center [635, 212] width 146 height 16
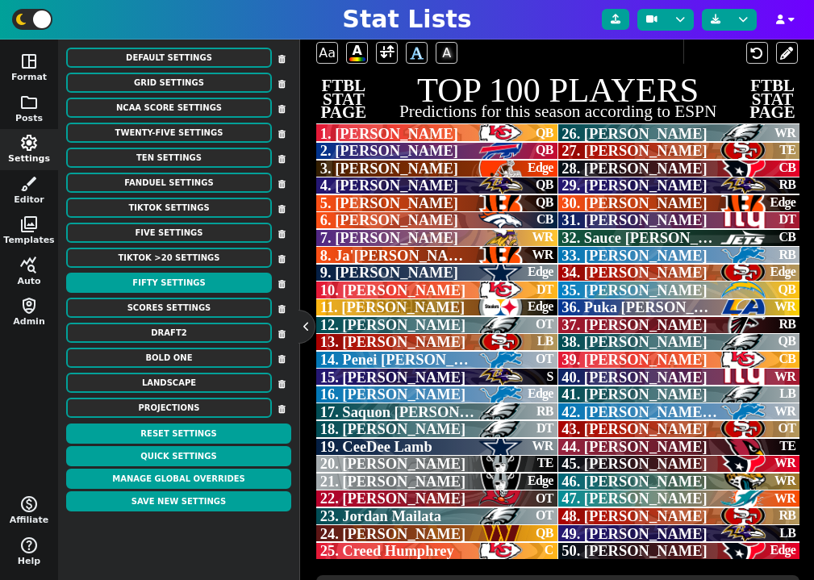
scroll to position [347, 0]
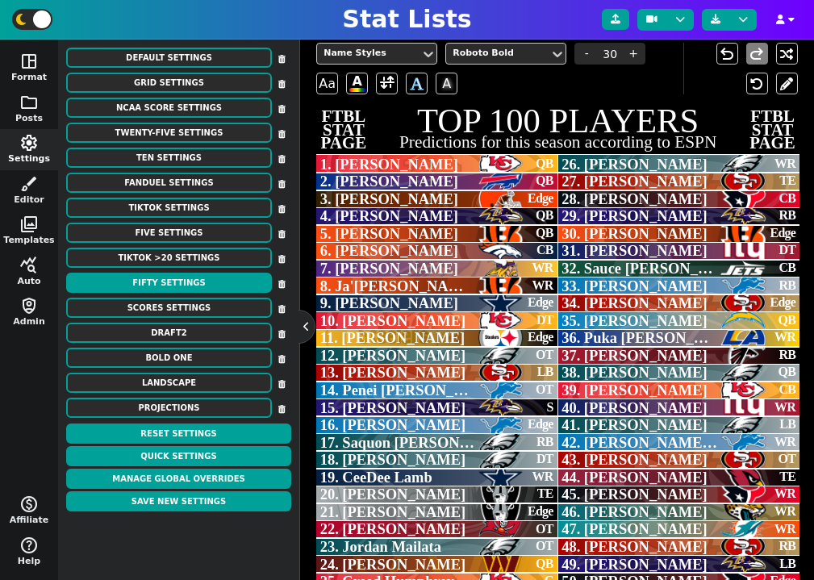
click at [790, 183] on span "TE" at bounding box center [788, 180] width 16 height 19
click at [668, 55] on span "Aa" at bounding box center [665, 54] width 22 height 22
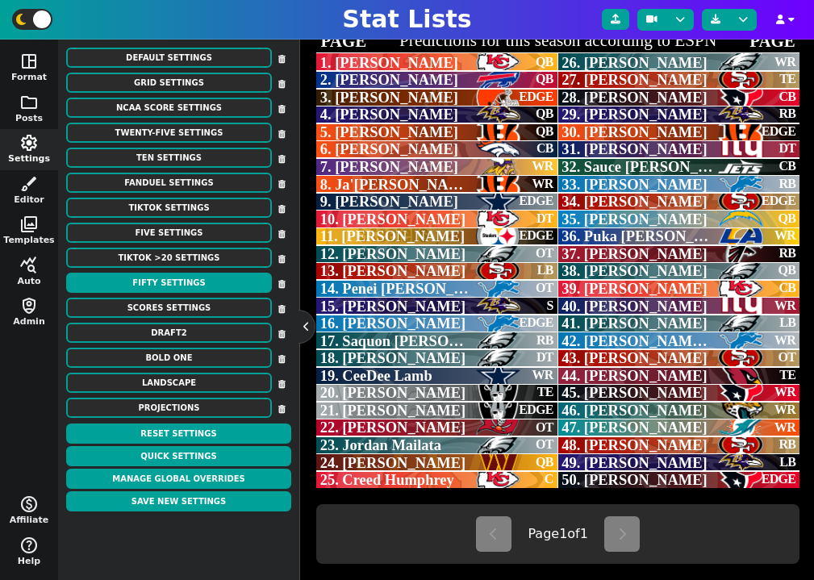
scroll to position [446, 0]
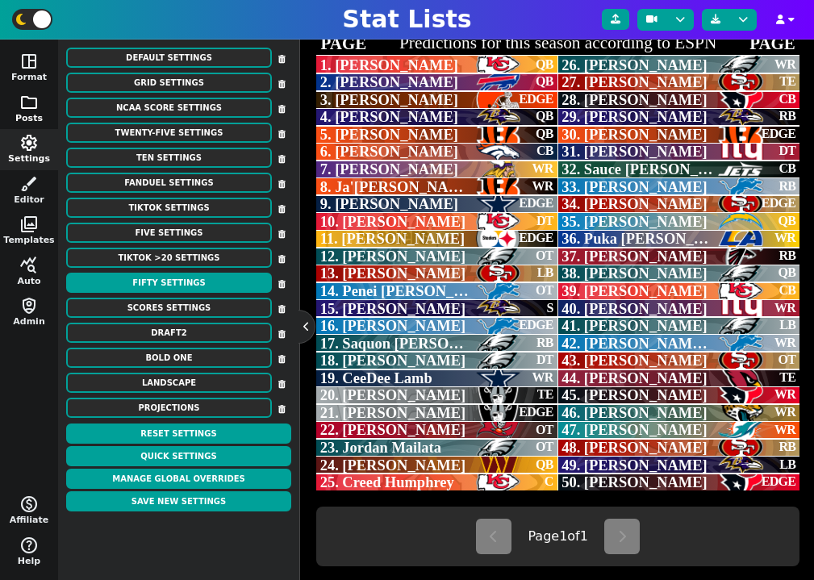
click at [30, 111] on button "folder Posts" at bounding box center [29, 109] width 58 height 41
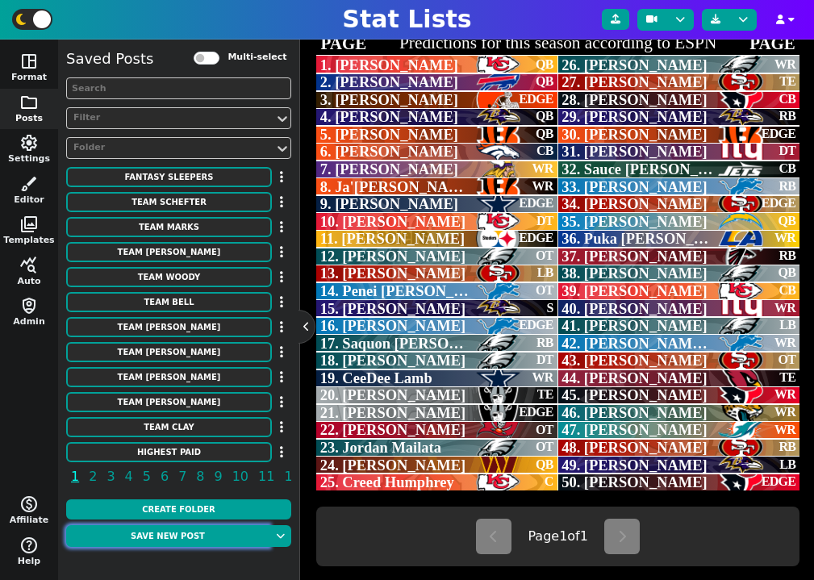
click at [192, 539] on button "Save new post" at bounding box center [167, 536] width 203 height 22
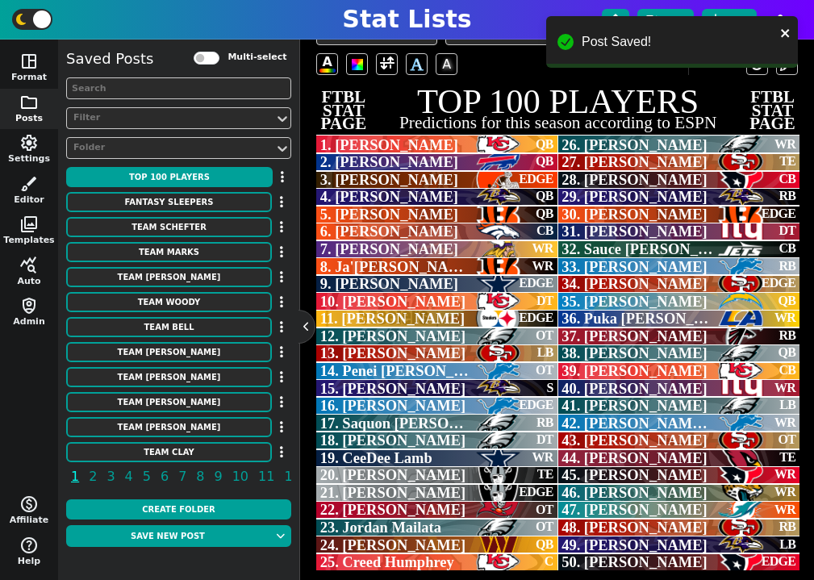
scroll to position [100, 0]
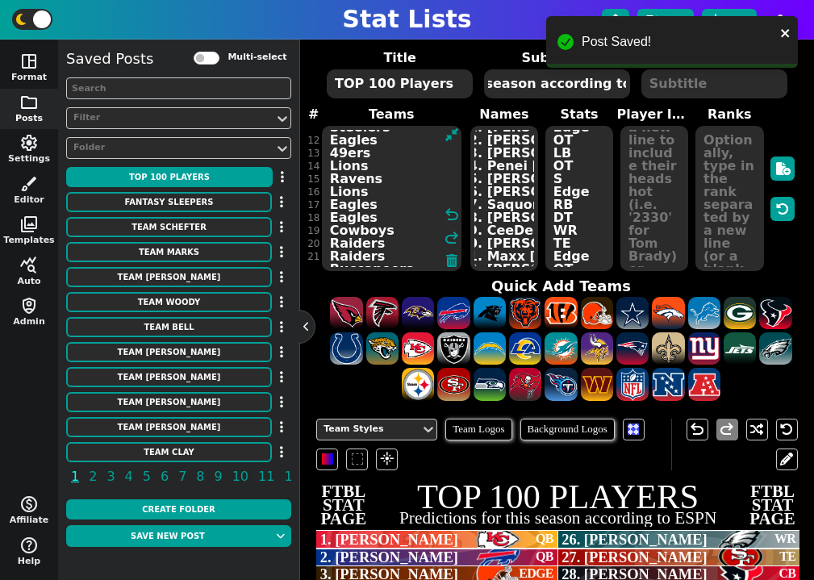
click at [363, 197] on textarea "Chiefs Bills Browns Ravens Bengals Broncos Vikings Bengals Cowboys Chiefs Steel…" at bounding box center [392, 198] width 140 height 145
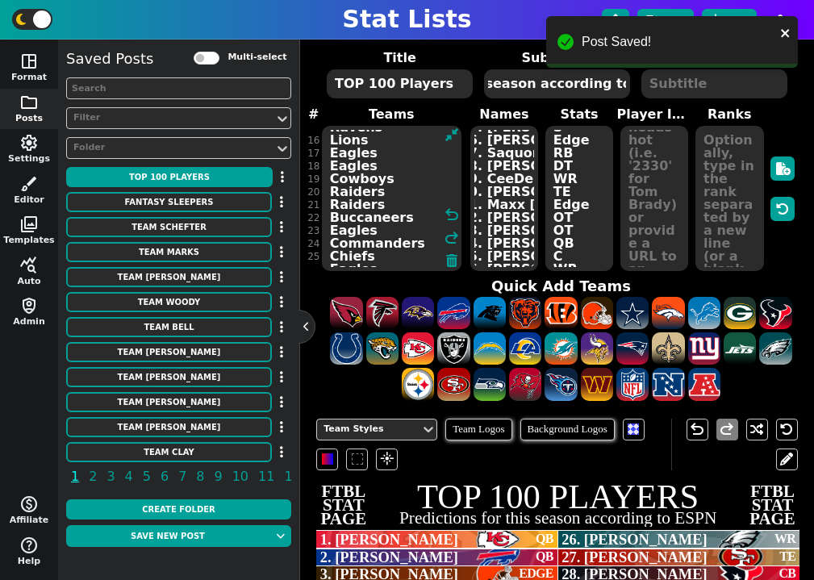
paste textarea "Lions Jets Falcons Packers Rams Broncos Texans Steelers Seahawks Lions Colts Fa…"
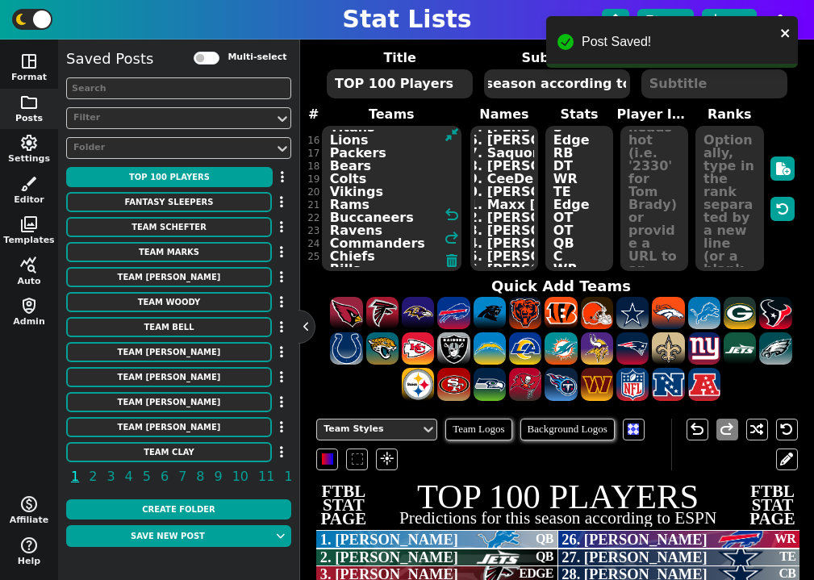
scroll to position [220, 0]
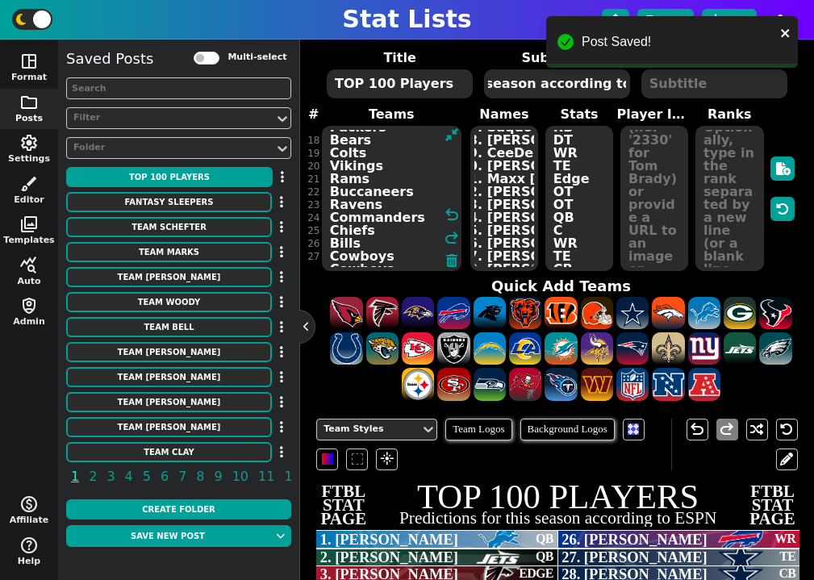
click at [505, 186] on textarea "1. [PERSON_NAME] 2. [PERSON_NAME] 3. [PERSON_NAME] 4. [PERSON_NAME] 5. [PERSON_…" at bounding box center [505, 198] width 68 height 145
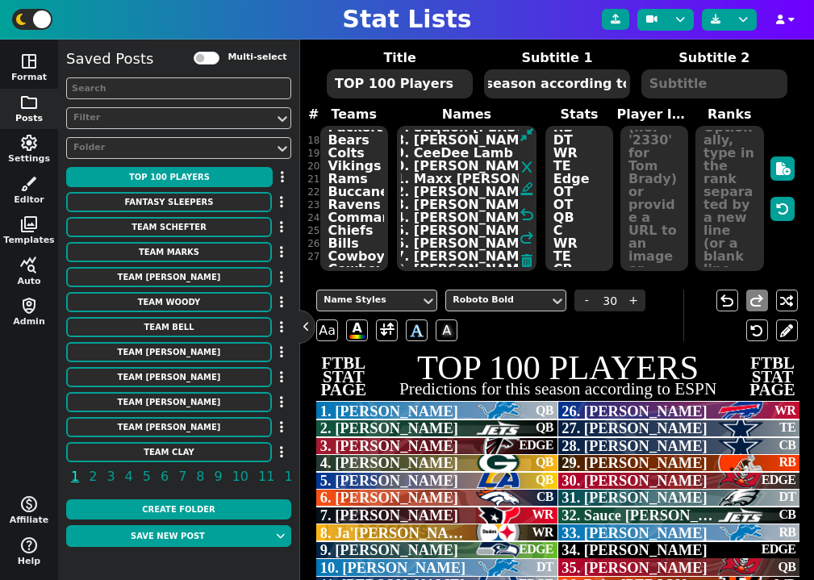
paste textarea "51. [PERSON_NAME] 52. [PERSON_NAME] 53. [PERSON_NAME] 54. [PERSON_NAME] 55. [PE…"
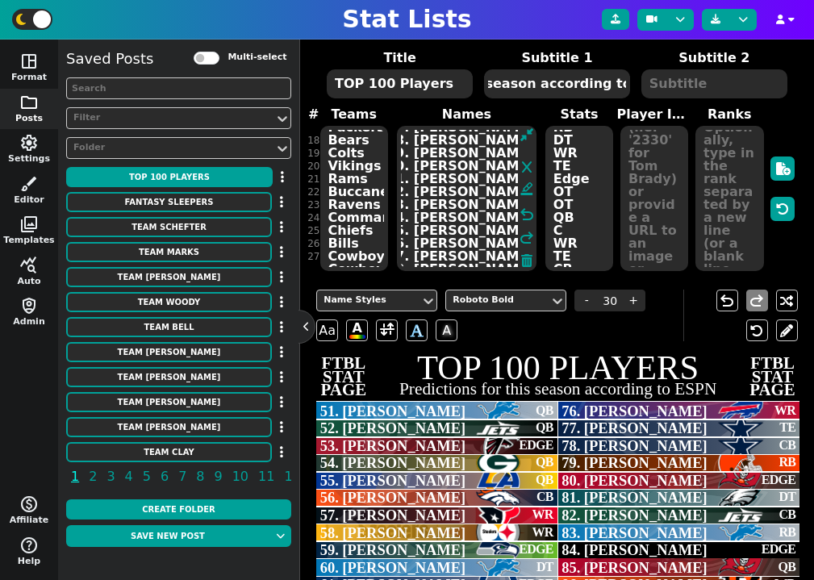
scroll to position [513, 0]
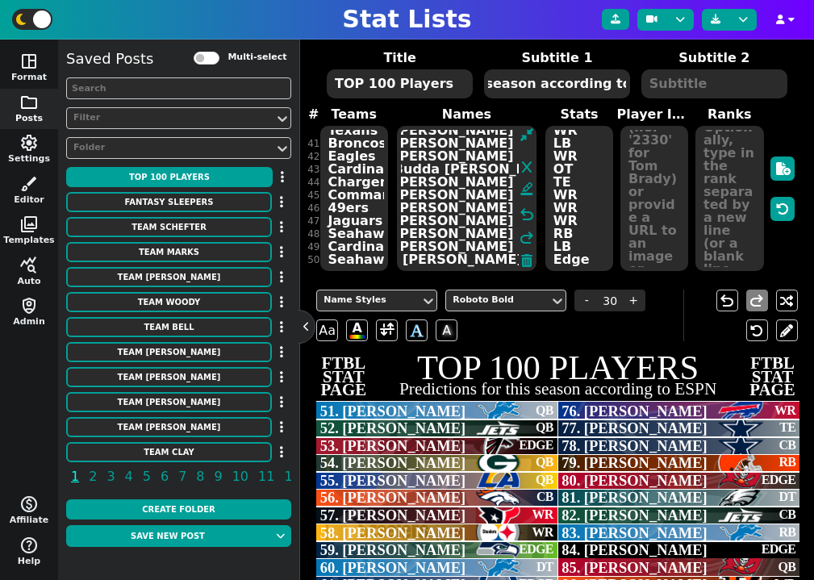
click at [568, 190] on textarea "QB QB Edge QB QB CB WR WR Edge DT Edge OT LB OT S Edge RB DT WR TE Edge OT OT Q…" at bounding box center [580, 198] width 68 height 145
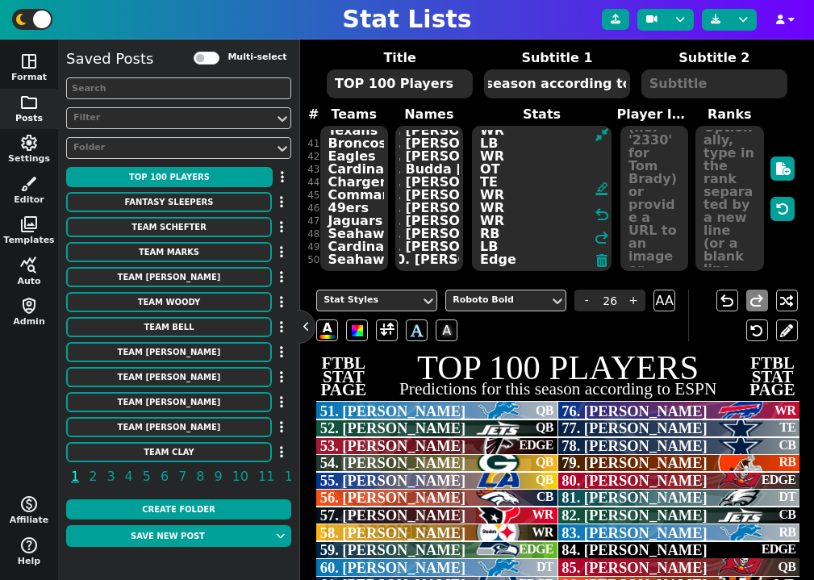
paste textarea "S DT G S LB G Edge DT Edge S G S CB G DT QB RB CB RB OT QB QB C WR G OT G QB CB…"
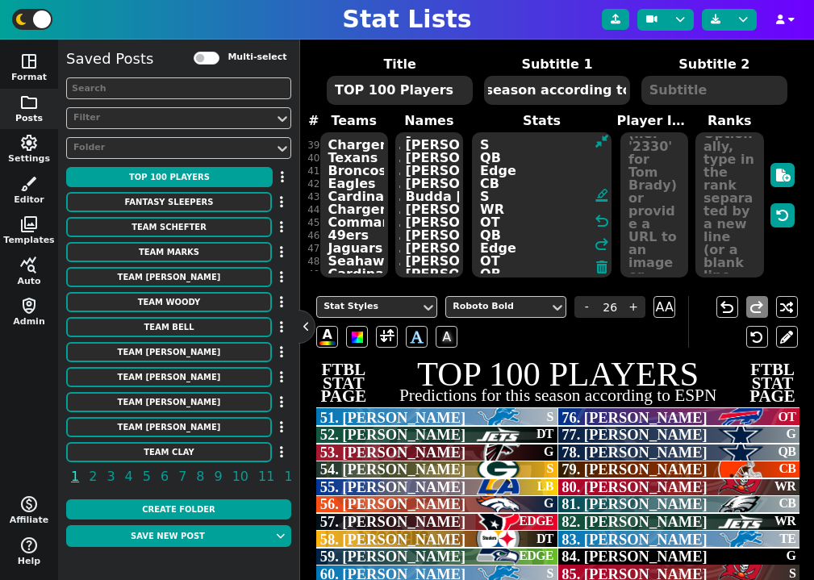
scroll to position [472, 0]
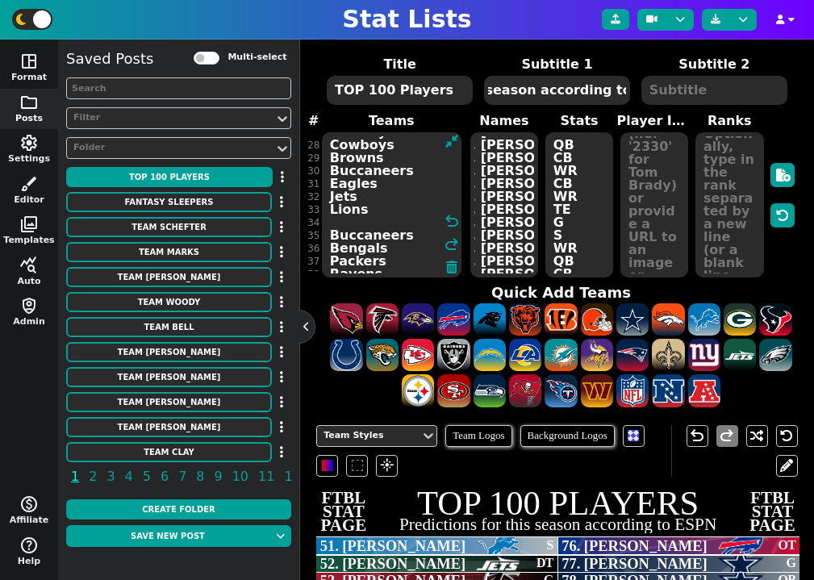
click at [336, 226] on textarea "Lions Jets Falcons Packers Rams Broncos Texans Steelers Seahawks Lions Colts Fa…" at bounding box center [392, 204] width 140 height 145
paste textarea "Eagles"
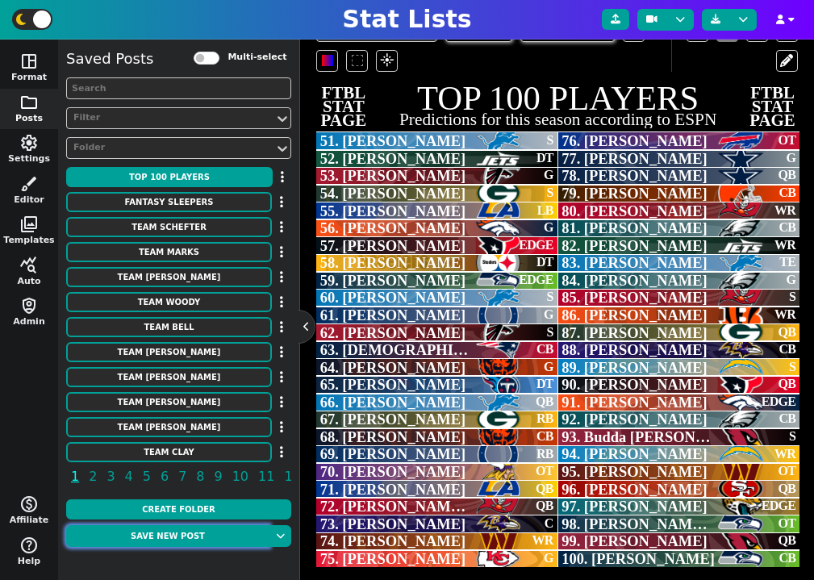
click at [216, 535] on button "Save new post" at bounding box center [167, 536] width 203 height 22
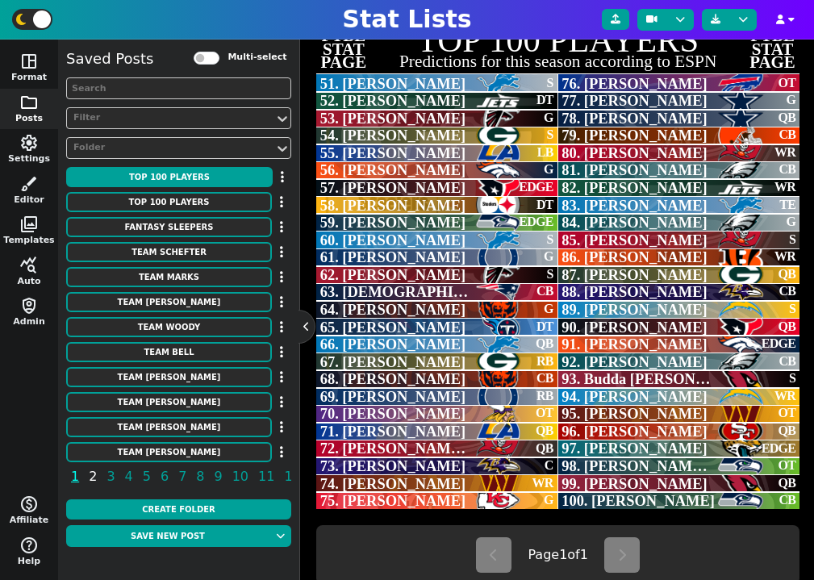
click at [91, 478] on span "2" at bounding box center [92, 477] width 13 height 20
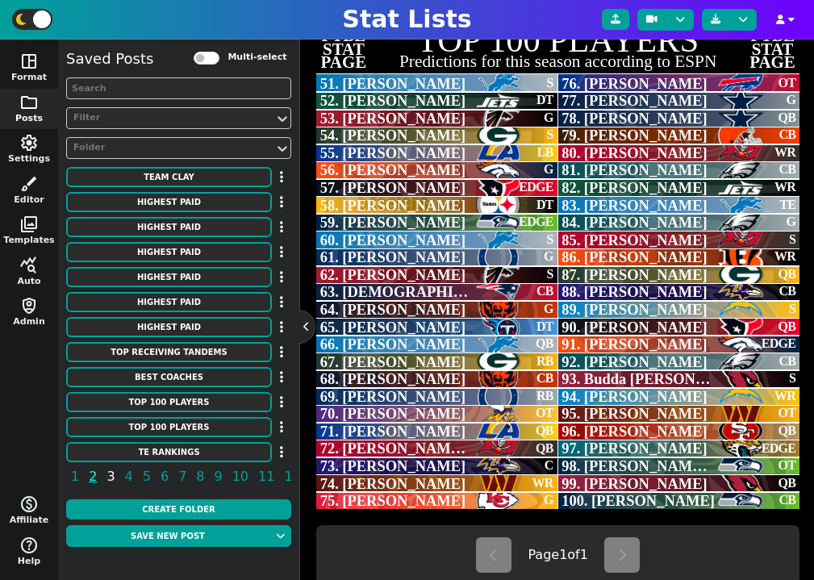
click at [110, 476] on span "3" at bounding box center [110, 477] width 13 height 20
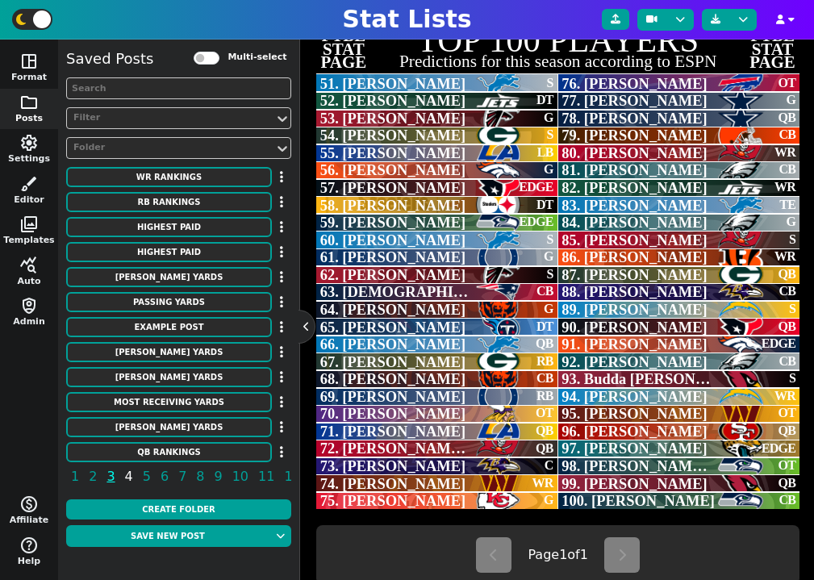
click at [124, 475] on span "4" at bounding box center [129, 477] width 13 height 20
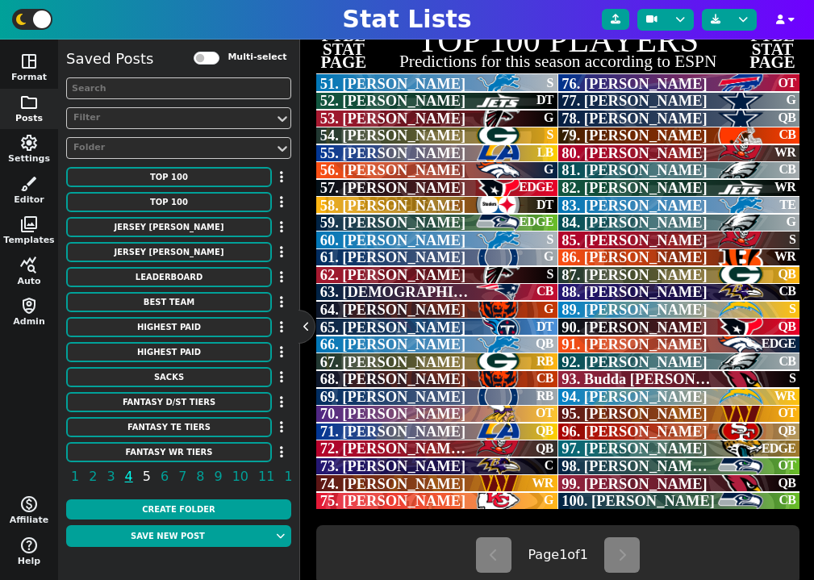
click at [140, 475] on span "5" at bounding box center [146, 477] width 13 height 20
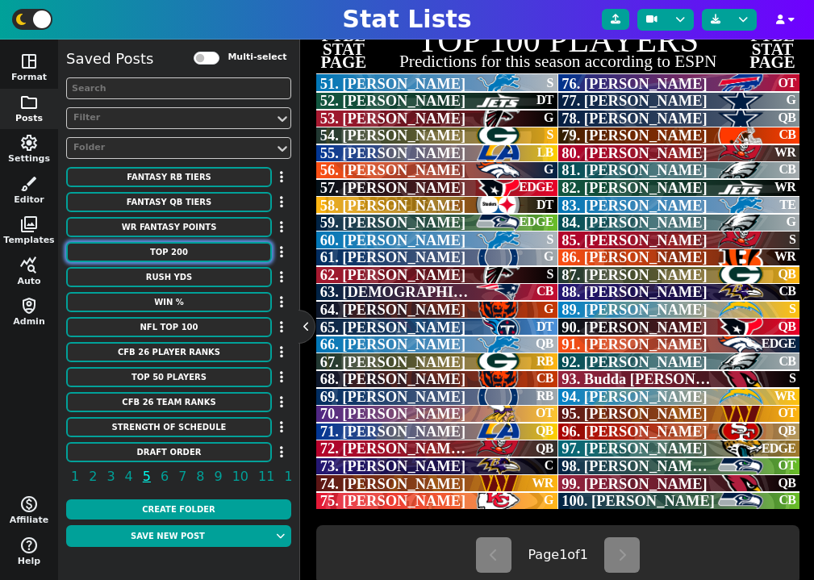
click at [193, 255] on button "TOP 200" at bounding box center [169, 252] width 206 height 20
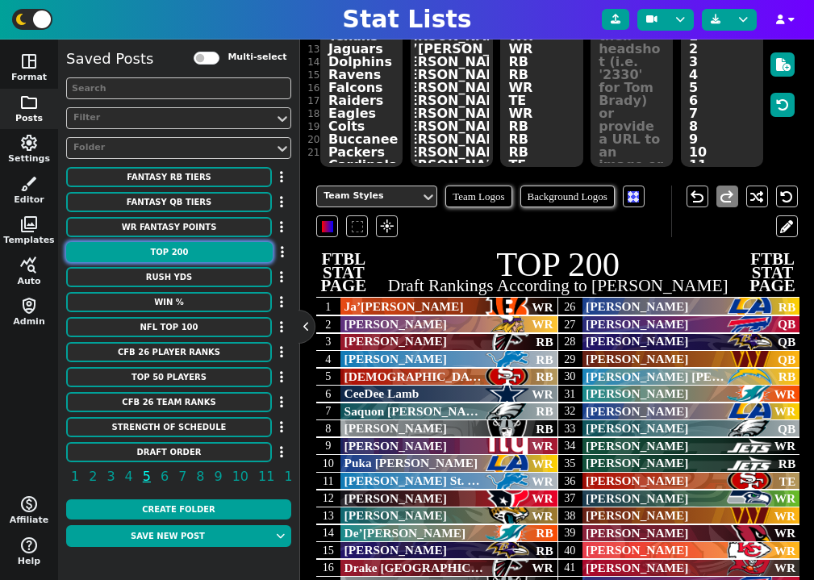
scroll to position [35, 0]
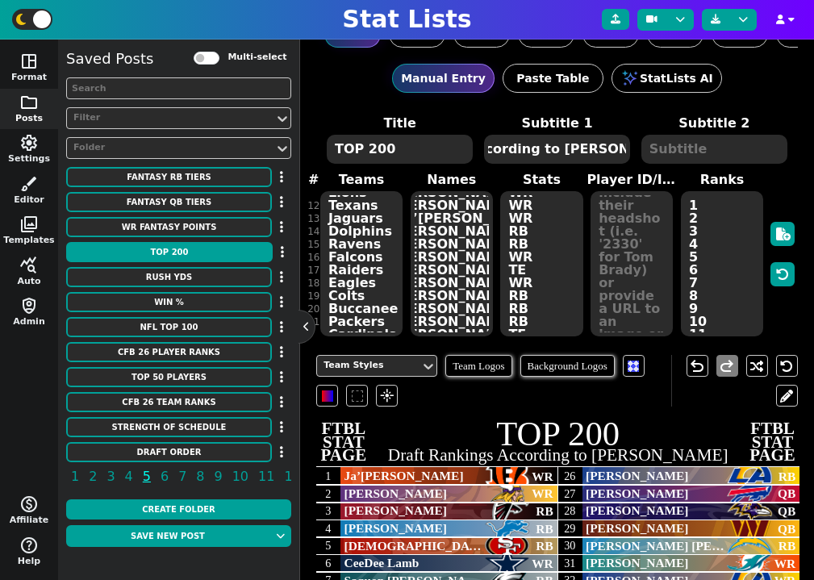
drag, startPoint x: 544, startPoint y: 149, endPoint x: 676, endPoint y: 174, distance: 133.9
click at [674, 174] on span "Title TOP 200 Subtitle 1 Draft Rankings According to [PERSON_NAME] Subtitle 2 #…" at bounding box center [557, 226] width 482 height 224
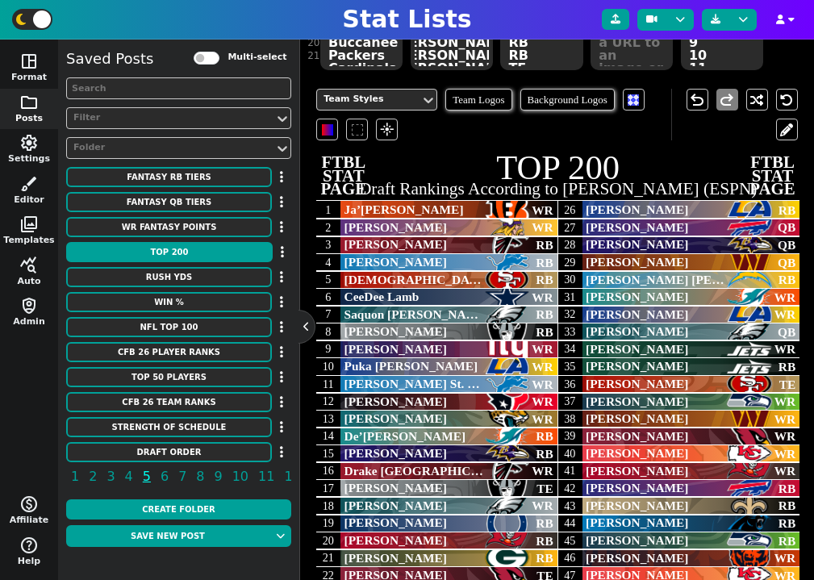
scroll to position [291, 0]
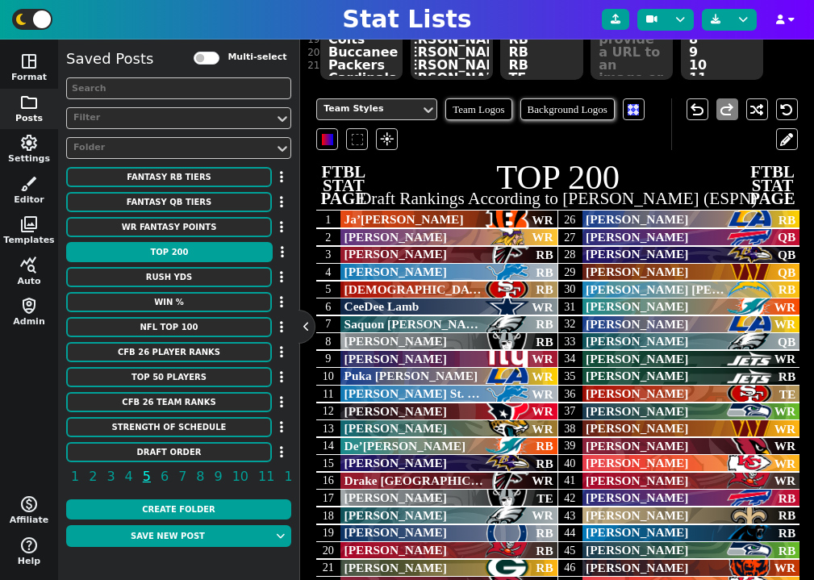
click at [342, 182] on span "FTBL STAT PAGE" at bounding box center [344, 185] width 48 height 40
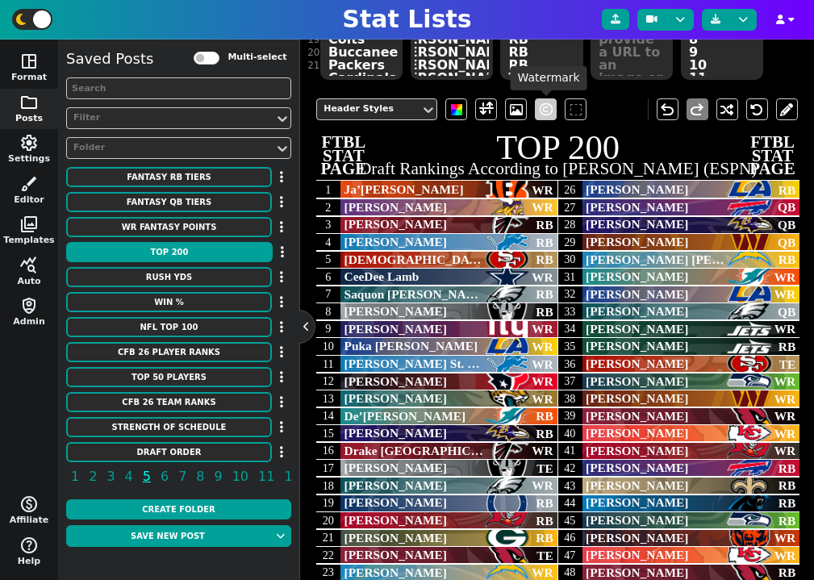
click at [541, 107] on span at bounding box center [546, 109] width 13 height 19
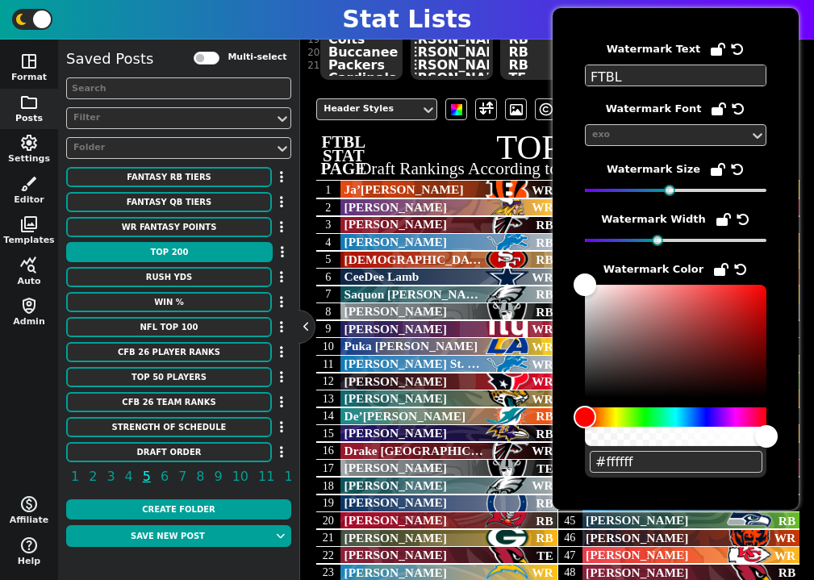
click at [622, 73] on textarea "FTBL STAT PAGE" at bounding box center [676, 76] width 182 height 22
click at [470, 257] on span "[DEMOGRAPHIC_DATA][PERSON_NAME]" at bounding box center [414, 260] width 139 height 14
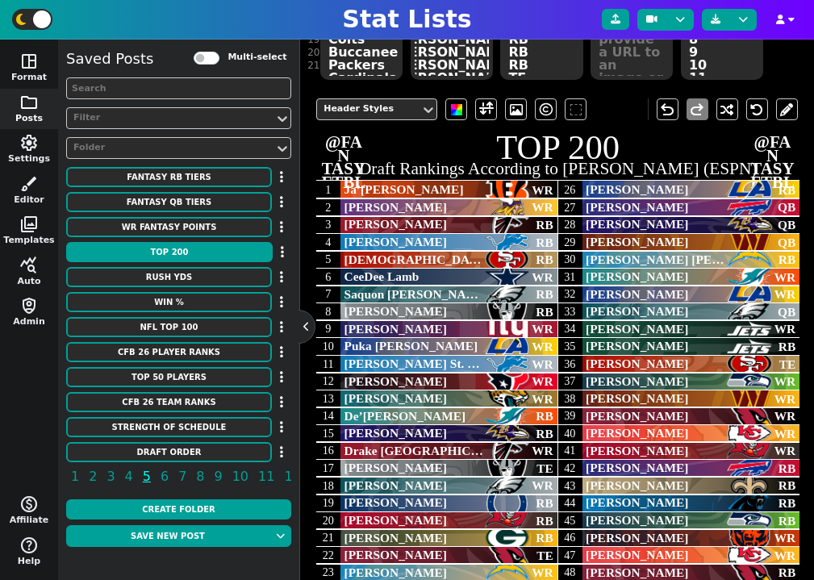
scroll to position [182, 0]
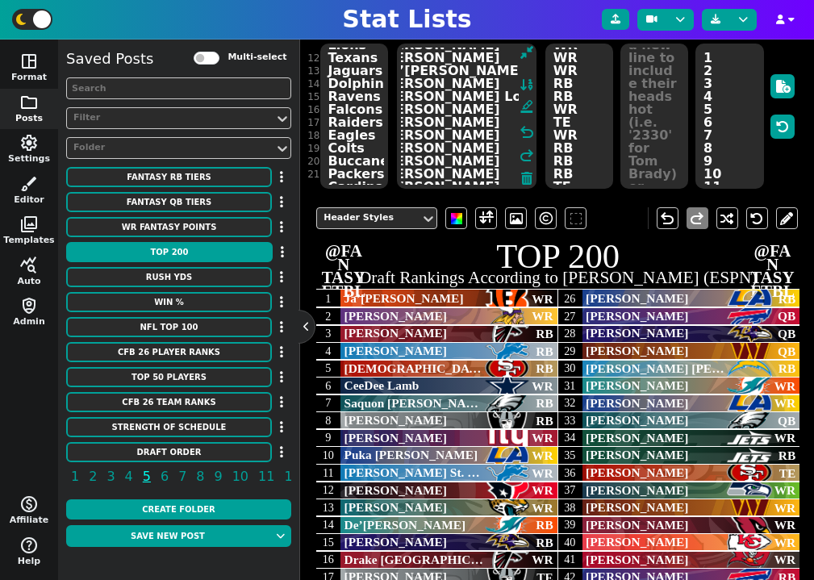
click at [454, 147] on textarea "[PERSON_NAME]’[PERSON_NAME] [PERSON_NAME] [PERSON_NAME] [PERSON_NAME] [PERSON_N…" at bounding box center [467, 116] width 140 height 145
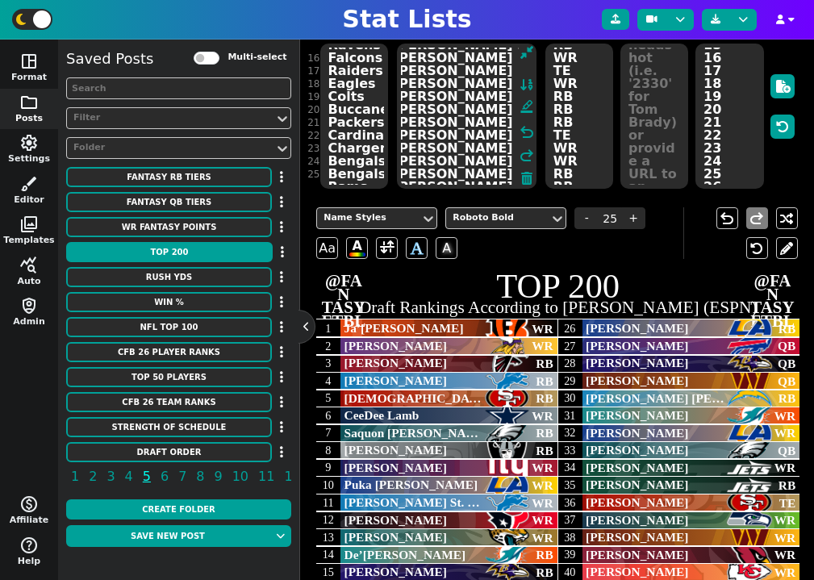
scroll to position [194, 11]
paste textarea "'[PERSON_NAME] [PERSON_NAME] [PERSON_NAME] [PERSON_NAME] [PERSON_NAME] [PERSON_…"
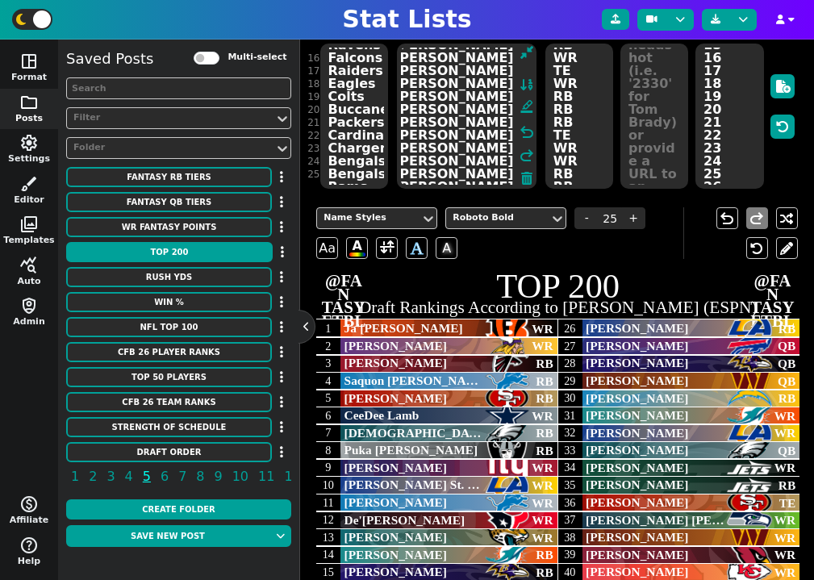
scroll to position [513, 0]
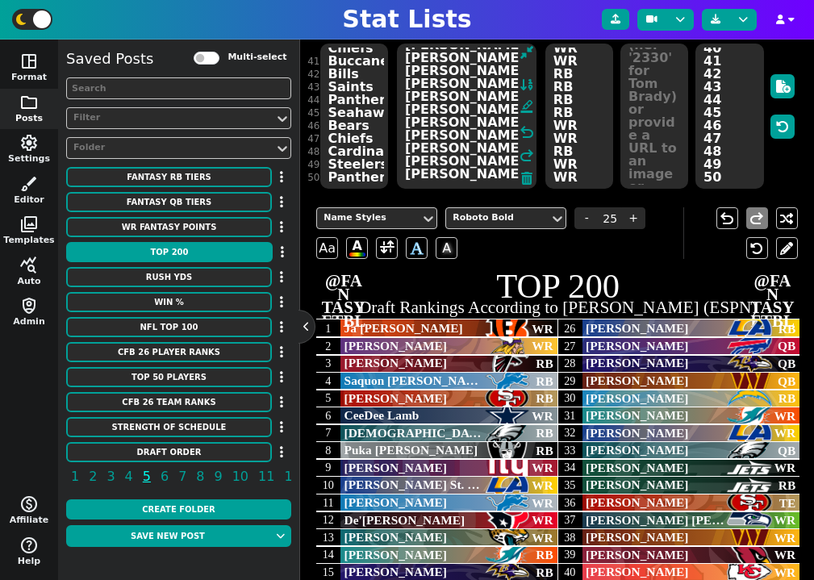
click at [593, 115] on textarea "WR WR RB RB RB WR RB RB WR WR WR WR WR RB RB WR TE WR RB RB RB TE WR WR RB RB Q…" at bounding box center [580, 116] width 68 height 145
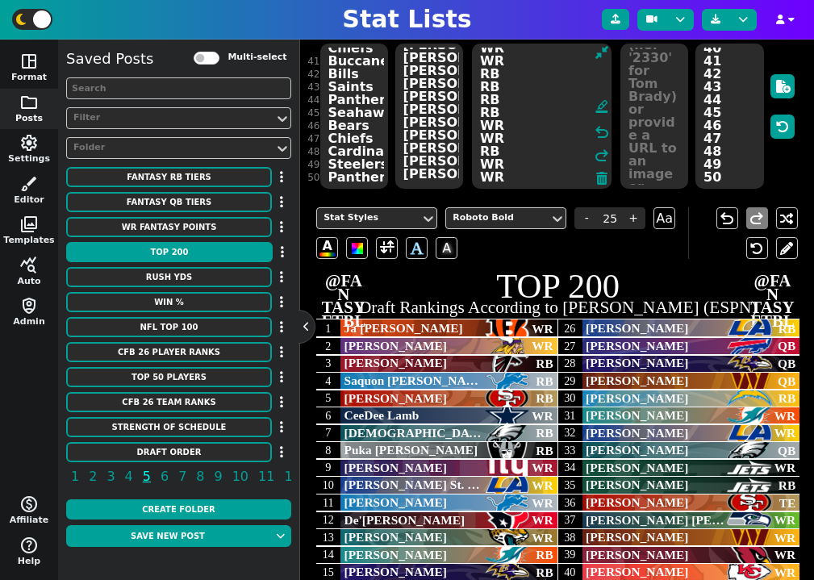
click at [360, 110] on textarea "Bengals Vikings Falcons Lions 49ers Cowboys Eagles Raiders Giants Rams Lions Te…" at bounding box center [354, 116] width 68 height 145
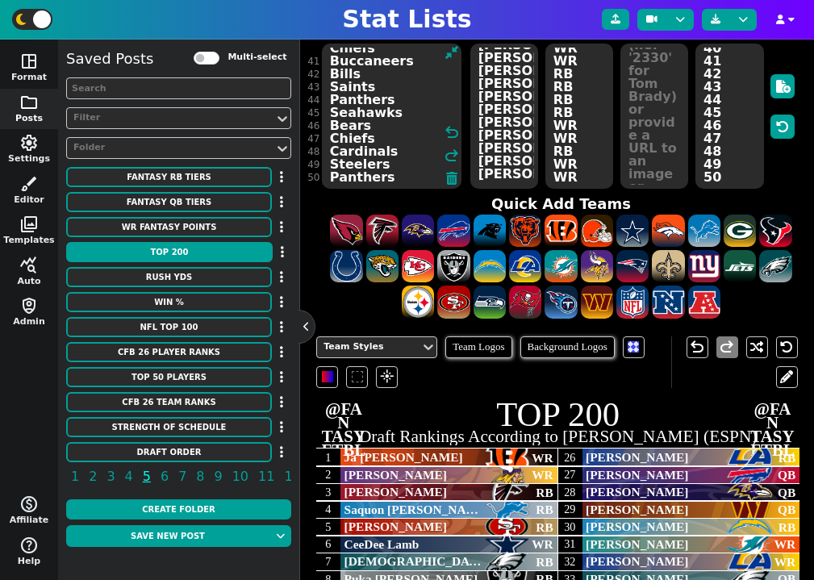
paste textarea "CIN ATL MIN PHI DET DAL SF LAR NYG DET LV [PERSON_NAME] JAC PHI ATL IND GB [MED…"
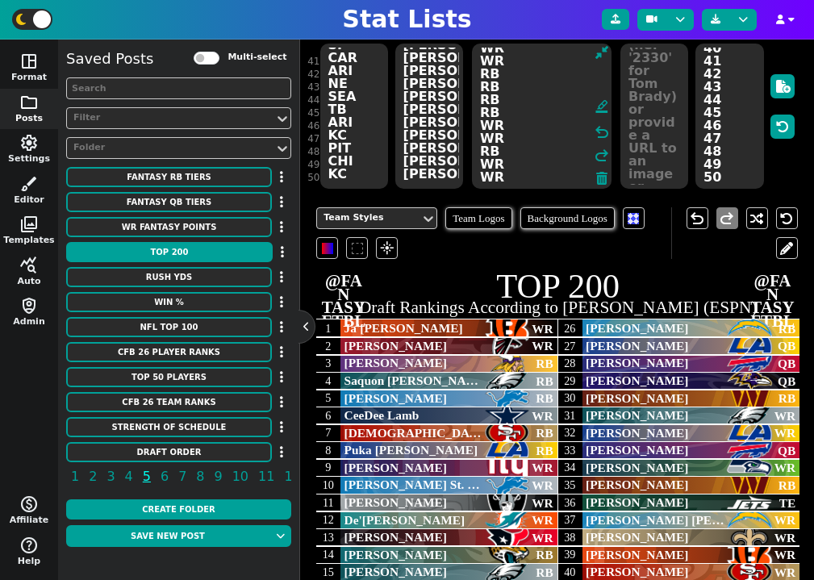
click at [582, 101] on textarea "WR WR RB RB RB WR RB RB WR WR WR WR WR RB RB WR TE WR RB RB RB TE WR WR RB RB Q…" at bounding box center [542, 116] width 140 height 145
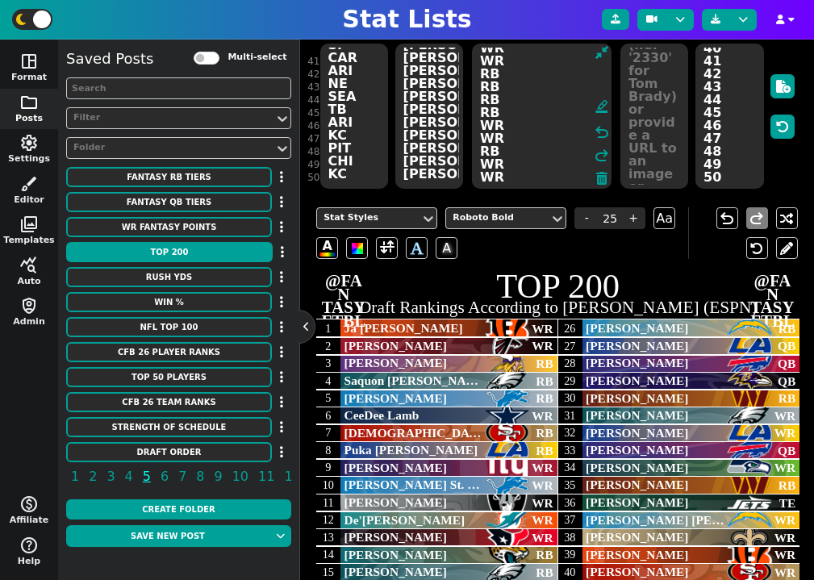
paste textarea "1 RB1 WR2 RB2 RB3 WR3 RB4 WR4 WR5 WR6 RB5 RB6 WR7 WR8 WR9 WR10 RB7 RB8 RB9 TE1 …"
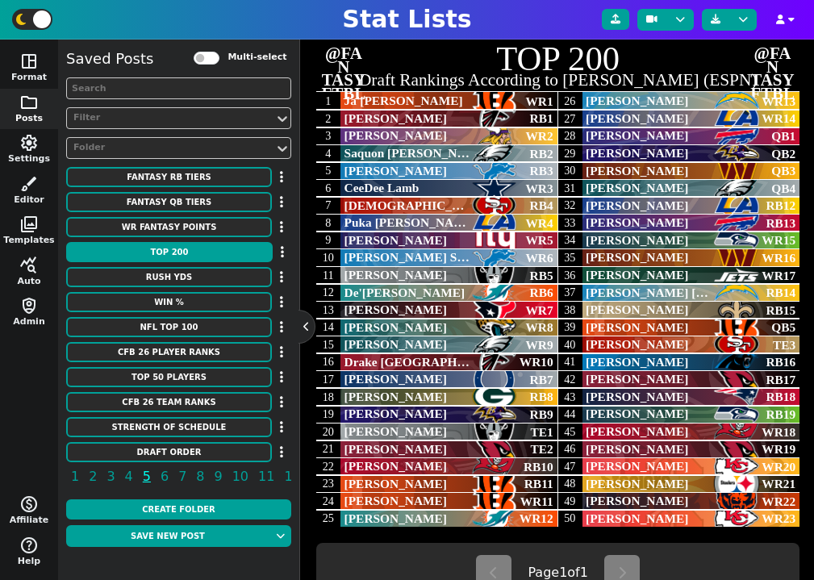
scroll to position [399, 0]
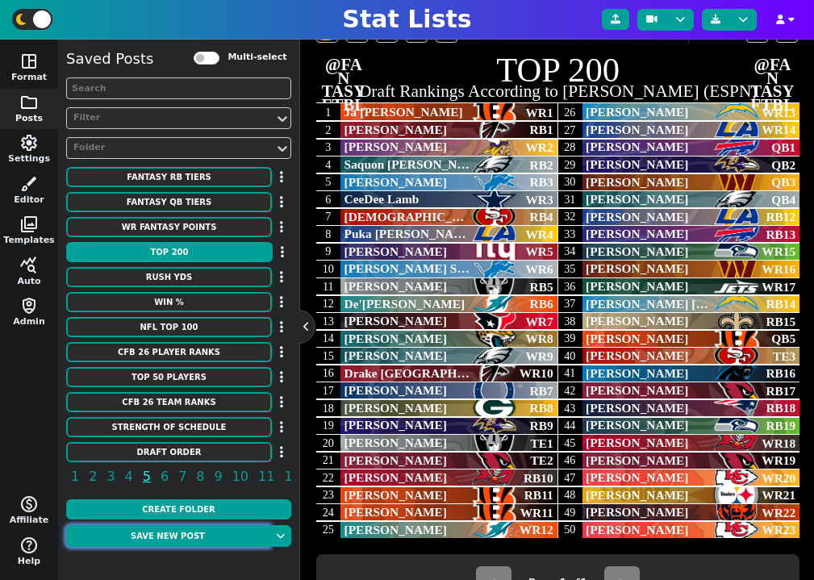
click at [180, 542] on button "Save new post" at bounding box center [167, 536] width 203 height 22
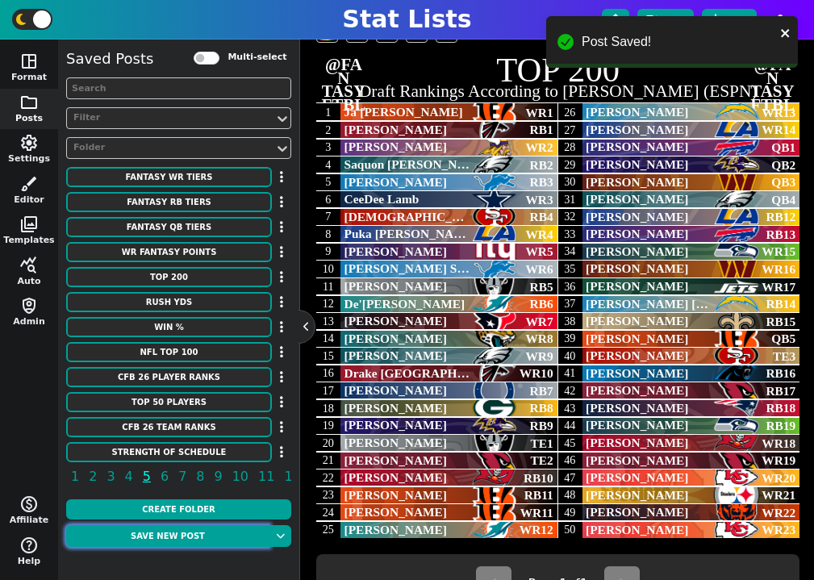
scroll to position [142, 0]
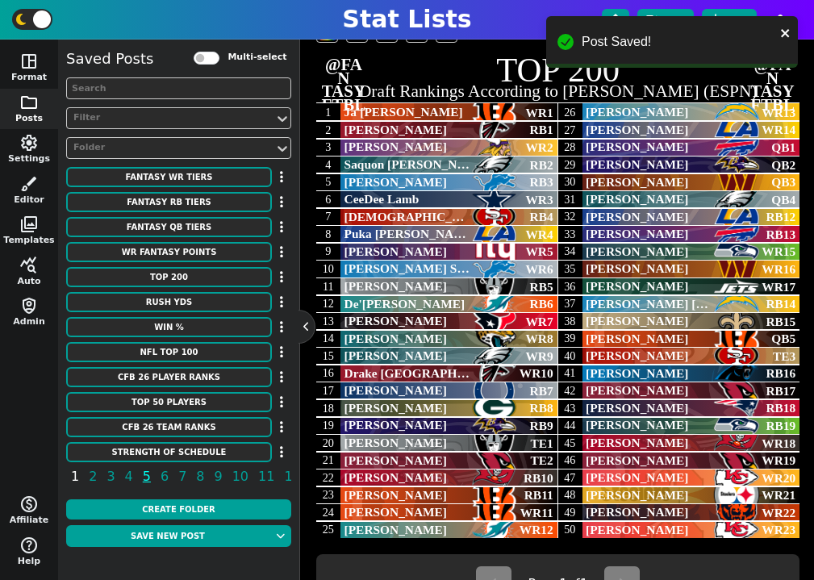
click at [73, 478] on span "1" at bounding box center [75, 477] width 13 height 20
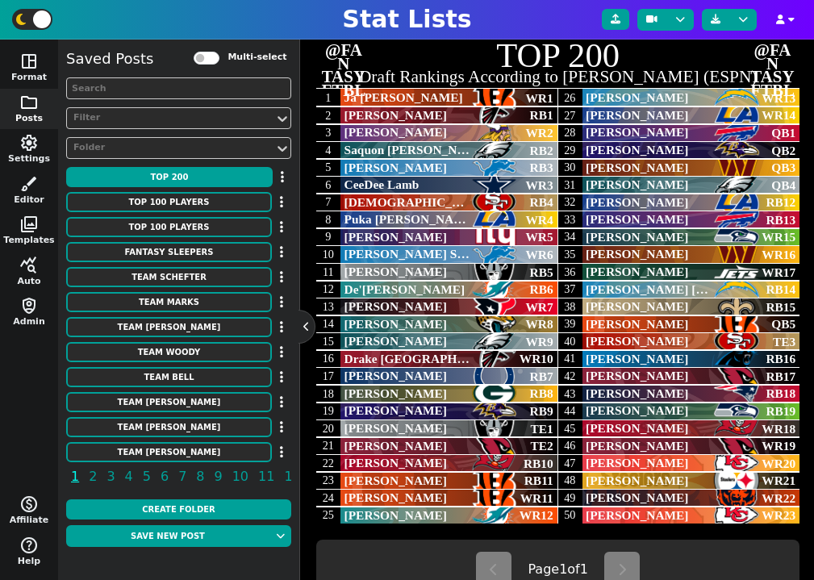
scroll to position [36, 0]
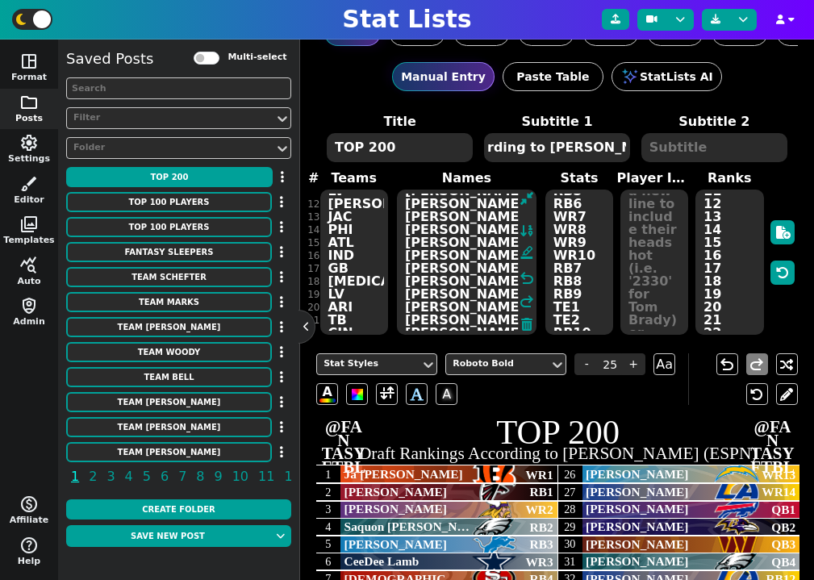
click at [444, 241] on textarea "[PERSON_NAME]'[PERSON_NAME] [PERSON_NAME] [PERSON_NAME] [PERSON_NAME] [PERSON_N…" at bounding box center [467, 262] width 140 height 145
paste textarea "[PERSON_NAME] [PERSON_NAME] [PERSON_NAME] [PERSON_NAME] [PERSON_NAME] [PERSON_N…"
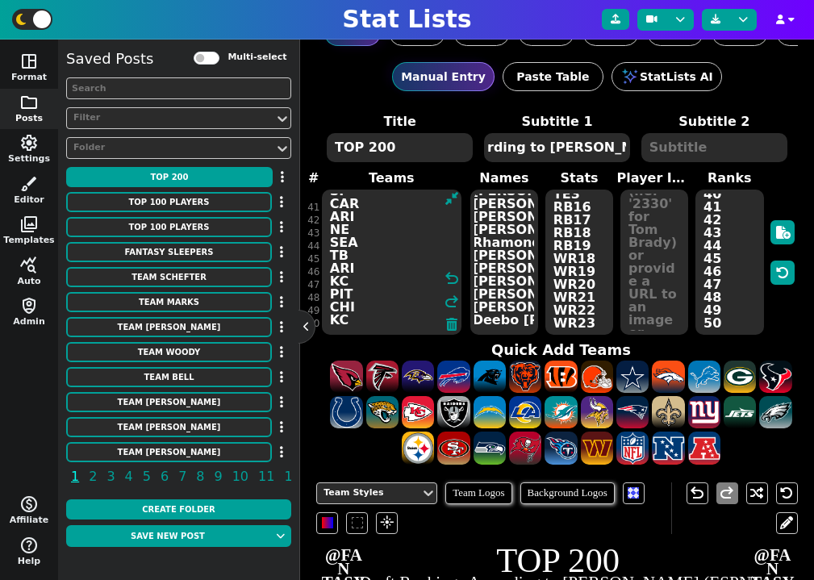
click at [352, 247] on textarea "CIN ATL MIN PHI DET DAL SF LAR NYG DET LV [PERSON_NAME] JAC PHI ATL IND GB [MED…" at bounding box center [392, 262] width 140 height 145
paste textarea "NYJ CHI [MEDICAL_DATA] DEN TEN PHI MIA CLE DET DAL DET KC TB CHI CAR JAC DET MI…"
click at [719, 253] on textarea "1 2 3 4 5 6 7 8 9 10 11 12 13 14 15 16 17 18 19 20 21 22 23 24 25 26 27 28 29 3…" at bounding box center [730, 262] width 68 height 145
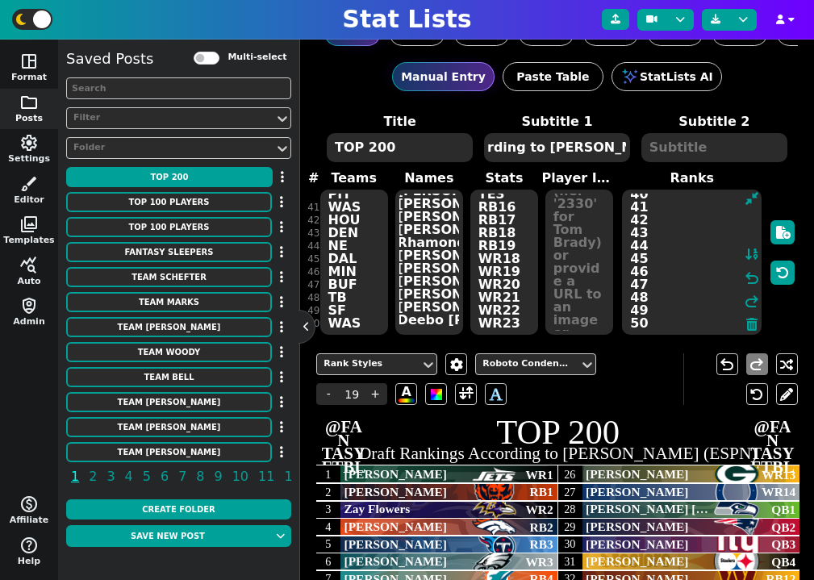
click at [504, 250] on textarea "WR1 RB1 WR2 RB2 RB3 WR3 RB4 WR4 WR5 WR6 RB5 RB6 WR7 WR8 WR9 WR10 RB7 RB8 RB9 TE…" at bounding box center [505, 262] width 68 height 145
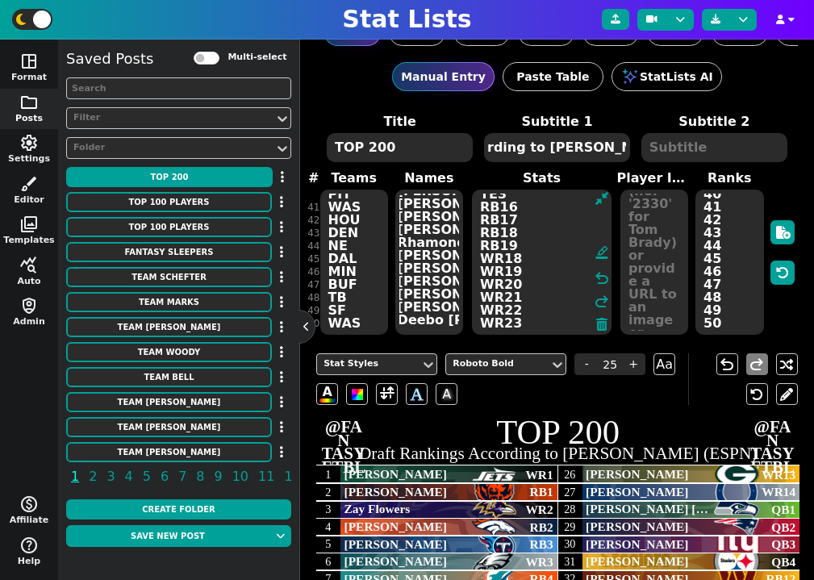
paste textarea "RB20 RB21 WR24 WR25 WR26 WR27 WR28 WR29 WR30 WR31 TE4 QB6 QB7 WR32 WR33 WR34 RB…"
click at [706, 241] on textarea "1 2 3 4 5 6 7 8 9 10 11 12 13 14 15 16 17 18 19 20 21 22 23 24 25 26 27 28 29 3…" at bounding box center [730, 262] width 68 height 145
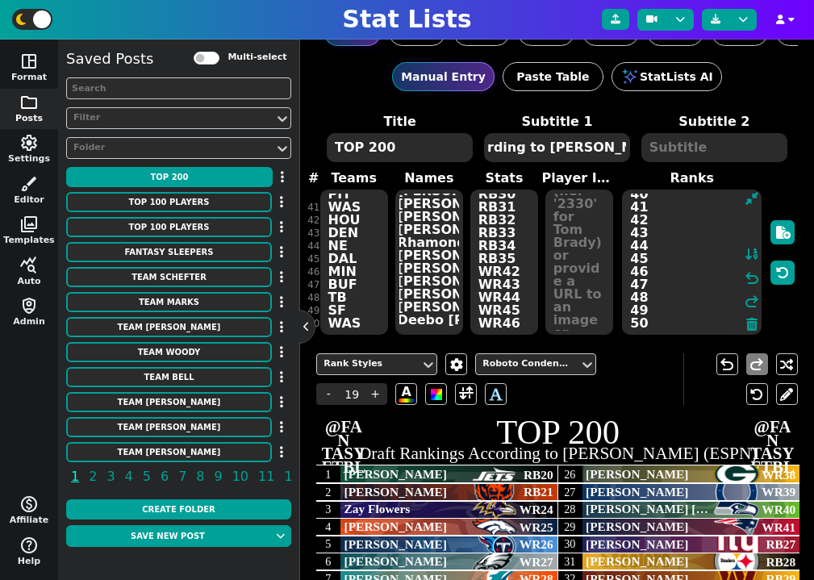
paste textarea "51 52 53 54 55 56 57 58 59 60 61 62 63 64 65 66 67 68 69 70 71 72 73 74 75 76 7…"
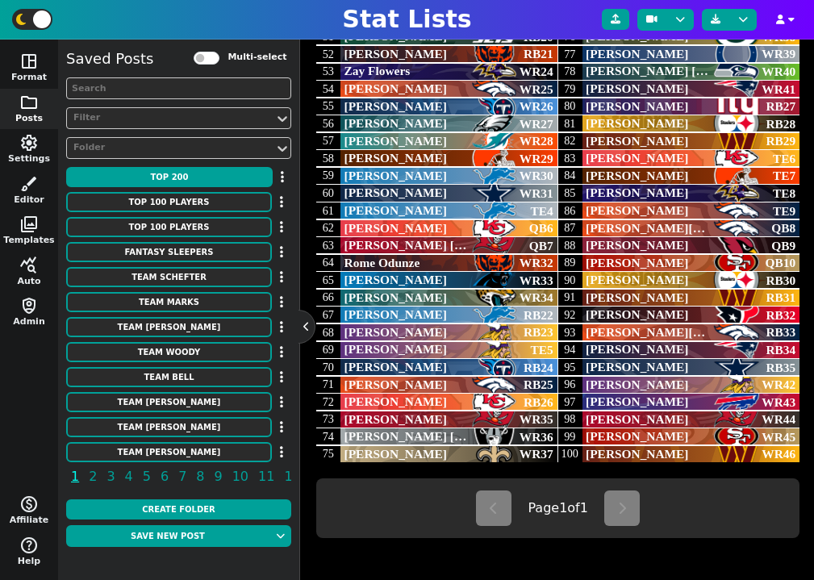
scroll to position [462, 0]
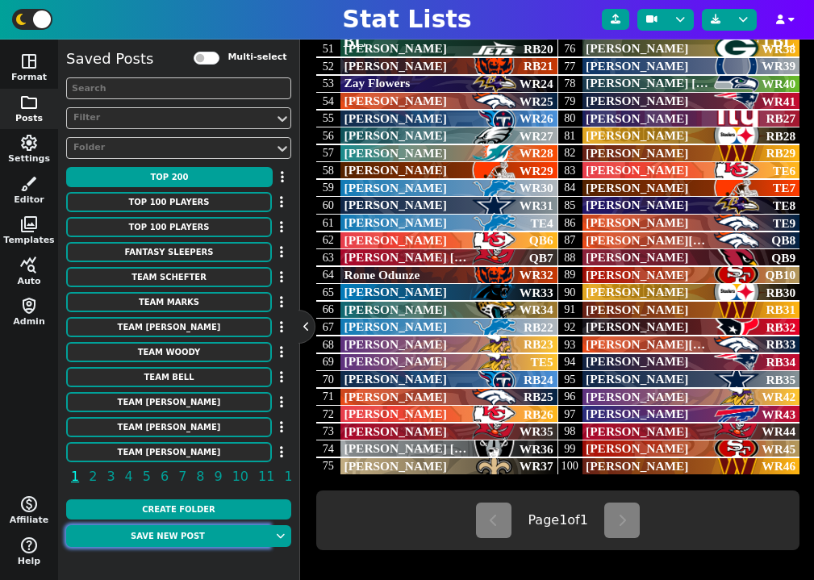
click at [195, 545] on button "Save new post" at bounding box center [167, 536] width 203 height 22
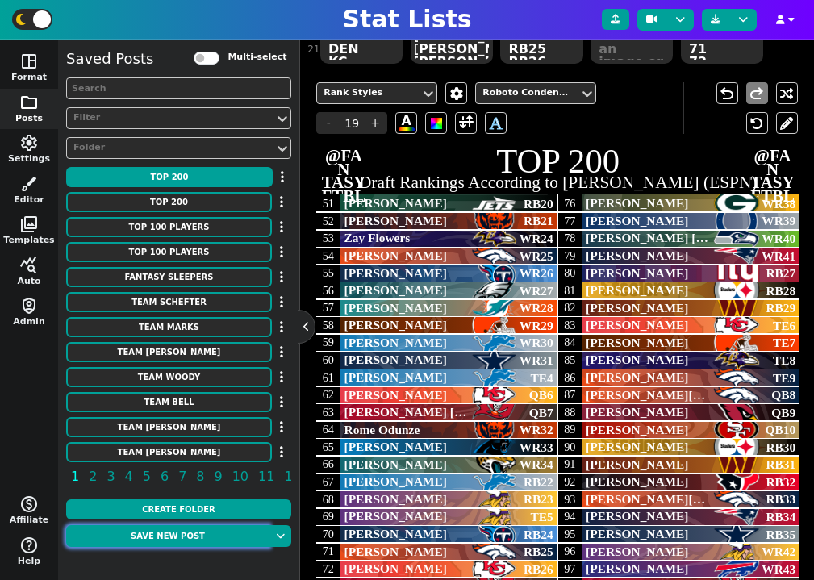
scroll to position [194, 0]
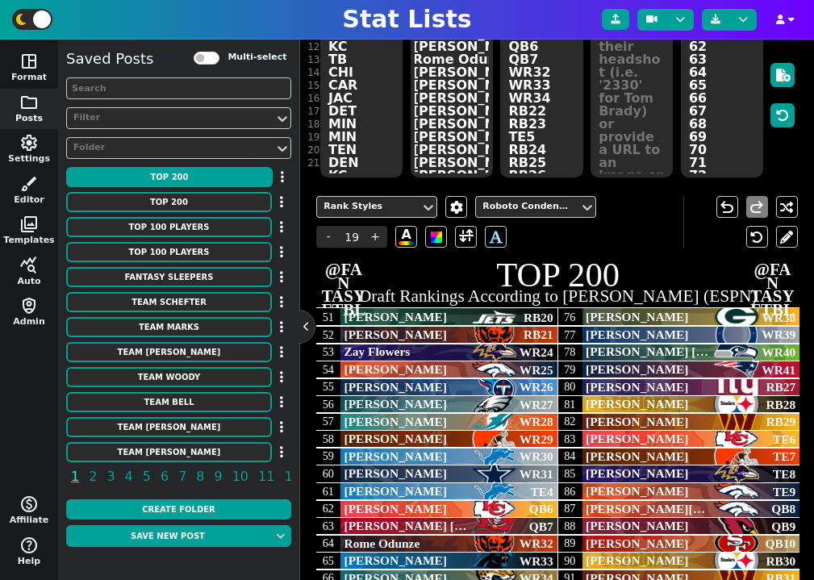
click at [712, 146] on textarea "51 52 53 54 55 56 57 58 59 60 61 62 63 64 65 66 67 68 69 70 71 72 73 74 75 76 7…" at bounding box center [722, 104] width 82 height 145
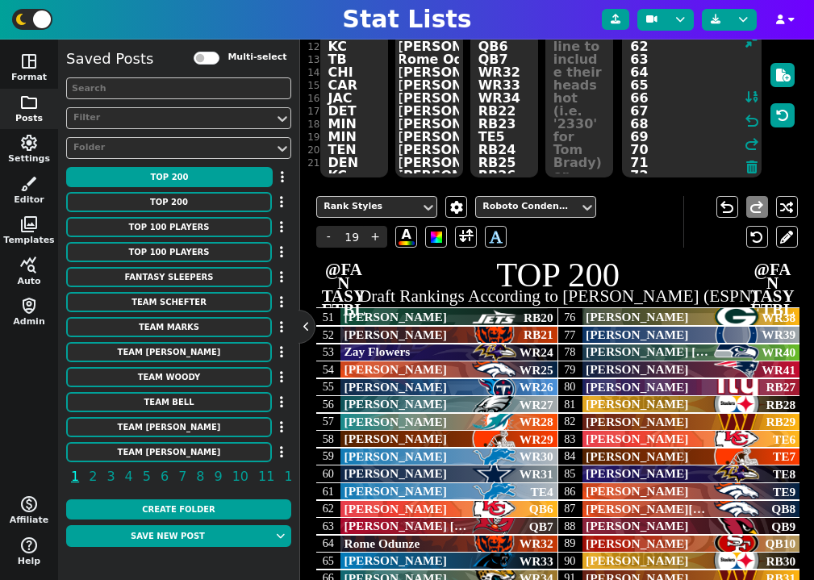
scroll to position [513, 0]
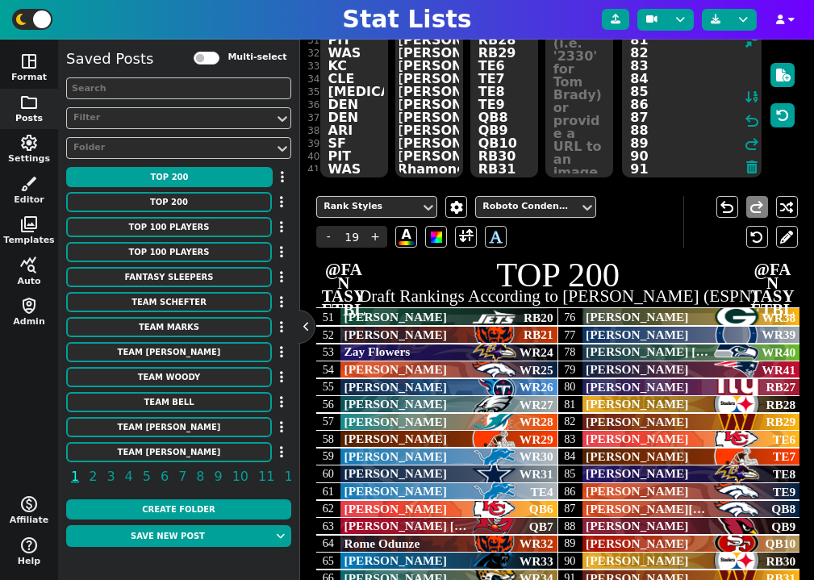
paste textarea "101 102 103 104 105 106 107 108 109 110 111 112 113 114 115 116 117 118 119 120…"
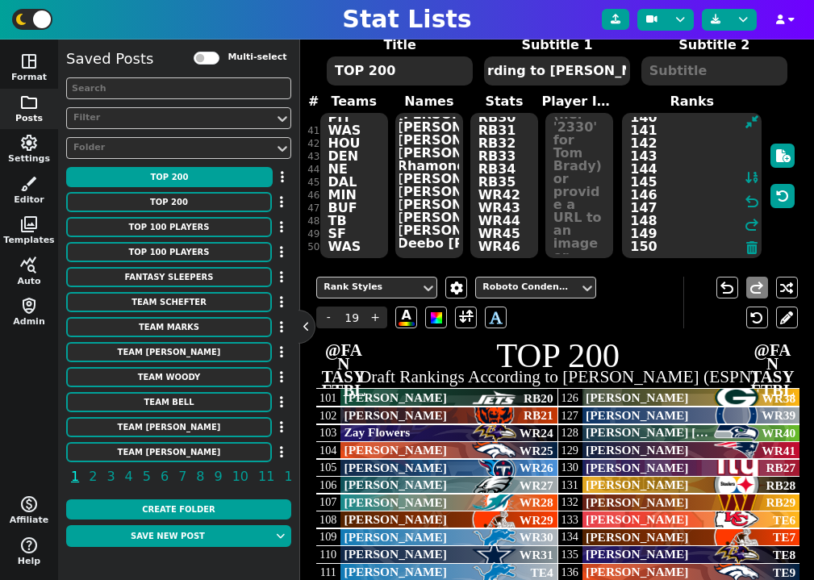
scroll to position [0, 0]
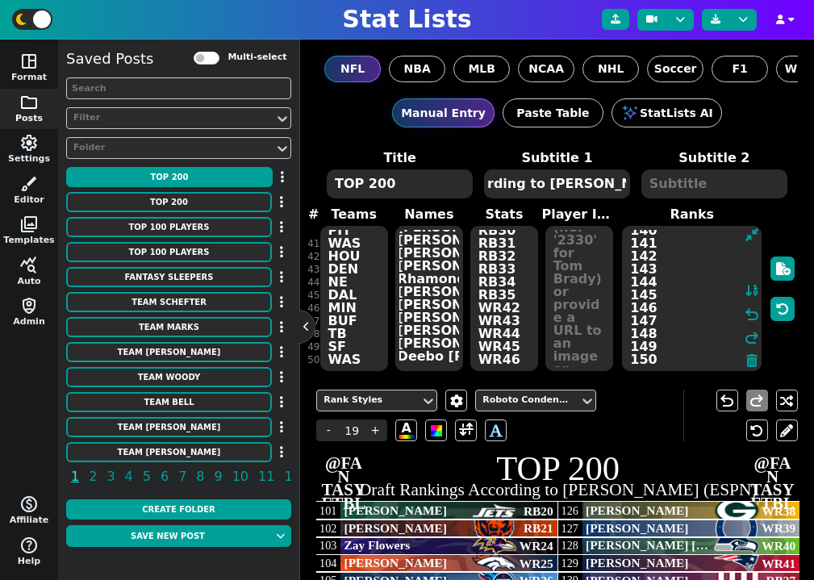
click at [426, 295] on textarea "[PERSON_NAME] [PERSON_NAME] [PERSON_NAME] [PERSON_NAME] [PERSON_NAME] [PERSON_N…" at bounding box center [429, 298] width 68 height 145
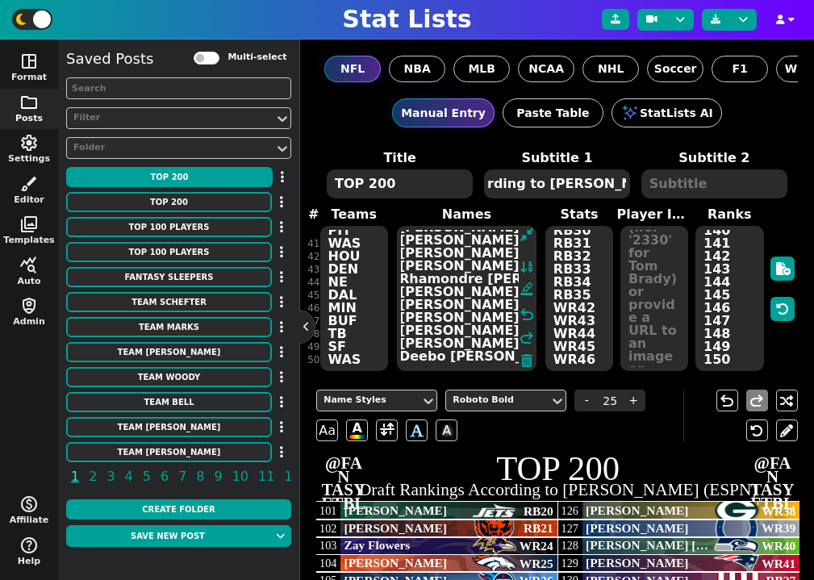
paste textarea "[PERSON_NAME] [PERSON_NAME] [PERSON_NAME] [PERSON_NAME] [PERSON_NAME] [PERSON_N…"
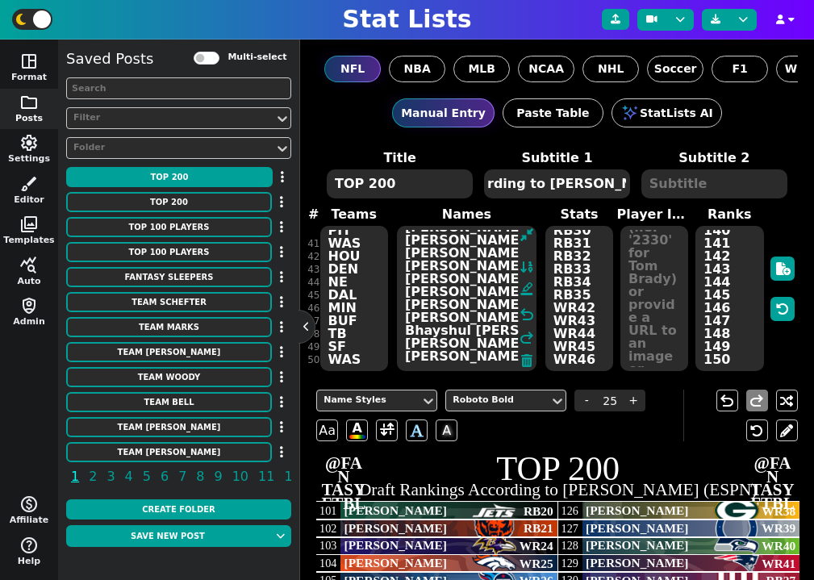
click at [355, 289] on textarea "NYJ CHI [MEDICAL_DATA] DEN TEN PHI MIA CLE DET DAL DET KC TB CHI CAR JAC DET MI…" at bounding box center [354, 298] width 68 height 145
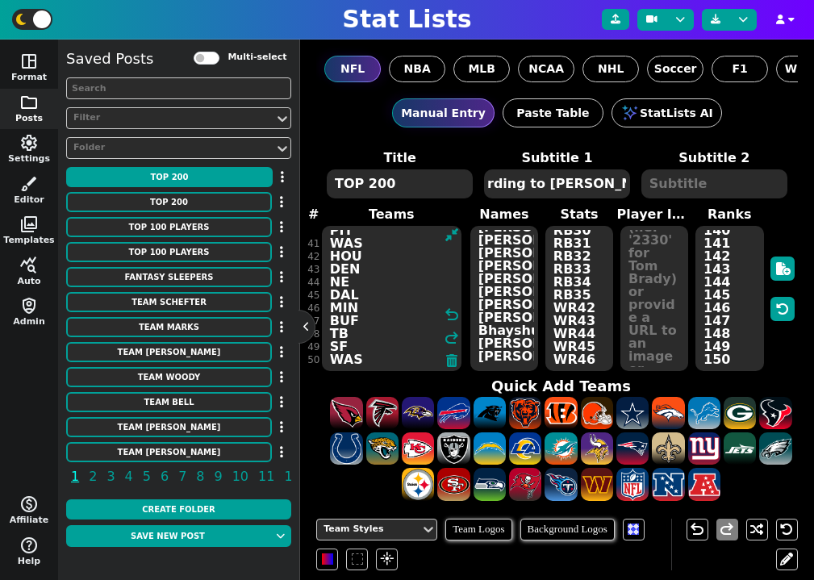
paste textarea "SF BUF LAC CHI DAL NYJ GB LAC ATL IND NO HOU IND NYG JAC TEN JAC MIN TB CLE NE …"
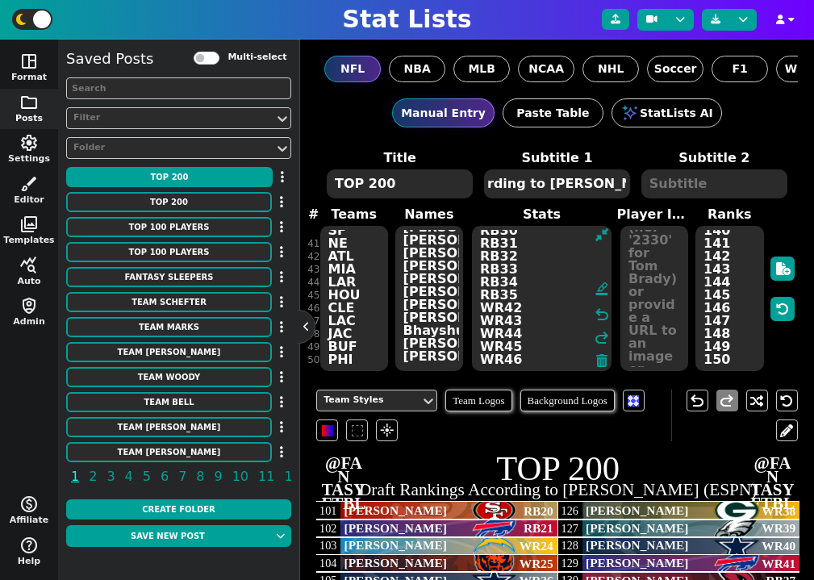
click at [571, 284] on textarea "RB20 RB21 WR24 WR25 WR26 WR27 WR28 WR29 WR30 WR31 TE4 QB6 QB7 WR32 WR33 WR34 RB…" at bounding box center [542, 298] width 140 height 145
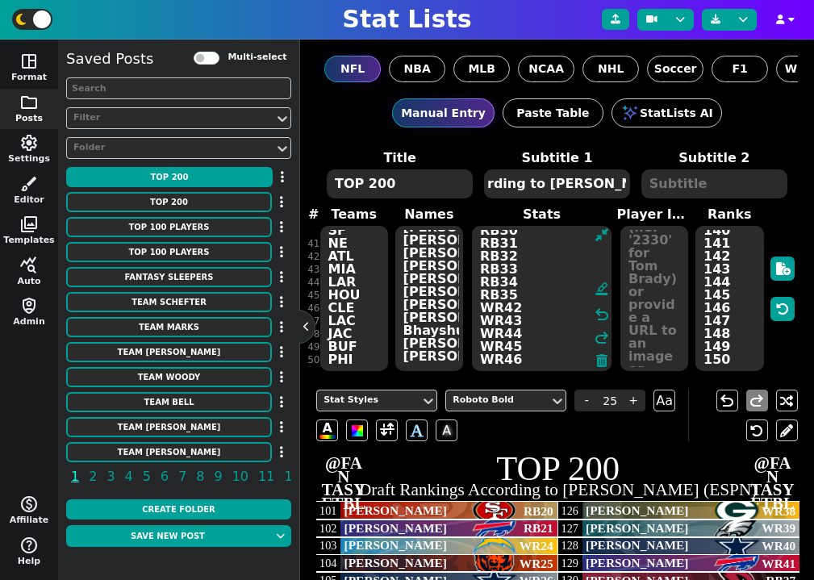
paste textarea "WR47 WR48 QB11 QB12 QB13 QB14 WR49 WR50 WR51 WR52 WR53 WR54 TE10 RB36 RB37 RB38…"
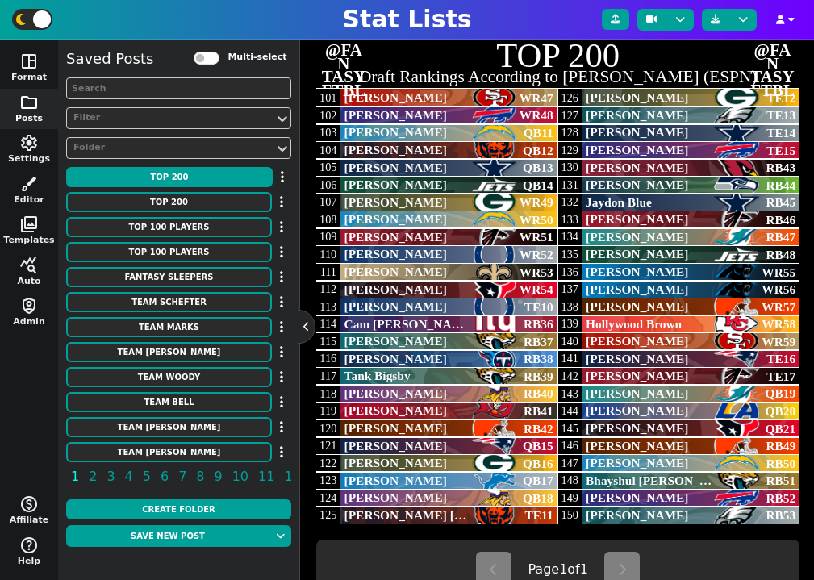
scroll to position [412, 0]
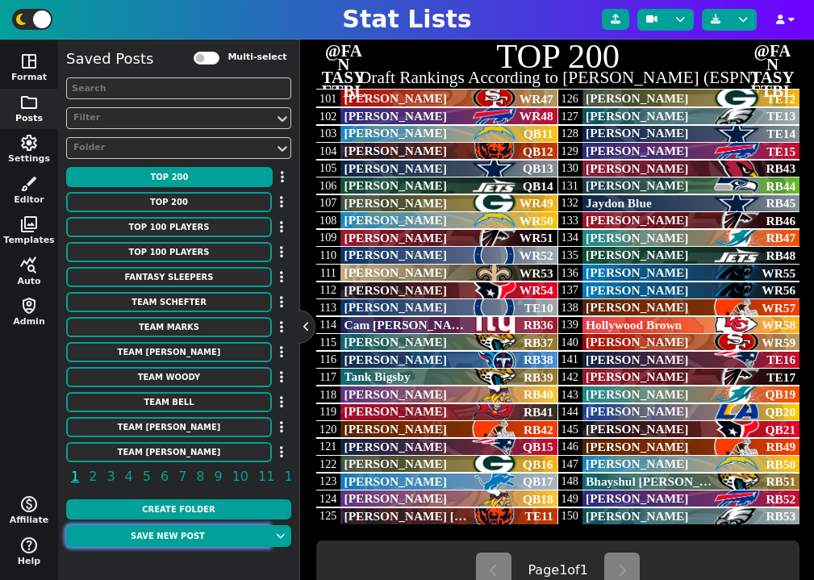
click at [203, 537] on button "Save new post" at bounding box center [167, 536] width 203 height 22
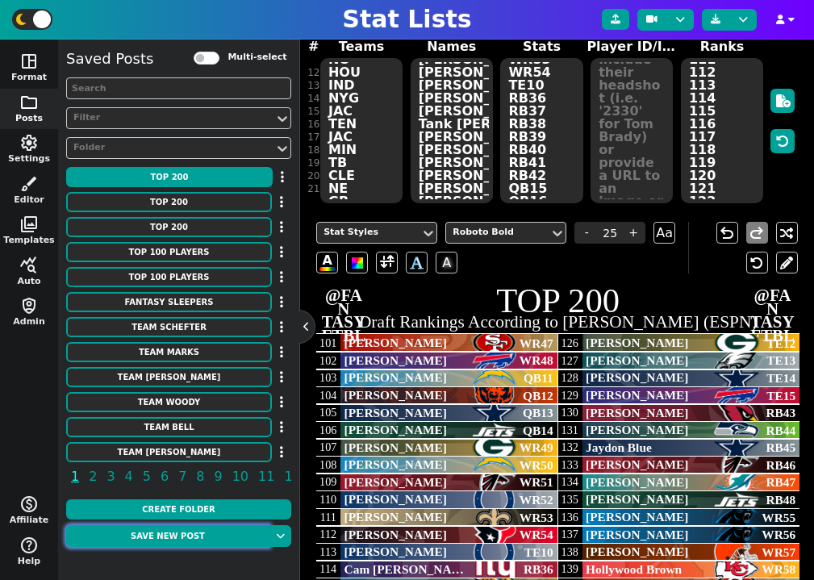
scroll to position [15, 0]
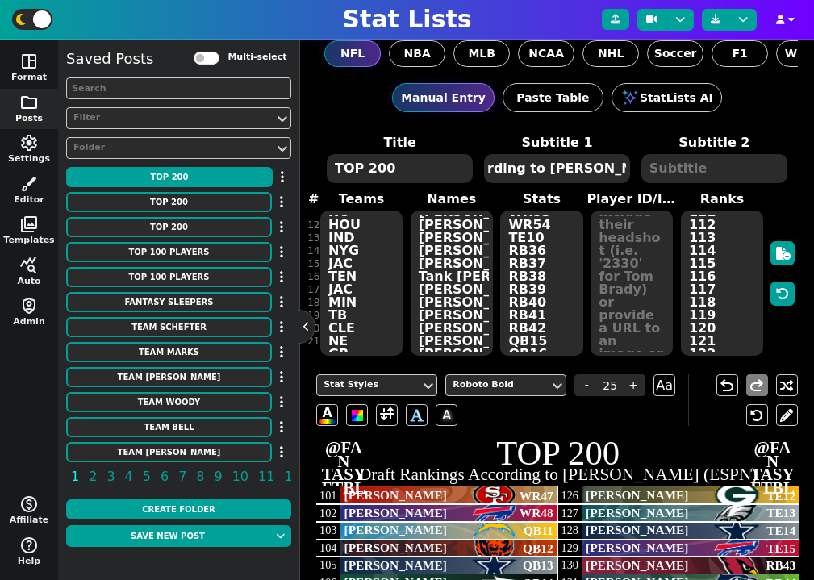
click at [705, 249] on textarea "101 102 103 104 105 106 107 108 109 110 111 112 113 114 115 116 117 118 119 120…" at bounding box center [722, 283] width 82 height 145
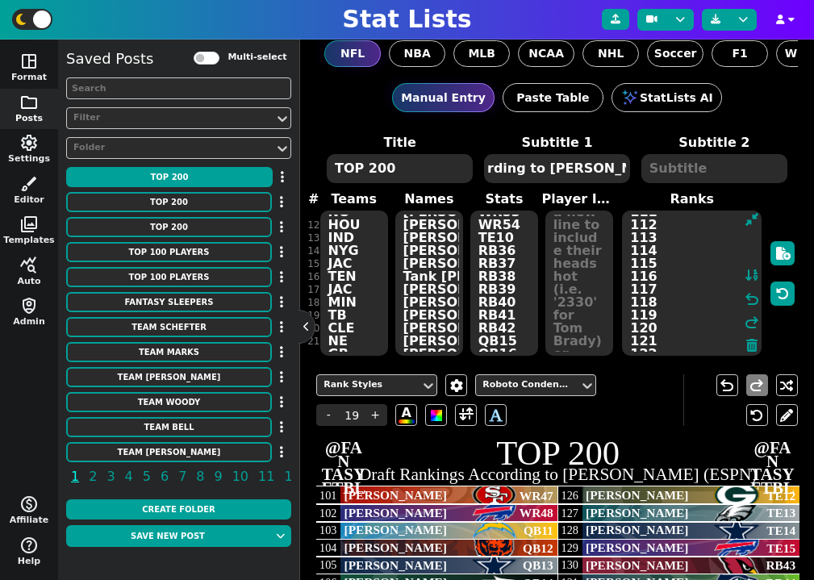
scroll to position [513, 0]
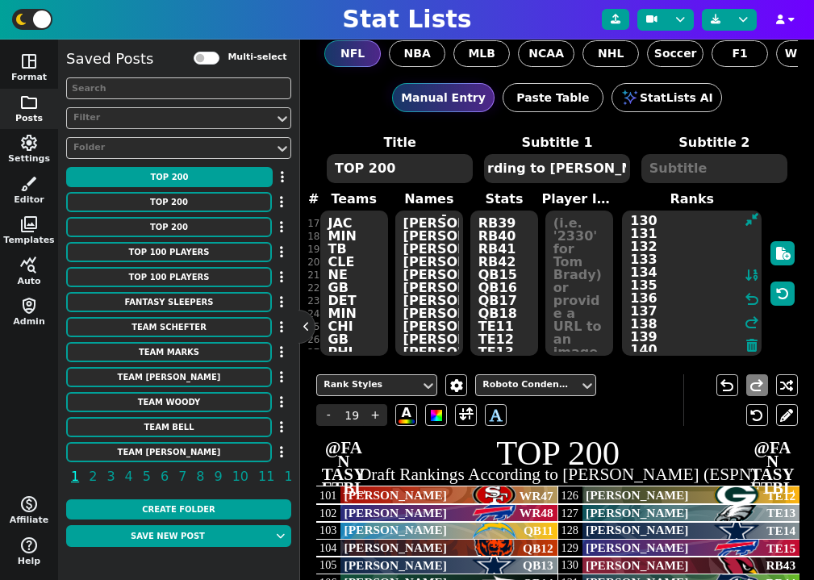
paste textarea "51 152 153 154 155 156 157 158 159 160 161 162 163 164 165 166 167 168 169 170 …"
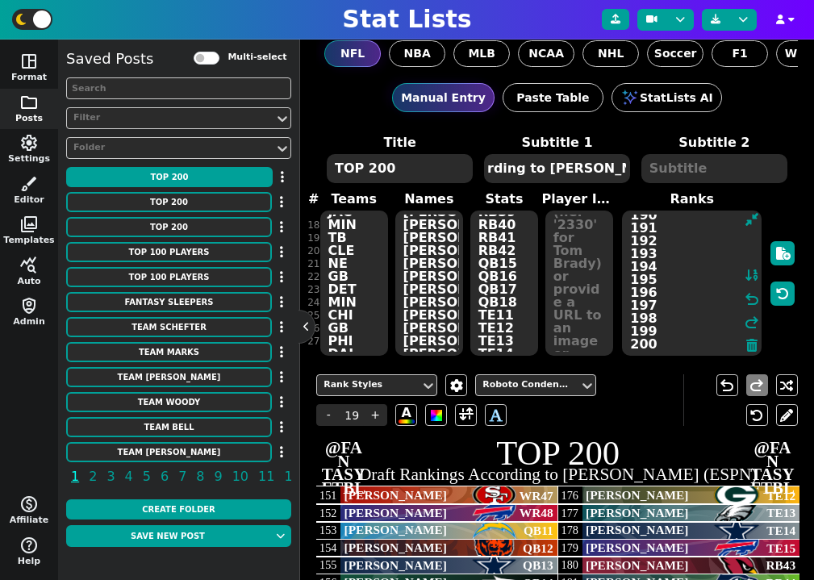
click at [433, 257] on textarea "[PERSON_NAME] [PERSON_NAME] [PERSON_NAME] [PERSON_NAME] [PERSON_NAME] [PERSON_N…" at bounding box center [429, 283] width 68 height 145
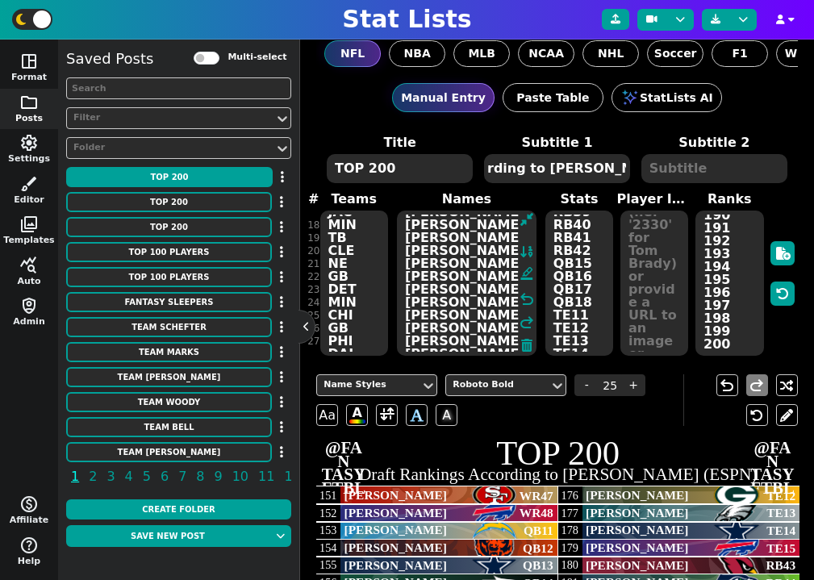
paste textarea "[PERSON_NAME] [PERSON_NAME] [PERSON_NAME] [PERSON_NAME] [PERSON_NAME] [PERSON_N…"
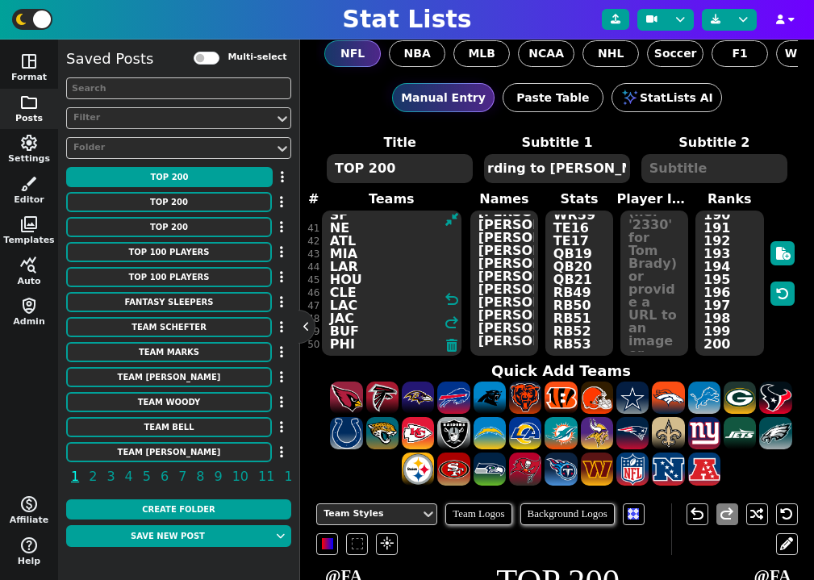
click at [333, 243] on textarea "SF BUF LAC CHI DAL NYJ GB LAC ATL IND NO HOU IND NYG JAC TEN JAC MIN TB CLE NE …" at bounding box center [392, 283] width 140 height 145
paste textarea "HOU NYG DEN HOU [MEDICAL_DATA] NE CHI LAC ARI SF [MEDICAL_DATA] GB LV NE WAS PI…"
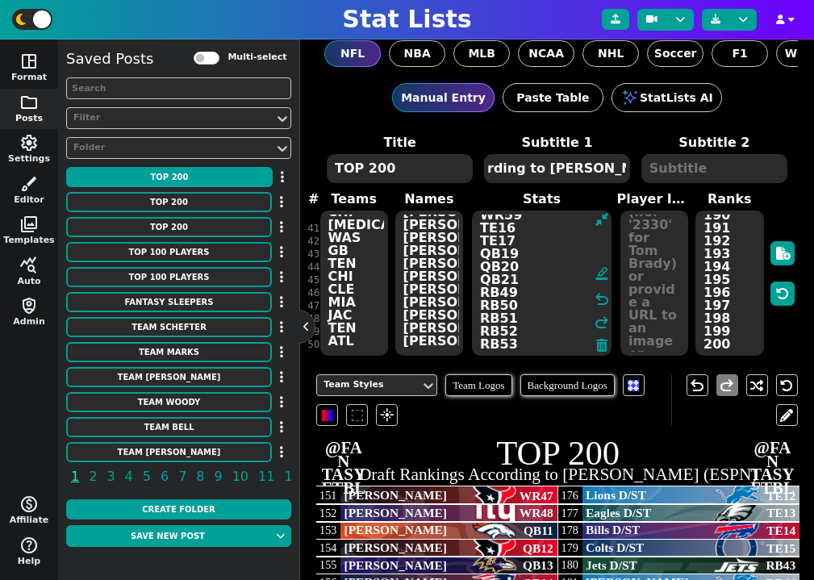
click at [560, 253] on textarea "WR47 WR48 QB11 QB12 QB13 QB14 WR49 WR50 WR51 WR52 WR53 WR54 TE10 RB36 RB37 RB38…" at bounding box center [542, 283] width 140 height 145
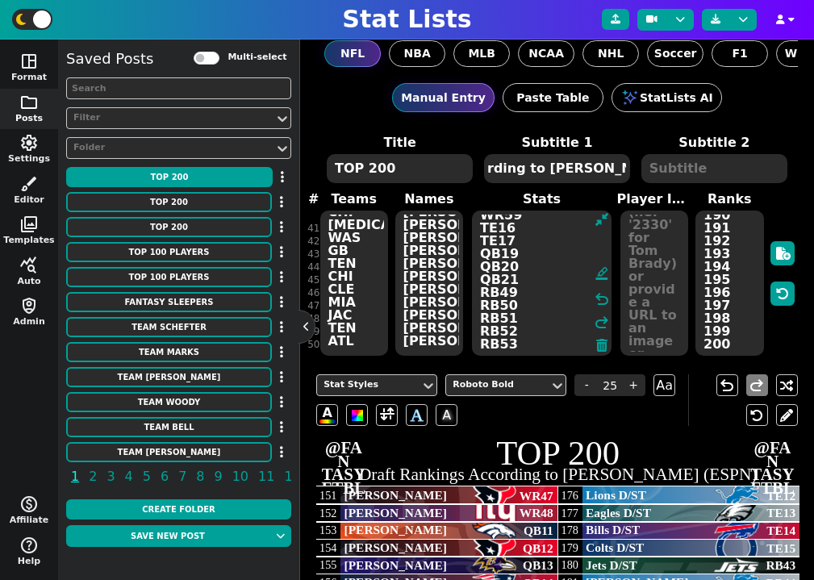
paste textarea "RB54 WR60 WR61 WR62 WR63 WR64 WR65 WR66 WR67 RB55 RB56 RB57 WR68 WR69 TE18 TE19…"
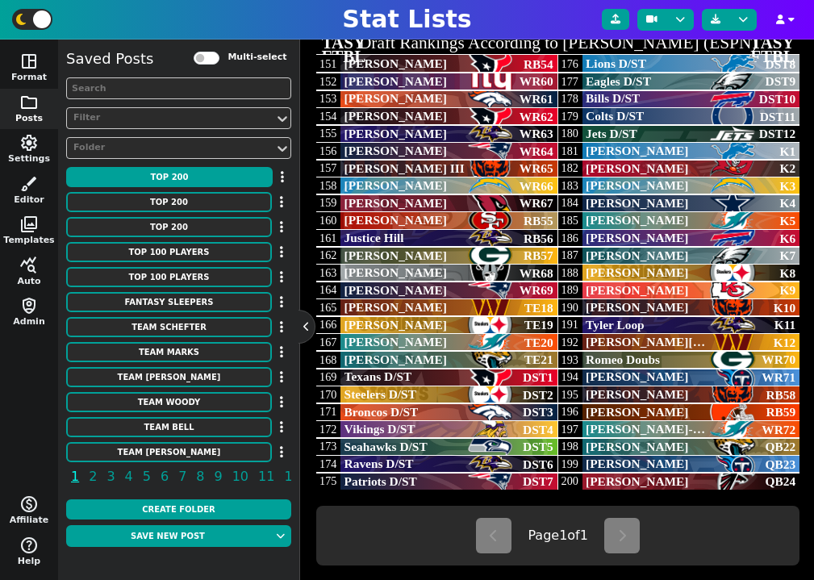
scroll to position [411, 0]
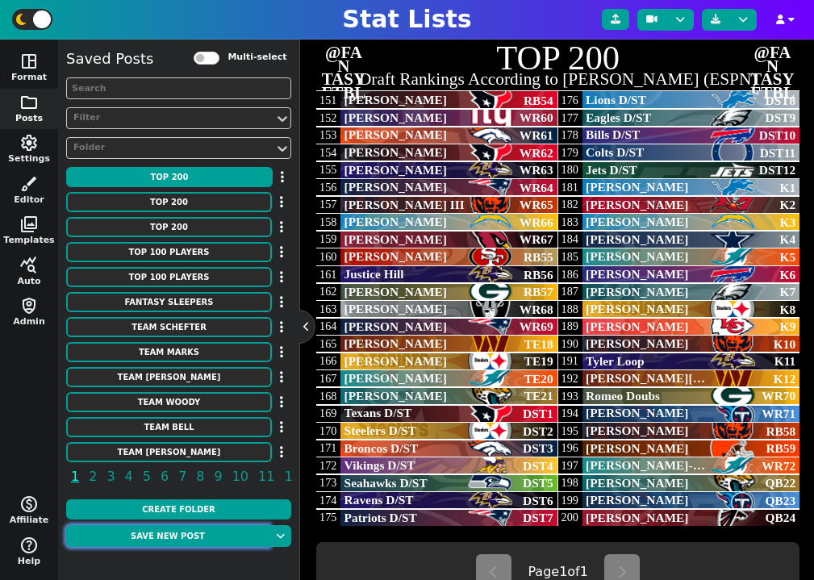
click at [179, 538] on button "Save new post" at bounding box center [167, 536] width 203 height 22
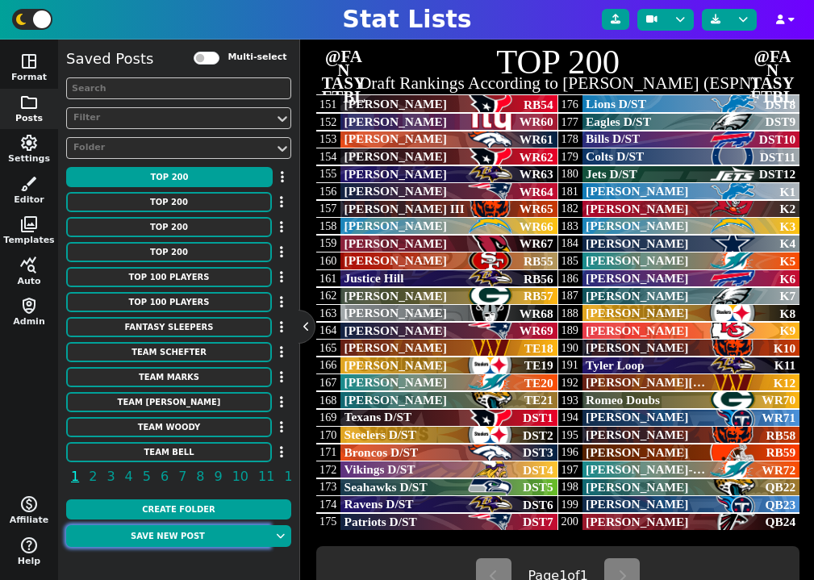
scroll to position [416, 0]
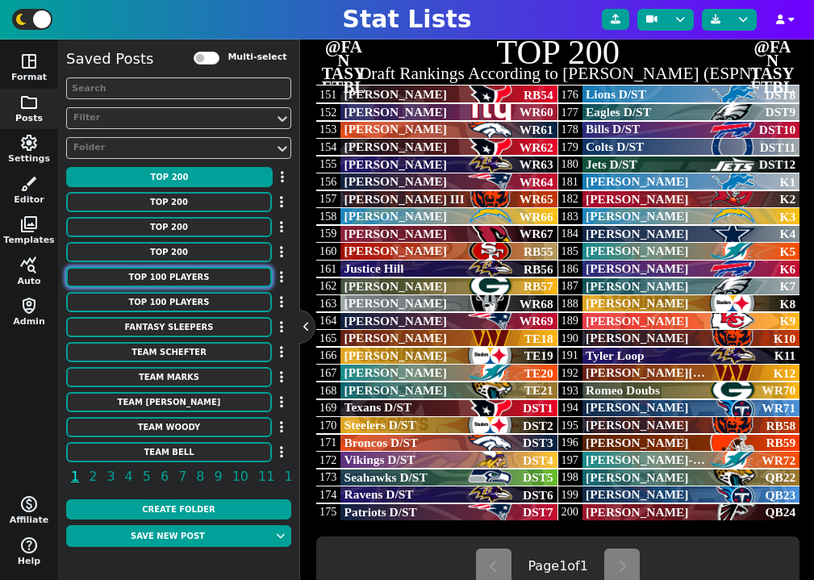
click at [182, 280] on button "TOP 100 Players" at bounding box center [169, 277] width 206 height 20
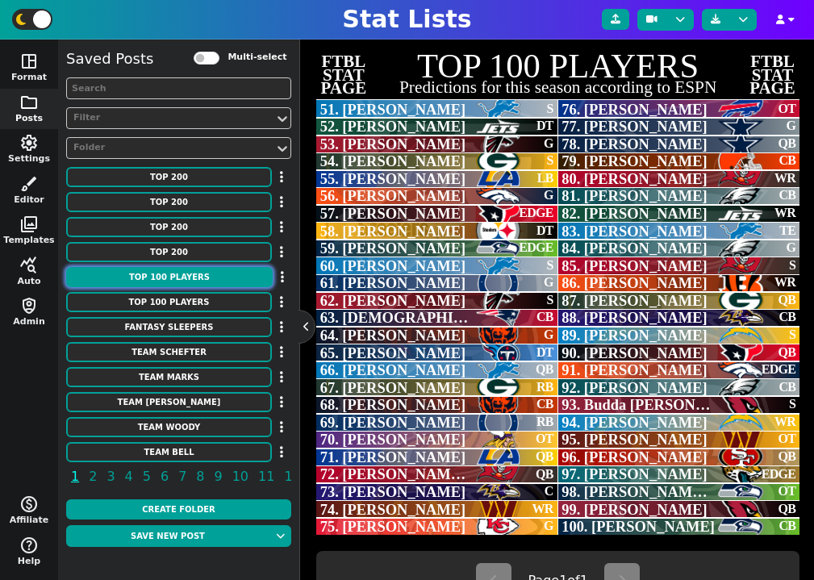
scroll to position [394, 0]
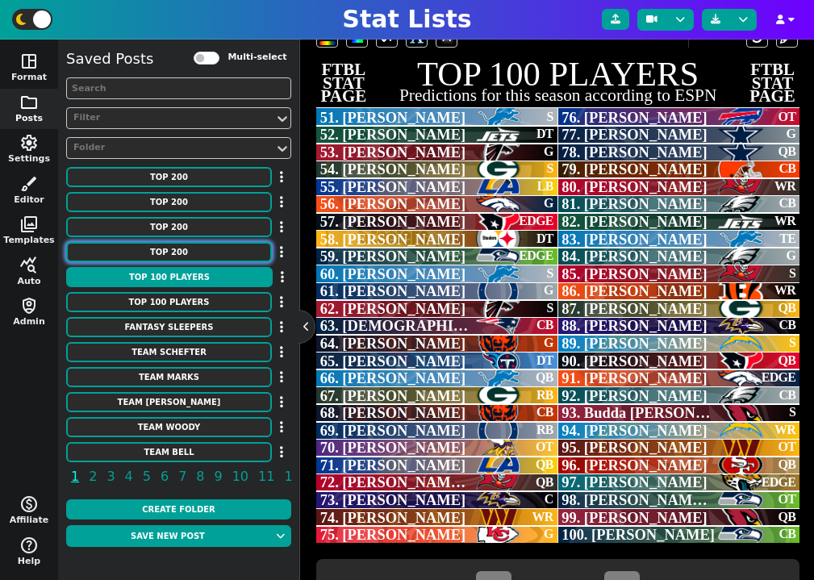
click at [187, 250] on button "TOP 200" at bounding box center [169, 252] width 206 height 20
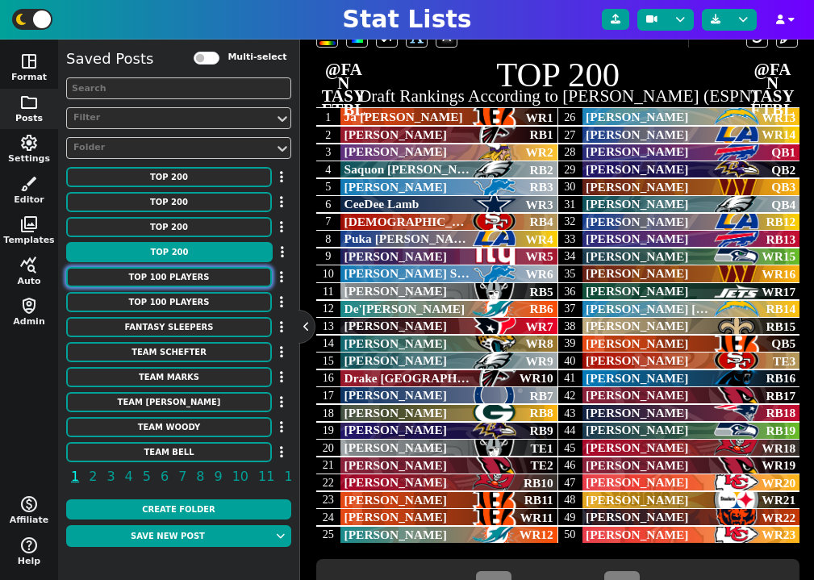
click at [182, 272] on button "TOP 100 Players" at bounding box center [169, 277] width 206 height 20
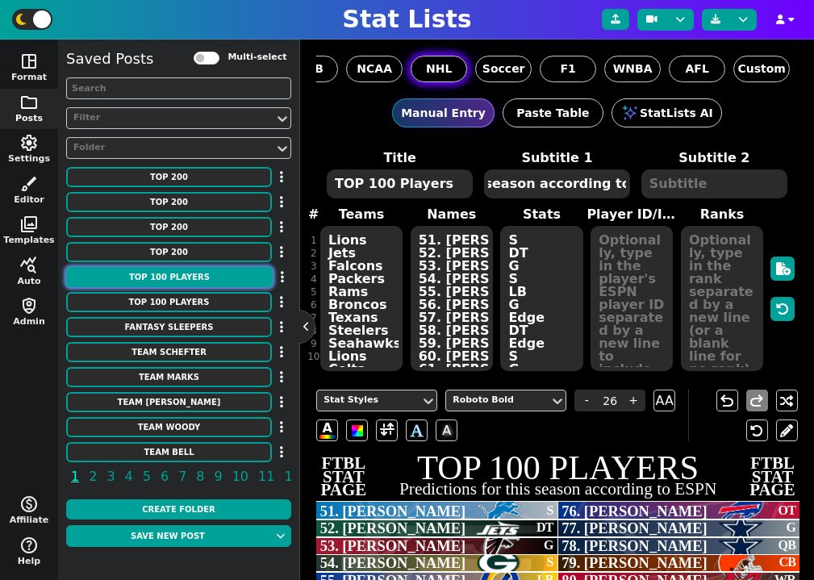
scroll to position [0, 0]
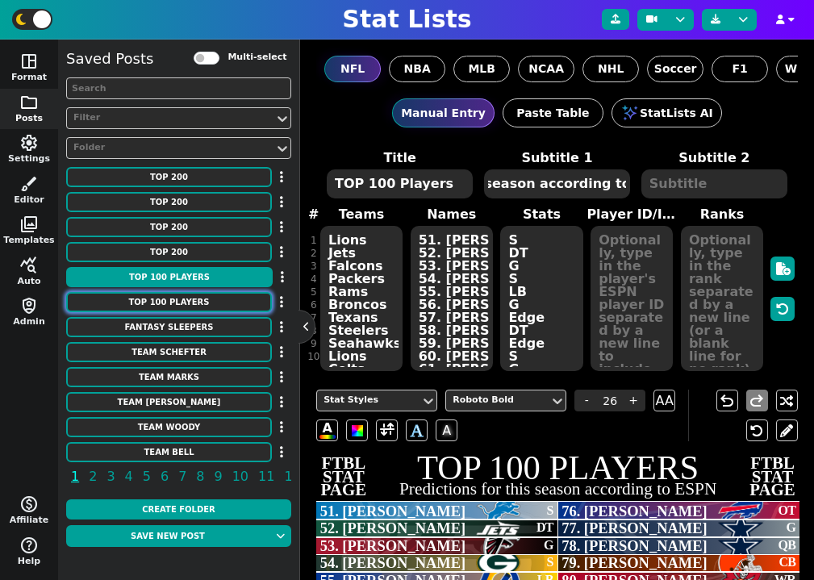
click at [199, 308] on button "TOP 100 Players" at bounding box center [169, 302] width 206 height 20
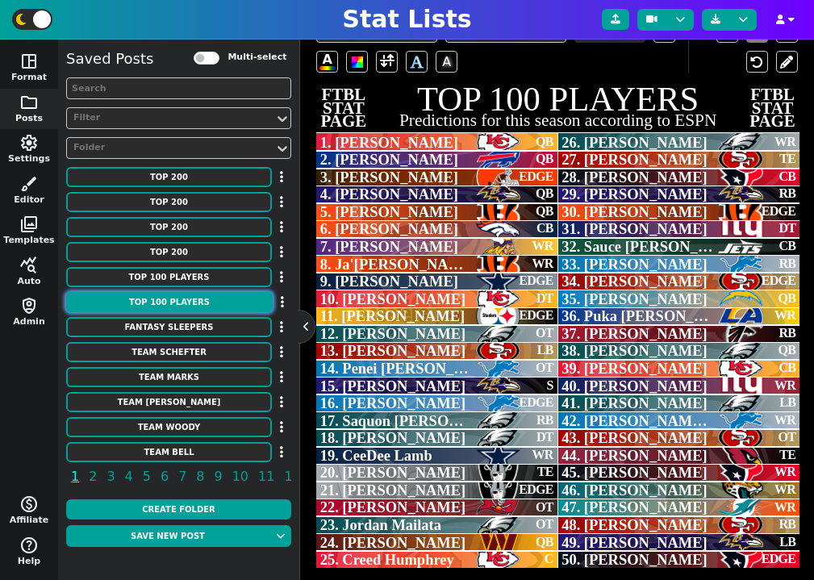
scroll to position [379, 0]
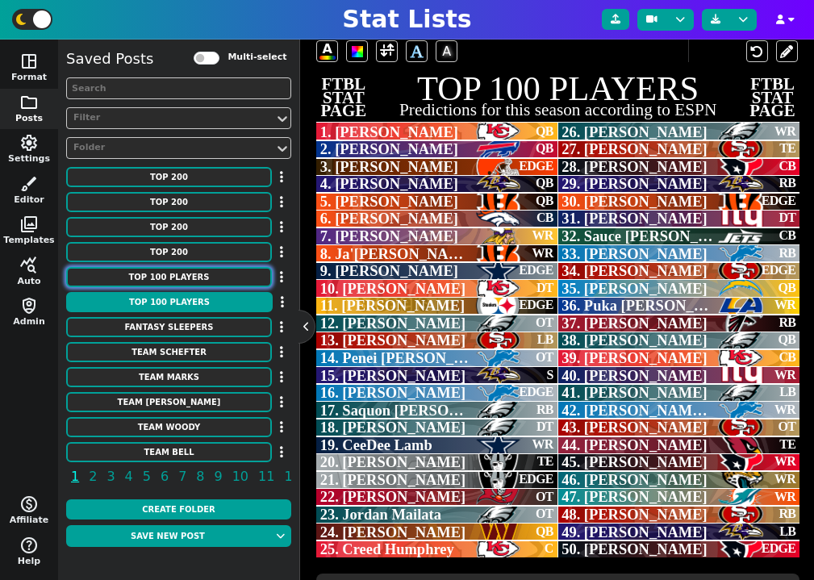
click at [178, 274] on button "TOP 100 Players" at bounding box center [169, 277] width 206 height 20
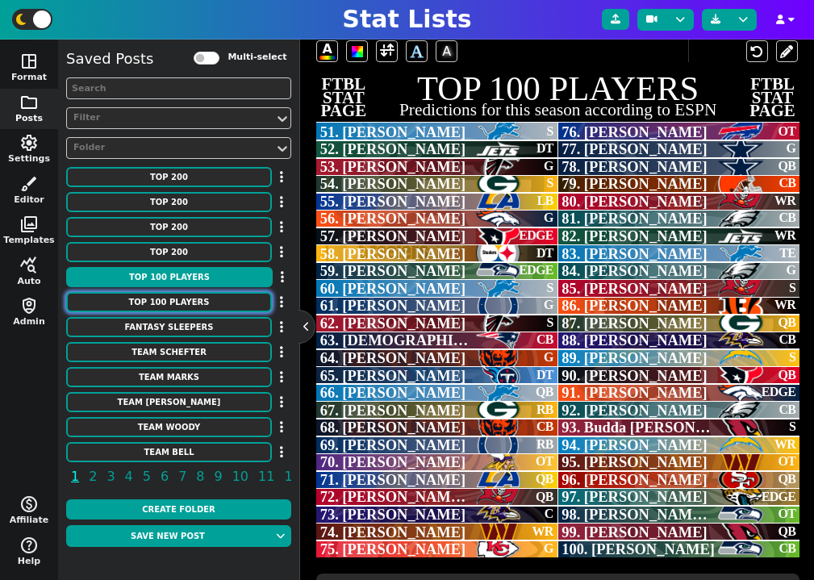
click at [174, 298] on button "TOP 100 Players" at bounding box center [169, 302] width 206 height 20
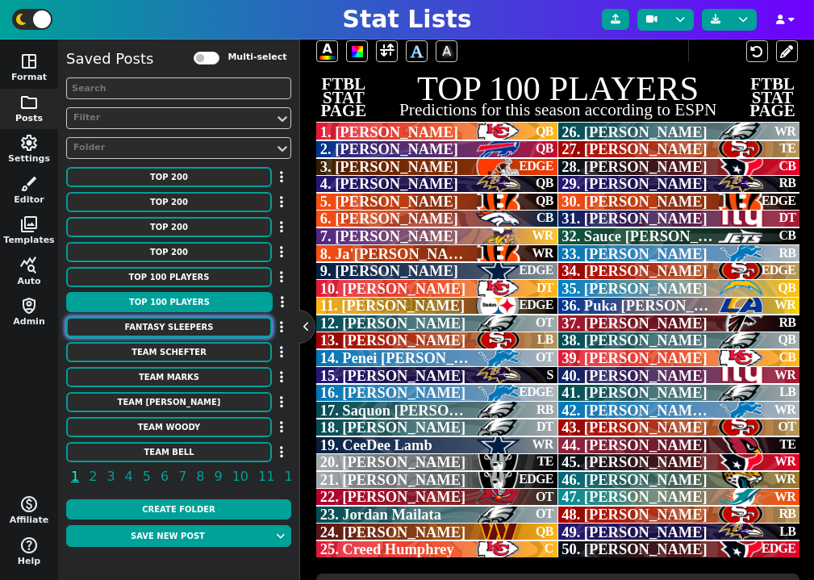
click at [189, 321] on button "Fantasy Sleepers" at bounding box center [169, 327] width 206 height 20
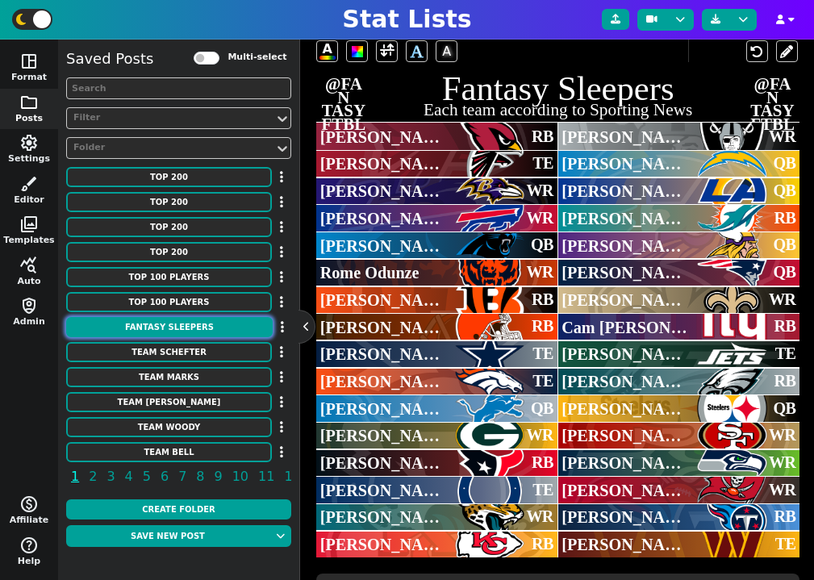
scroll to position [0, 107]
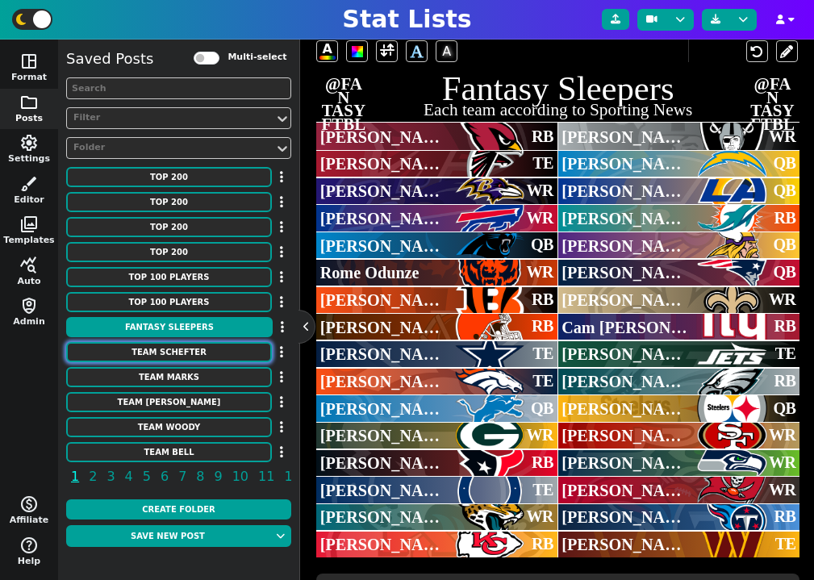
click at [185, 348] on button "Team Schefter" at bounding box center [169, 352] width 206 height 20
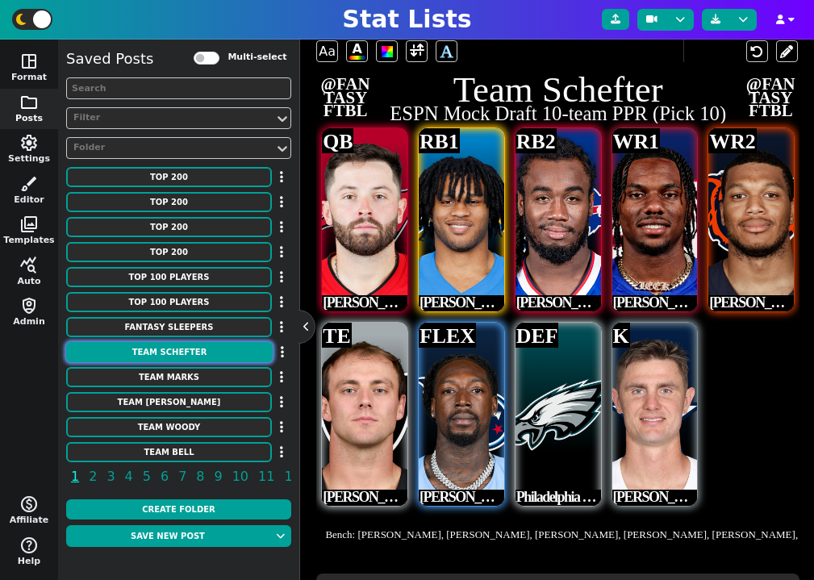
scroll to position [0, 0]
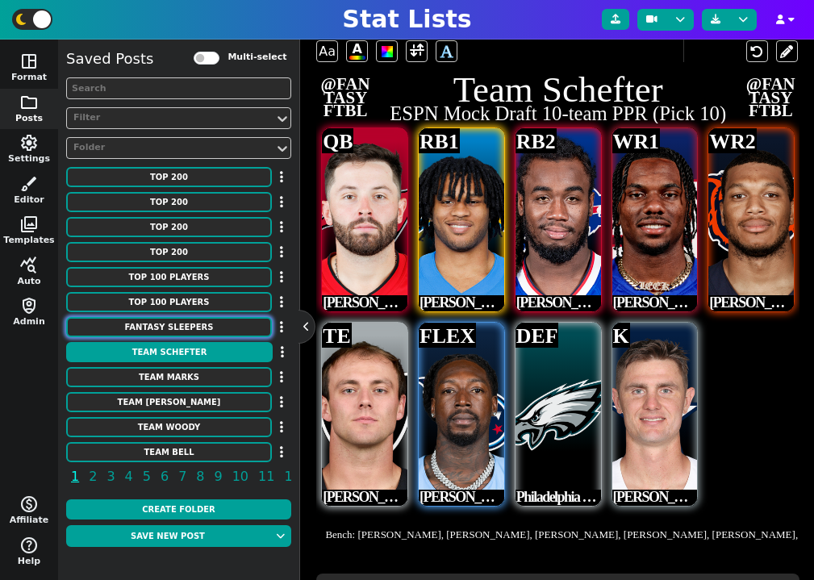
click at [189, 325] on button "Fantasy Sleepers" at bounding box center [169, 327] width 206 height 20
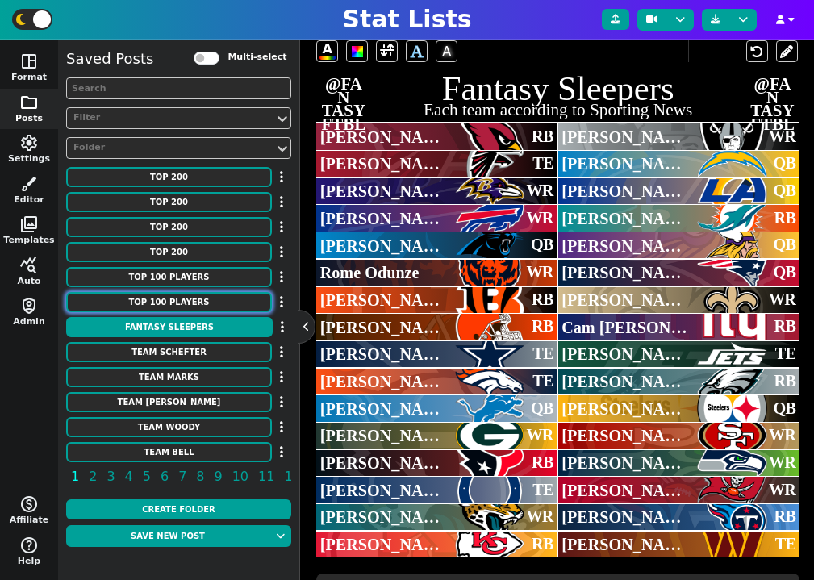
click at [202, 298] on button "TOP 100 Players" at bounding box center [169, 302] width 206 height 20
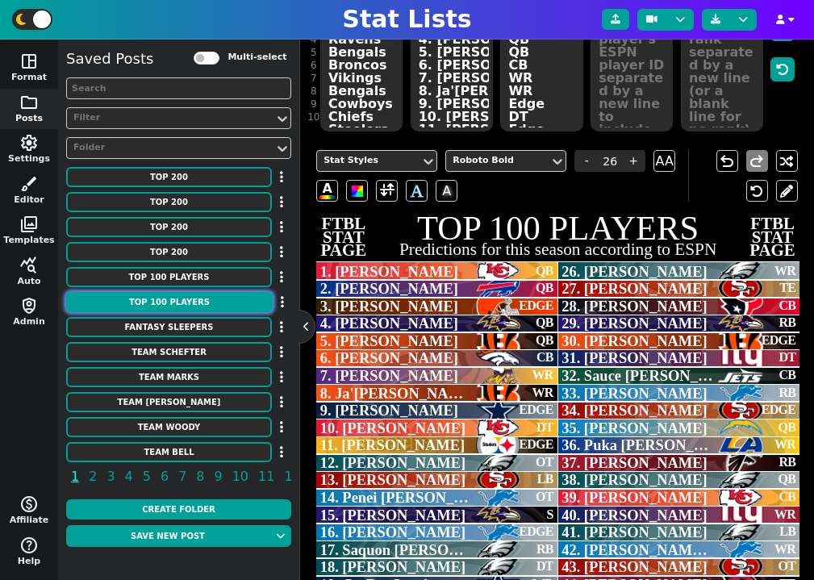
scroll to position [233, 0]
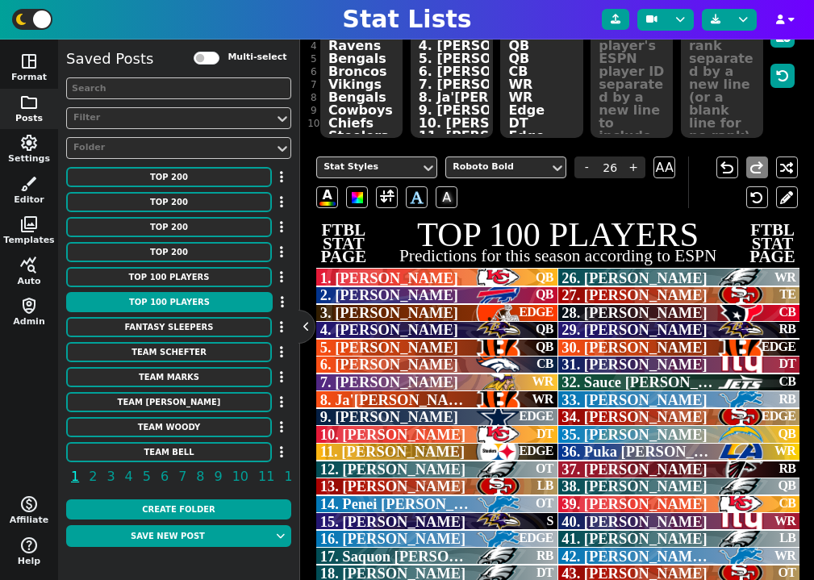
click at [232, 58] on label "Multi-select" at bounding box center [257, 58] width 59 height 14
click at [220, 58] on input "Multi-select" at bounding box center [207, 58] width 26 height 13
click at [284, 302] on input "checkbox" at bounding box center [286, 303] width 10 height 10
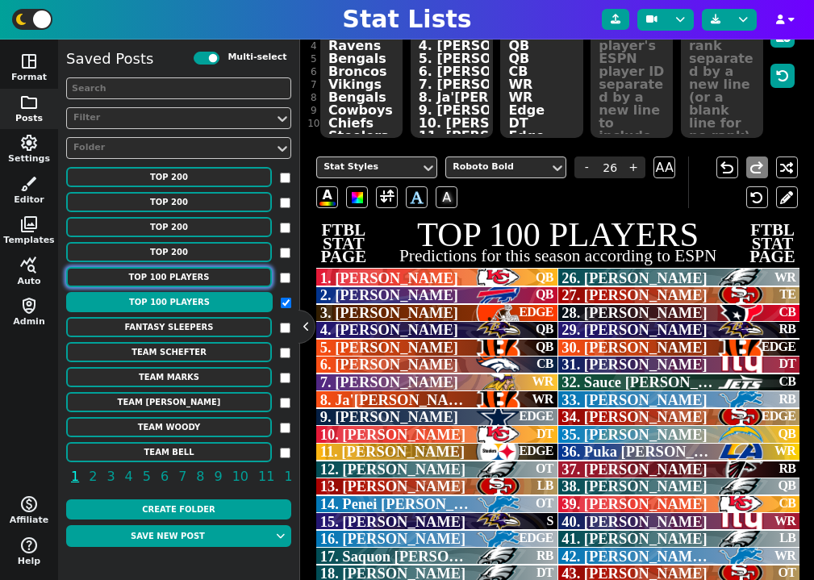
click at [241, 278] on button "TOP 100 Players" at bounding box center [169, 277] width 206 height 20
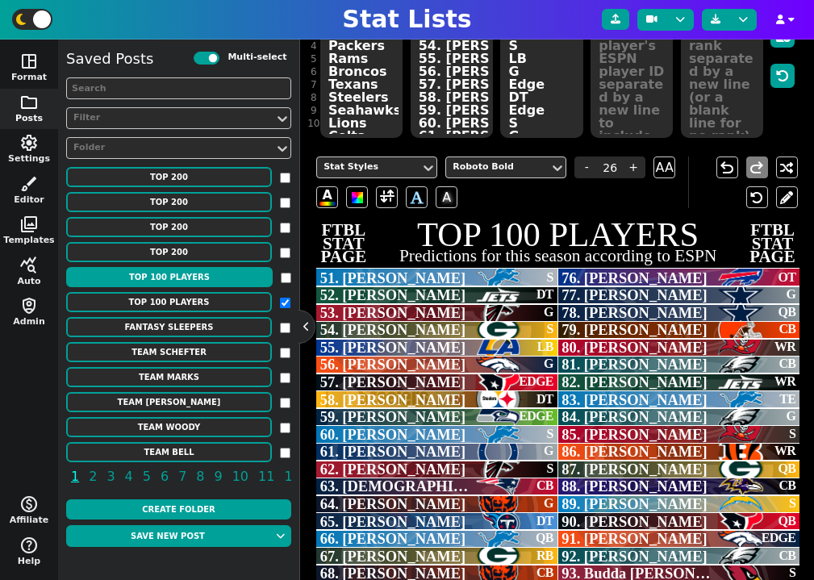
click at [284, 278] on input "checkbox" at bounding box center [286, 278] width 10 height 10
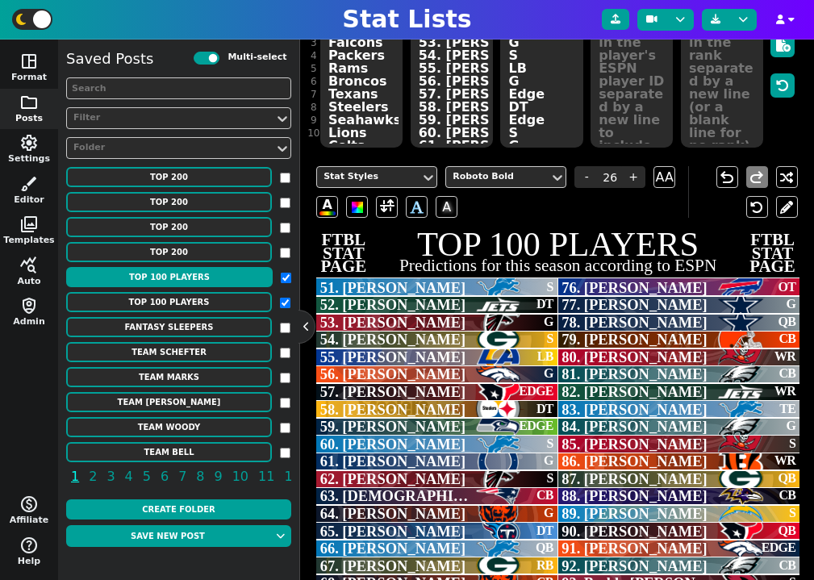
scroll to position [179, 0]
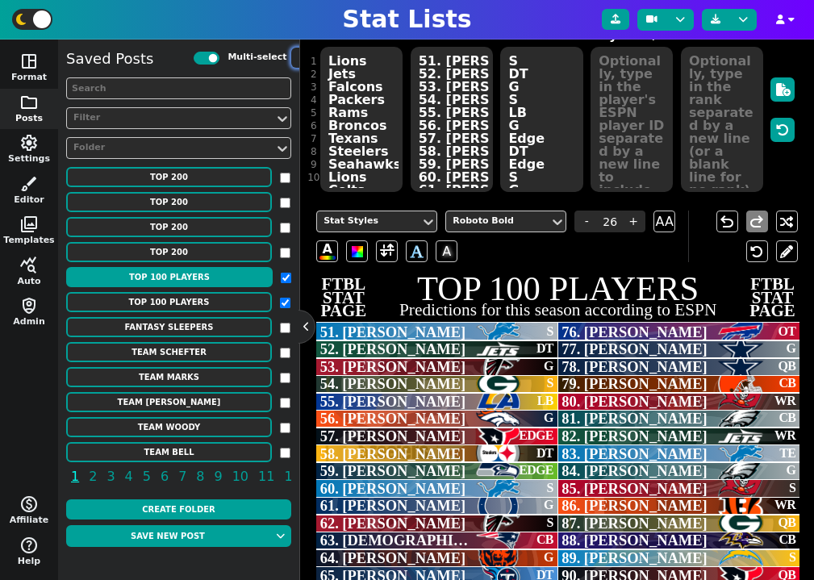
click at [291, 64] on button "button" at bounding box center [300, 58] width 19 height 20
click at [262, 115] on li "Schedule Posts" at bounding box center [246, 110] width 139 height 24
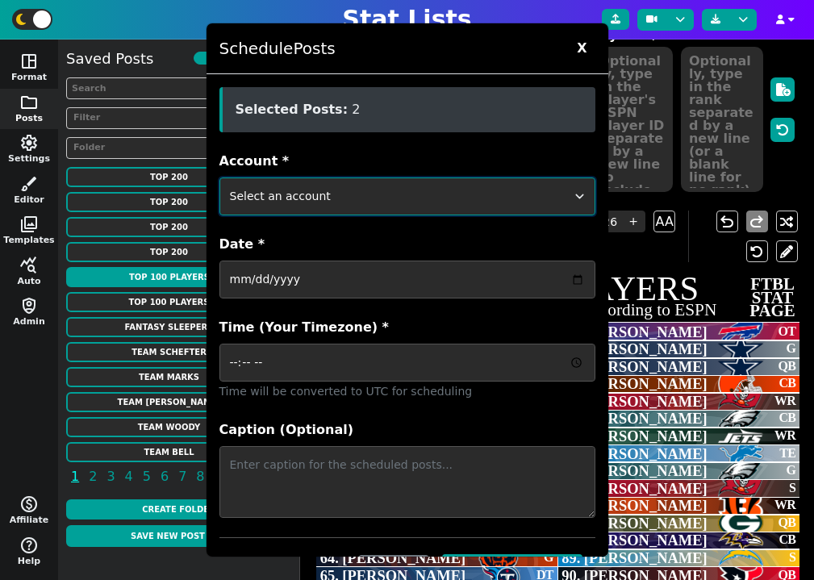
click at [369, 199] on select "Select an account ftblstatpage cfbstatpage ballstatpage cbbstatpage bsblstatpag…" at bounding box center [408, 197] width 376 height 38
click at [220, 178] on select "Select an account ftblstatpage cfbstatpage ballstatpage cbbstatpage bsblstatpag…" at bounding box center [408, 197] width 376 height 38
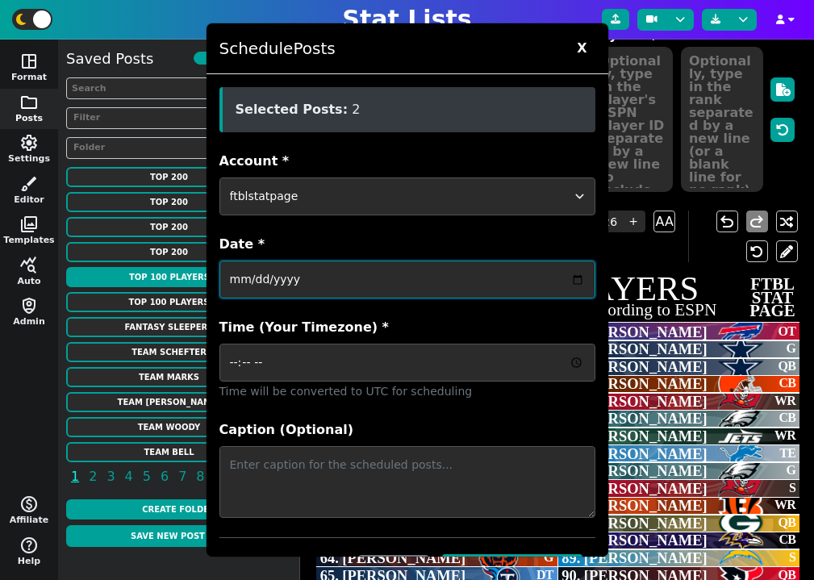
click at [333, 288] on input "Date *" at bounding box center [408, 280] width 376 height 38
click at [579, 278] on input "Date *" at bounding box center [408, 280] width 376 height 38
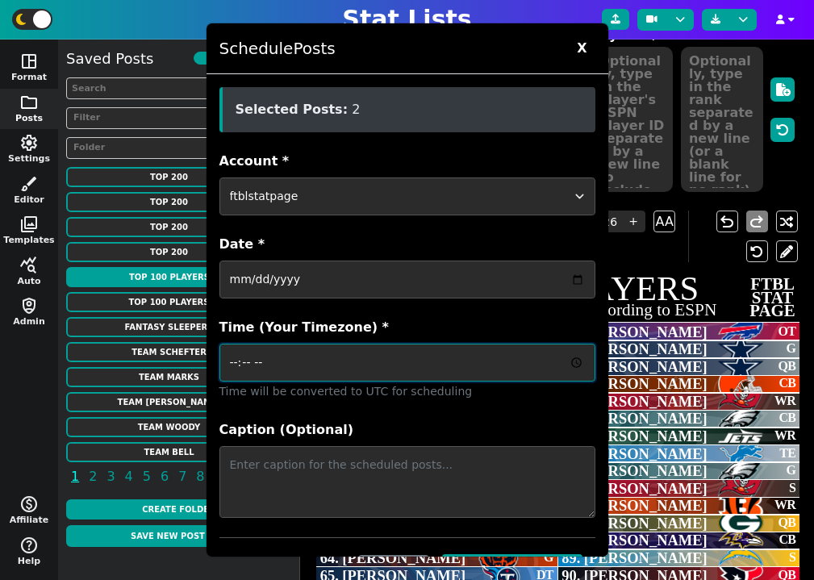
click at [575, 362] on input "Time (Your Timezone) *" at bounding box center [408, 363] width 376 height 38
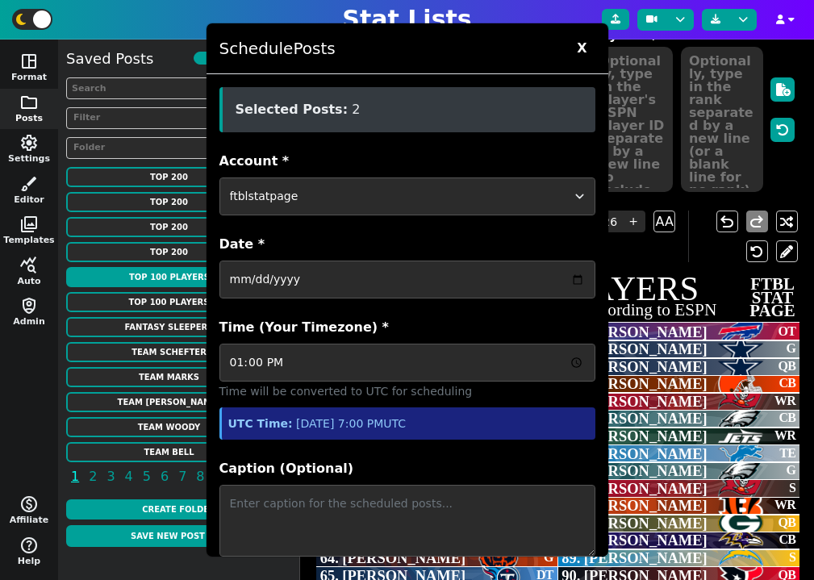
click at [441, 245] on label "Date *" at bounding box center [408, 244] width 376 height 19
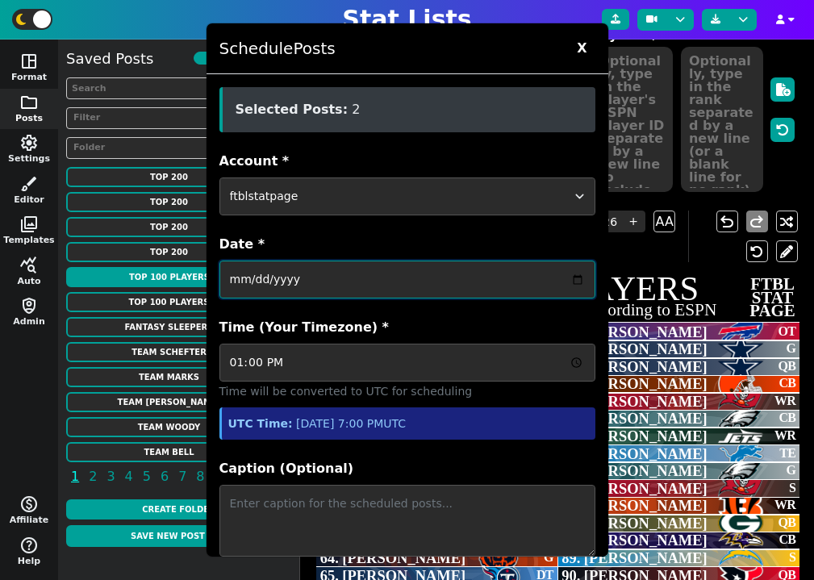
click at [441, 261] on input "[DATE]" at bounding box center [408, 280] width 376 height 38
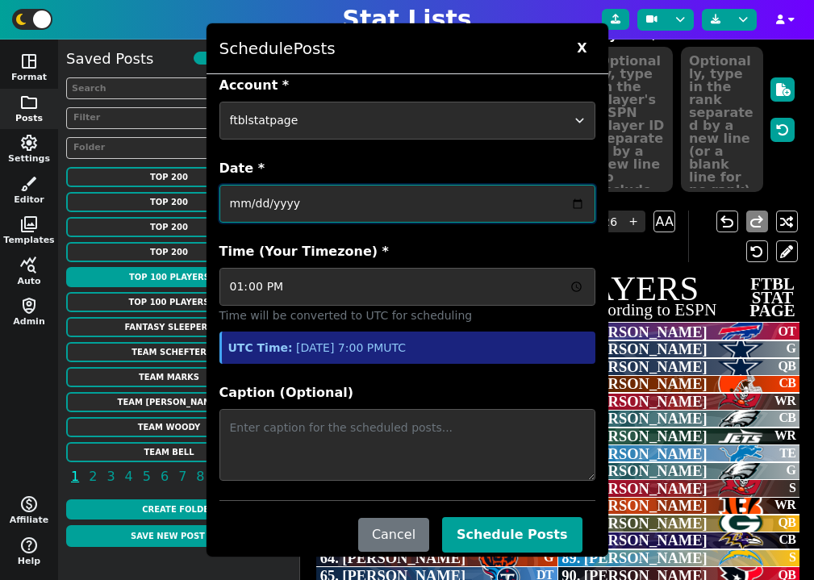
scroll to position [98, 0]
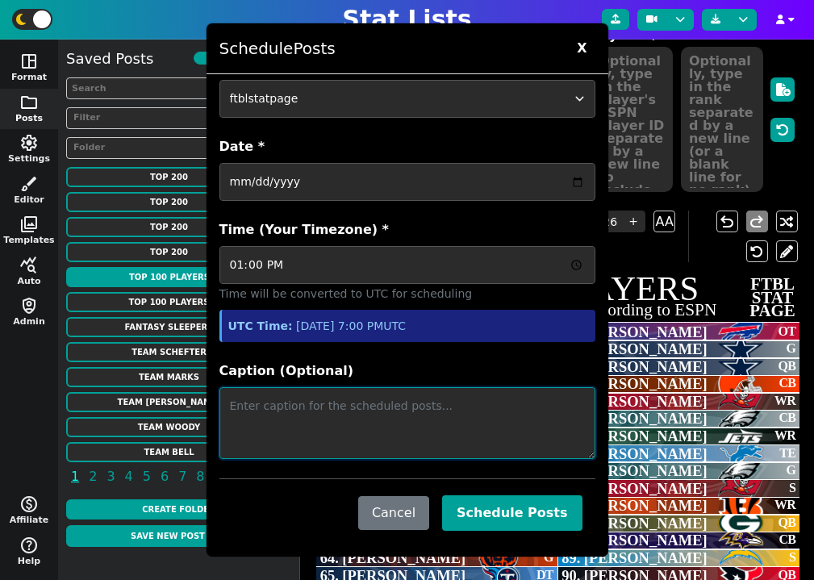
click at [424, 421] on textarea "Caption (Optional)" at bounding box center [408, 423] width 376 height 72
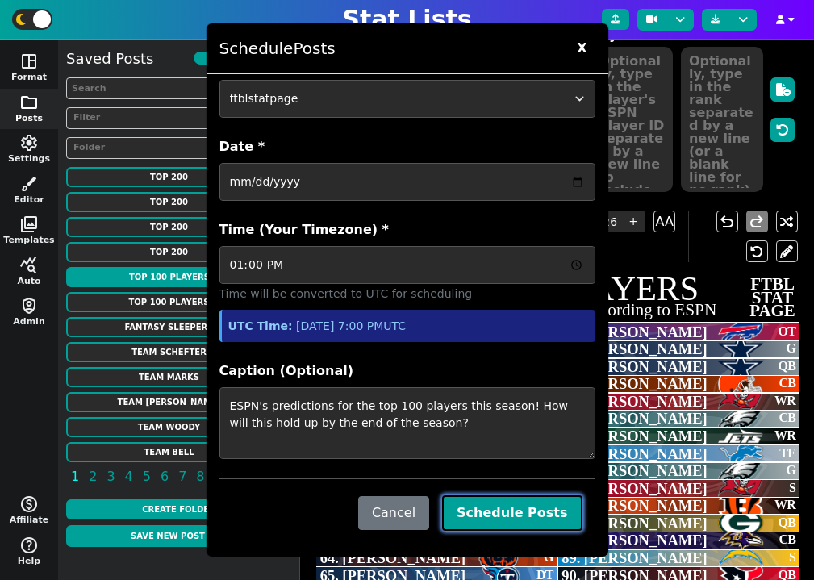
click at [516, 515] on button "Schedule Posts" at bounding box center [512, 514] width 140 height 36
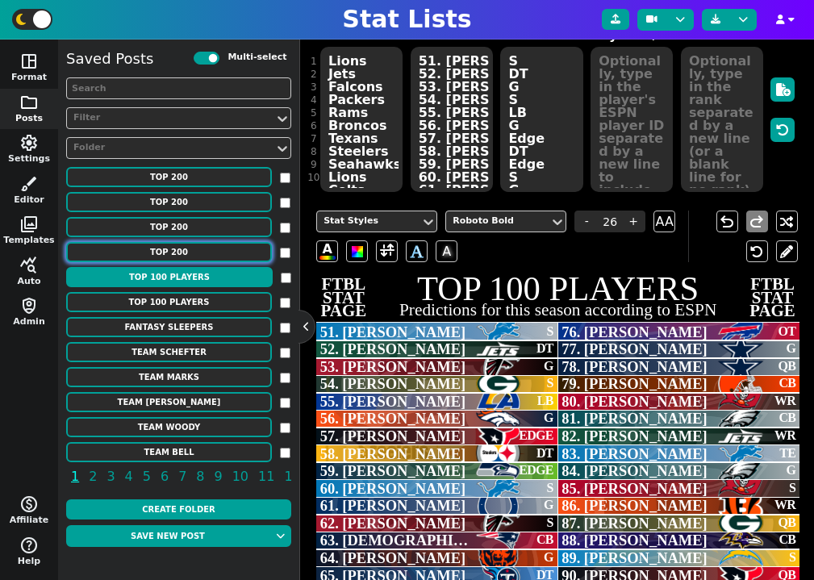
click at [209, 253] on button "TOP 200" at bounding box center [169, 252] width 206 height 20
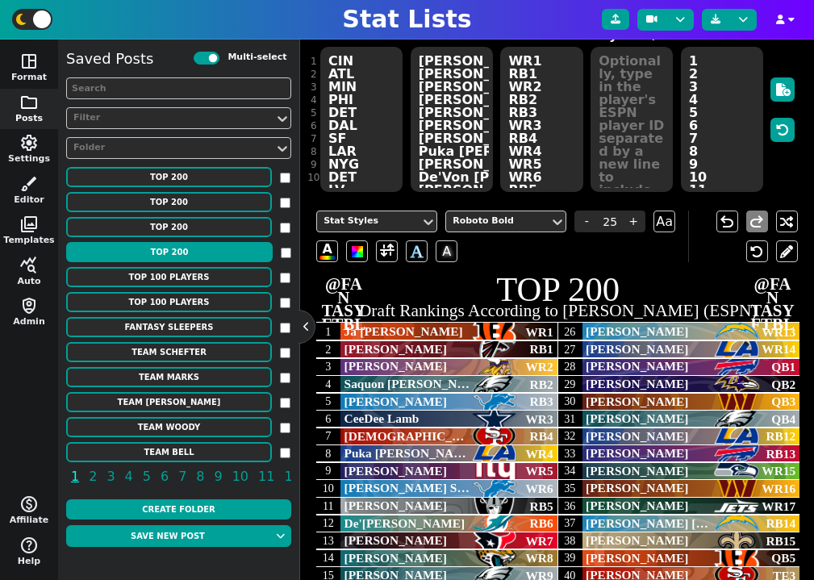
click at [283, 254] on input "checkbox" at bounding box center [286, 253] width 10 height 10
click at [283, 228] on input "checkbox" at bounding box center [285, 228] width 10 height 10
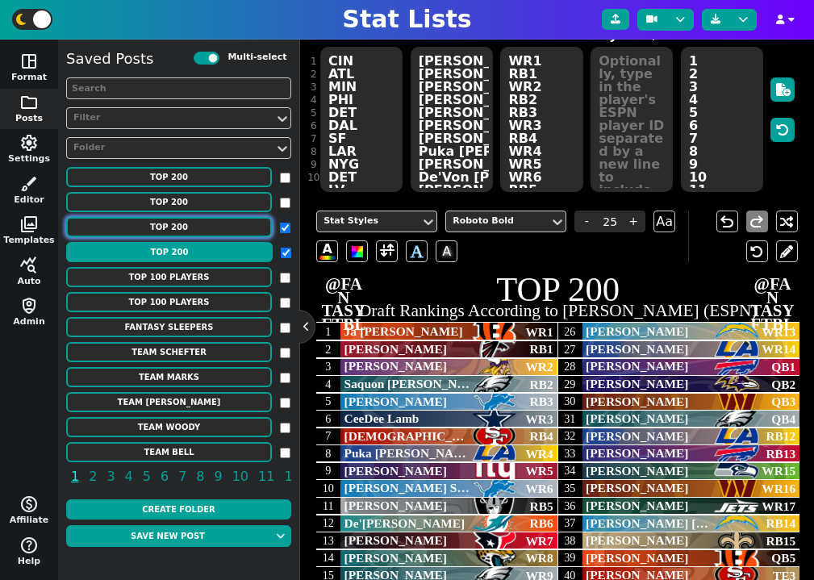
click at [232, 228] on button "TOP 200" at bounding box center [169, 227] width 206 height 20
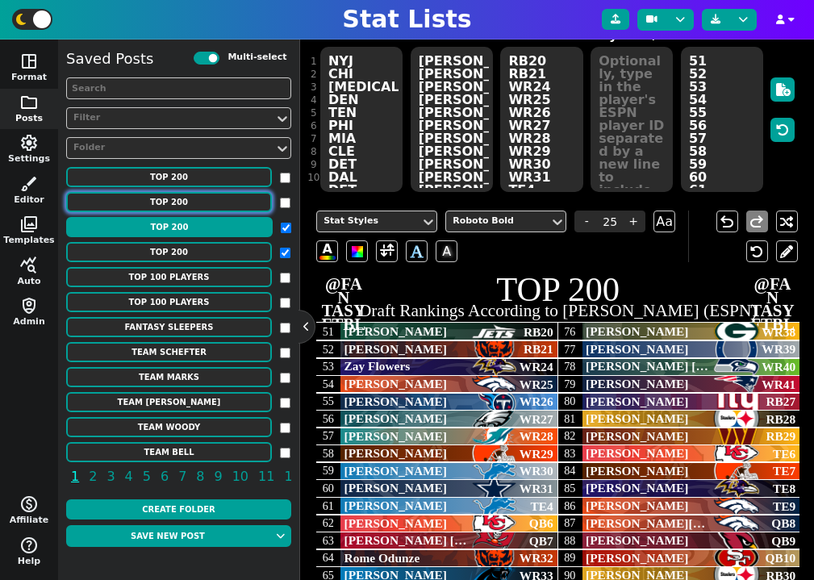
click at [209, 206] on button "TOP 200" at bounding box center [169, 202] width 206 height 20
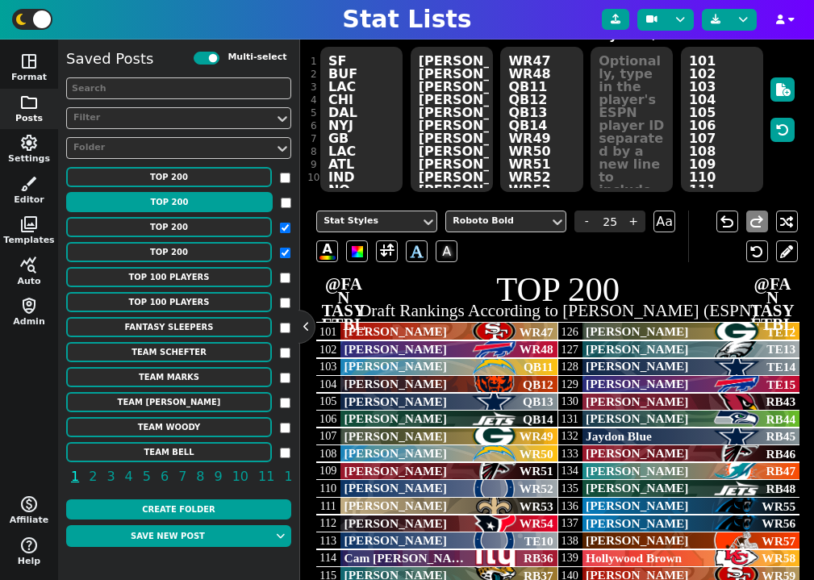
click at [288, 203] on input "checkbox" at bounding box center [286, 203] width 10 height 10
click at [231, 182] on button "TOP 200" at bounding box center [169, 177] width 206 height 20
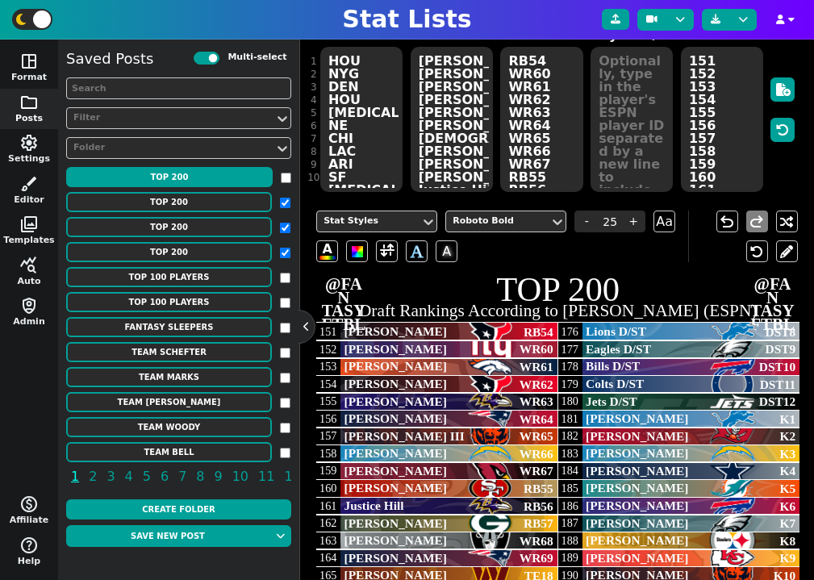
click at [283, 180] on input "checkbox" at bounding box center [286, 178] width 10 height 10
click at [292, 63] on button "button" at bounding box center [300, 58] width 19 height 20
click at [269, 115] on li "Schedule Posts" at bounding box center [246, 110] width 139 height 24
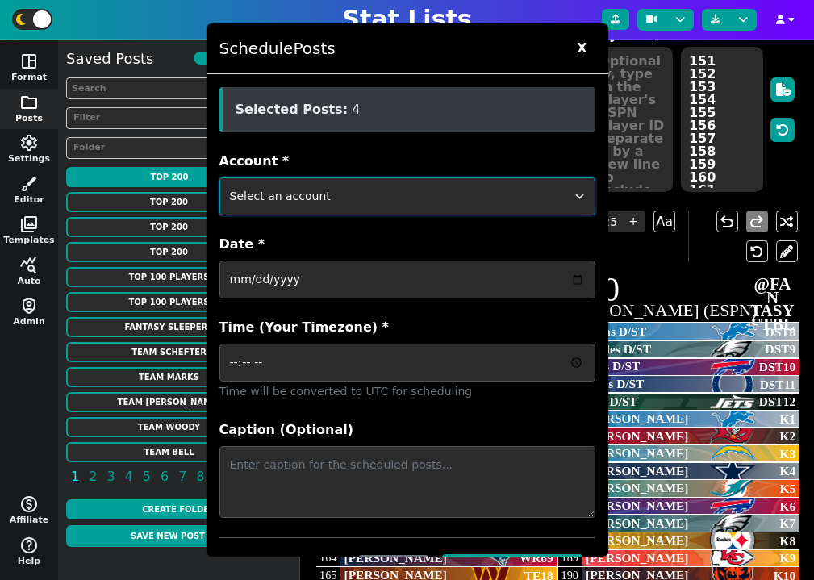
click at [344, 197] on select "Select an account ftblstatpage cfbstatpage ballstatpage cbbstatpage bsblstatpag…" at bounding box center [408, 197] width 376 height 38
click at [220, 178] on select "Select an account ftblstatpage cfbstatpage ballstatpage cbbstatpage bsblstatpag…" at bounding box center [408, 197] width 376 height 38
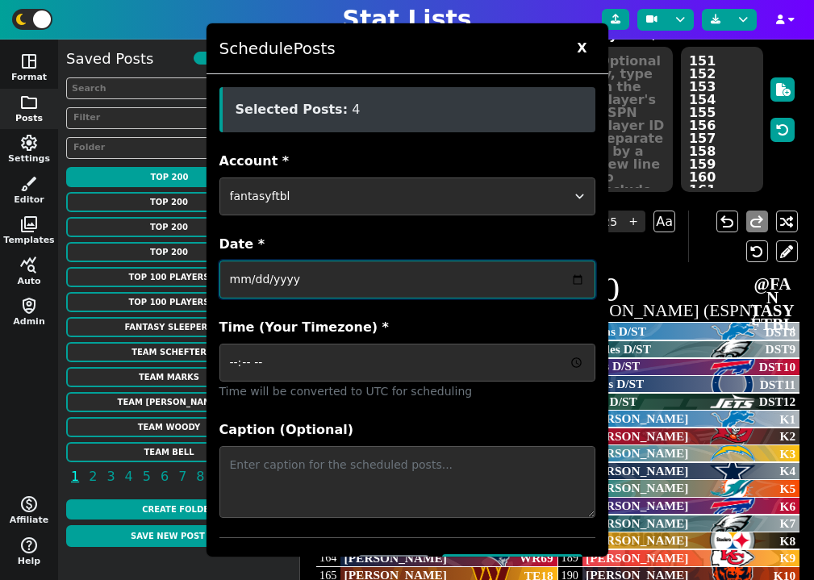
click at [328, 278] on input "Date *" at bounding box center [408, 280] width 376 height 38
click at [571, 283] on input "Date *" at bounding box center [408, 280] width 376 height 38
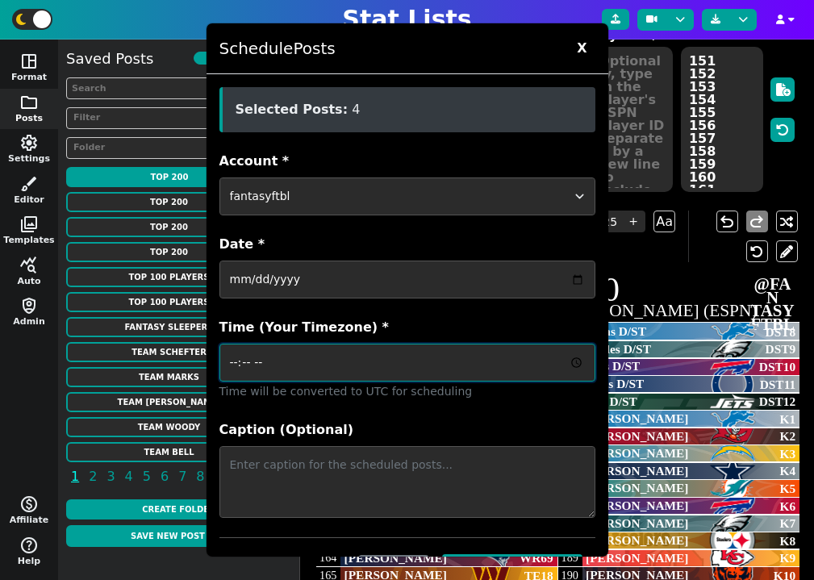
click at [460, 356] on input "Time (Your Timezone) *" at bounding box center [408, 363] width 376 height 38
click at [576, 360] on input "Time (Your Timezone) *" at bounding box center [408, 363] width 376 height 38
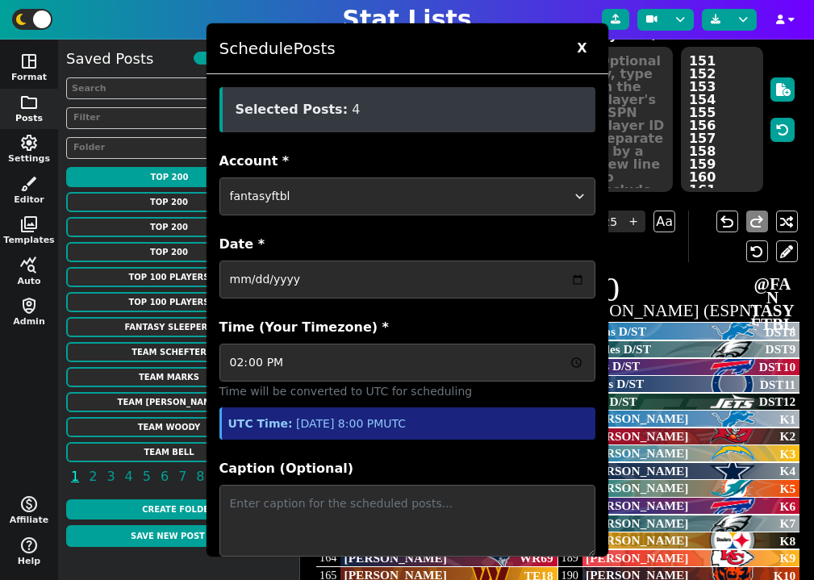
click at [396, 243] on label "Date *" at bounding box center [408, 244] width 376 height 19
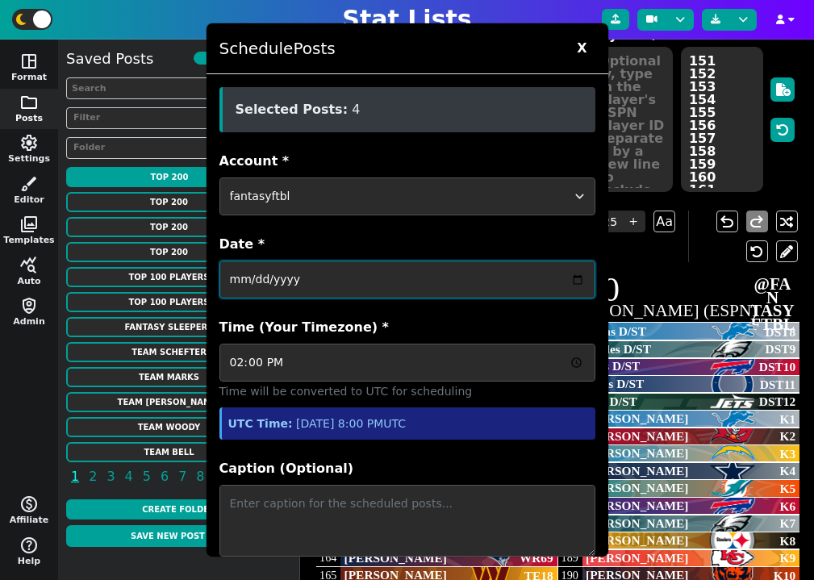
click at [396, 261] on input "[DATE]" at bounding box center [408, 280] width 376 height 38
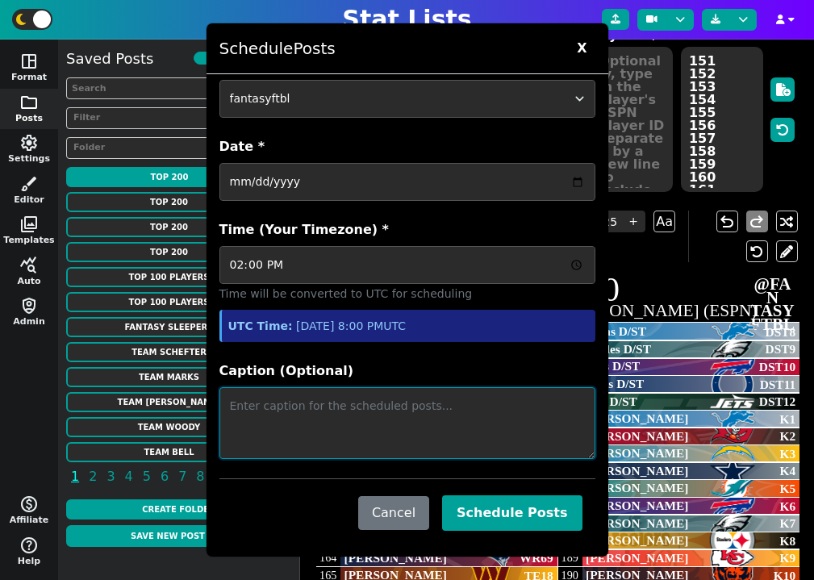
click at [337, 412] on textarea "Caption (Optional)" at bounding box center [408, 423] width 376 height 72
click at [333, 407] on textarea "[PERSON_NAME] fantasy rankings" at bounding box center [408, 423] width 376 height 72
click at [400, 410] on textarea "[PERSON_NAME] fantasy draft rankings" at bounding box center [408, 423] width 376 height 72
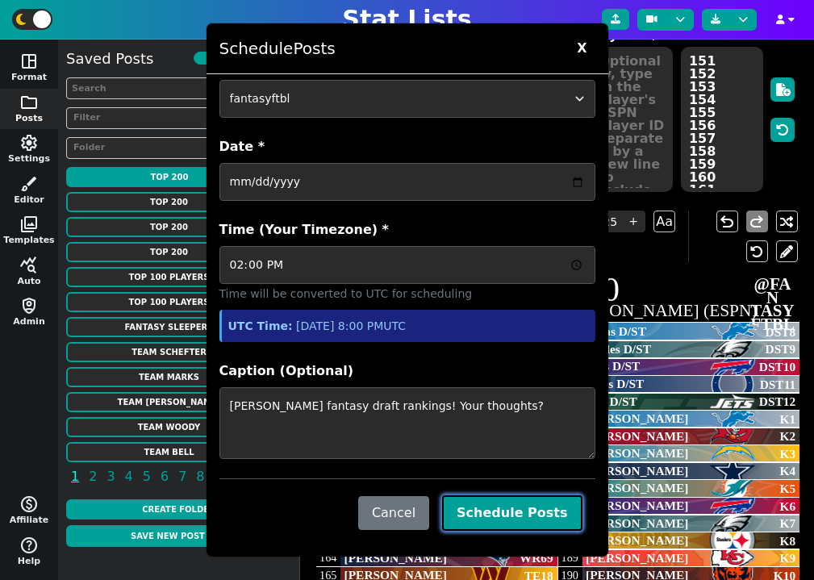
click at [530, 517] on button "Schedule Posts" at bounding box center [512, 514] width 140 height 36
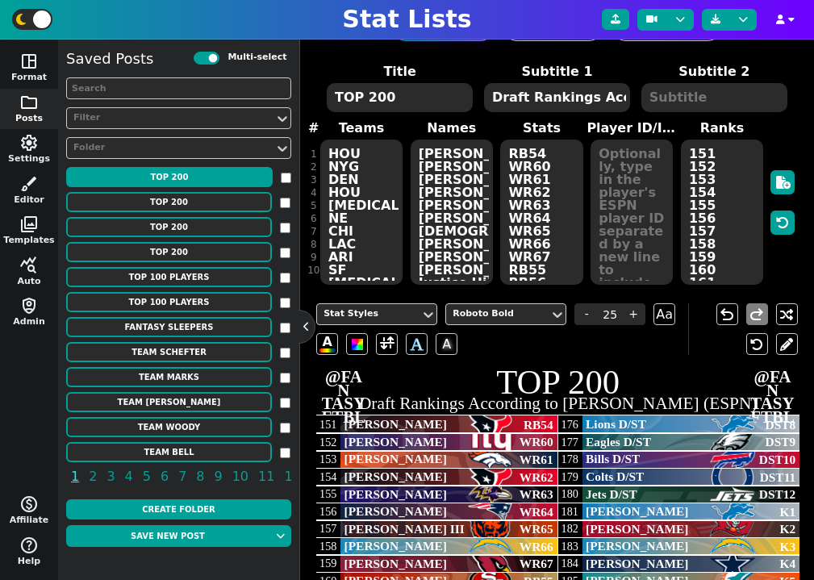
scroll to position [0, 0]
